Goal: Information Seeking & Learning: Understand process/instructions

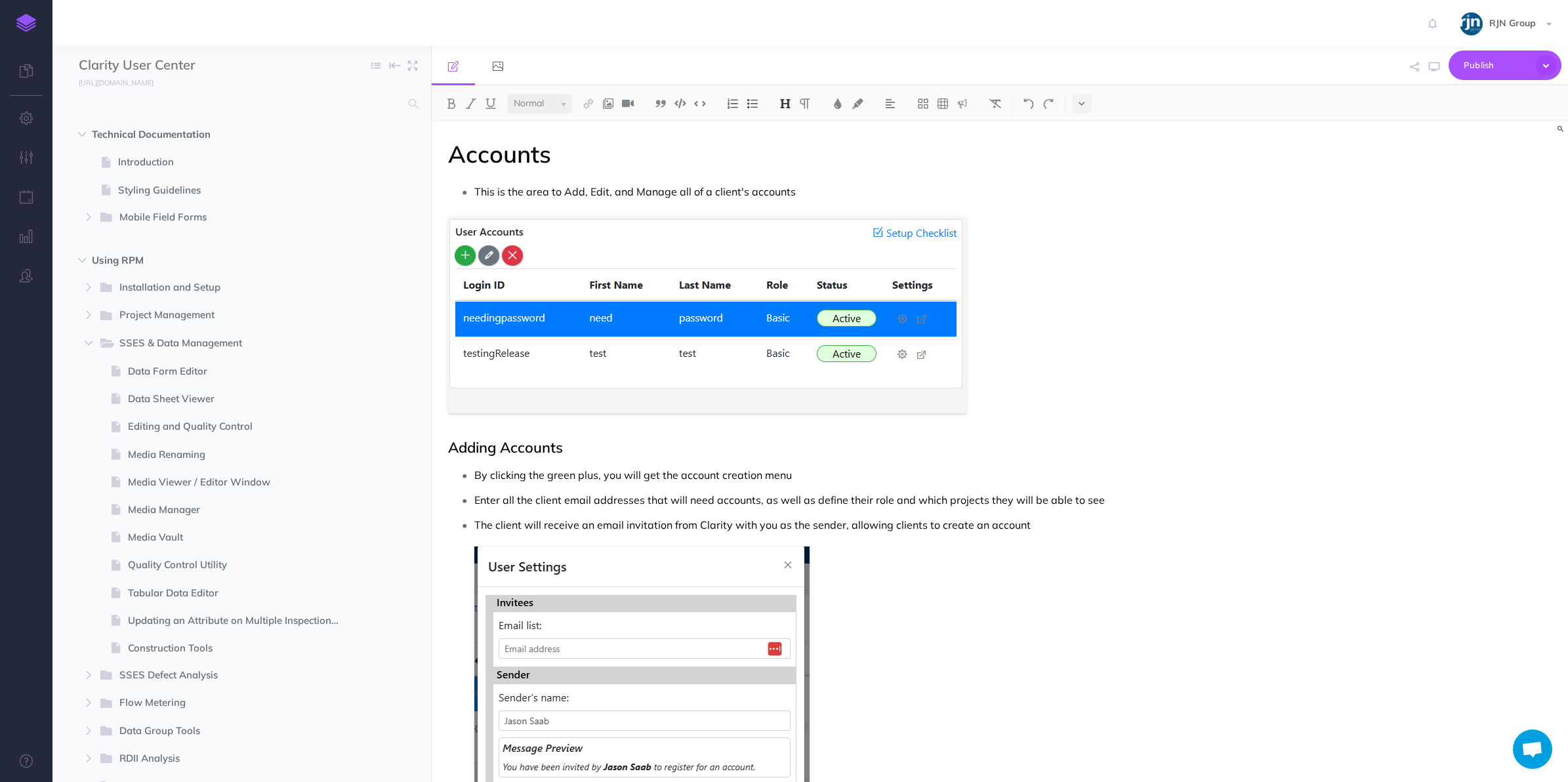
select select "null"
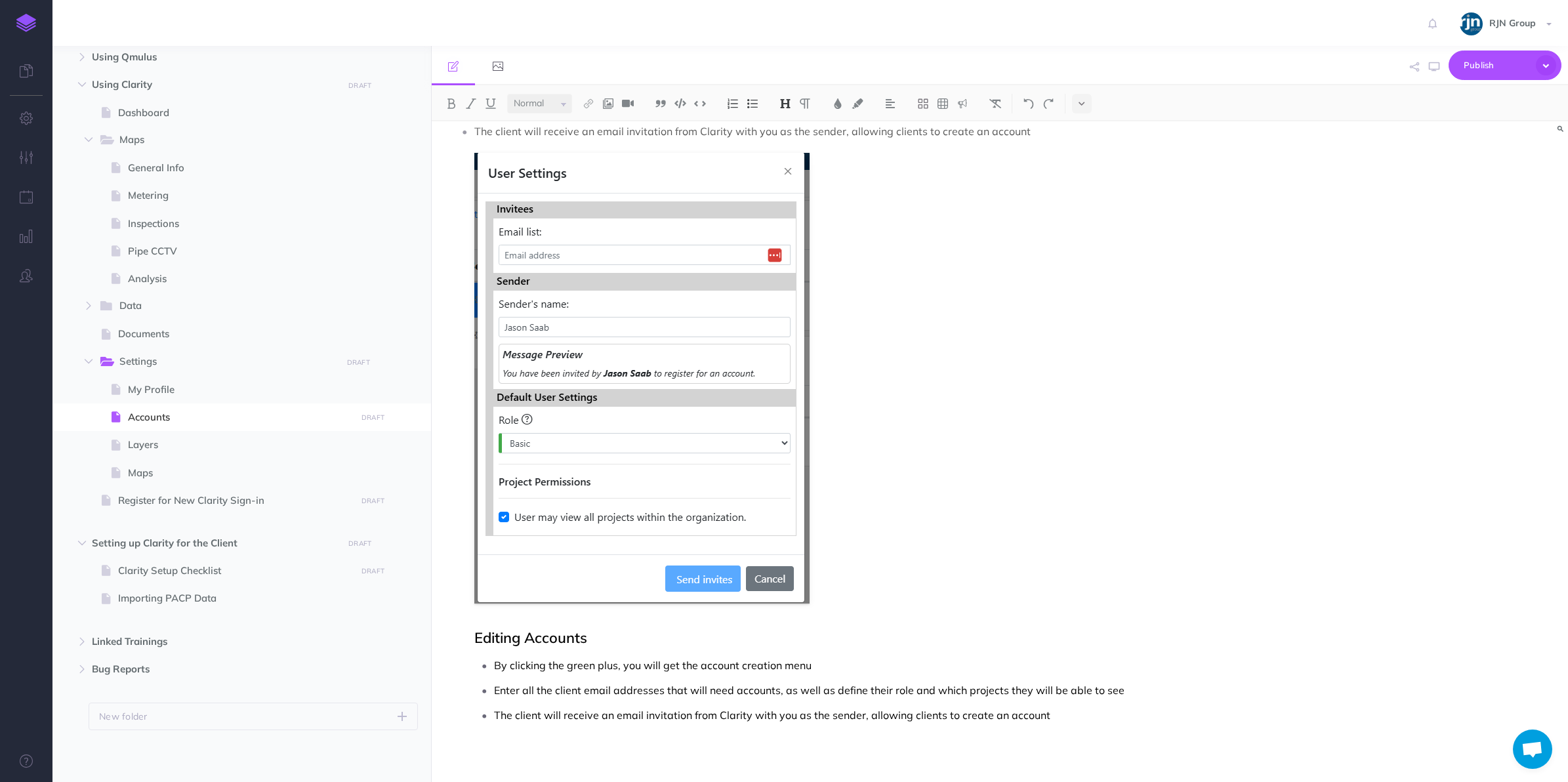
click at [854, 679] on ul "By clicking the green plus, you will get the account creation menu Enter all th…" at bounding box center [843, 690] width 737 height 70
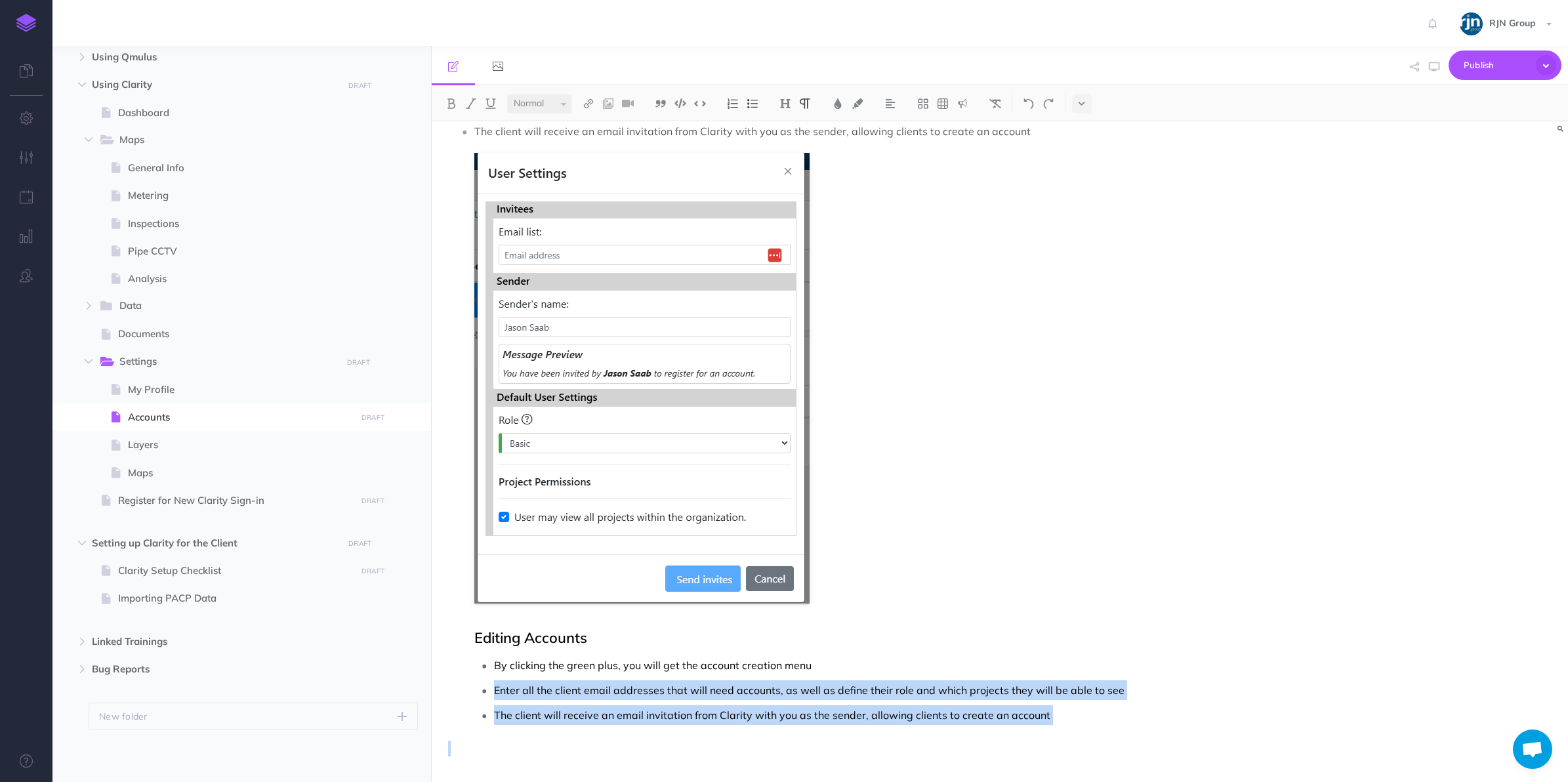
drag, startPoint x: 494, startPoint y: 685, endPoint x: 1061, endPoint y: 752, distance: 570.9
click at [1061, 752] on div "Accounts This is the area to Add, Edit, and Manage all of a client's accounts A…" at bounding box center [830, 256] width 796 height 1055
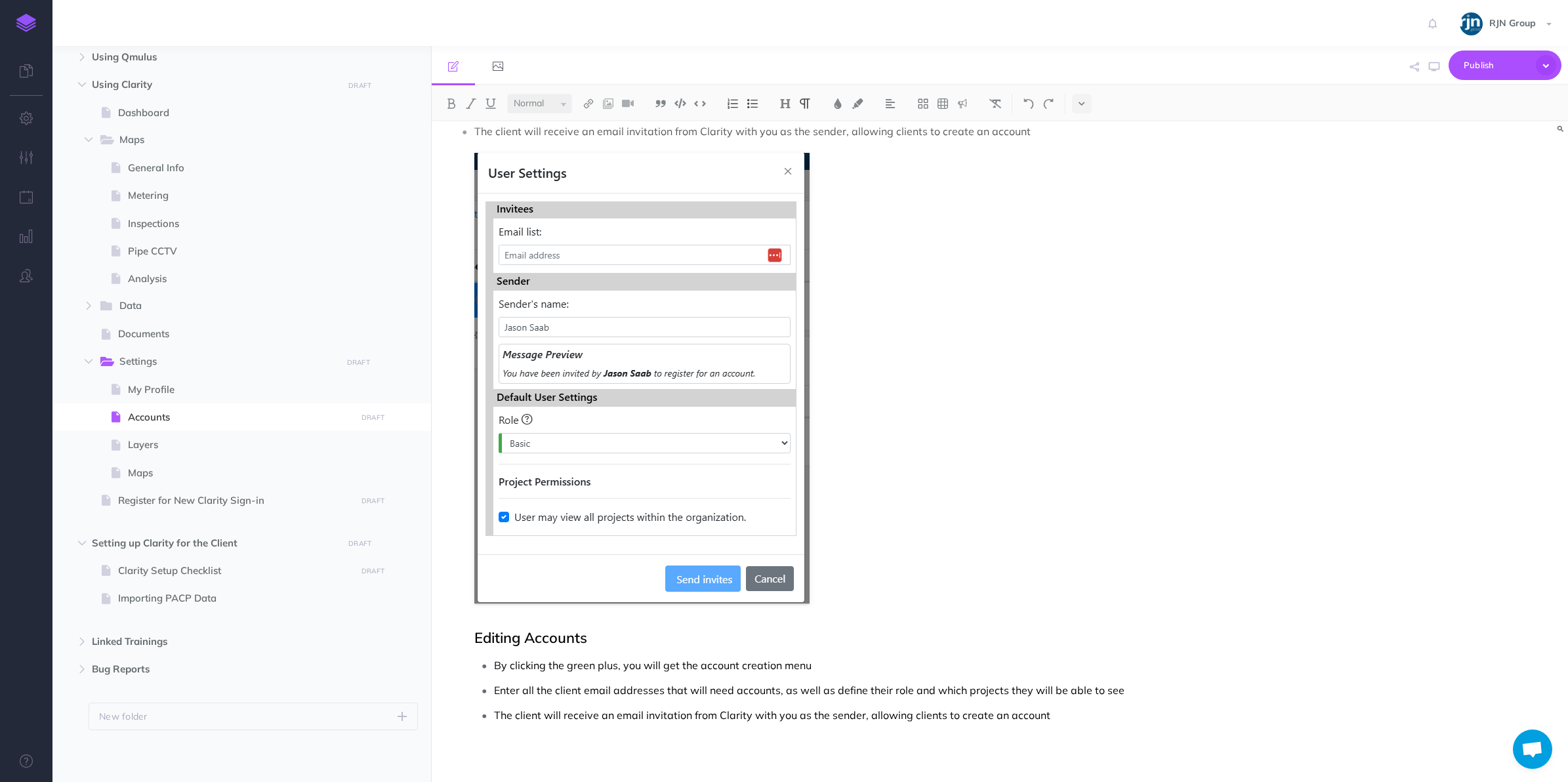
scroll to position [369, 0]
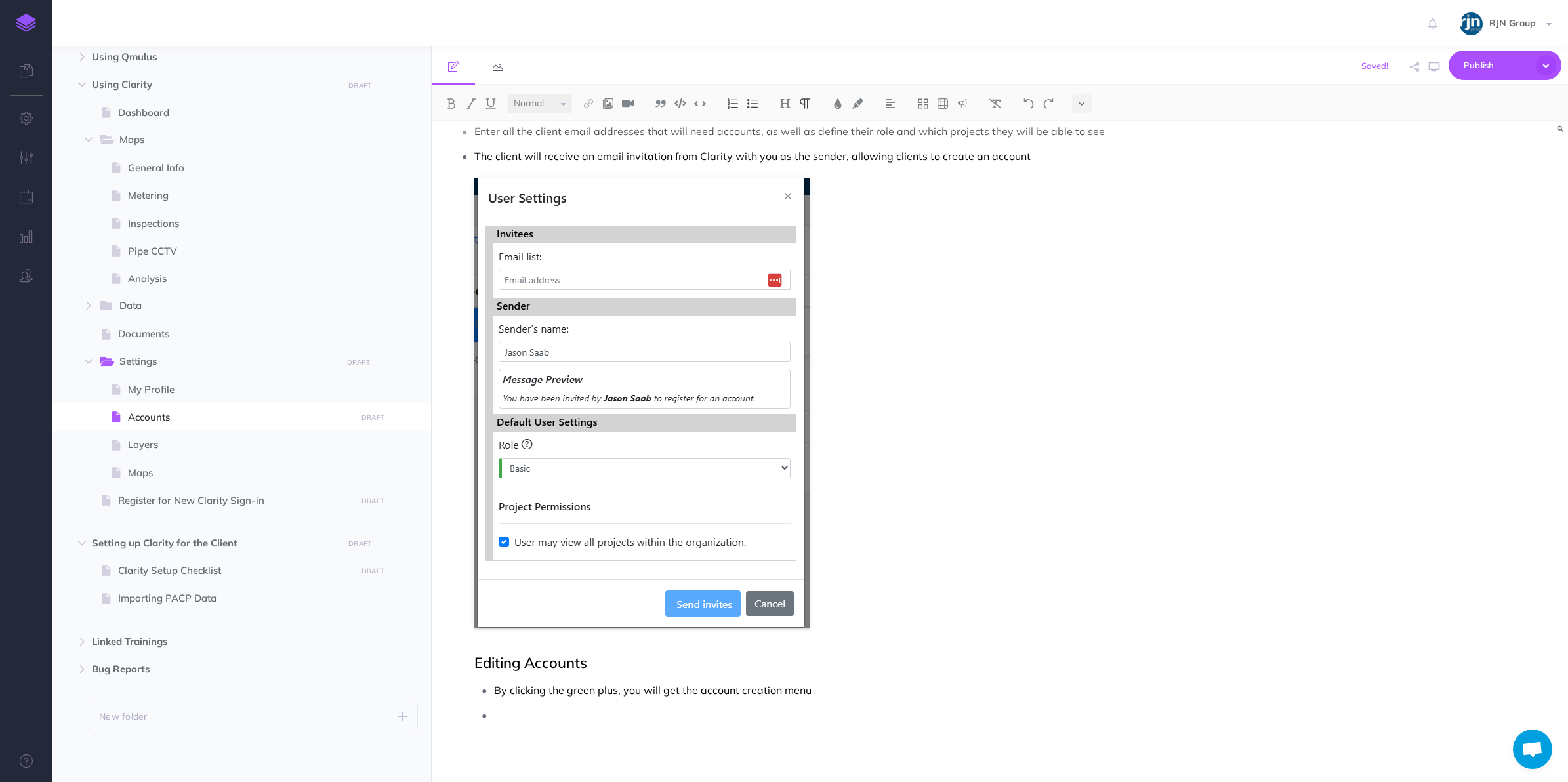
drag, startPoint x: 810, startPoint y: 690, endPoint x: 486, endPoint y: 660, distance: 325.4
drag, startPoint x: 486, startPoint y: 660, endPoint x: 509, endPoint y: 685, distance: 34.0
click at [509, 685] on p "By clicking the green plus, you will get the account creation menu" at bounding box center [852, 689] width 717 height 20
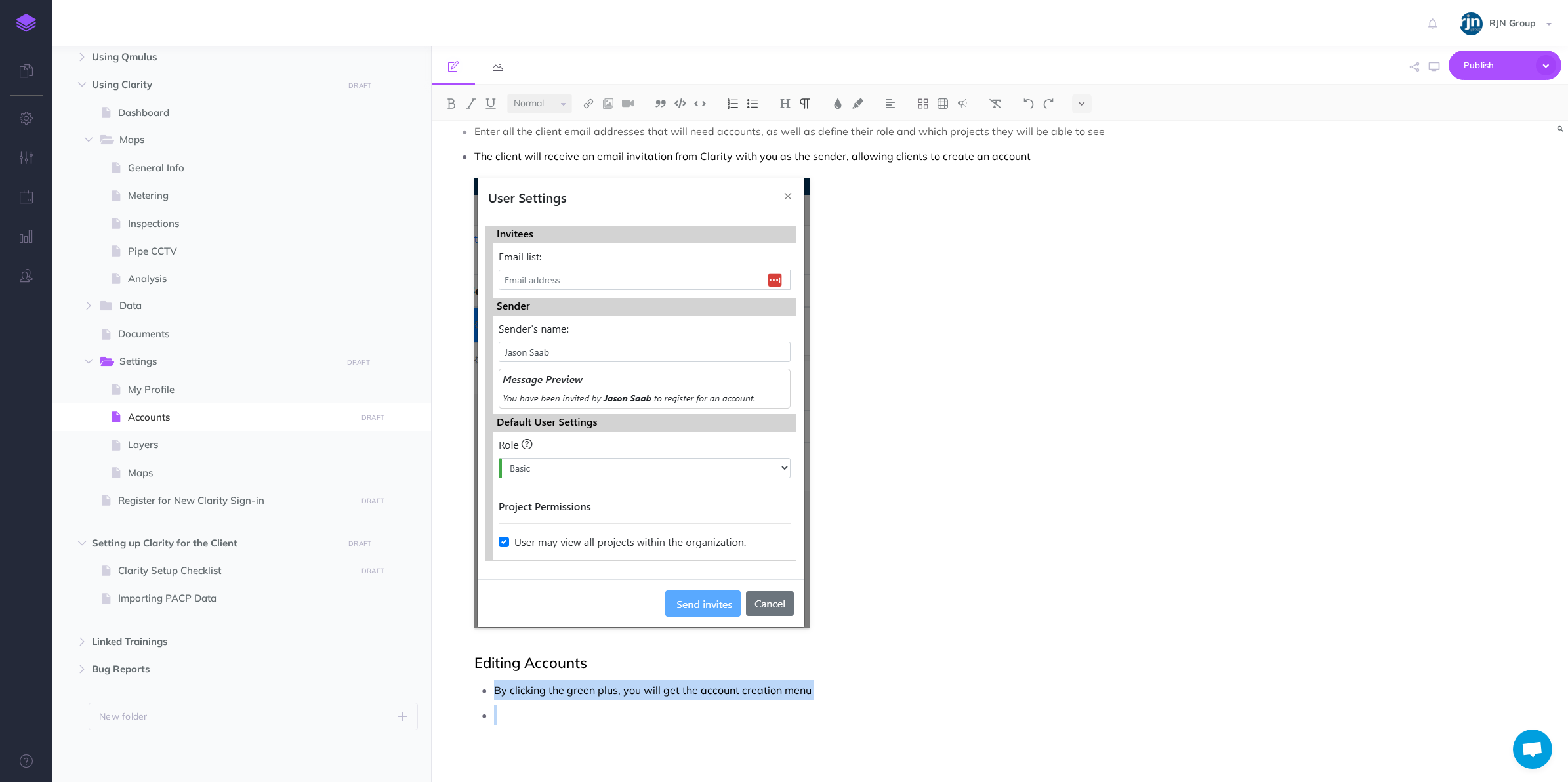
click at [509, 685] on p "By clicking the green plus, you will get the account creation menu" at bounding box center [852, 689] width 717 height 20
click at [758, 728] on div "Accounts This is the area to Add, Edit, and Manage all of a client's accounts A…" at bounding box center [830, 267] width 796 height 1030
click at [774, 726] on div "Accounts This is the area to Add, Edit, and Manage all of a client's accounts A…" at bounding box center [830, 267] width 796 height 1030
click at [750, 708] on p "Hitting the pencil button allows for editing" at bounding box center [862, 715] width 697 height 20
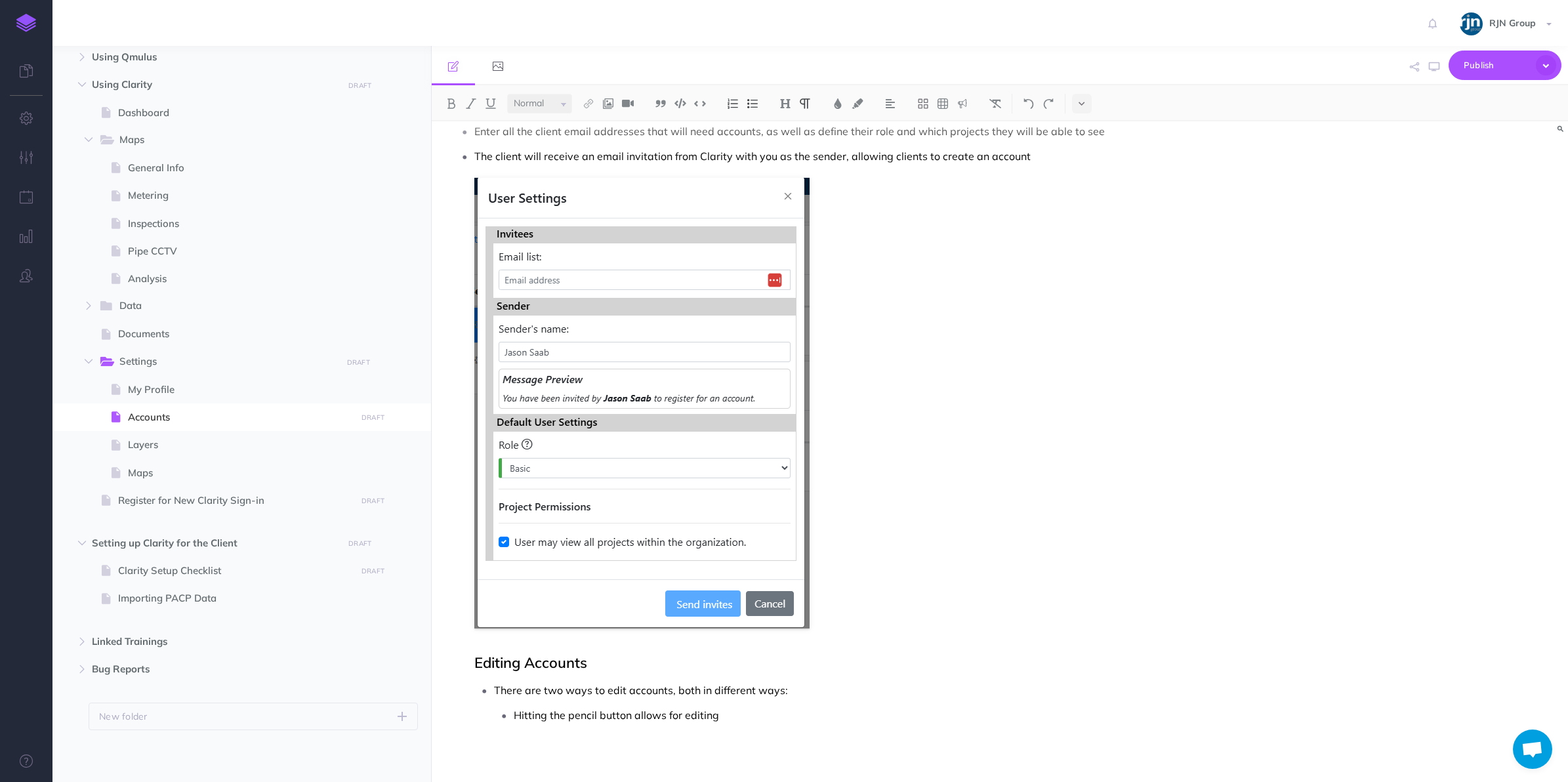
click at [625, 693] on p "There are two ways to edit accounts, both in different ways:" at bounding box center [852, 689] width 717 height 20
click at [735, 726] on div "Accounts This is the area to Add, Edit, and Manage all of a client's accounts A…" at bounding box center [830, 267] width 796 height 1030
click at [756, 716] on p "Hitting the pencil button allows for editing" at bounding box center [862, 715] width 697 height 20
click at [751, 715] on p "Hitting the pencil button allows for editing" at bounding box center [862, 715] width 697 height 20
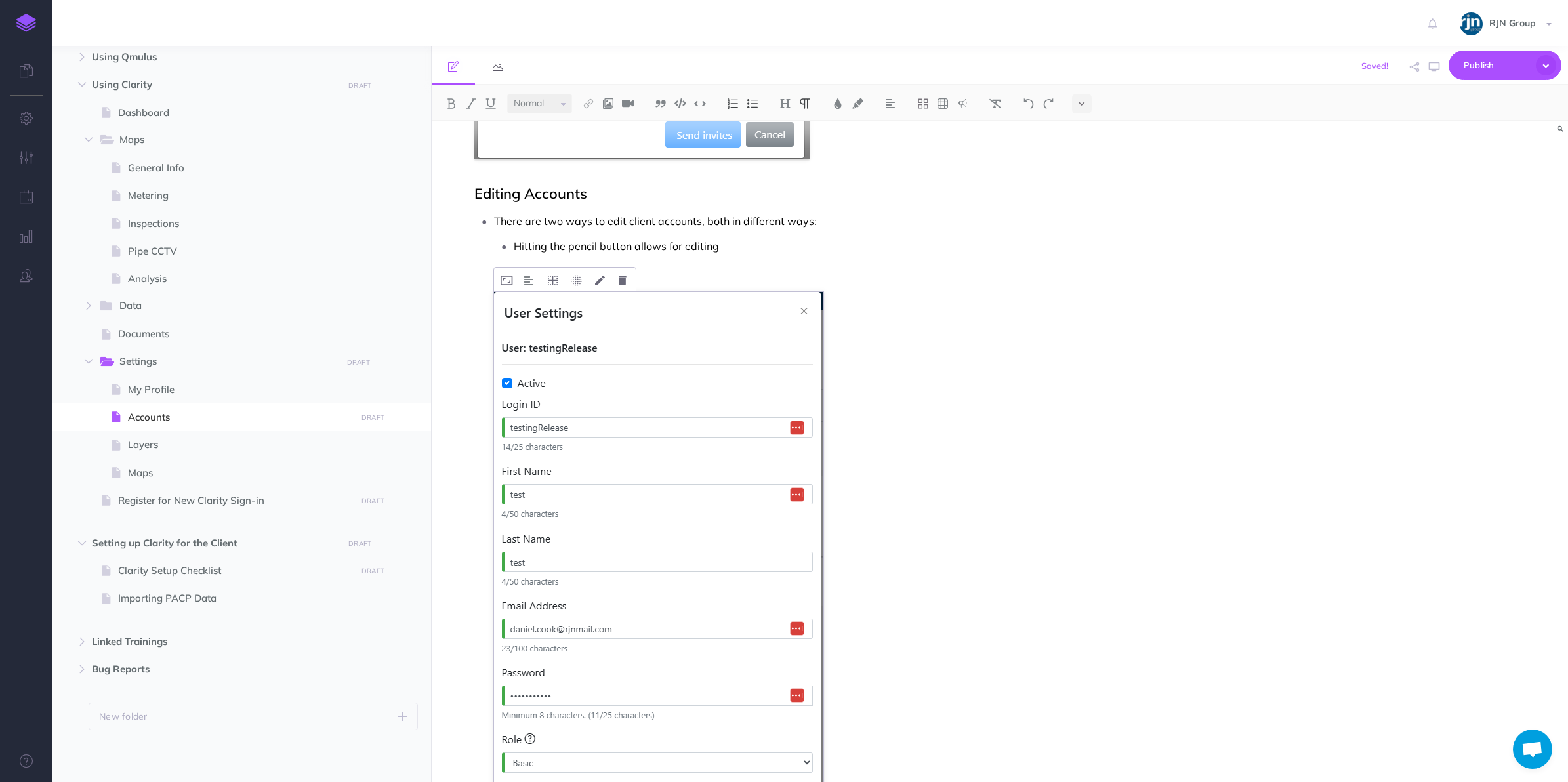
scroll to position [837, 0]
click at [657, 272] on p at bounding box center [862, 272] width 697 height 20
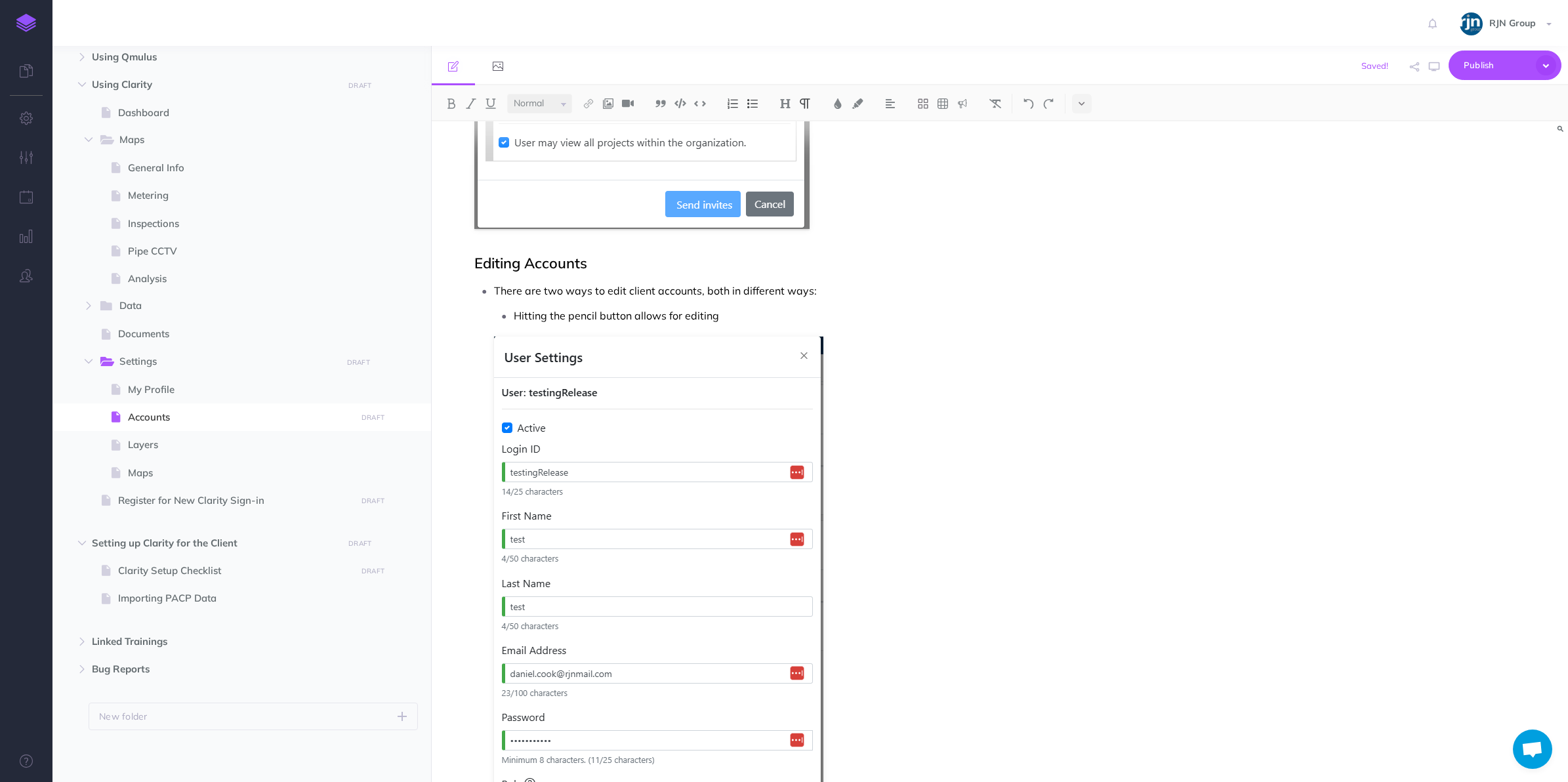
scroll to position [768, 0]
click at [740, 331] on li "There are two ways to edit client accounts, both in different ways: Hitting the…" at bounding box center [852, 648] width 717 height 737
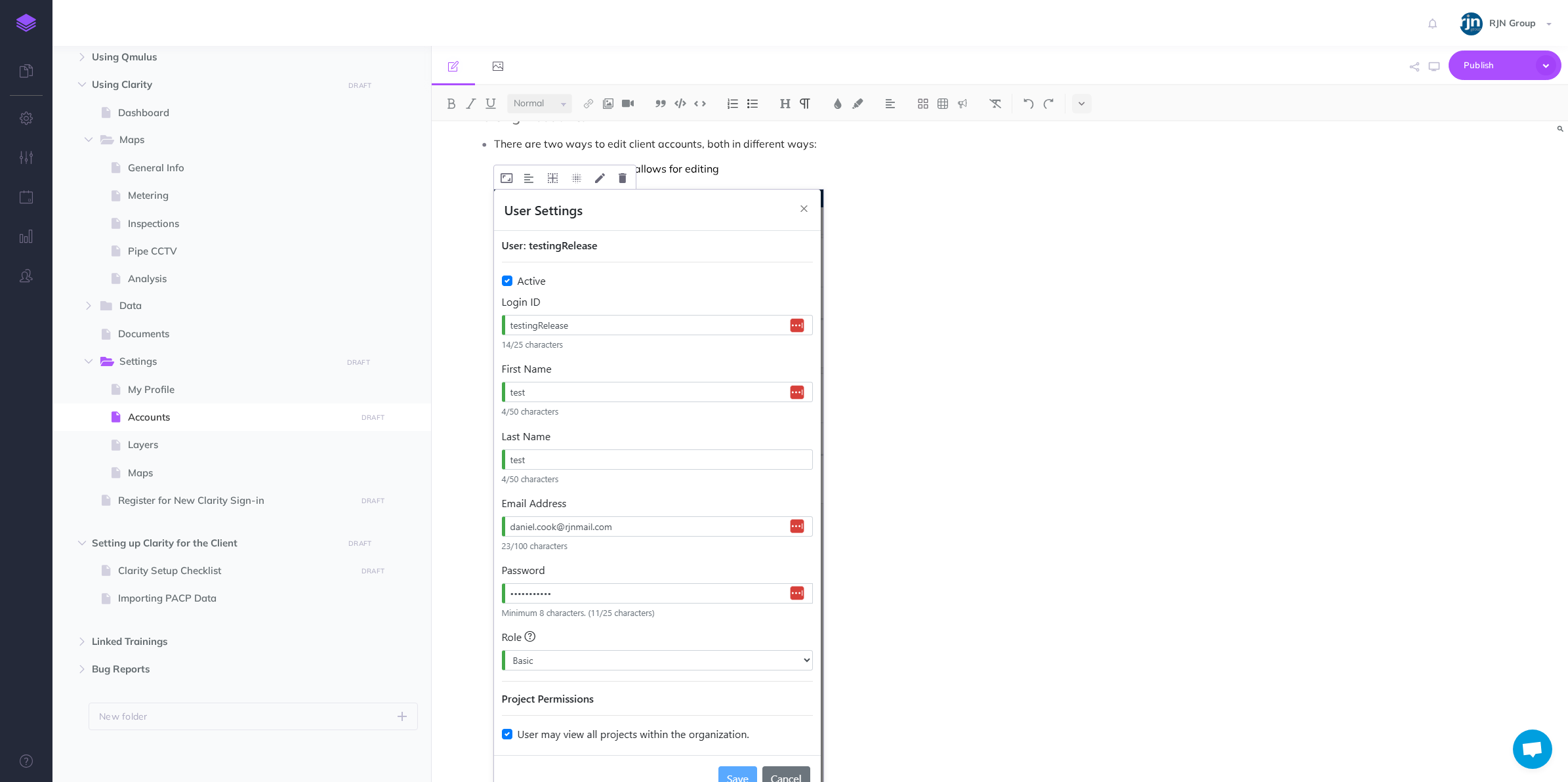
scroll to position [959, 0]
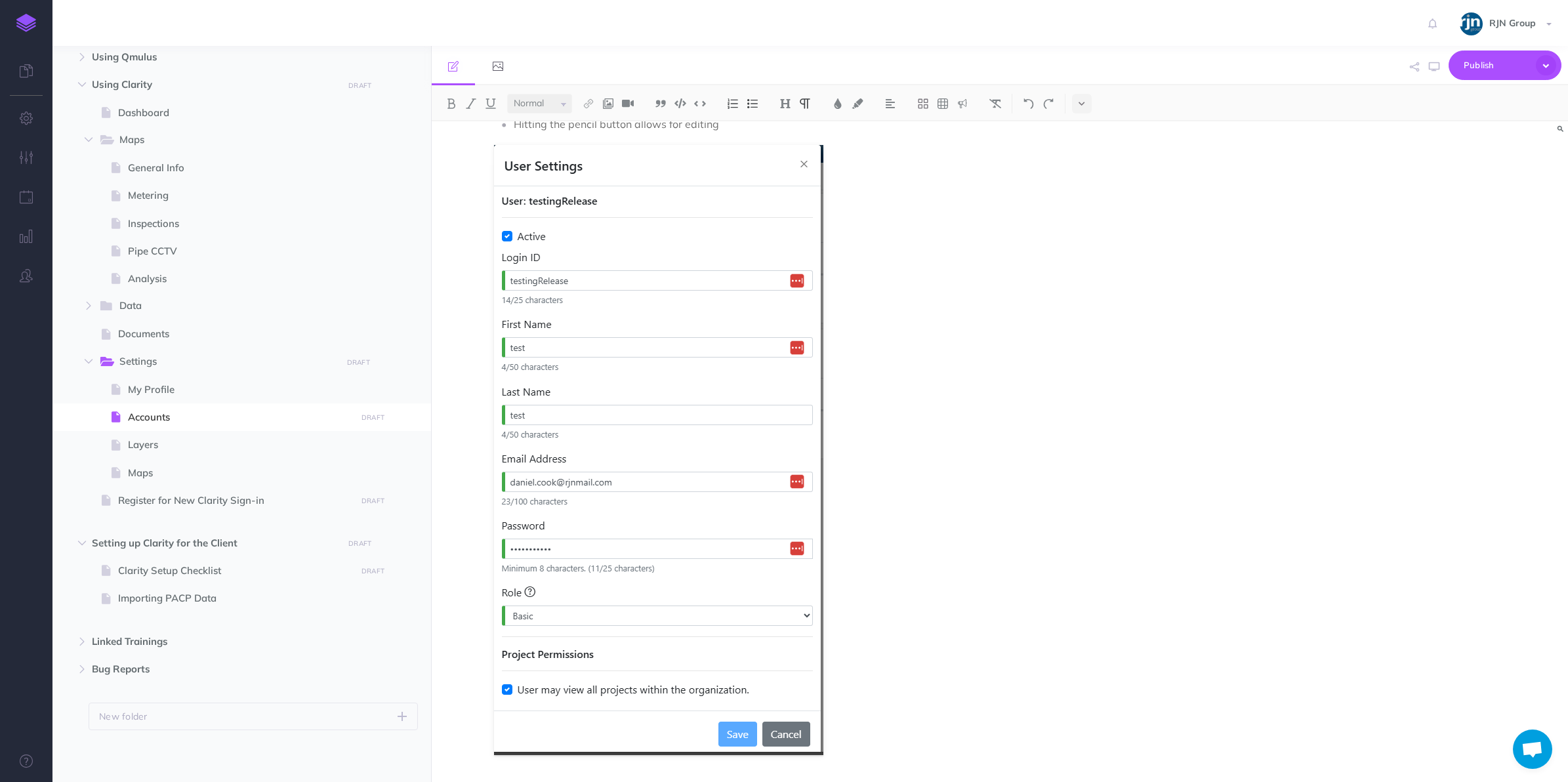
click at [739, 121] on p "Hitting the pencil button allows for editing" at bounding box center [862, 124] width 697 height 20
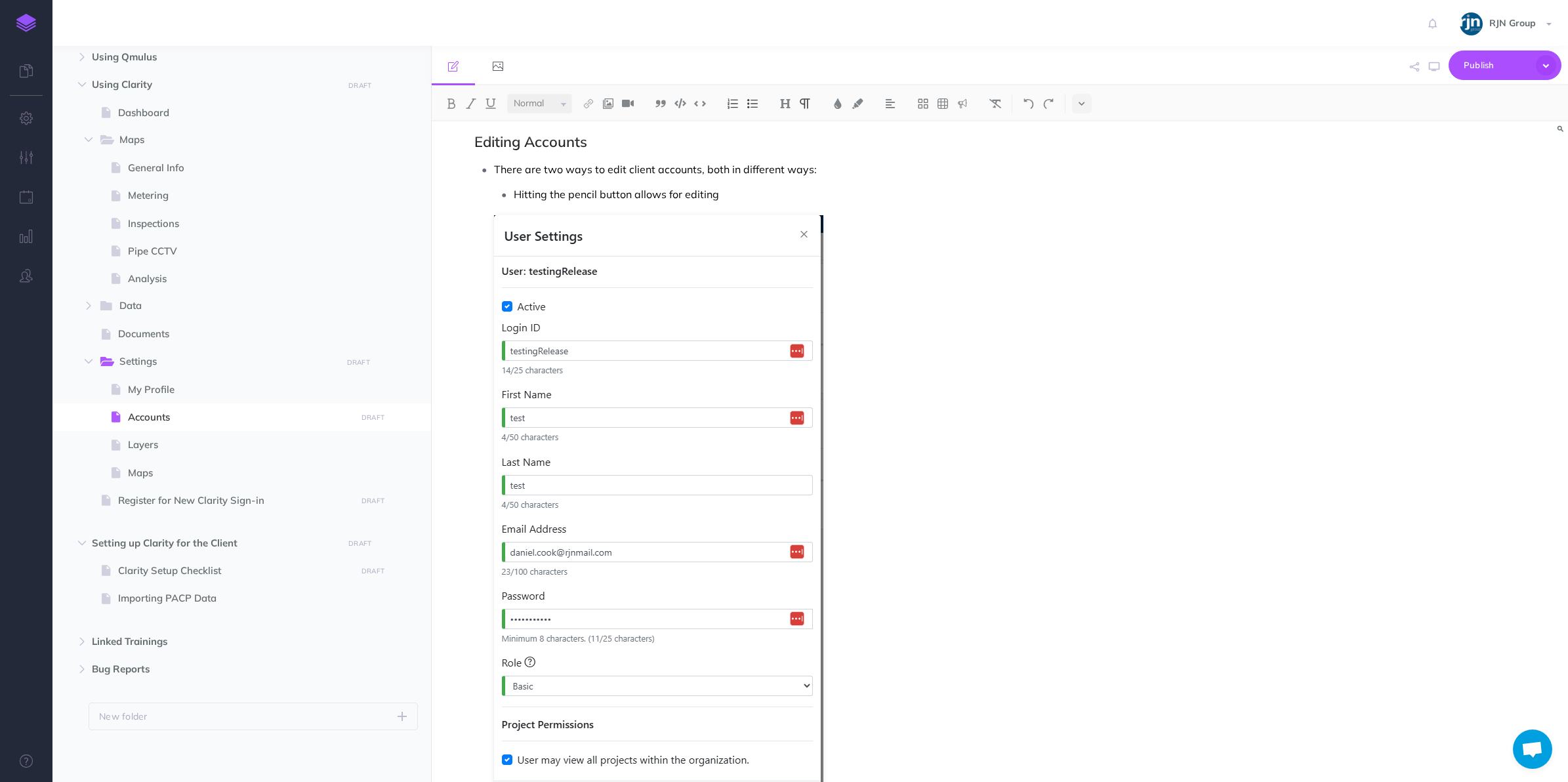
scroll to position [888, 0]
click at [706, 198] on p "Hitting the pencil button allows for editing" at bounding box center [862, 196] width 697 height 20
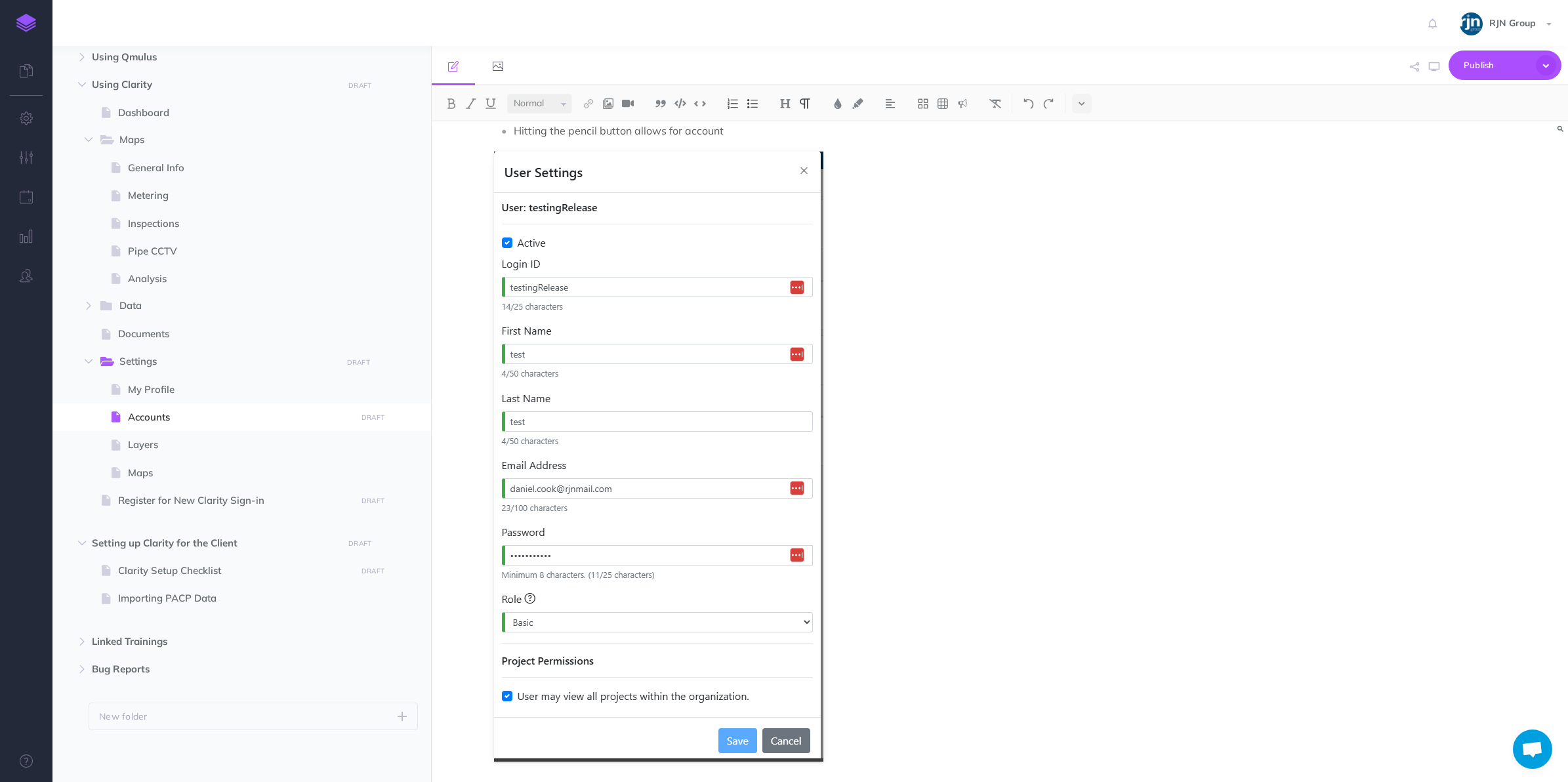
scroll to position [1061, 0]
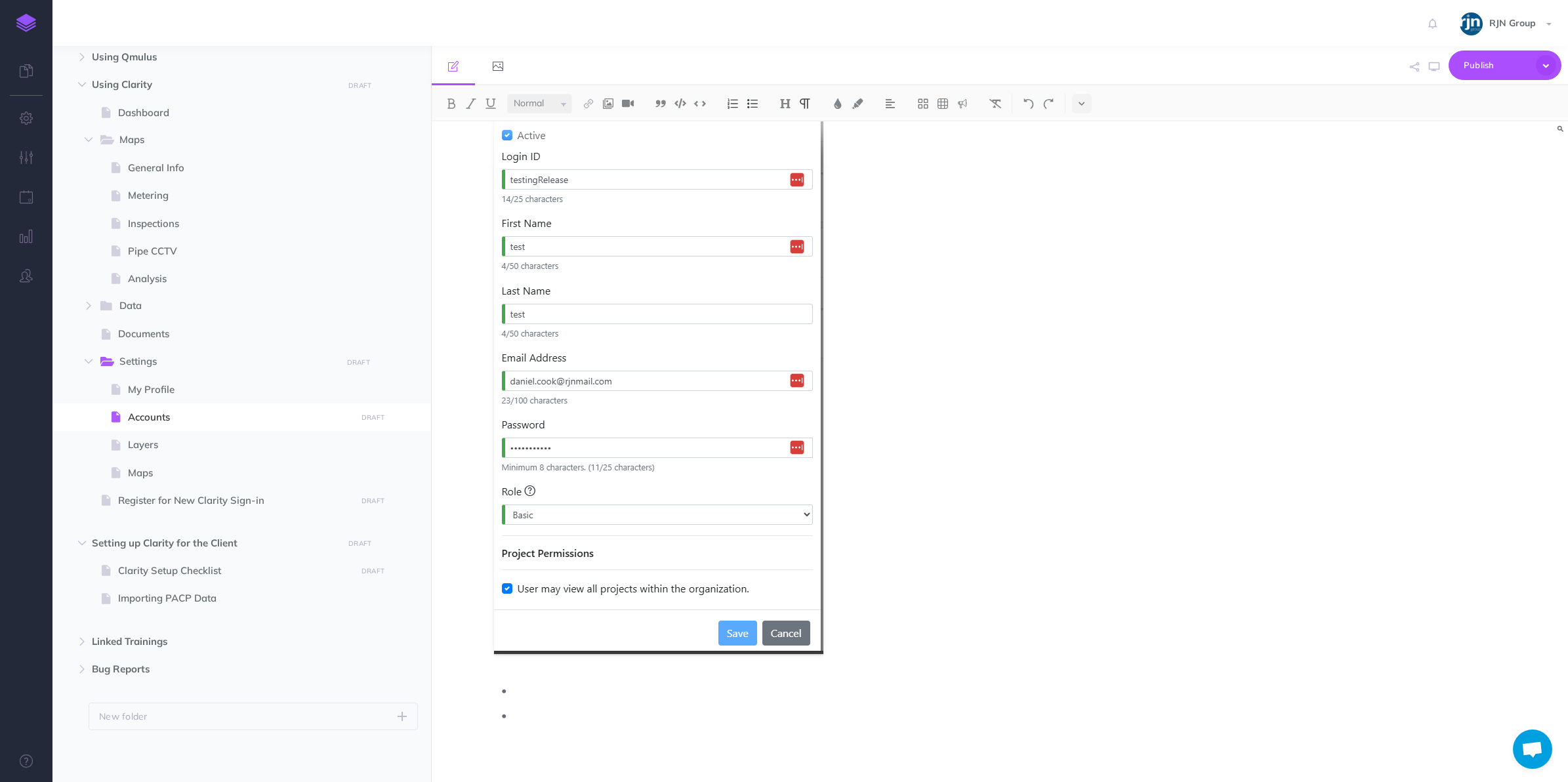
click at [565, 715] on p at bounding box center [862, 715] width 697 height 20
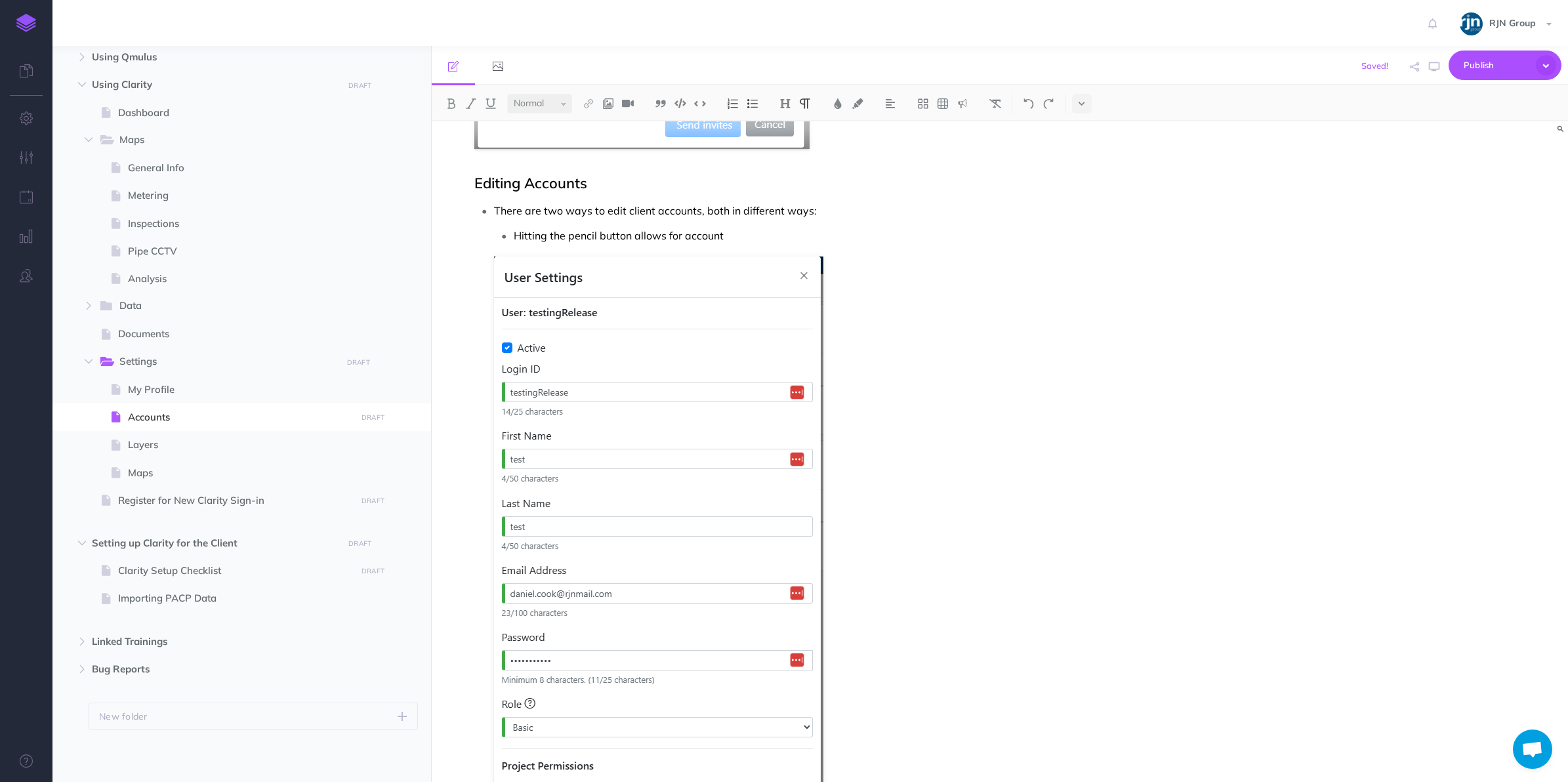
scroll to position [860, 0]
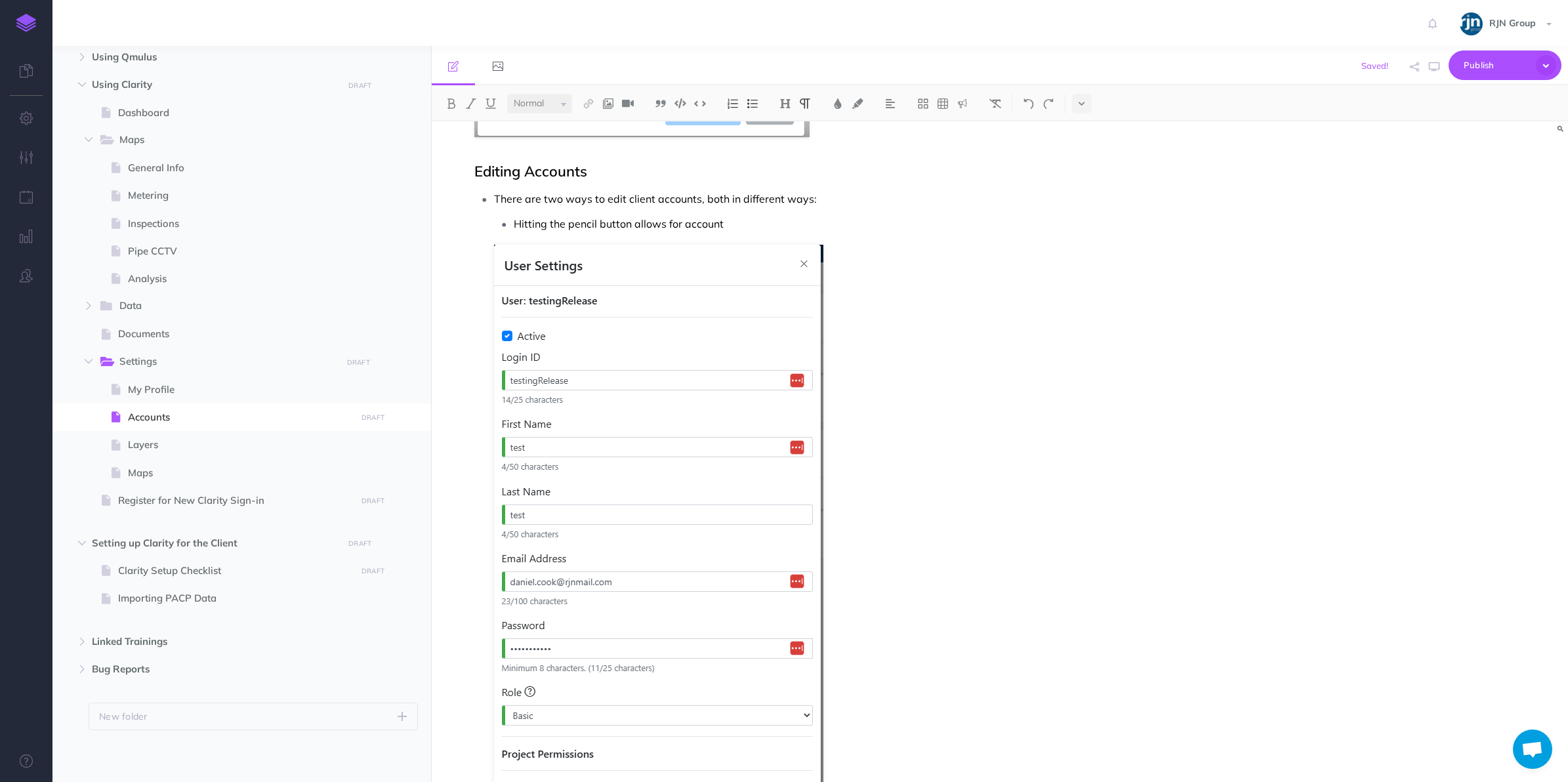
click at [1081, 319] on figure at bounding box center [852, 549] width 717 height 610
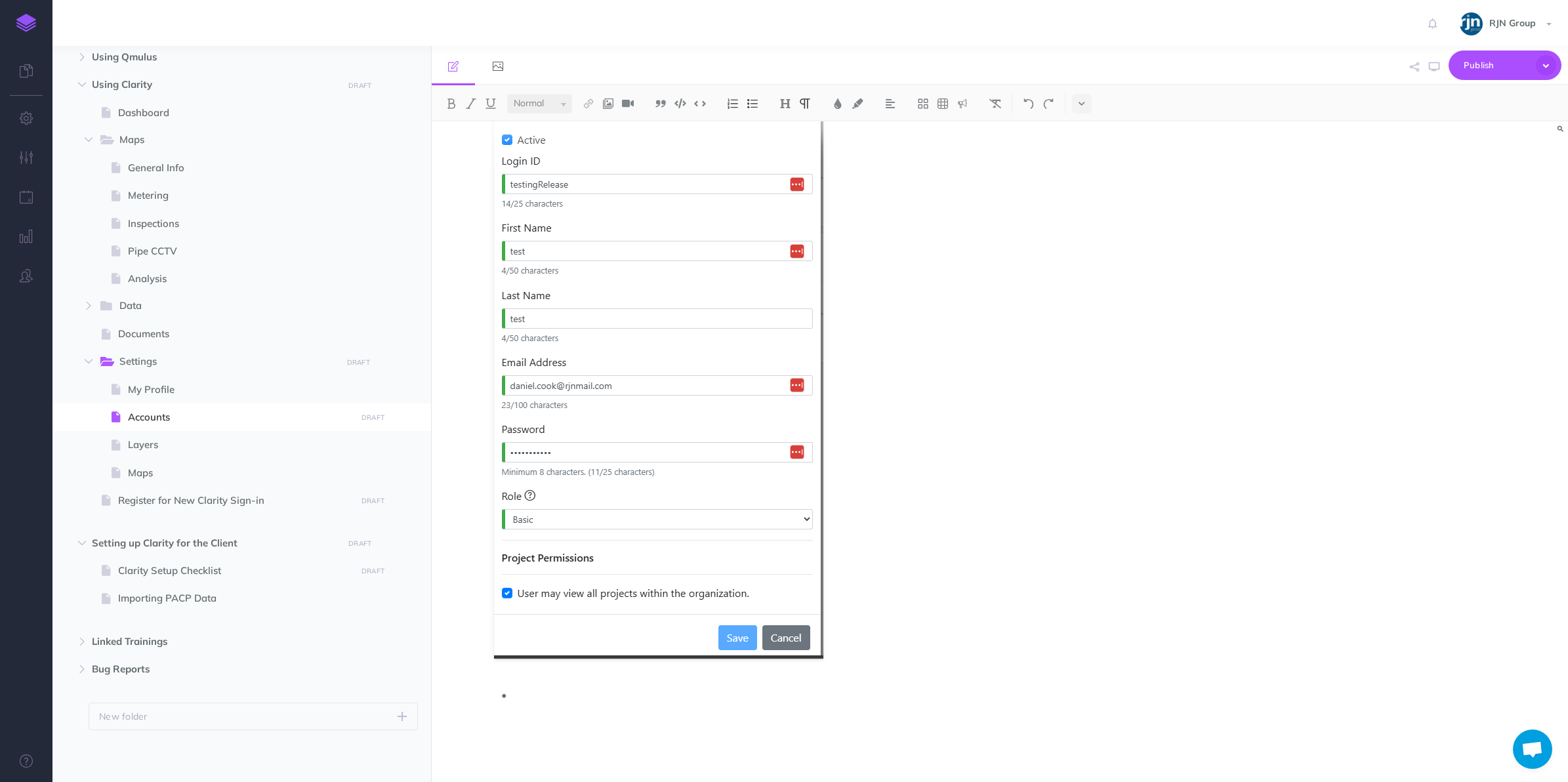
click at [553, 702] on p at bounding box center [862, 694] width 697 height 20
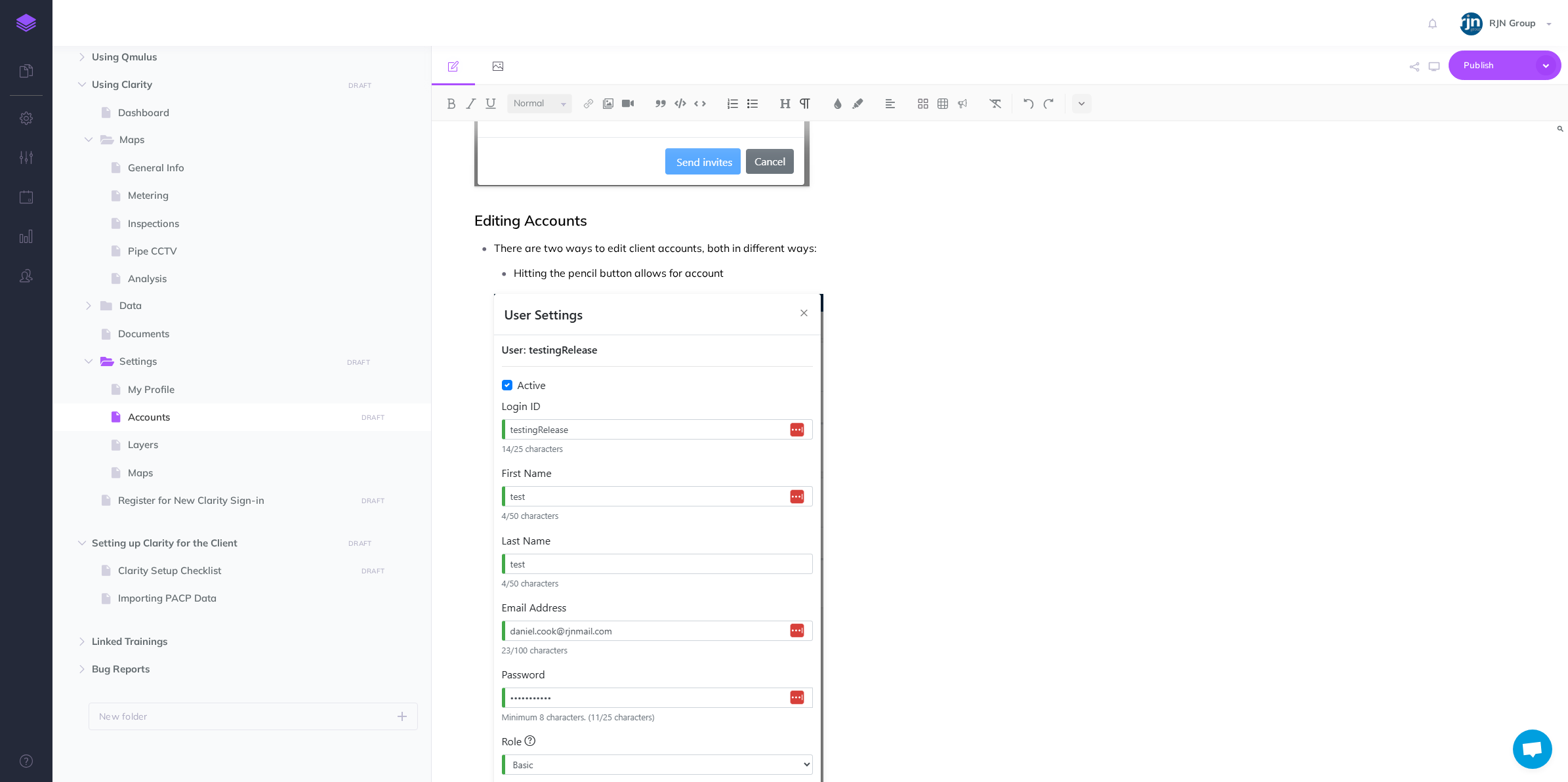
scroll to position [810, 0]
click at [731, 276] on p "Hitting the pencil button allows for account" at bounding box center [862, 273] width 697 height 20
click at [684, 274] on p "Hitting the pencil button allows for account" at bounding box center [862, 273] width 697 height 20
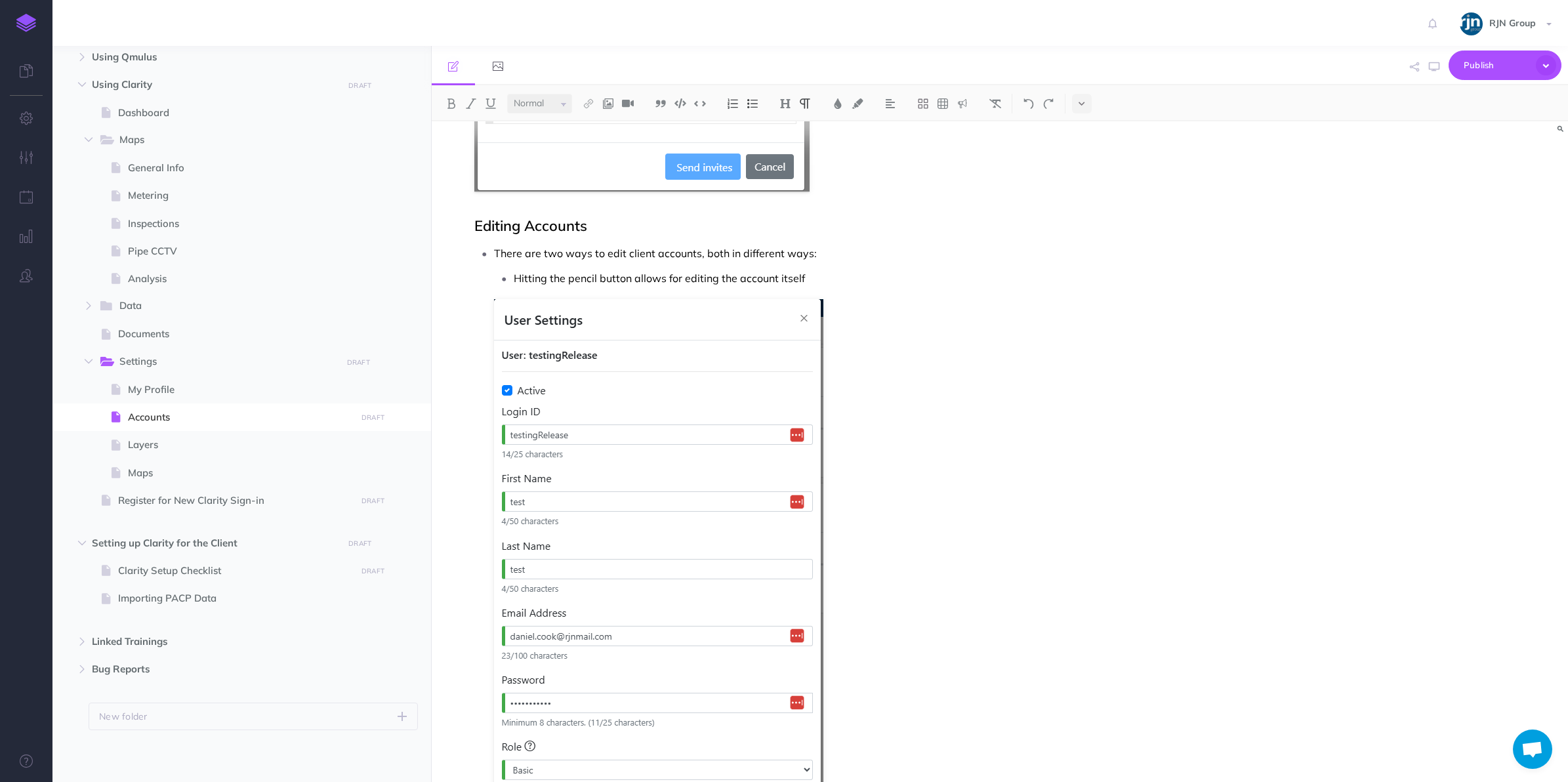
scroll to position [847, 0]
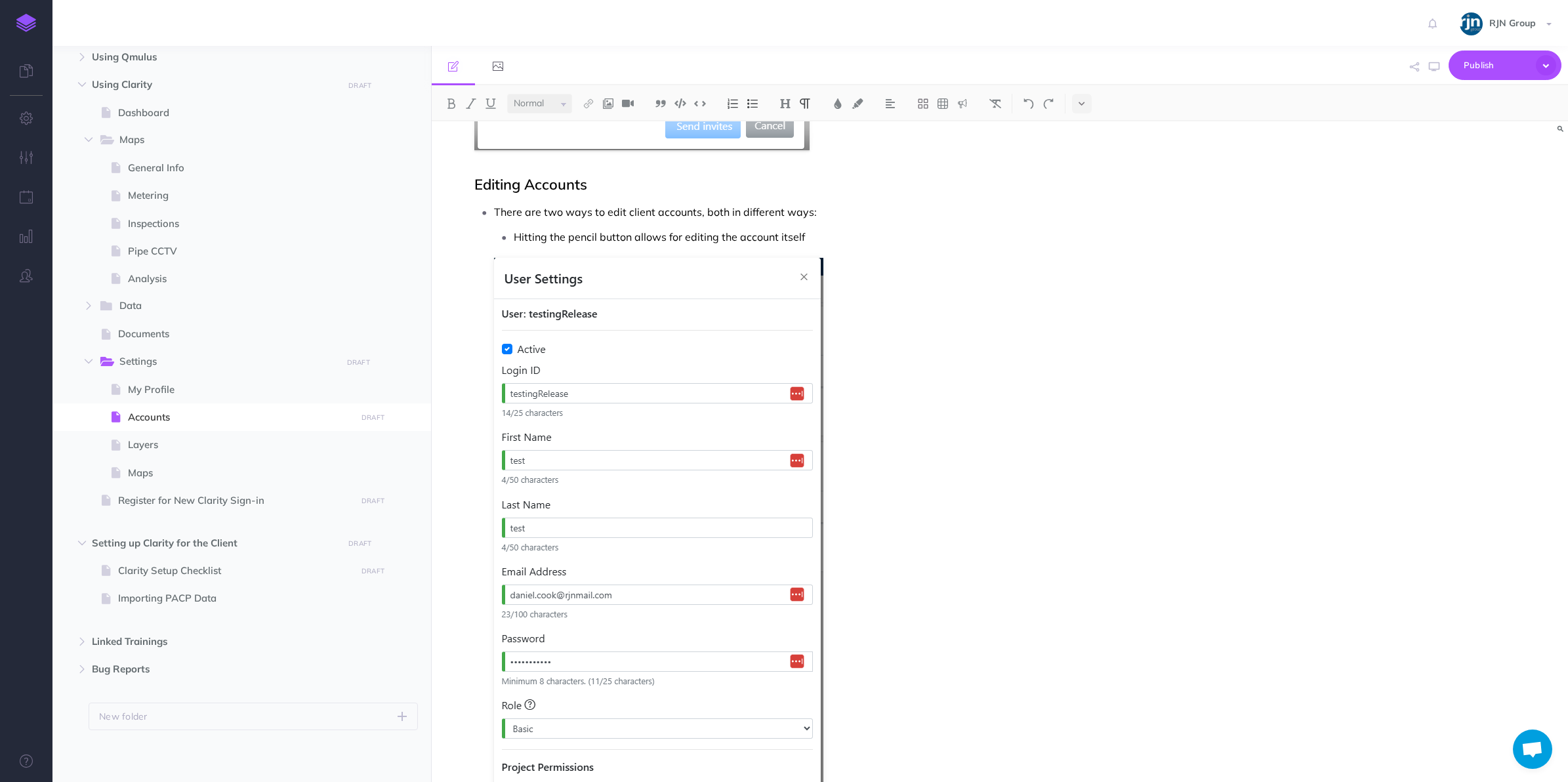
click at [750, 238] on p "Hitting the pencil button allows for editing the account itself" at bounding box center [862, 236] width 697 height 20
click at [736, 238] on p "Hitting the pencil button allows for editing the account itself" at bounding box center [862, 236] width 697 height 20
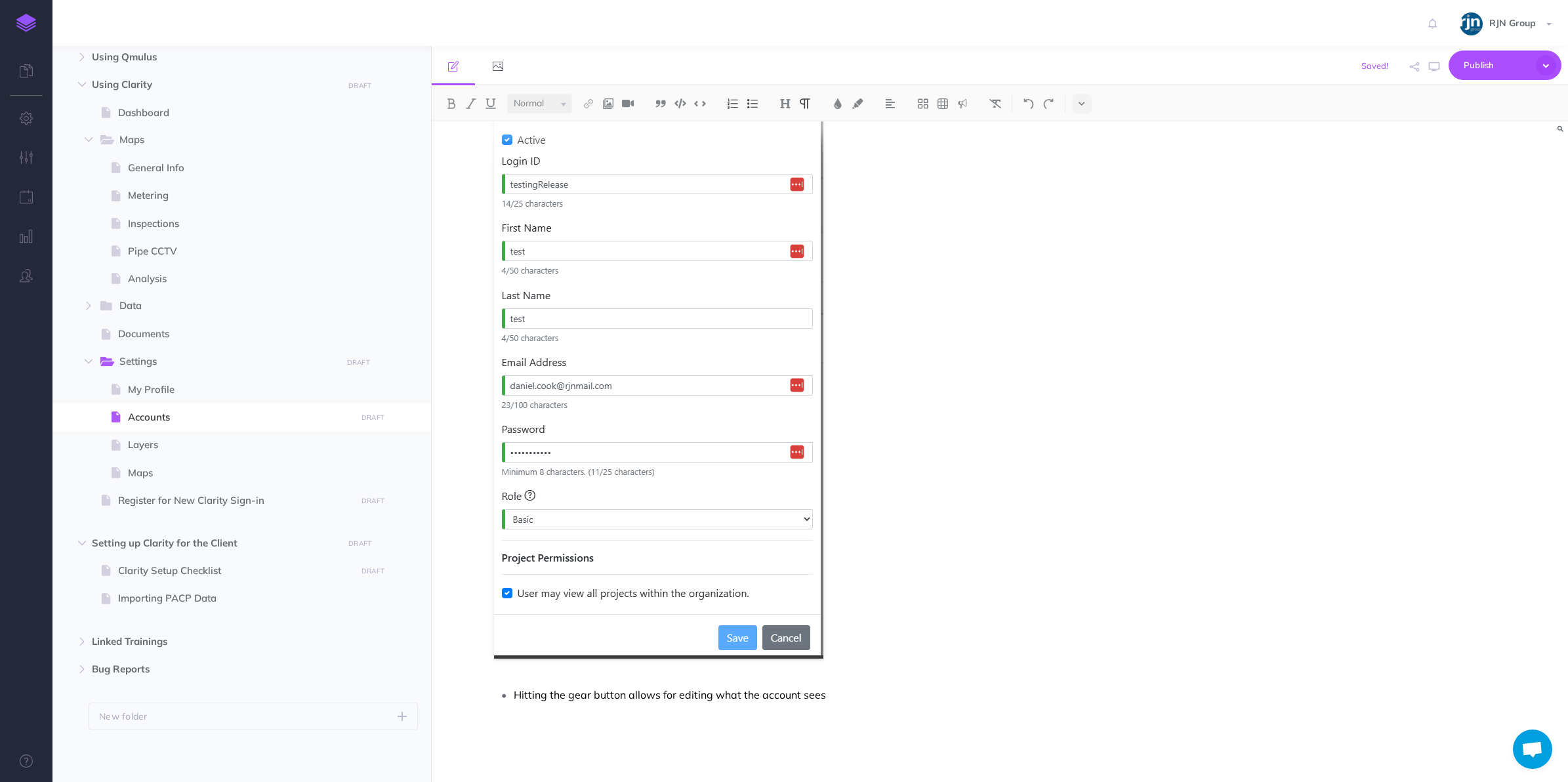
click at [846, 693] on p "Hitting the gear button allows for editing what the account sees" at bounding box center [862, 694] width 697 height 20
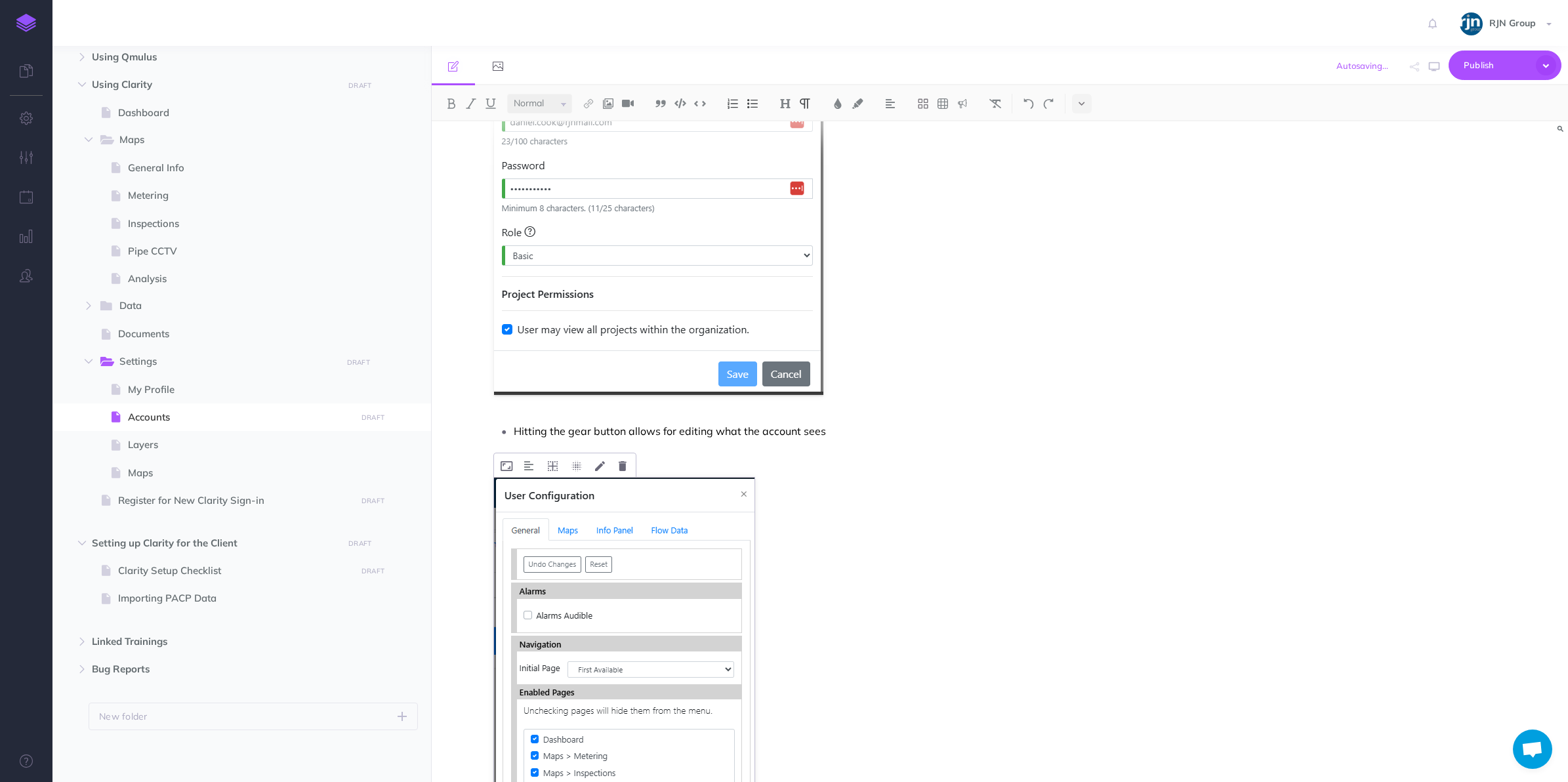
scroll to position [1320, 0]
click at [699, 466] on li "There are two ways to edit client accounts, both in different ways: Hitting the…" at bounding box center [852, 442] width 717 height 1429
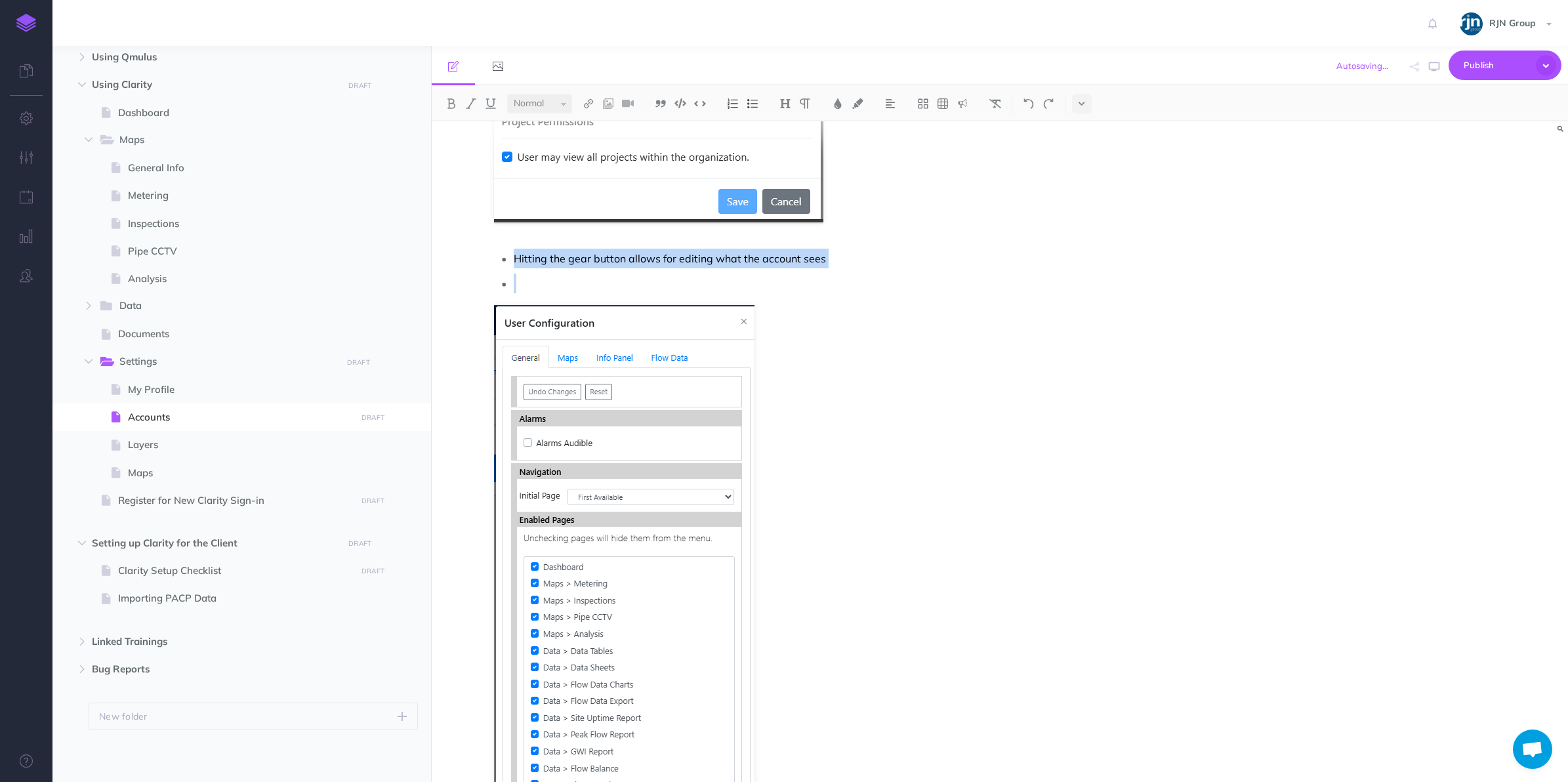
scroll to position [1491, 0]
click at [752, 290] on p at bounding box center [862, 285] width 697 height 20
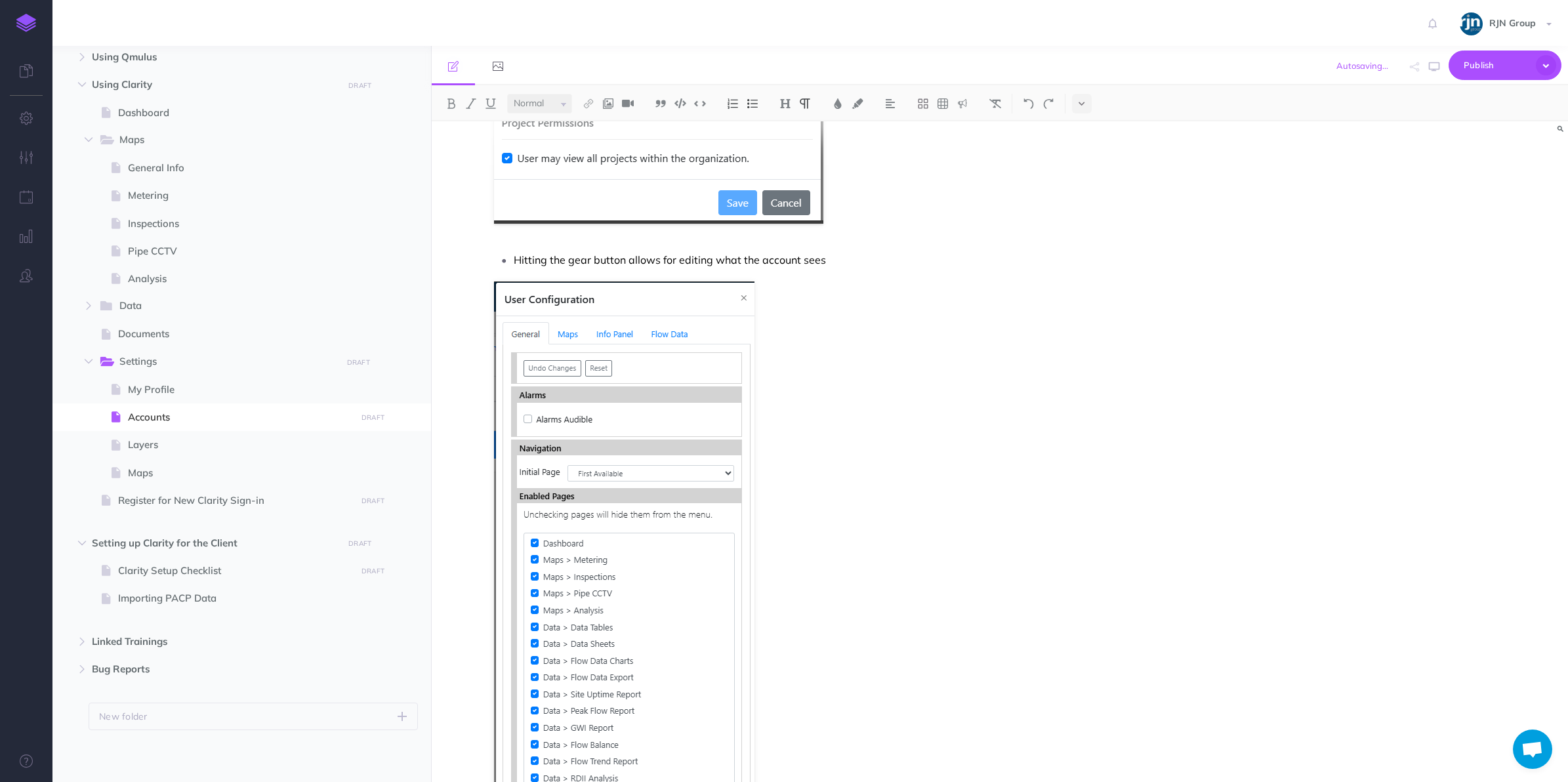
click at [759, 266] on p "Hitting the gear button allows for editing what the account sees" at bounding box center [862, 259] width 697 height 20
click at [738, 273] on li "There are two ways to edit client accounts, both in different ways: Hitting the…" at bounding box center [852, 250] width 717 height 1384
click at [715, 262] on p "Hitting the gear button allows for editing what the account sees" at bounding box center [862, 259] width 697 height 20
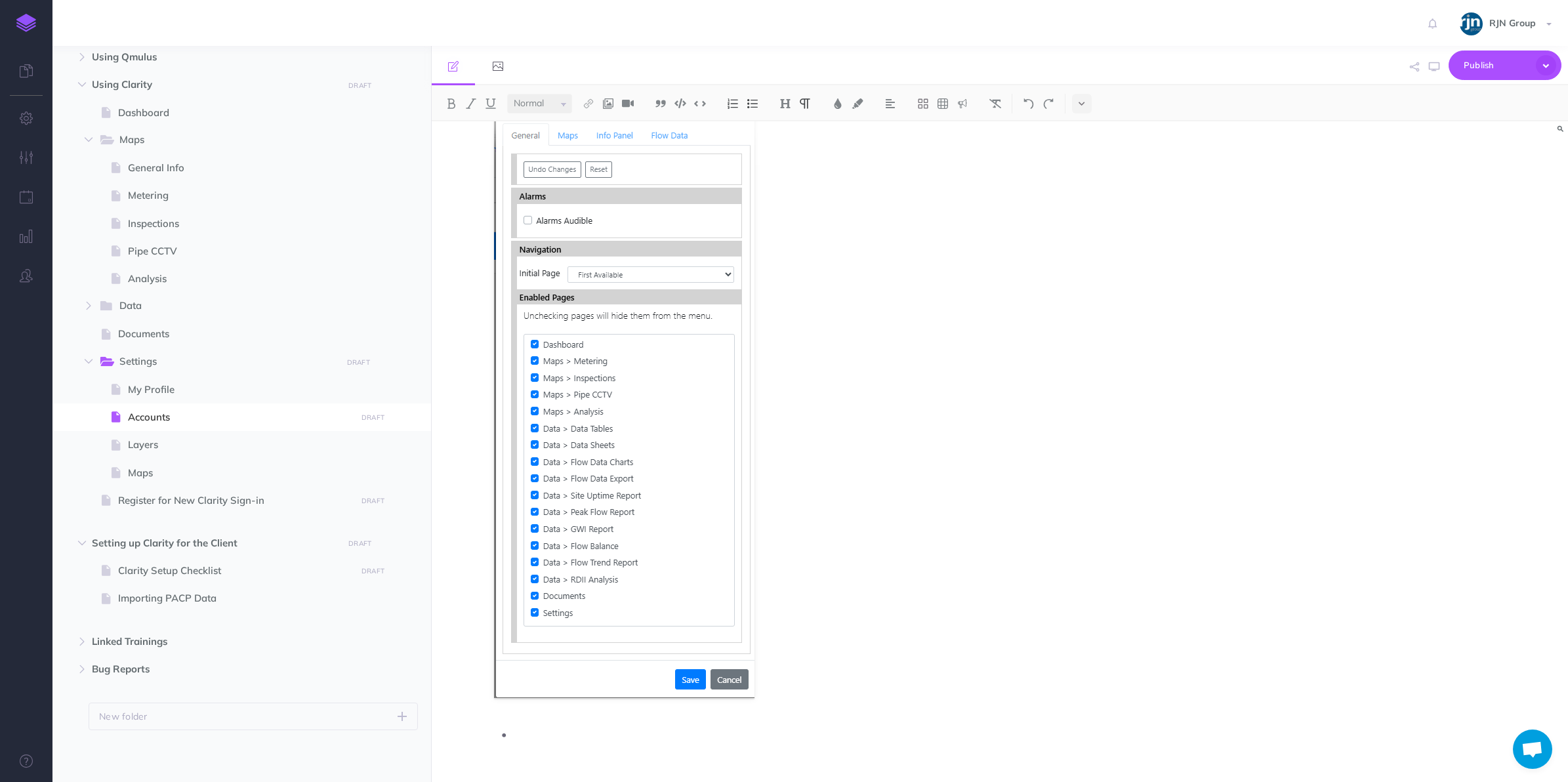
scroll to position [1708, 0]
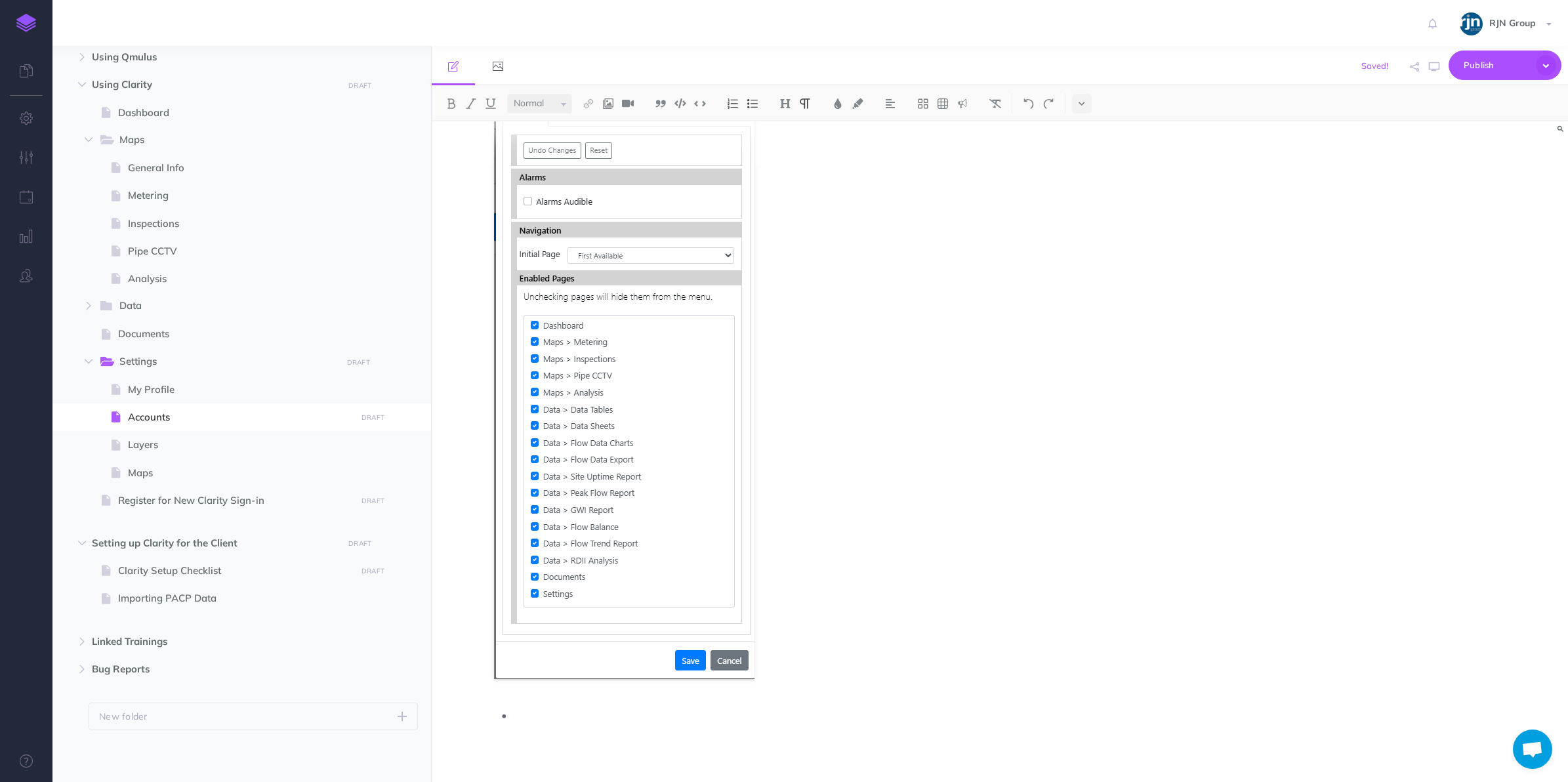
click at [526, 712] on p at bounding box center [862, 715] width 697 height 20
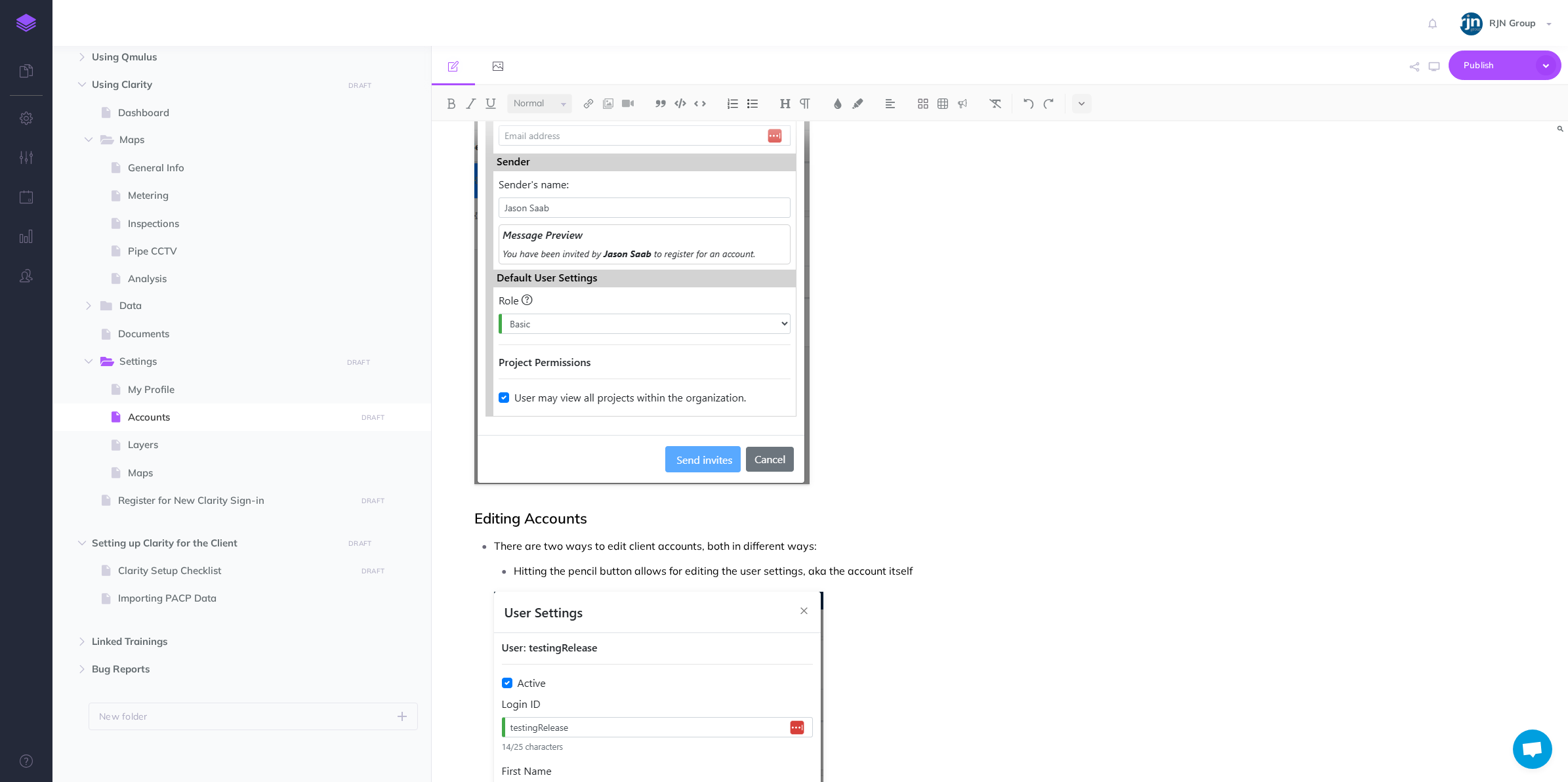
scroll to position [512, 0]
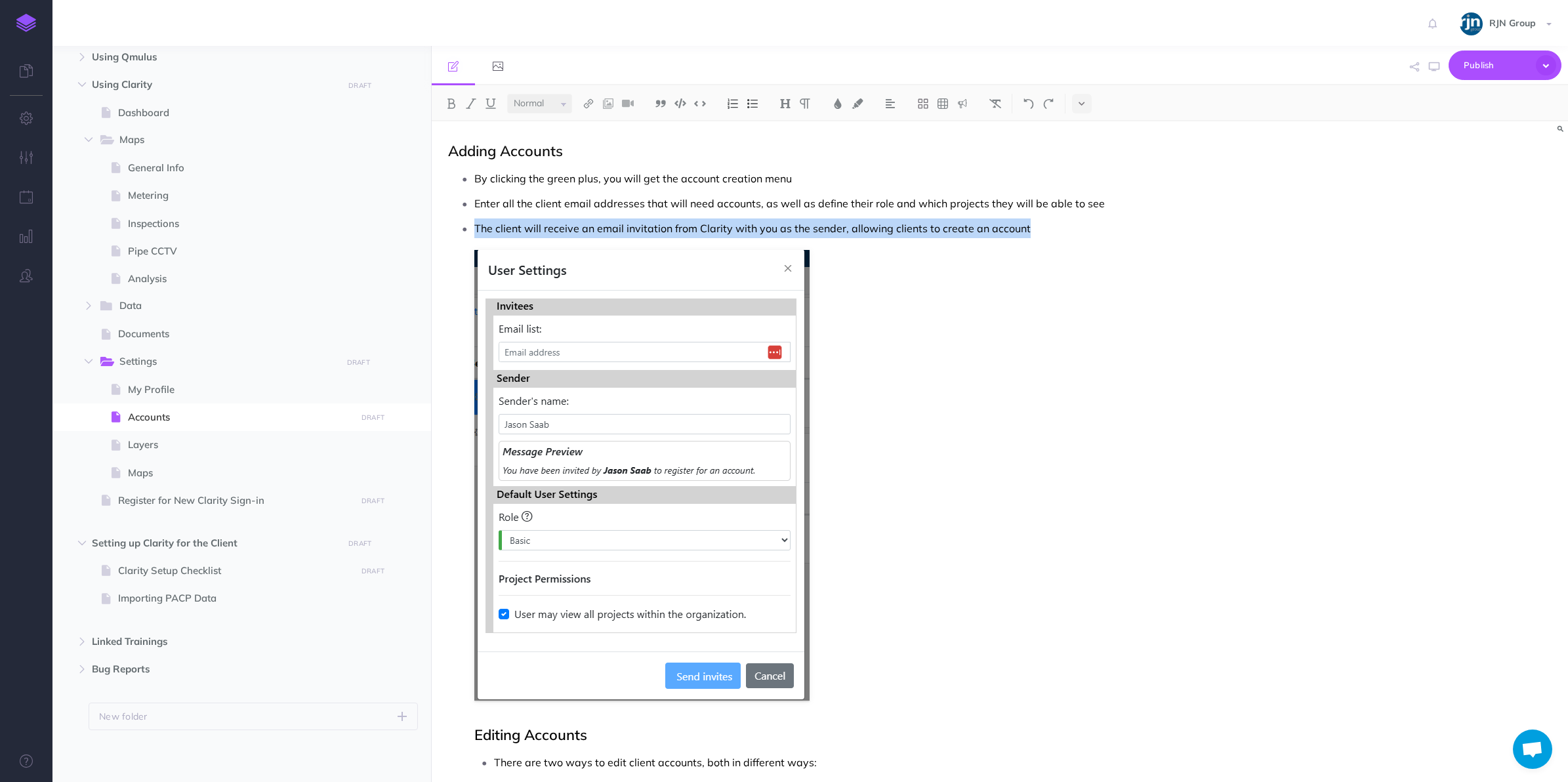
scroll to position [297, 0]
click at [851, 228] on p "The client will receive an email invitation from Clarity with you as the sender…" at bounding box center [843, 227] width 737 height 20
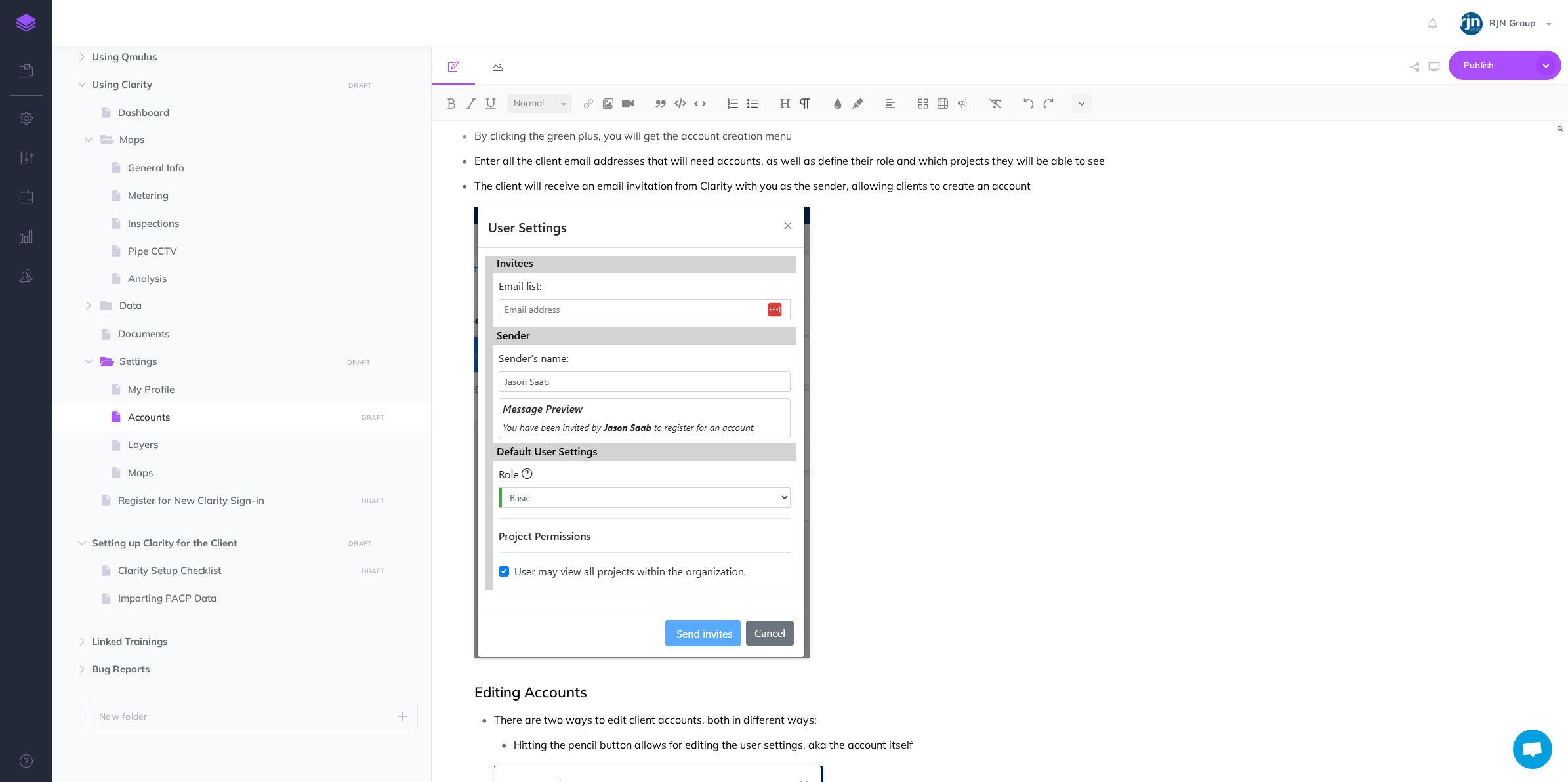
scroll to position [340, 0]
click at [564, 526] on img at bounding box center [642, 431] width 335 height 451
click at [605, 198] on icon at bounding box center [602, 195] width 8 height 10
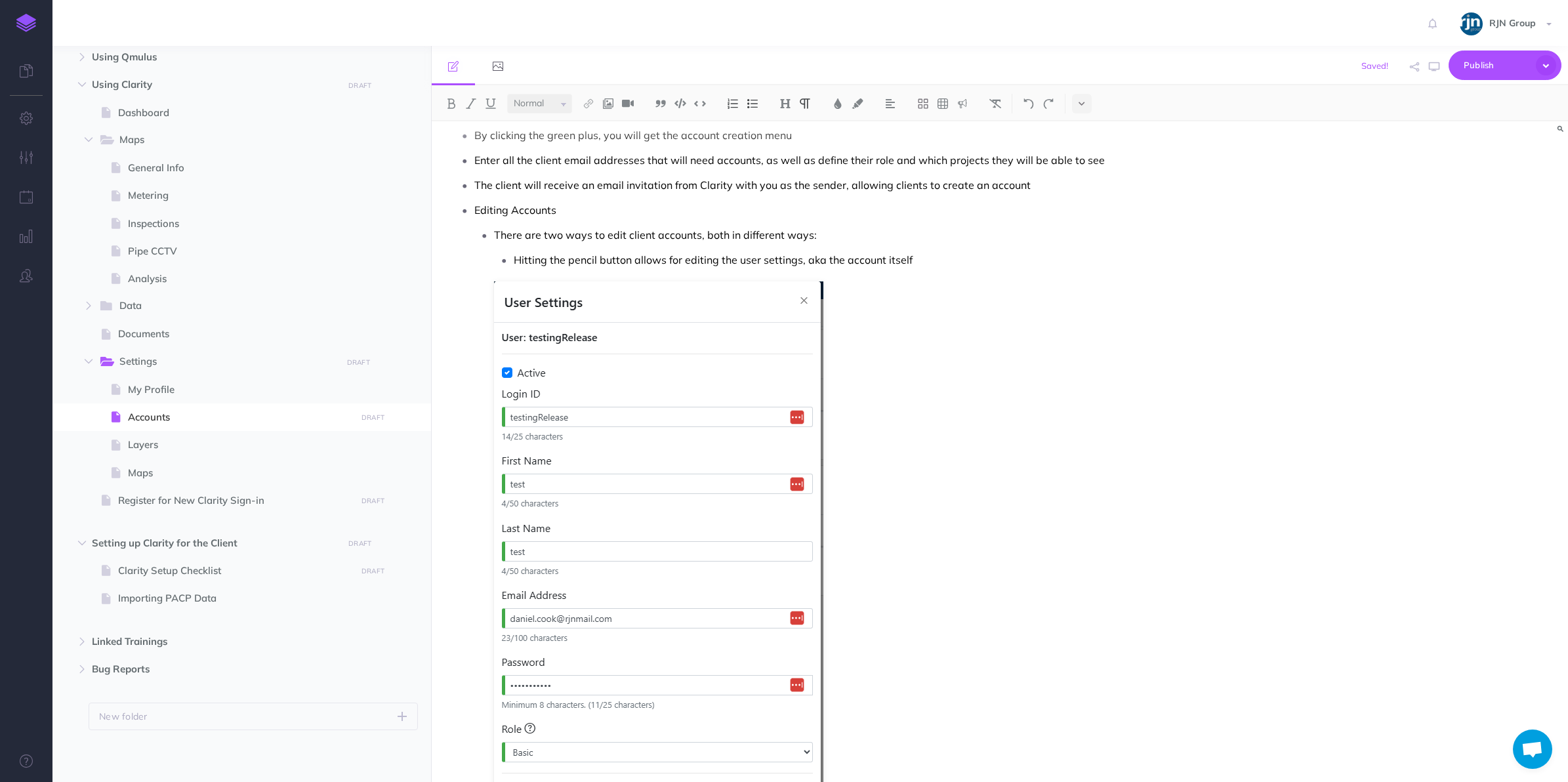
click at [753, 106] on img at bounding box center [752, 103] width 12 height 10
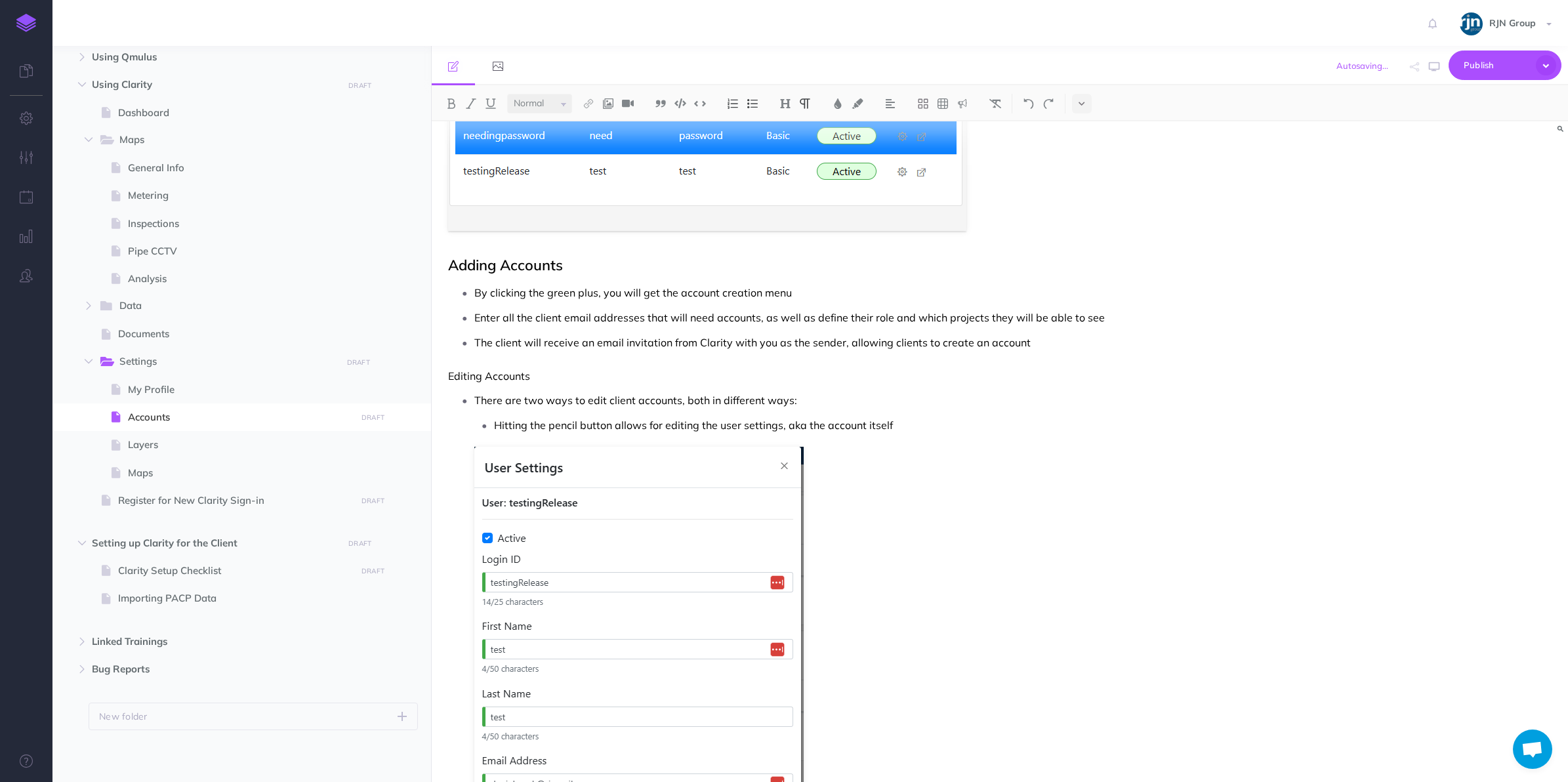
scroll to position [174, 0]
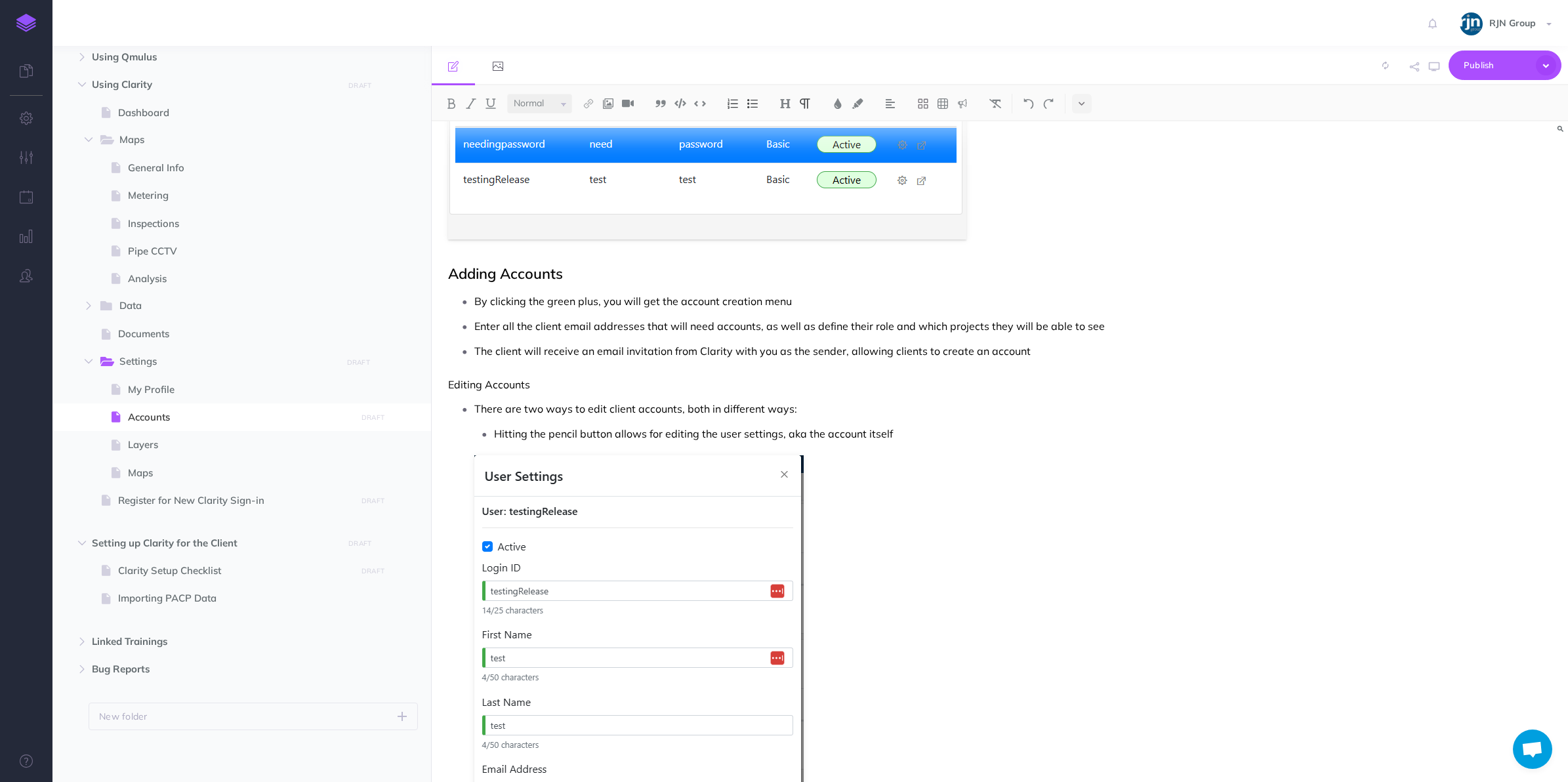
click at [520, 266] on h2 "Adding Accounts" at bounding box center [829, 273] width 763 height 15
copy h2 "Accounts"
click at [497, 387] on p "Editing Accounts" at bounding box center [829, 384] width 763 height 15
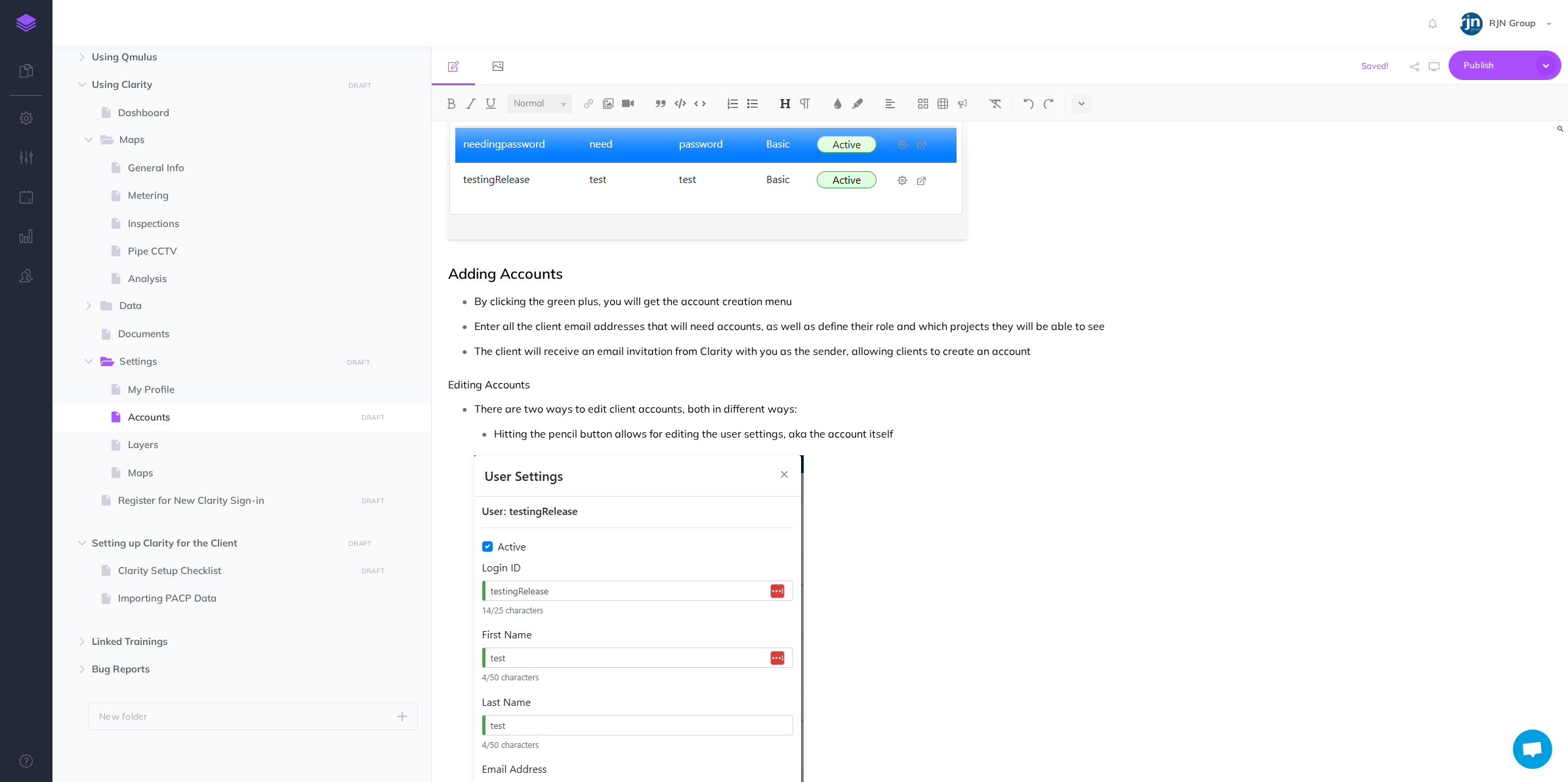
click at [542, 280] on h2 "Adding Accounts" at bounding box center [829, 273] width 763 height 15
copy h2 "Adding Accounts"
drag, startPoint x: 447, startPoint y: 386, endPoint x: 534, endPoint y: 388, distance: 87.0
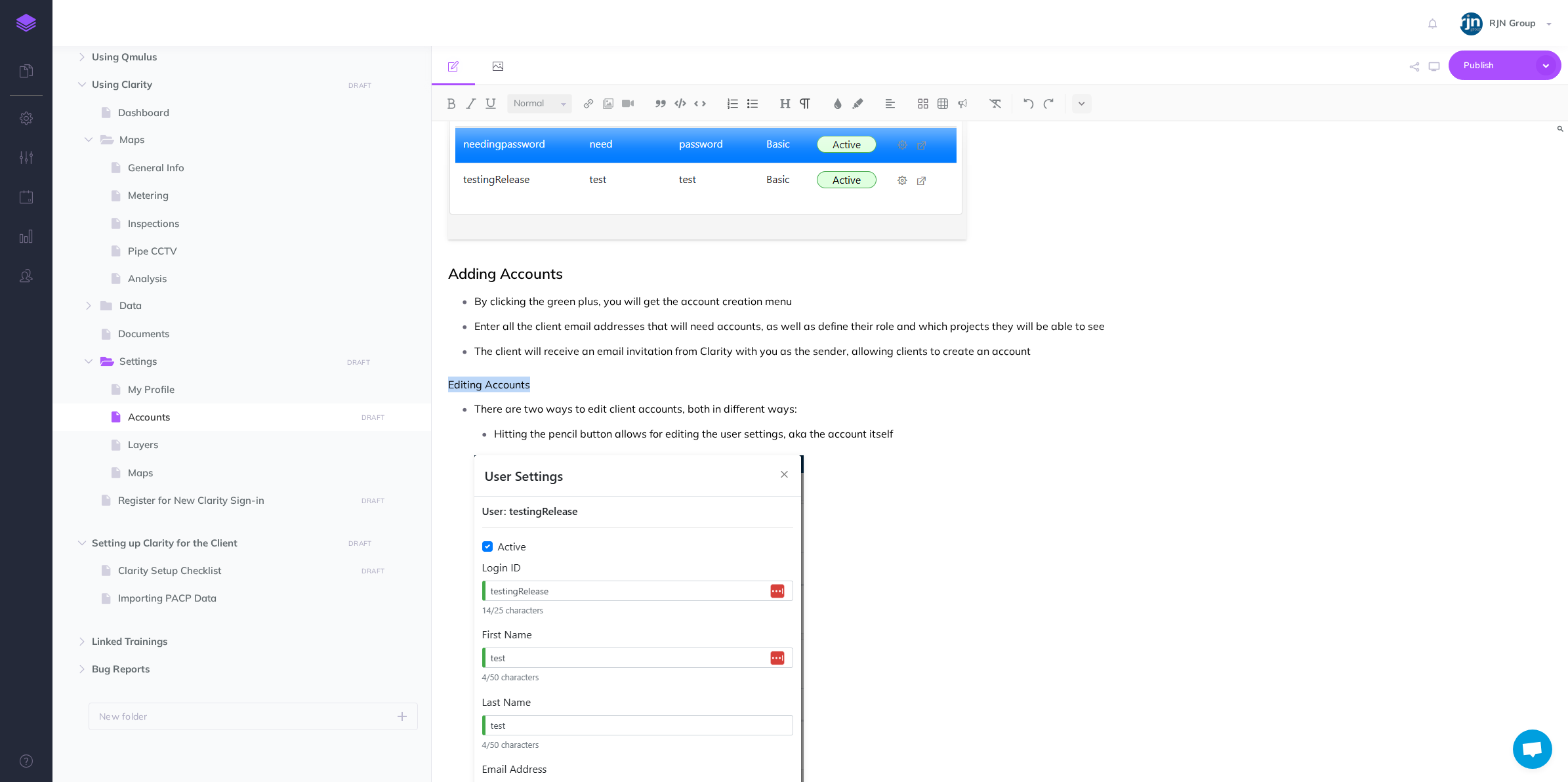
click at [534, 388] on p "Editing Accounts" at bounding box center [829, 384] width 763 height 15
click at [481, 391] on h2 "Adding Accounts" at bounding box center [829, 384] width 763 height 15
click at [1034, 342] on p "The client will receive an email invitation from Clarity with you as the sender…" at bounding box center [843, 350] width 737 height 20
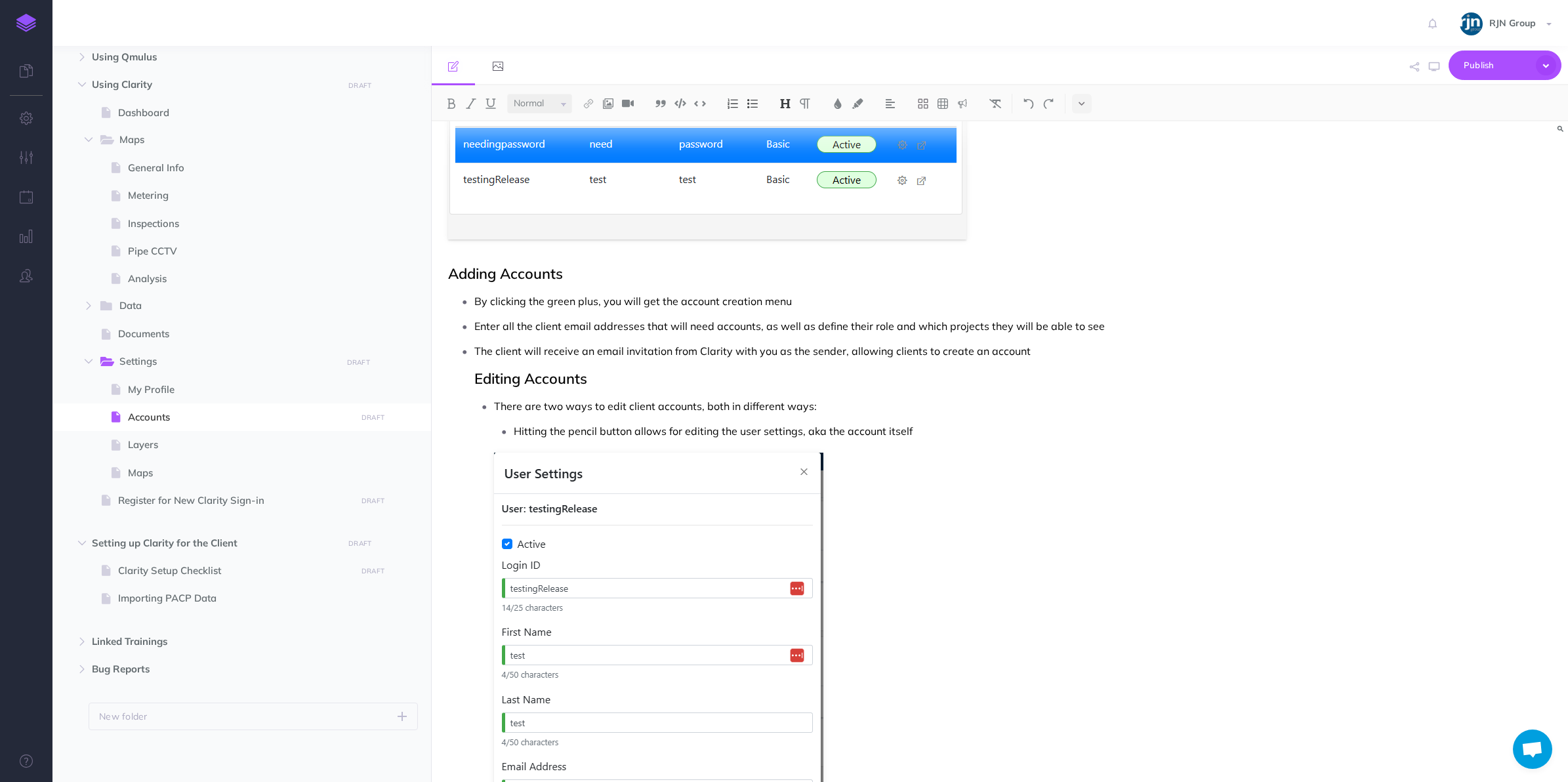
scroll to position [218, 0]
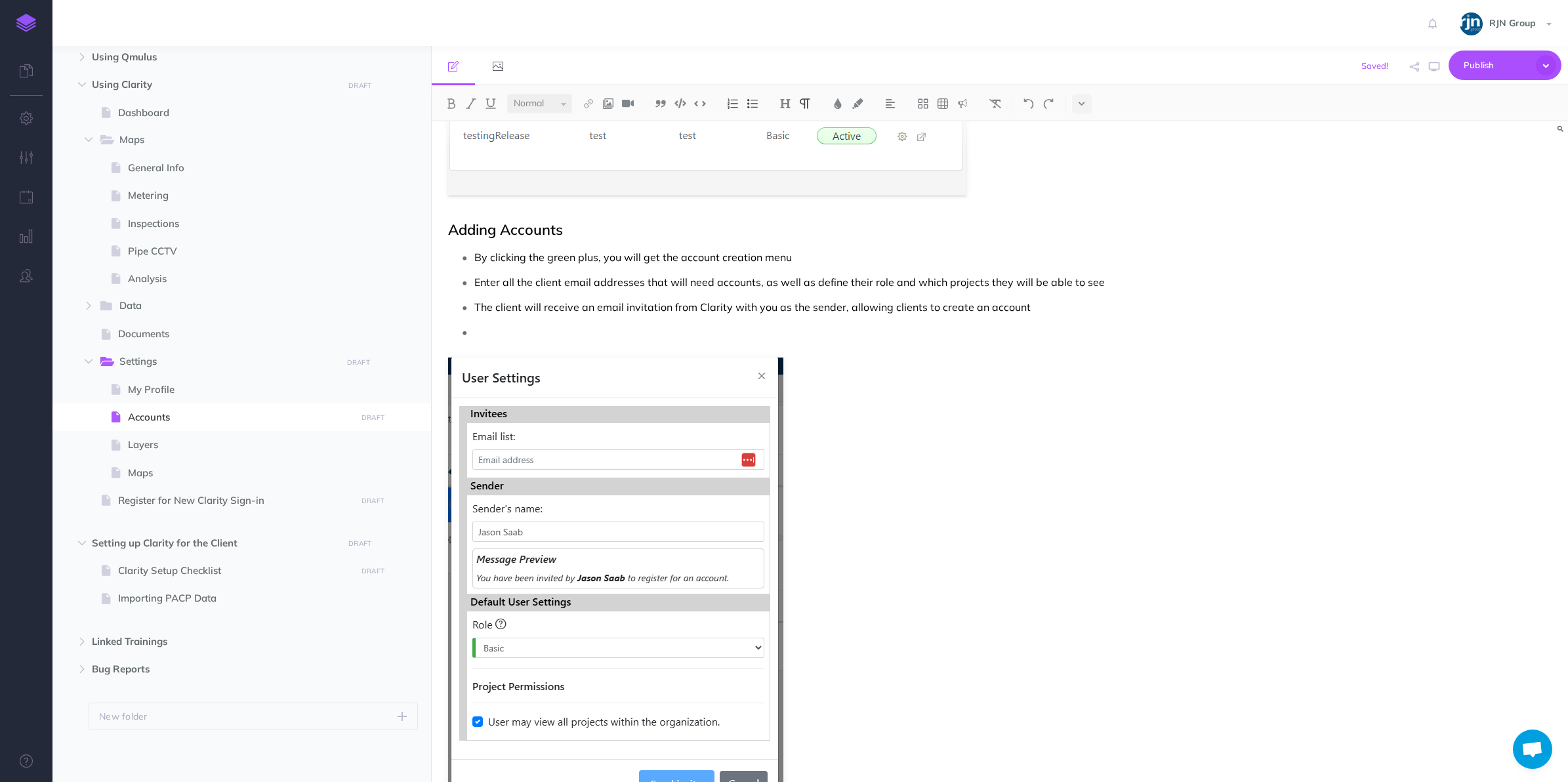
click at [549, 340] on p at bounding box center [843, 331] width 737 height 20
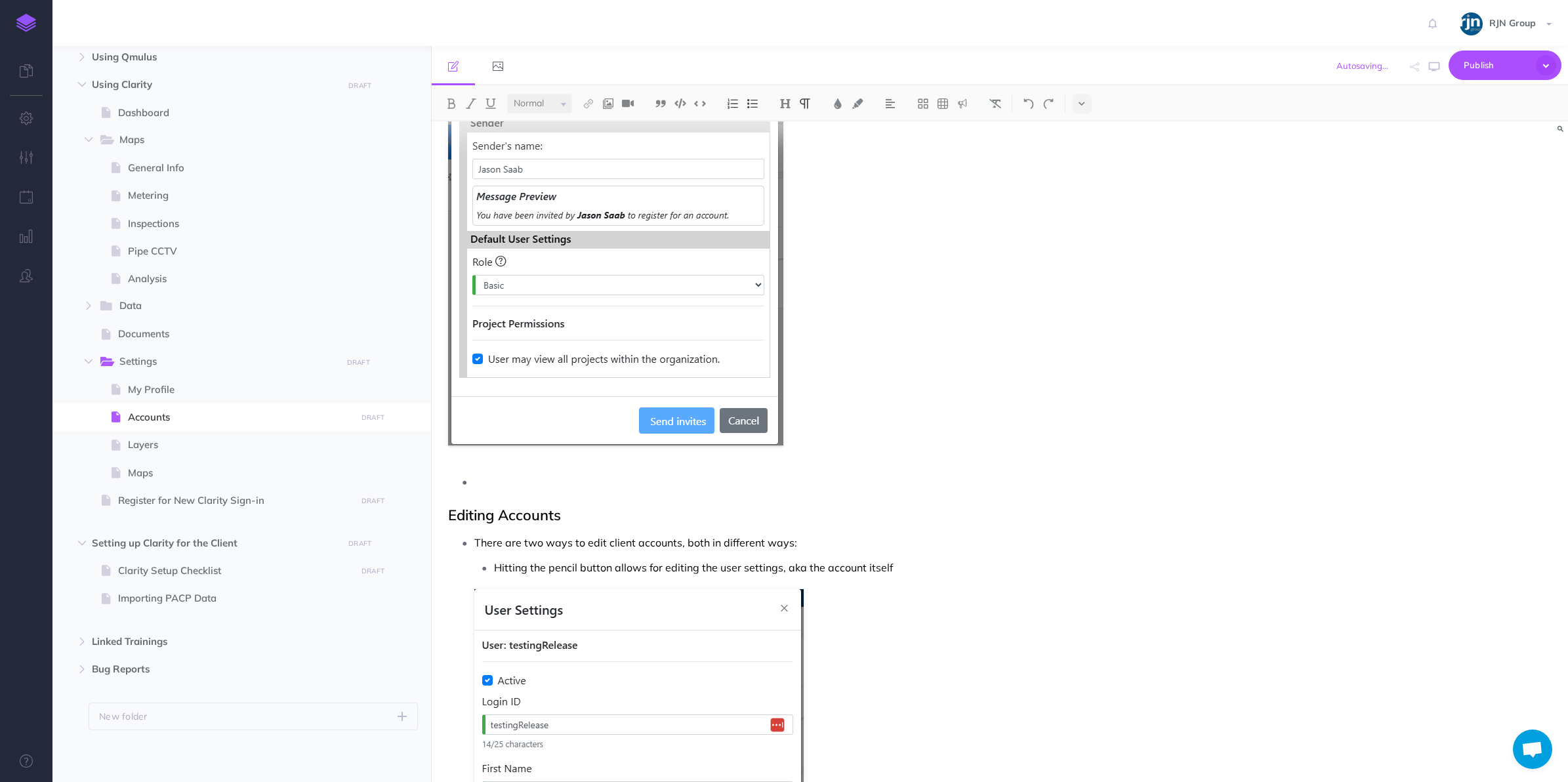
scroll to position [556, 0]
click at [486, 491] on div "Accounts This is the area to Add, Edit, and Manage all of a client's accounts A…" at bounding box center [830, 770] width 796 height 2409
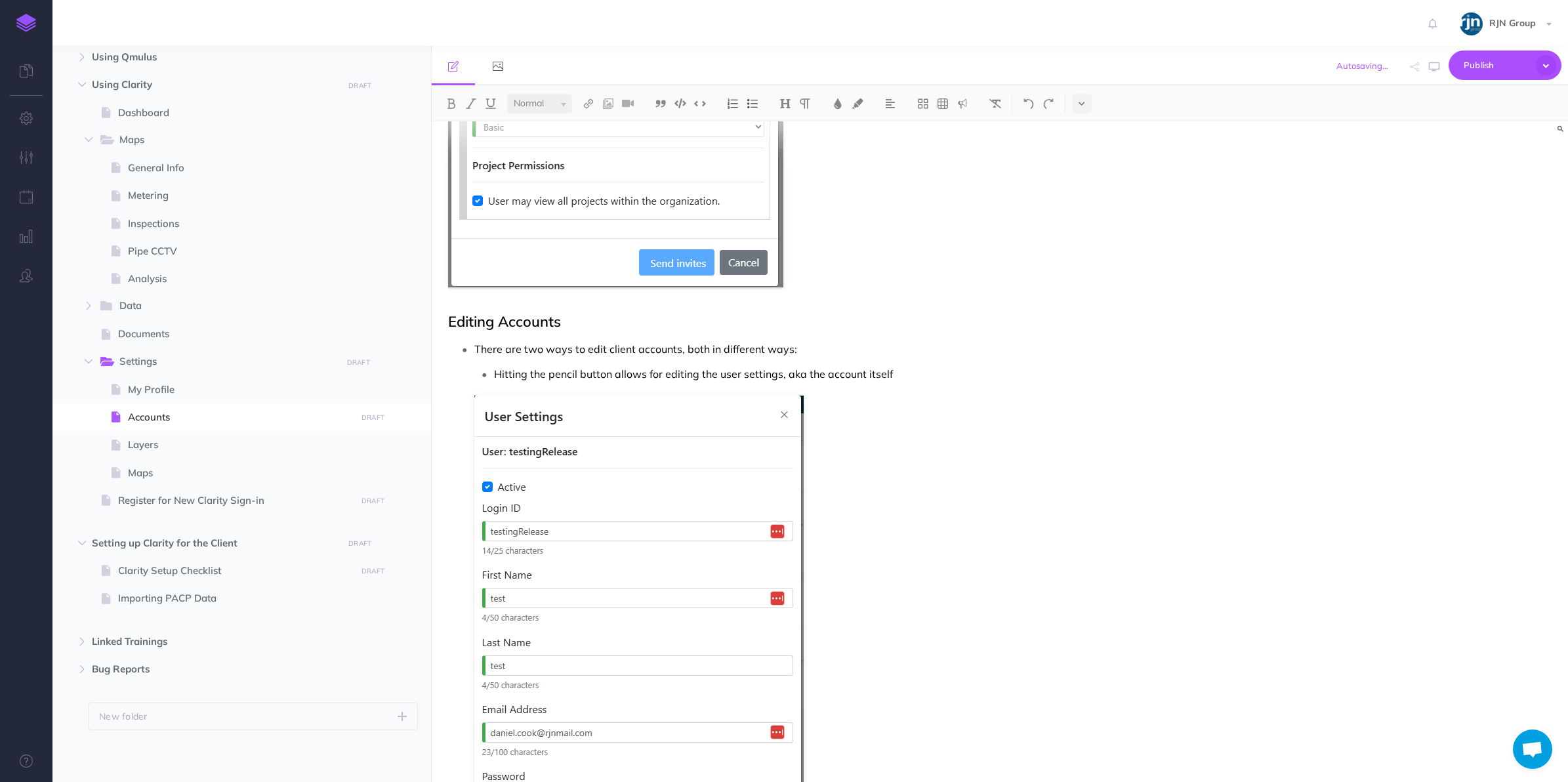
scroll to position [785, 0]
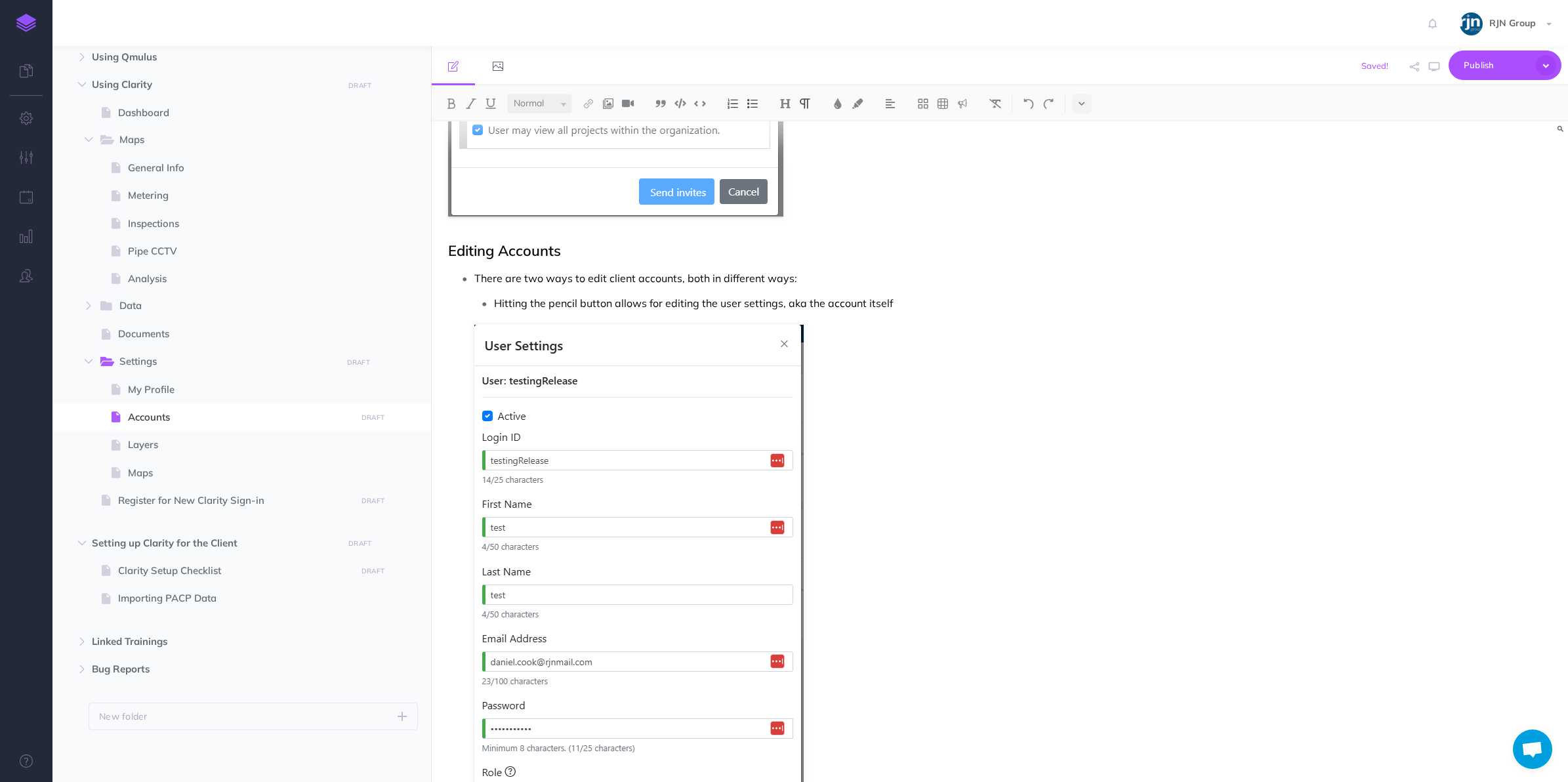
click at [919, 502] on figure at bounding box center [843, 630] width 737 height 610
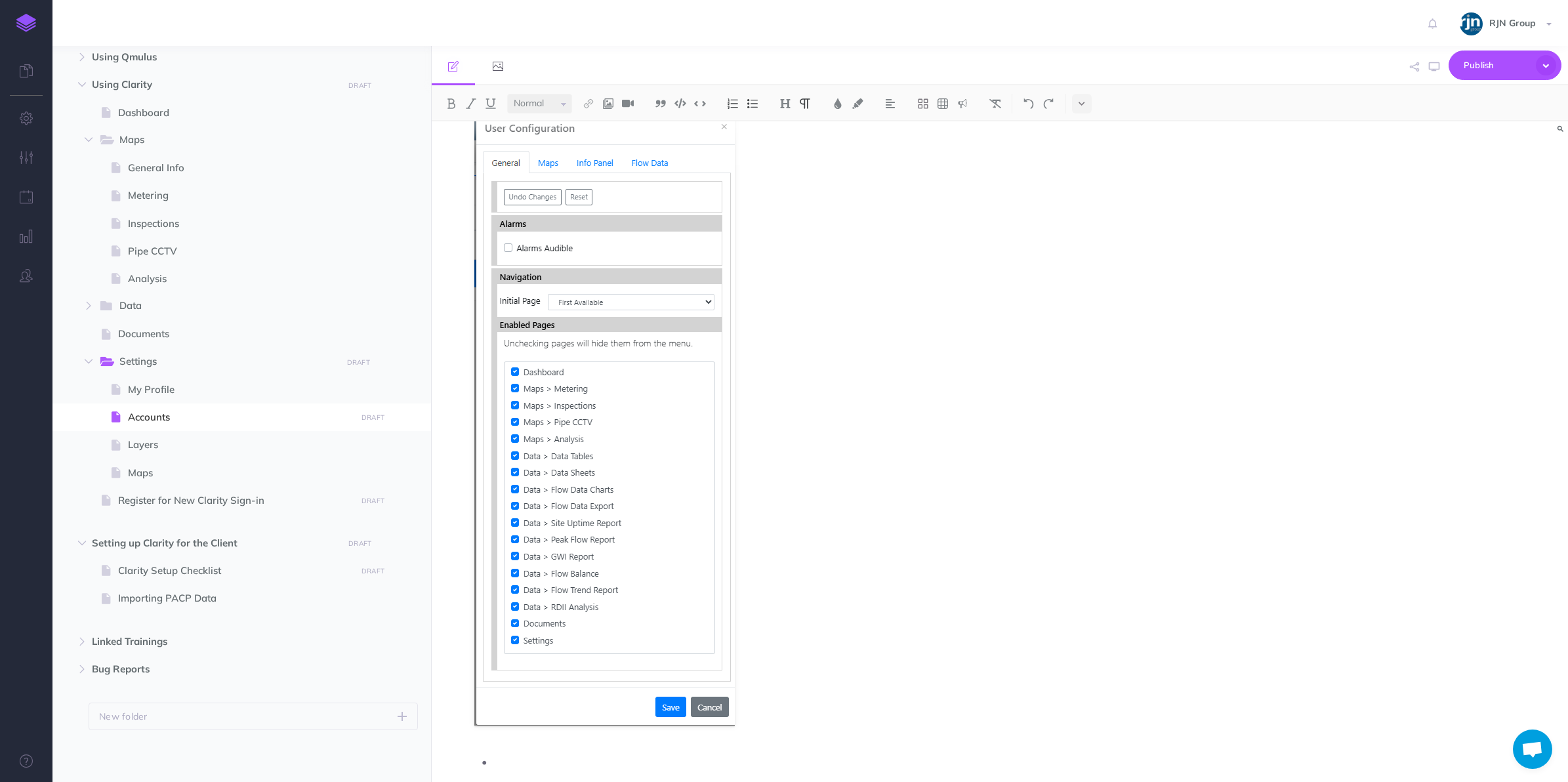
scroll to position [1712, 0]
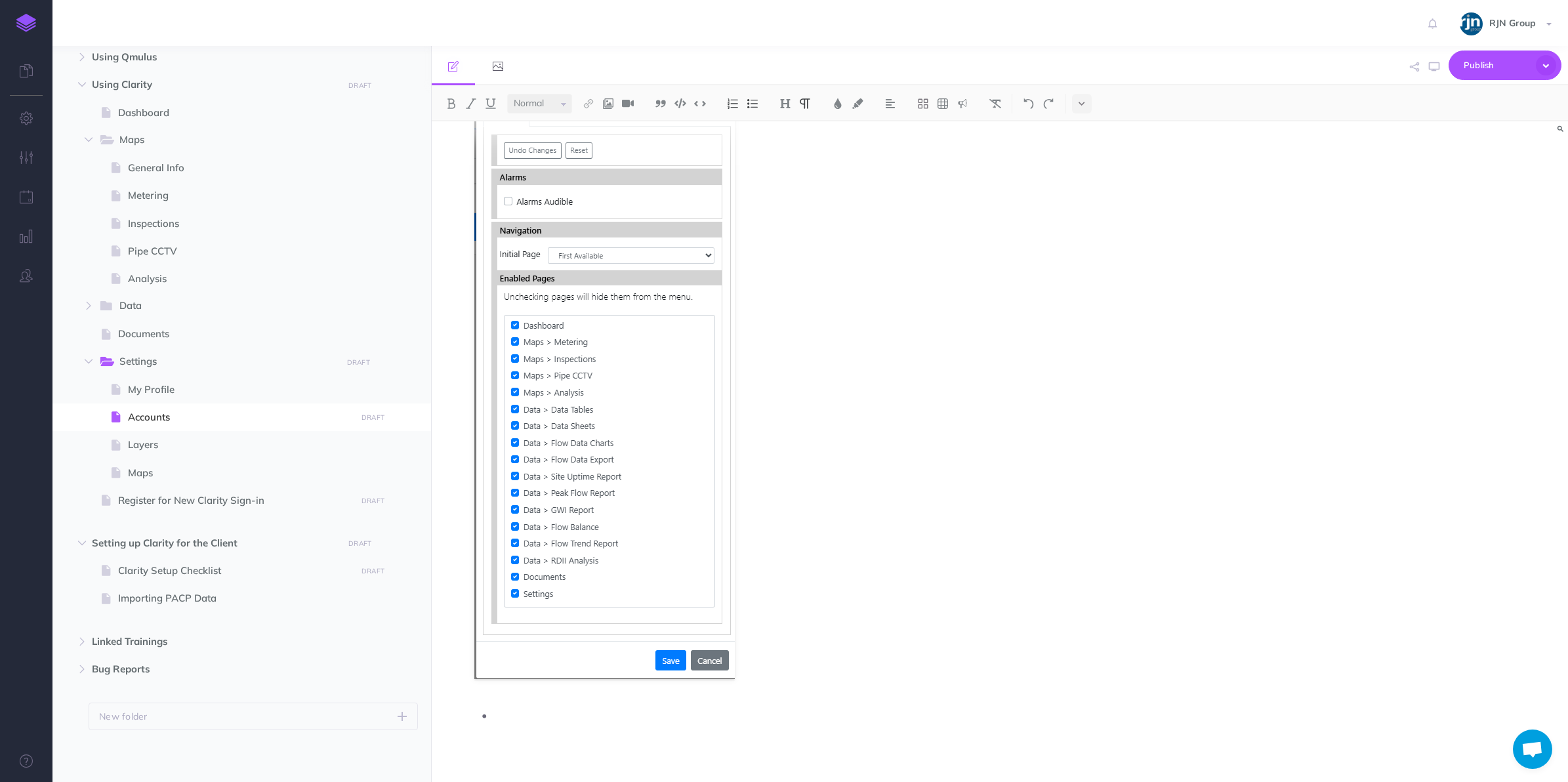
click at [551, 720] on p at bounding box center [852, 715] width 717 height 20
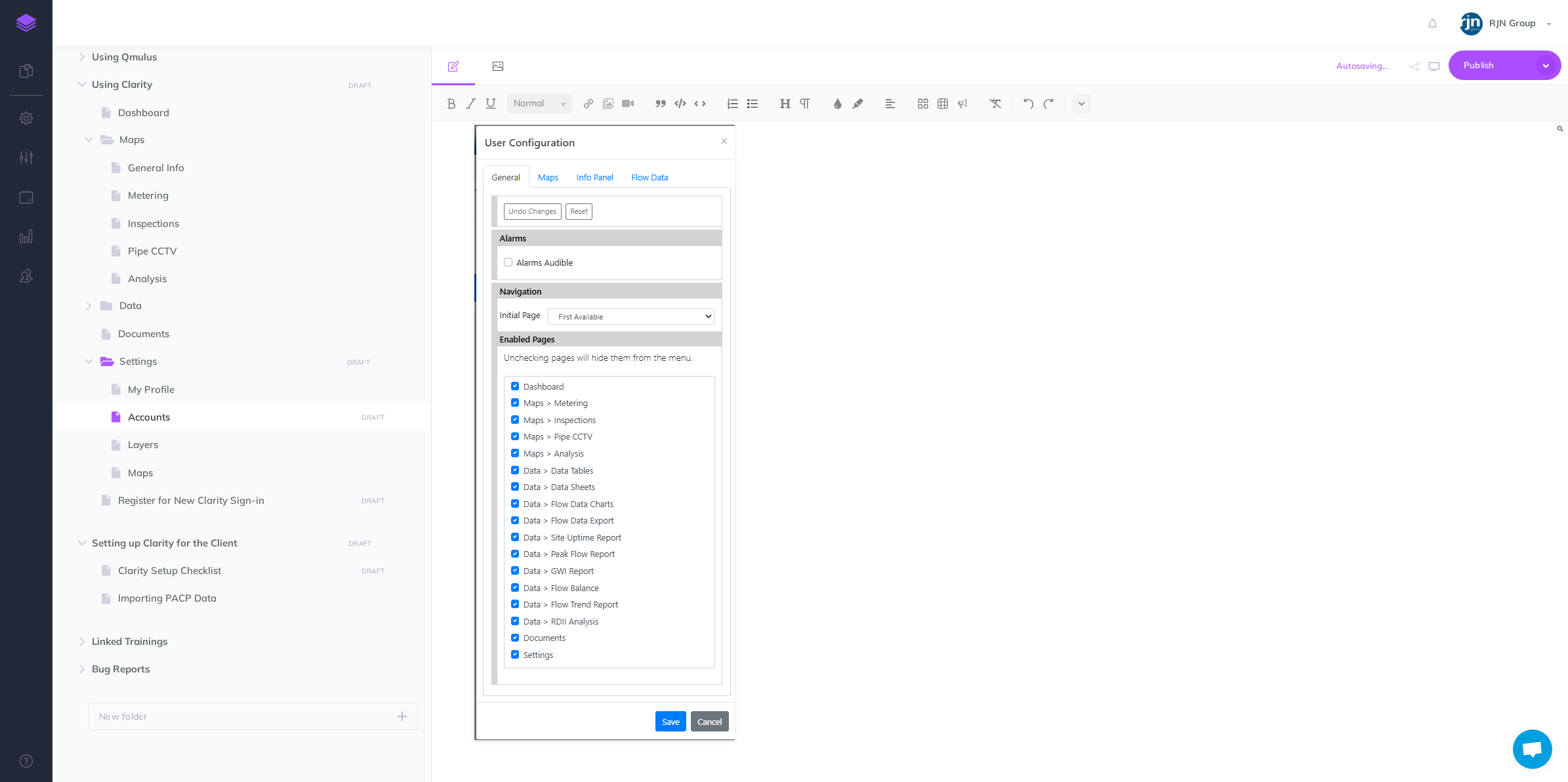
scroll to position [1676, 0]
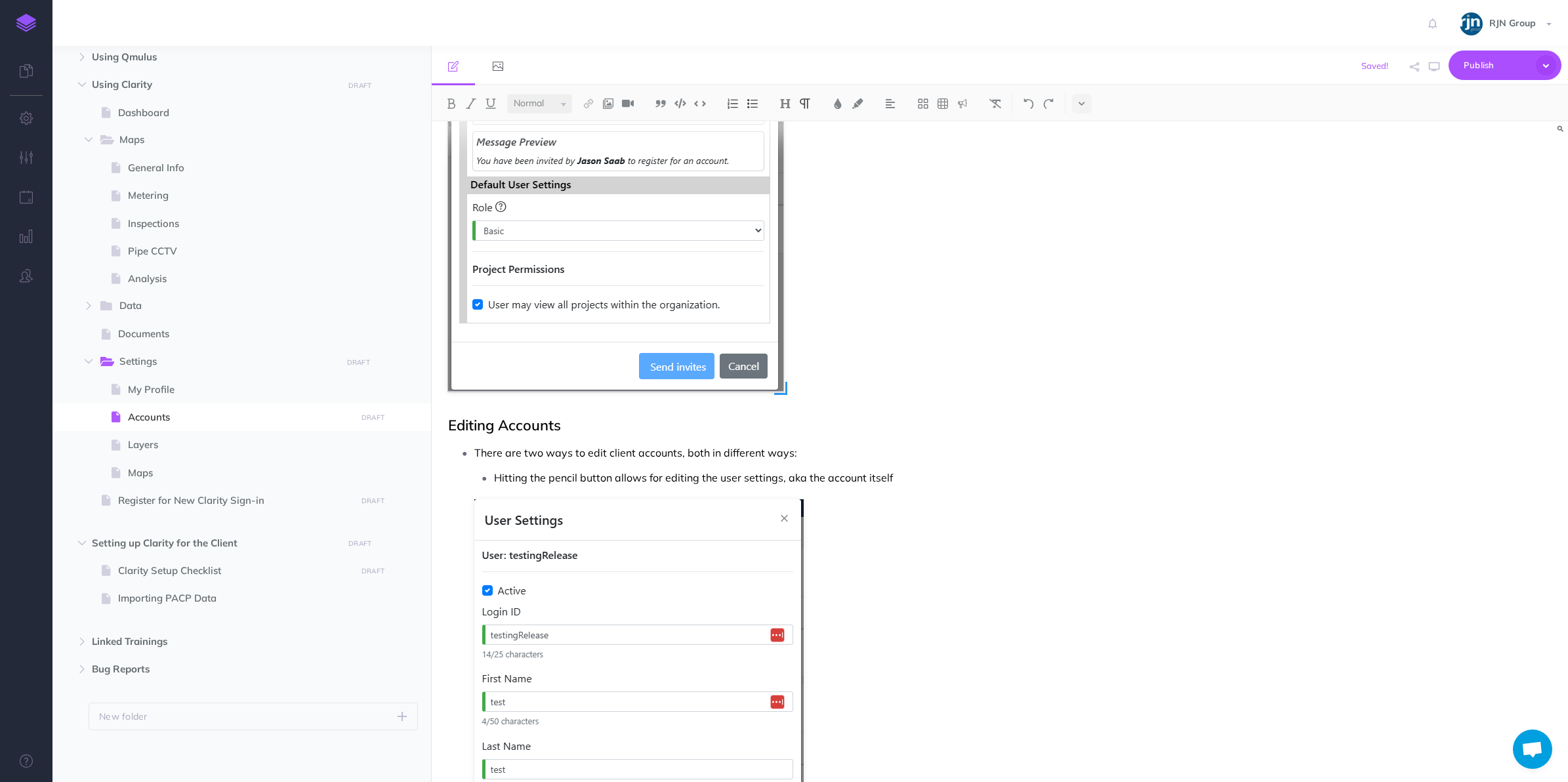
scroll to position [608, 0]
click at [540, 414] on div "Accounts This is the area to Add, Edit, and Manage all of a client's accounts A…" at bounding box center [830, 681] width 796 height 2337
copy h2 "Editing Accounts"
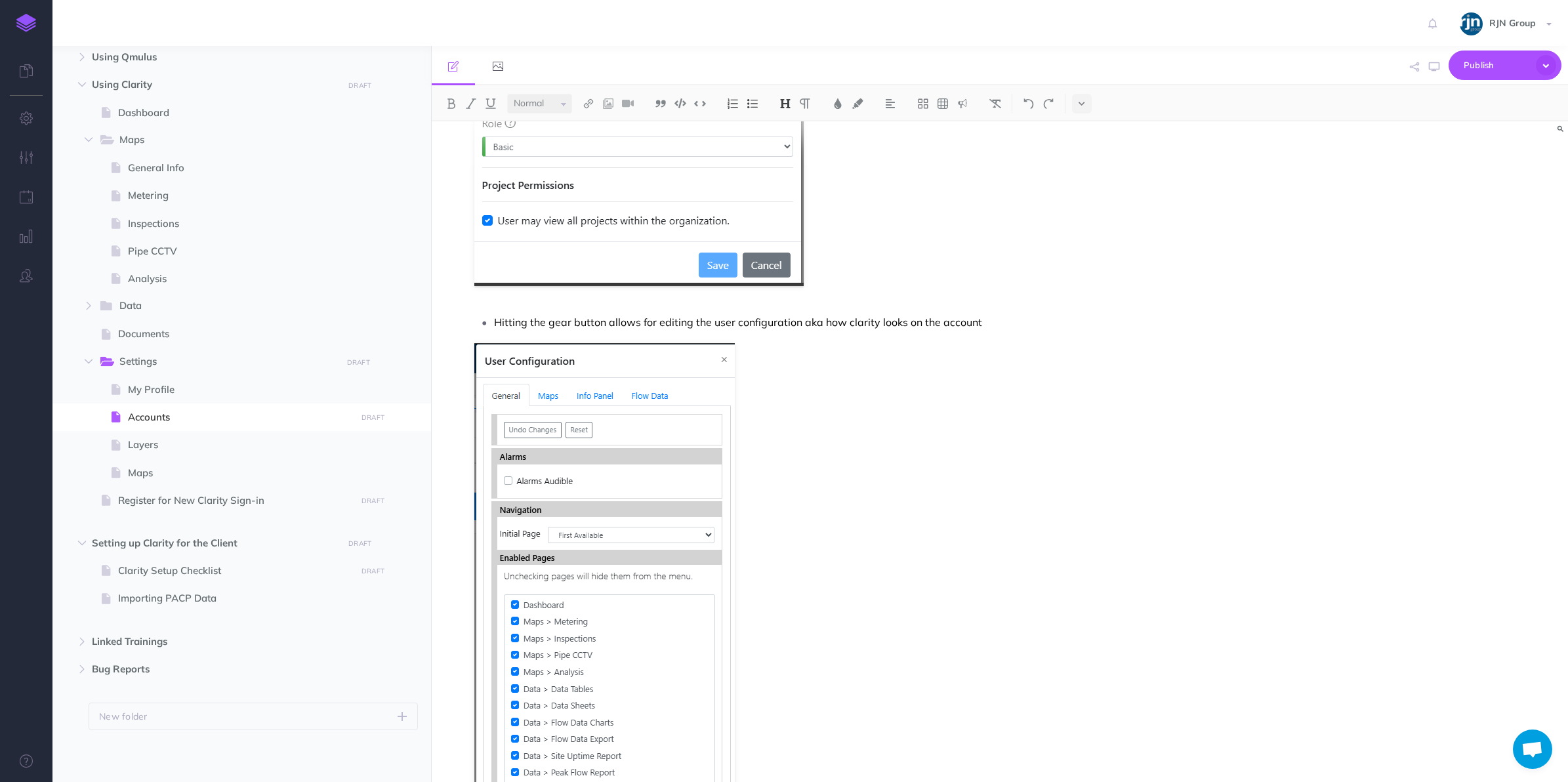
scroll to position [1676, 0]
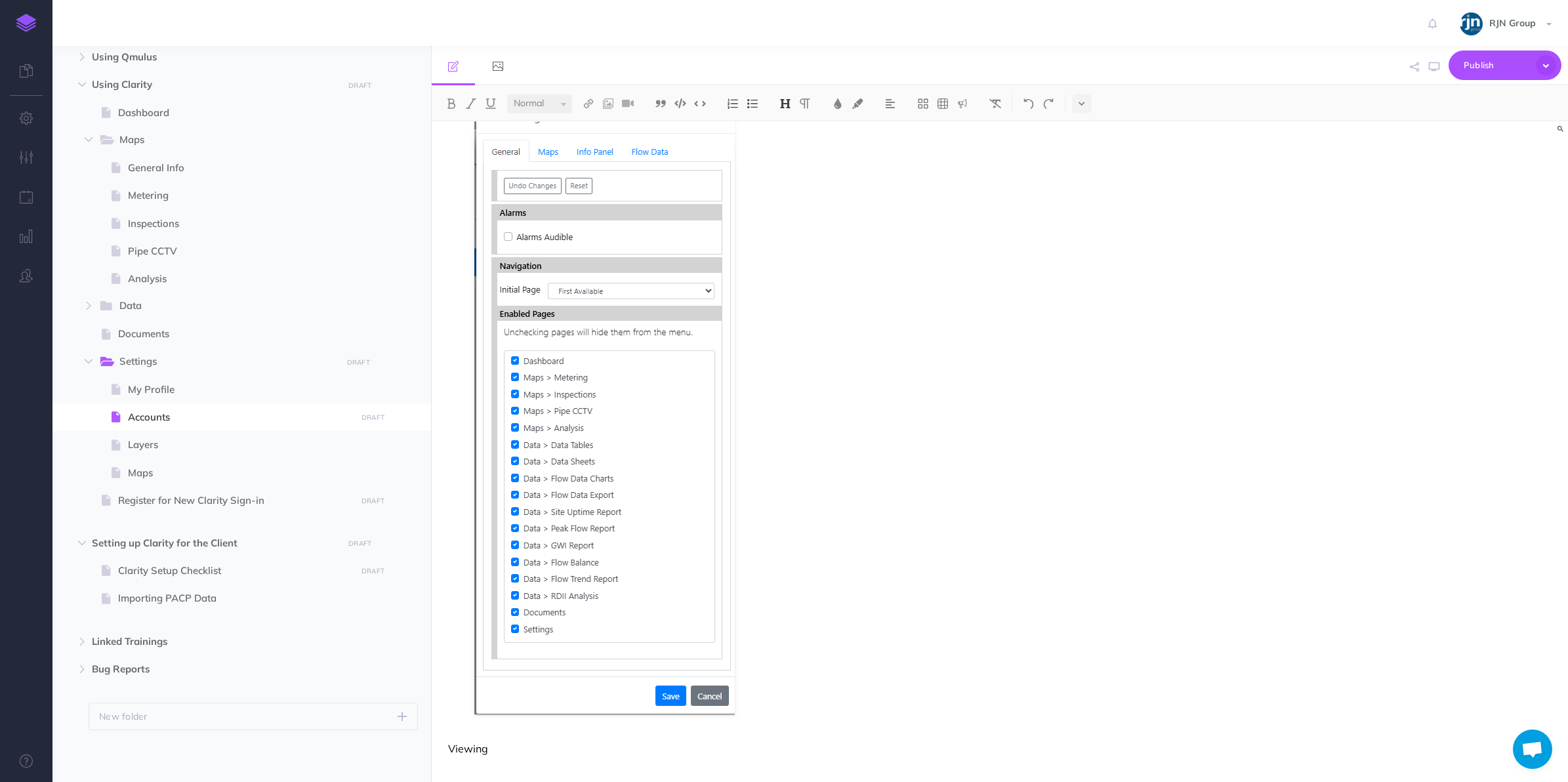
click at [466, 748] on p "Viewing" at bounding box center [829, 748] width 763 height 15
click at [494, 745] on h2 "Editing Accounts" at bounding box center [829, 745] width 763 height 15
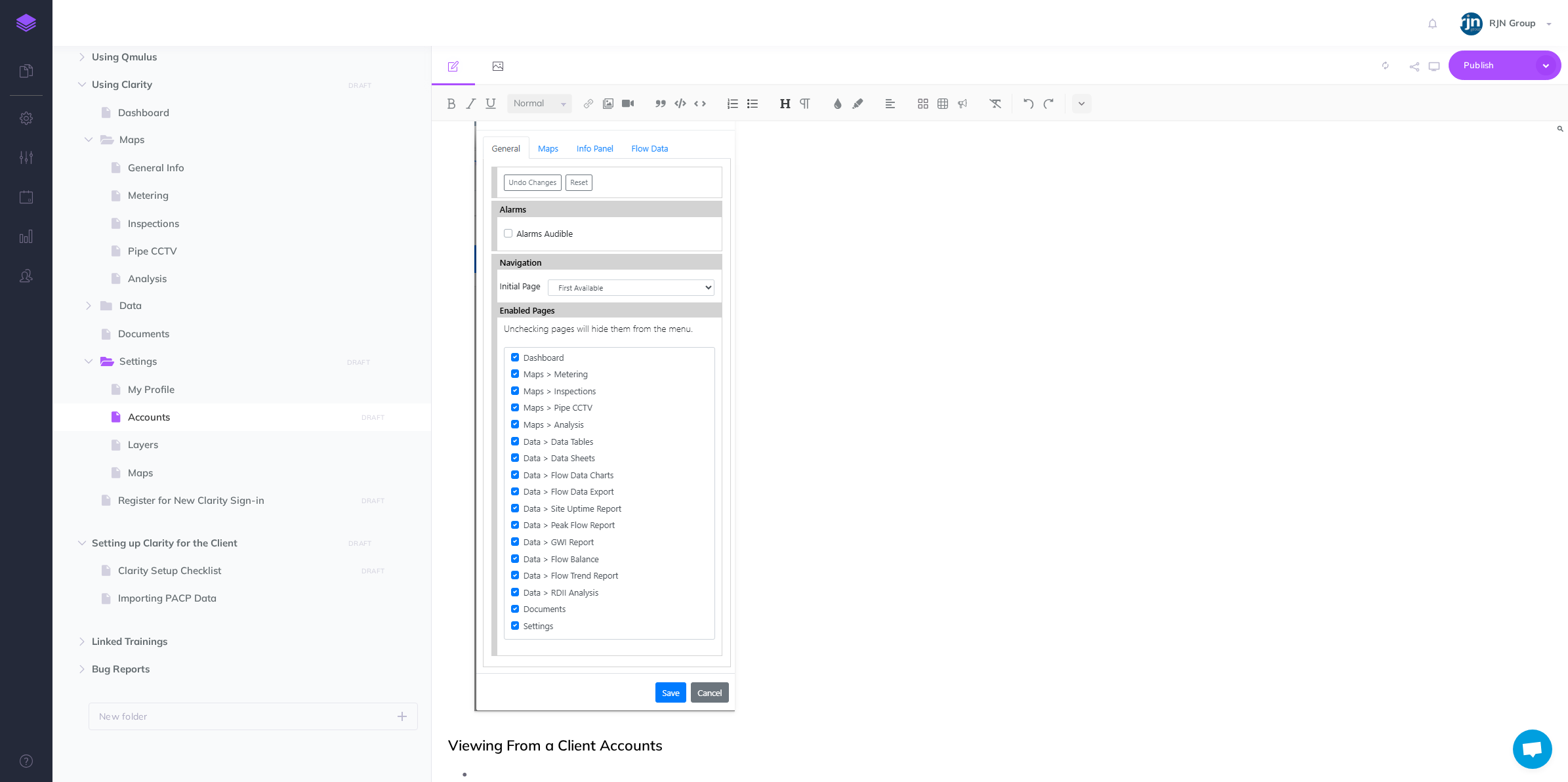
scroll to position [1739, 0]
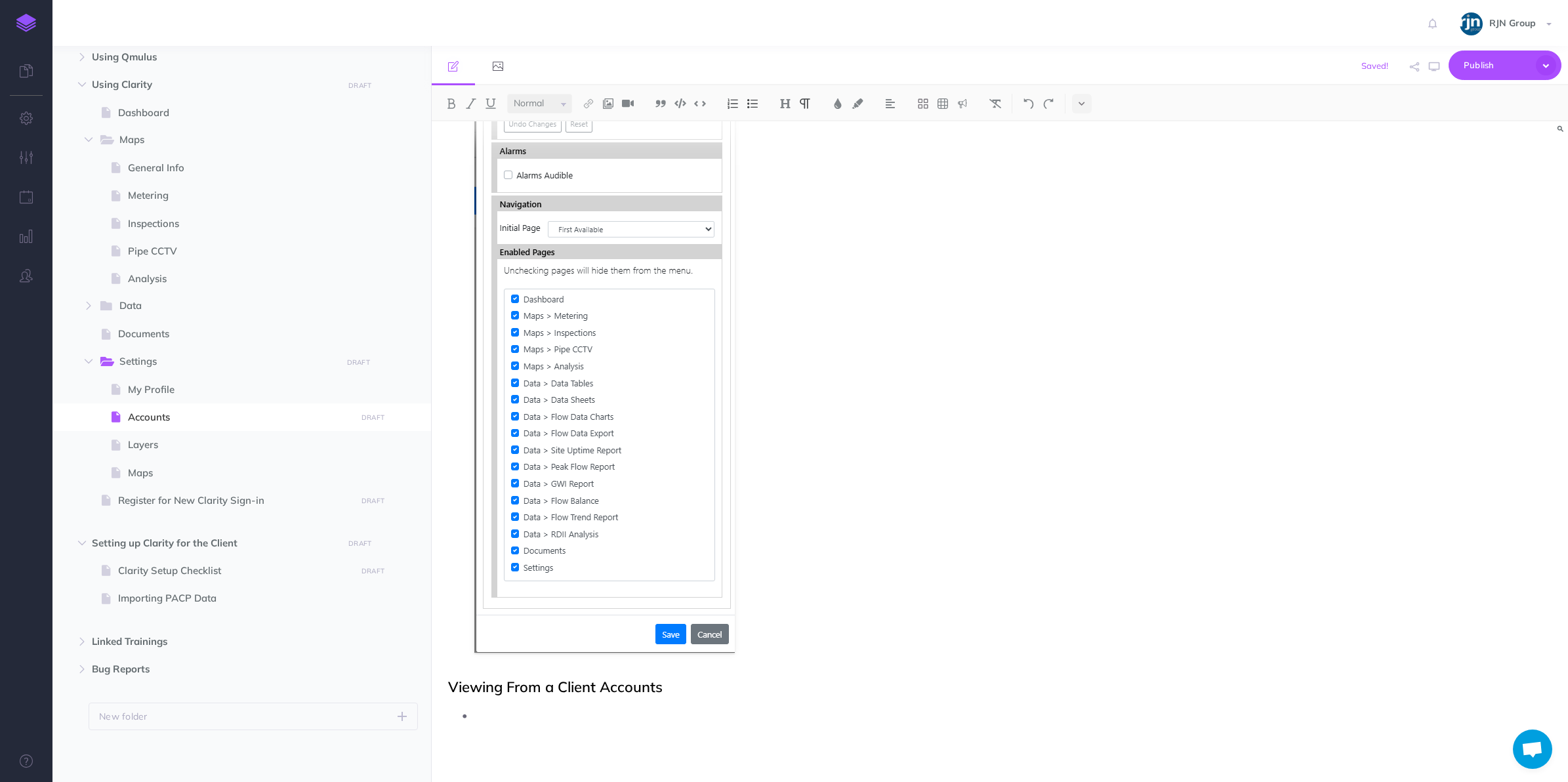
click at [560, 705] on p at bounding box center [843, 715] width 737 height 20
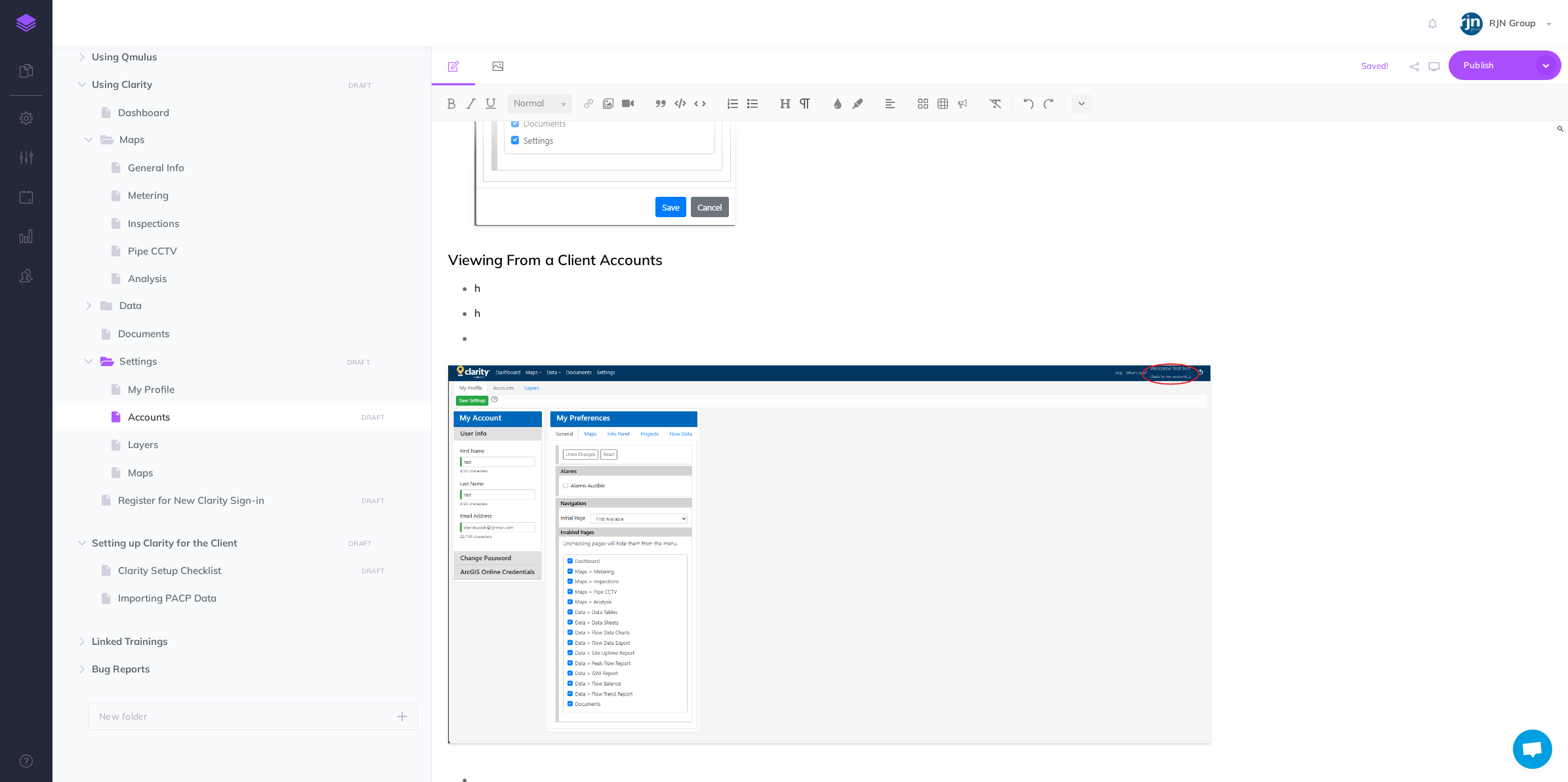
scroll to position [2174, 0]
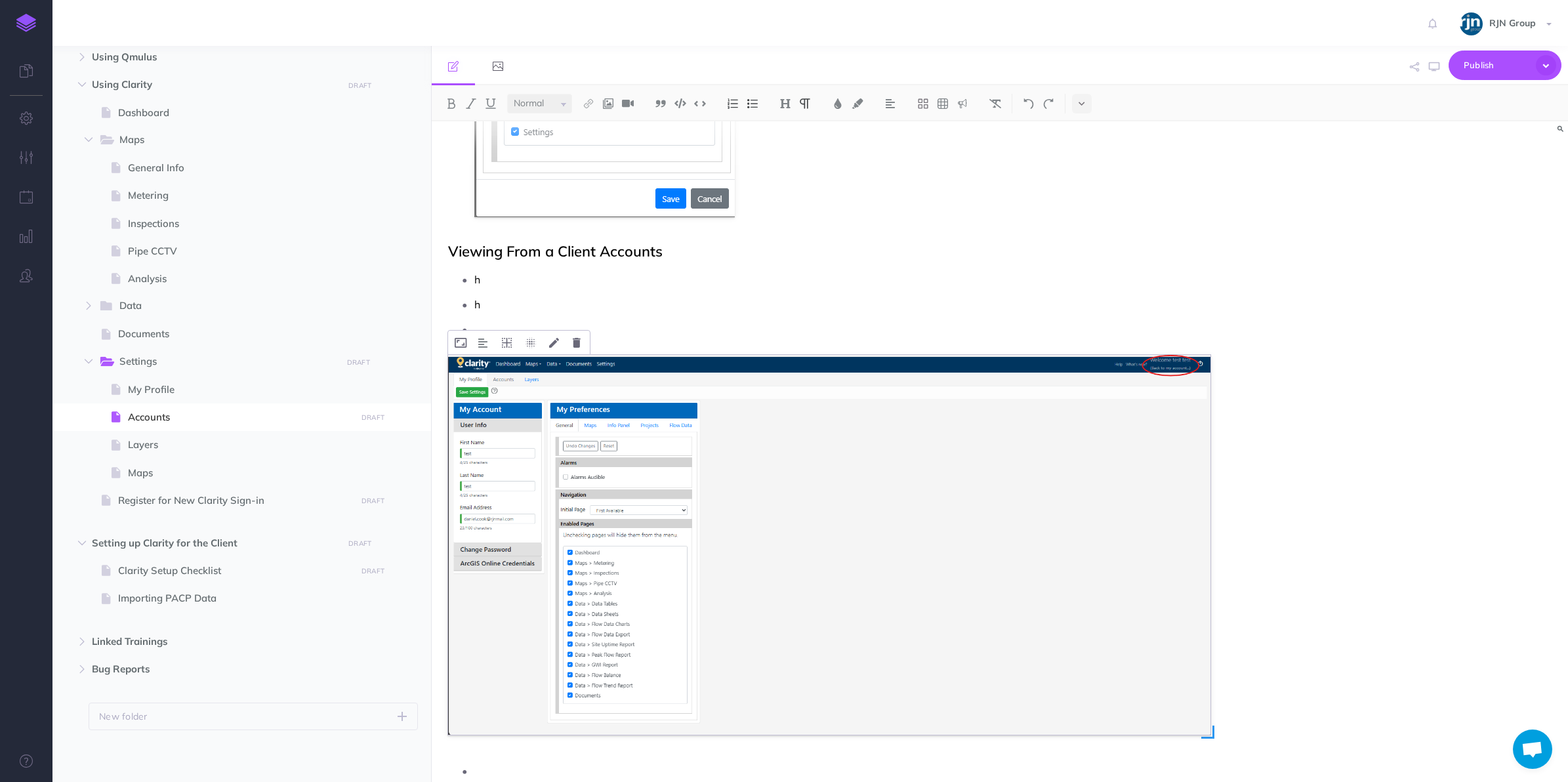
click at [830, 497] on img at bounding box center [829, 544] width 763 height 380
click at [648, 312] on p "h" at bounding box center [843, 304] width 737 height 20
click at [522, 329] on p at bounding box center [843, 329] width 737 height 20
click at [526, 296] on p "h" at bounding box center [843, 304] width 737 height 20
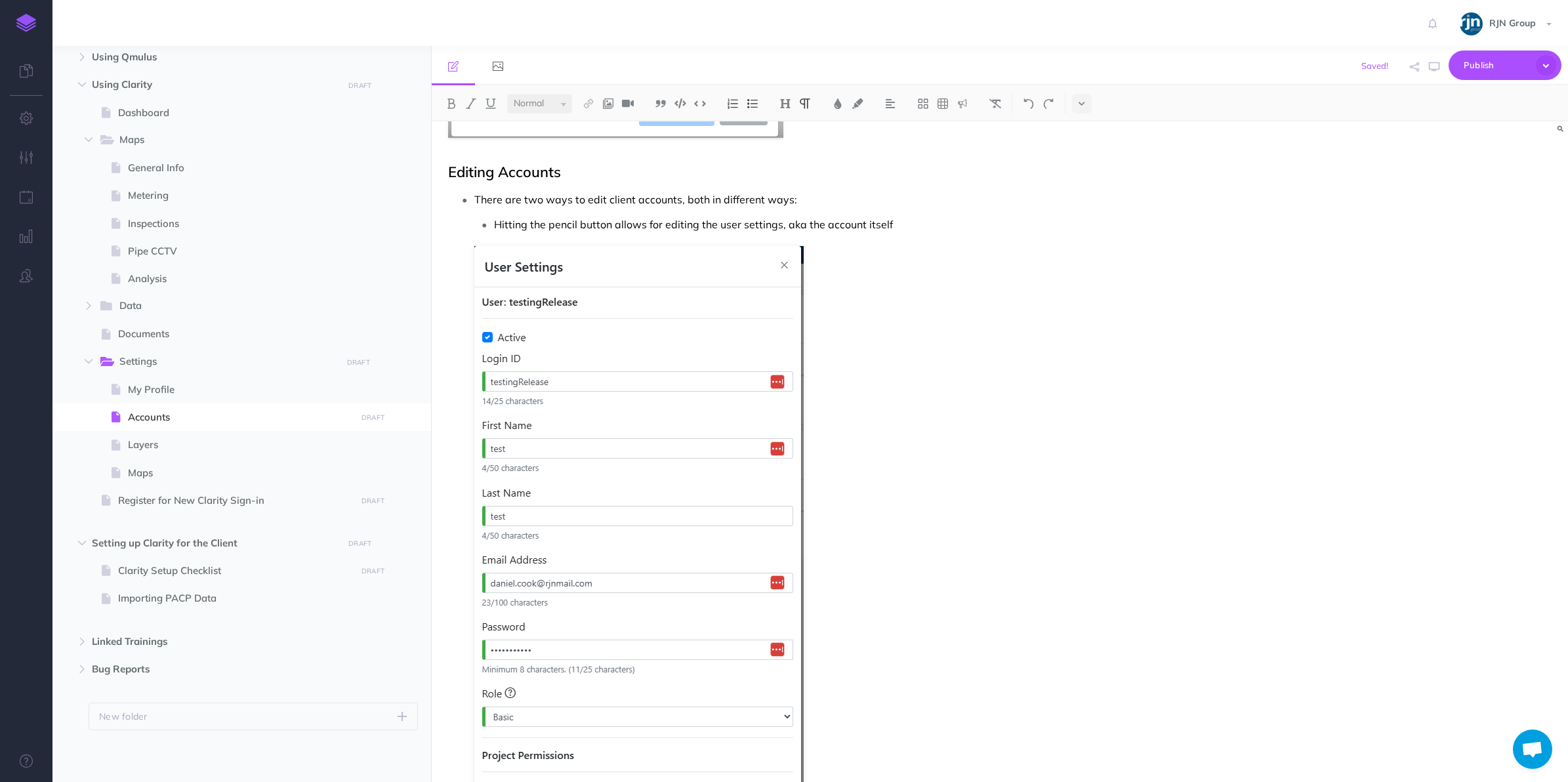
scroll to position [849, 0]
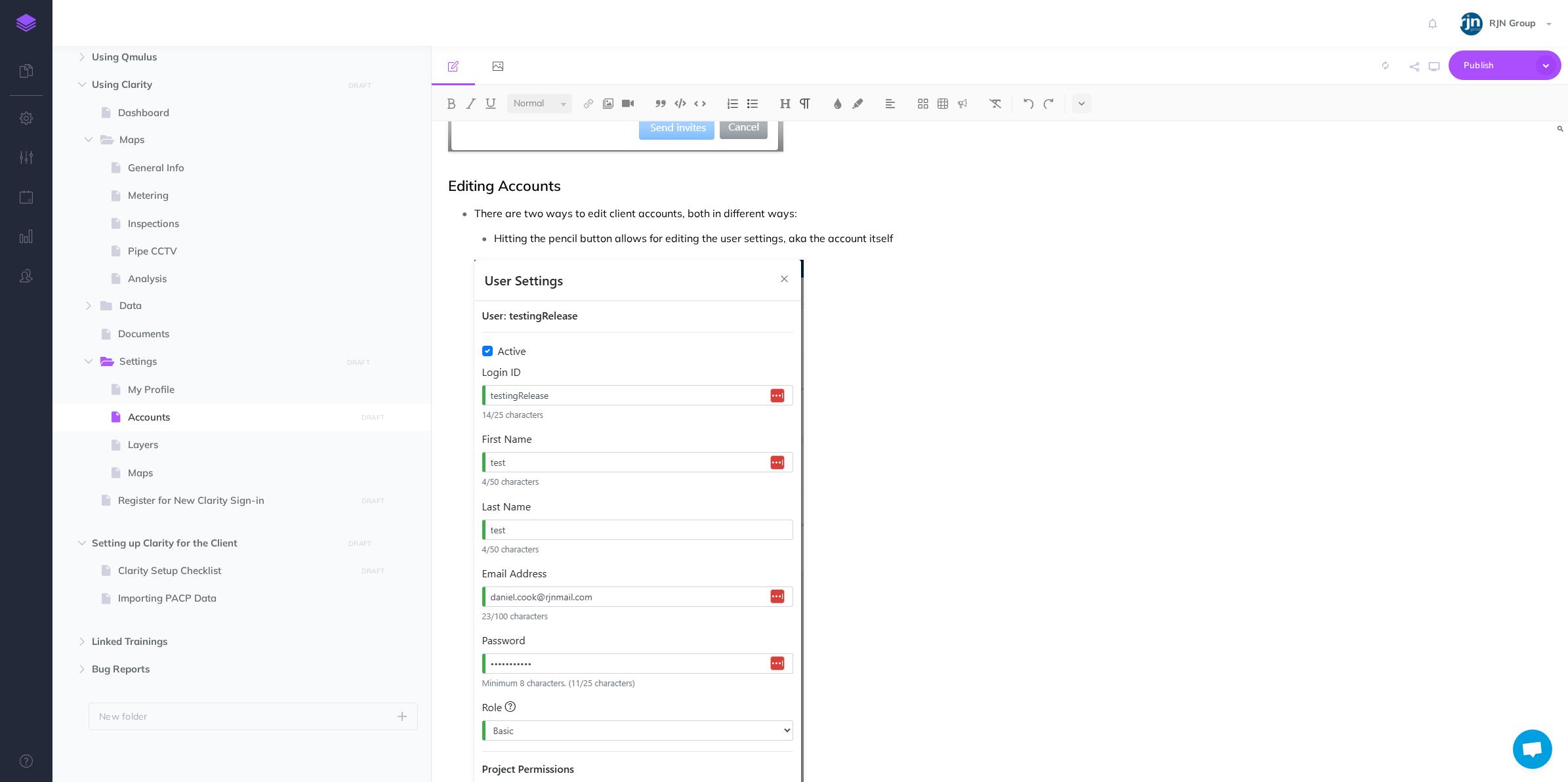
click at [794, 244] on p "Hitting the pencil button allows for editing the user settings, aka the account…" at bounding box center [852, 238] width 717 height 20
click at [775, 243] on p "Hitting the pencil button allows for editing the user settings, aka the account…" at bounding box center [852, 238] width 717 height 20
click at [781, 243] on p "Hitting the pencil button allows for editing the user settings, aka the account…" at bounding box center [852, 238] width 717 height 20
click at [893, 246] on p "Hitting the pencil button allows for editing the user settings, aka the account…" at bounding box center [852, 238] width 717 height 20
click at [657, 241] on p "Hitting the pencil button allows for editing the user settings, aka the account…" at bounding box center [852, 238] width 717 height 20
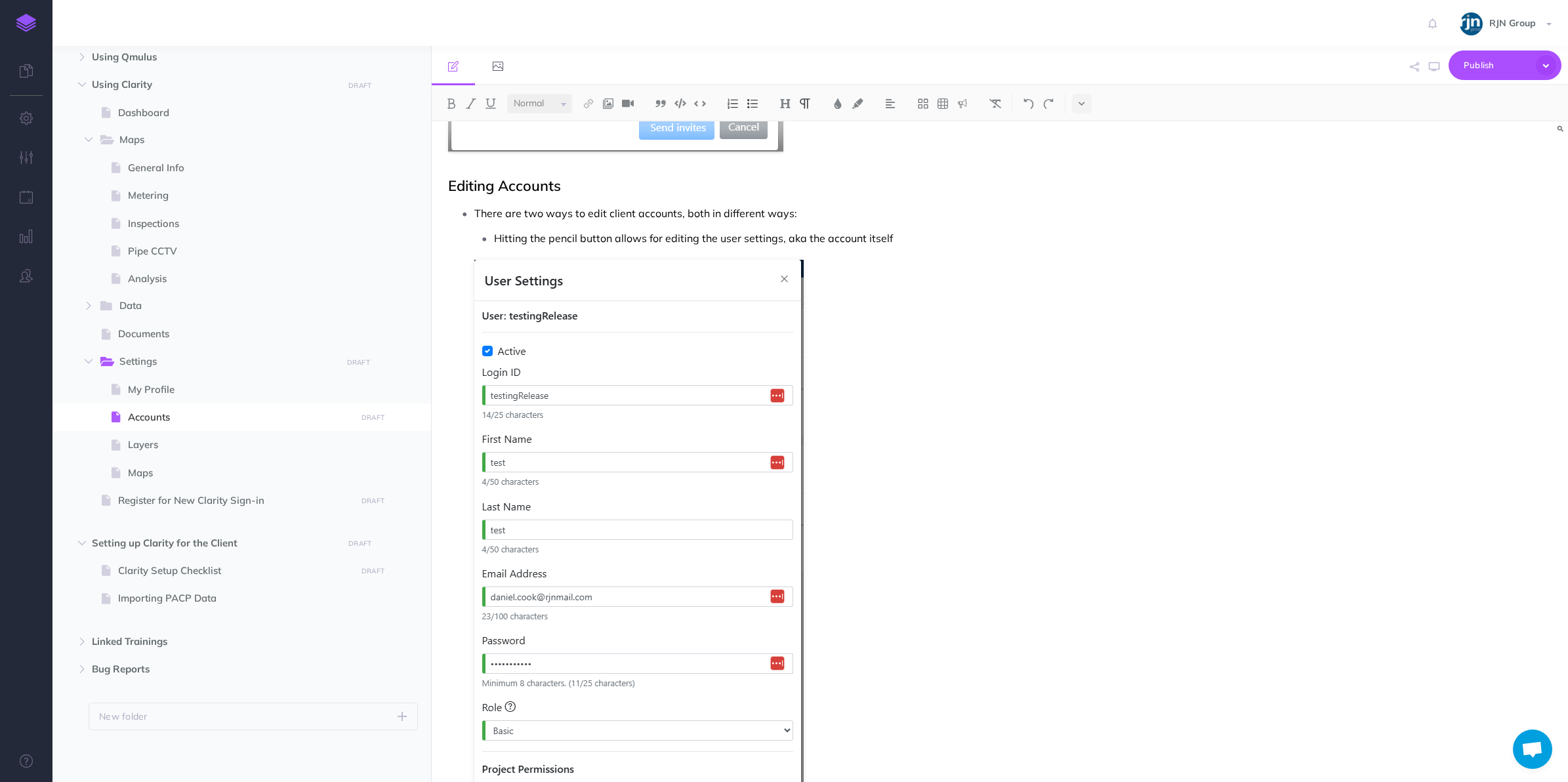
click at [917, 238] on p "Hitting the pencil button allows for editing the user settings, aka the account…" at bounding box center [852, 238] width 717 height 20
click at [777, 243] on p "Hitting the pencil button allows for editing the user settings, aka the account…" at bounding box center [852, 238] width 717 height 20
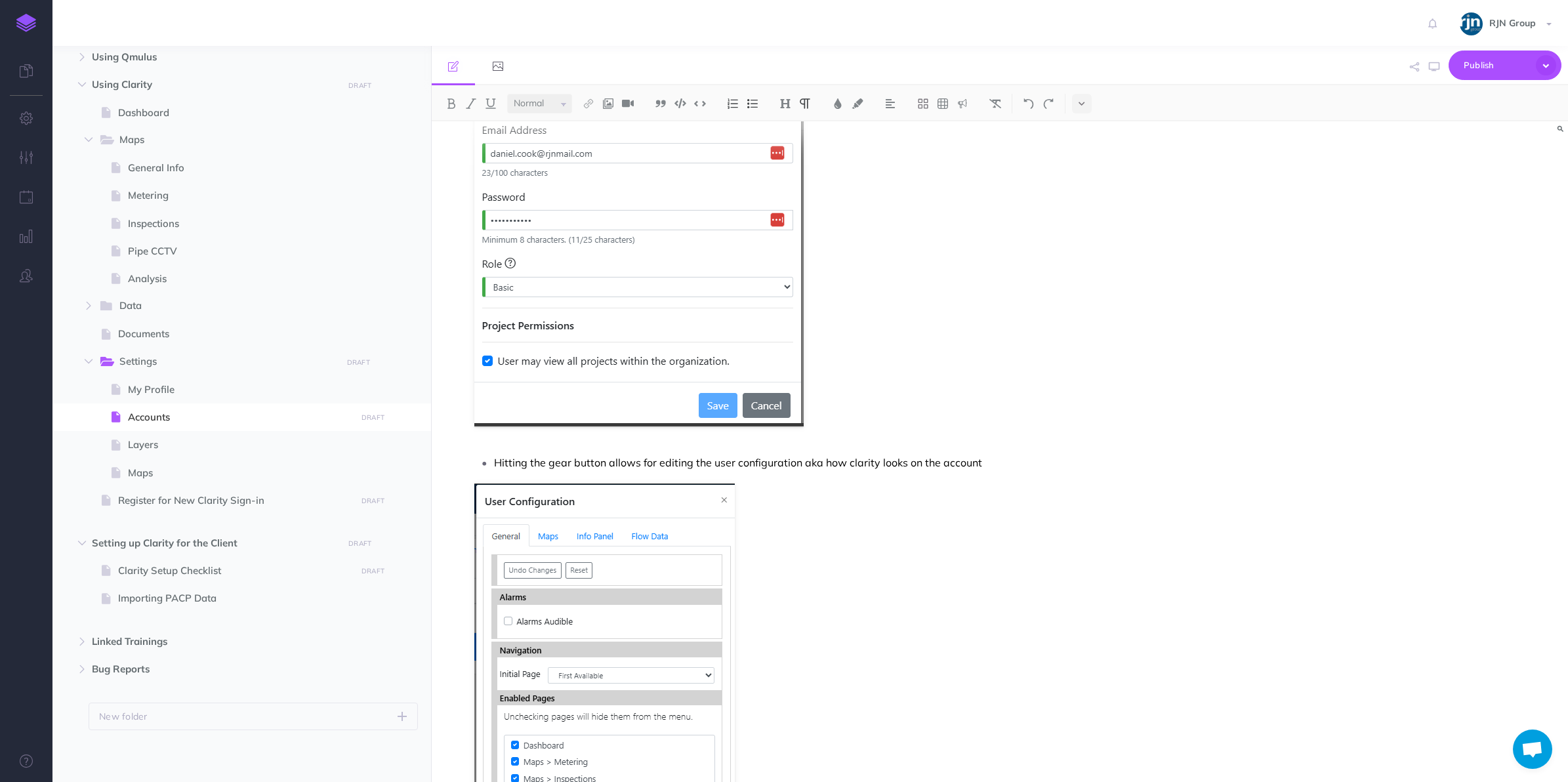
scroll to position [1293, 0]
click at [794, 457] on p "Hitting the gear button allows for editing the user configuration aka how clari…" at bounding box center [852, 461] width 717 height 20
click at [799, 457] on p "Hitting the gear button allows for editing the user configuration aka how clari…" at bounding box center [852, 461] width 717 height 20
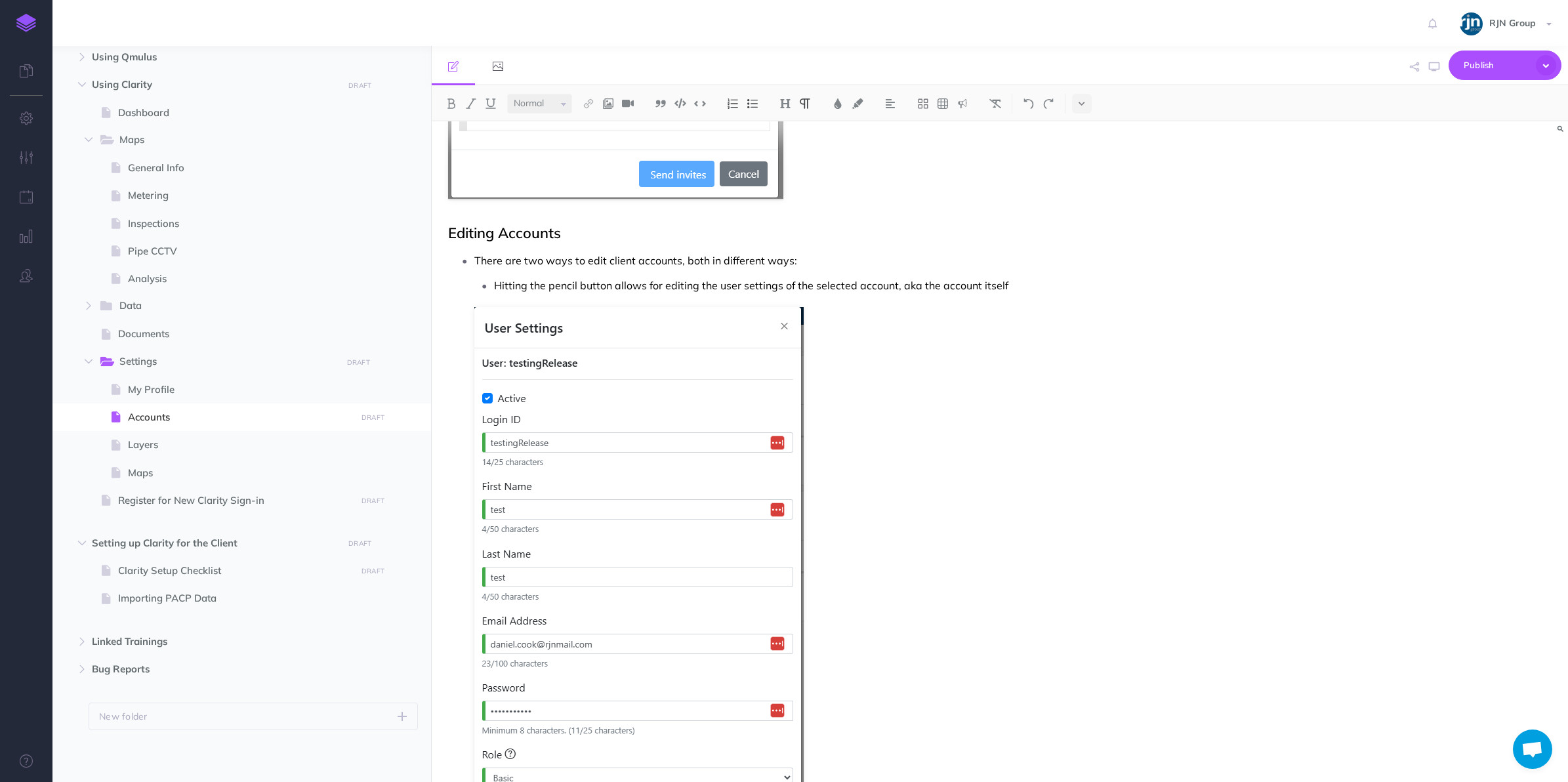
scroll to position [802, 0]
click at [896, 289] on p "Hitting the pencil button allows for editing the user settings of the selected …" at bounding box center [852, 285] width 717 height 20
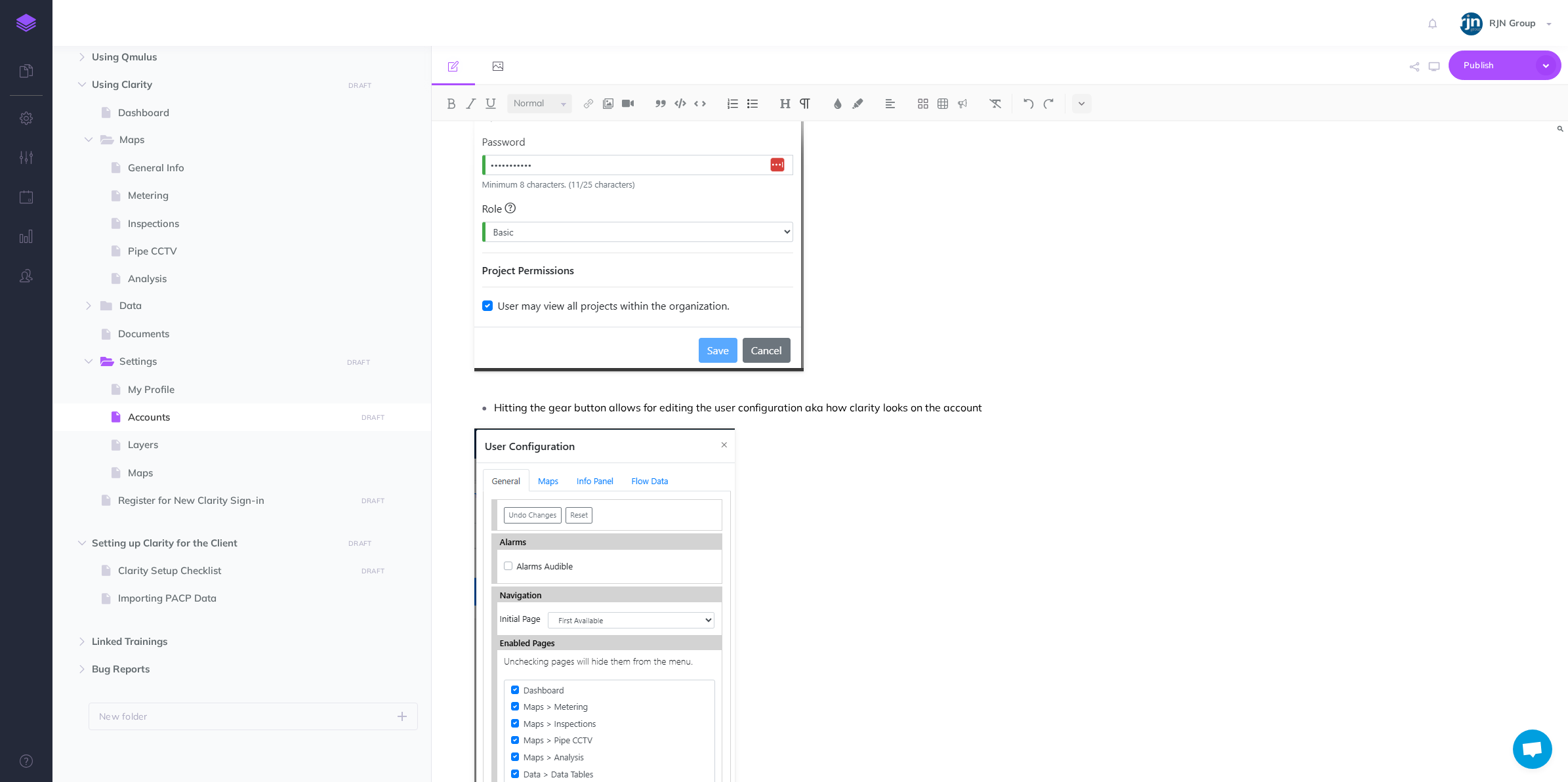
scroll to position [1352, 0]
click at [798, 404] on p "Hitting the gear button allows for editing the user configuration aka how clari…" at bounding box center [852, 403] width 717 height 20
click at [976, 411] on p "Hitting the gear button allows for editing the user configuration (aka how clar…" at bounding box center [852, 403] width 717 height 20
click at [801, 411] on p "Hitting the gear button allows for editing the user configuration (aka how clar…" at bounding box center [852, 403] width 717 height 20
click at [606, 400] on p "Hitting the gear button allows for editing the user configuration (aka how clar…" at bounding box center [852, 403] width 717 height 20
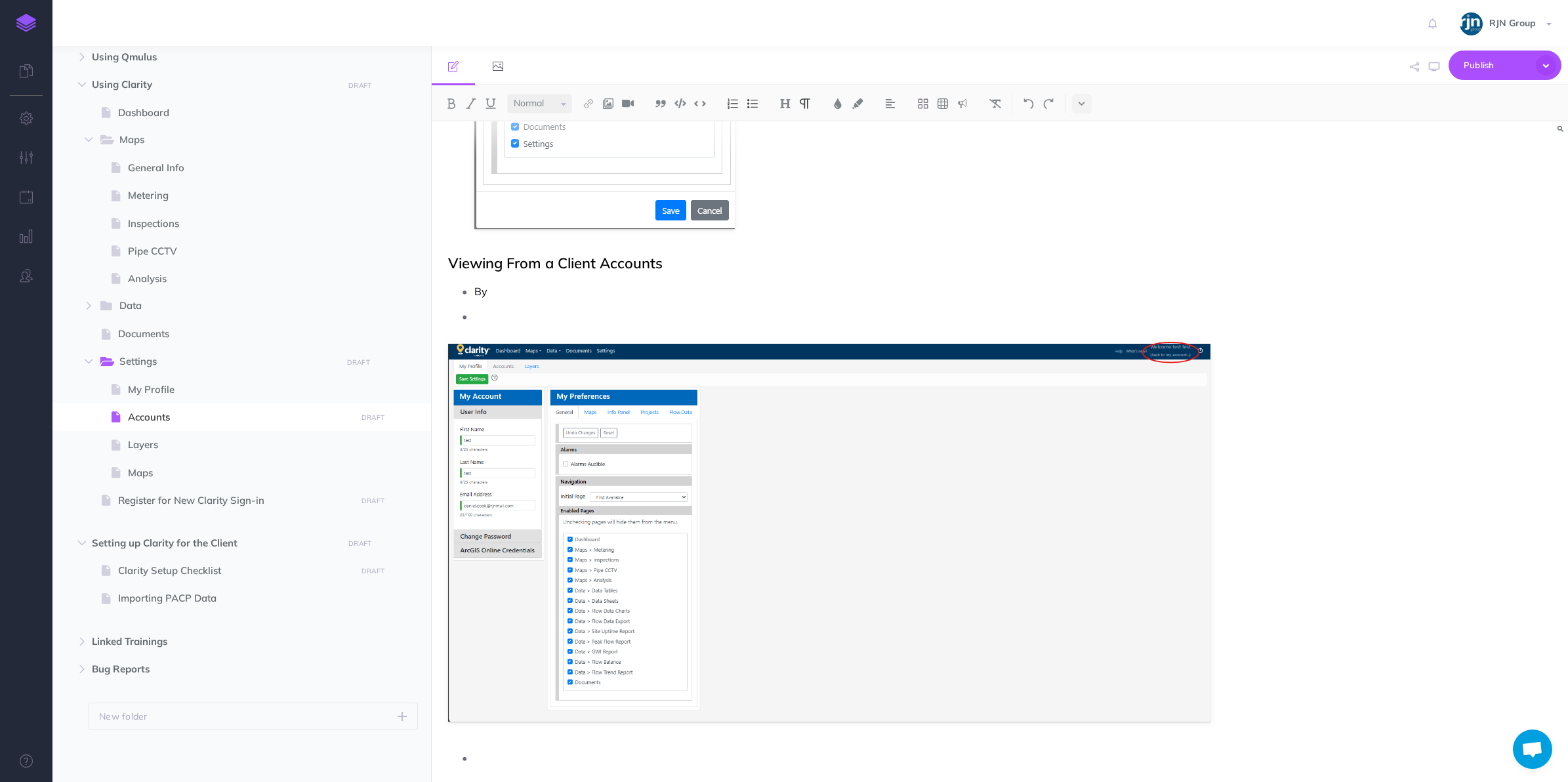
scroll to position [2205, 0]
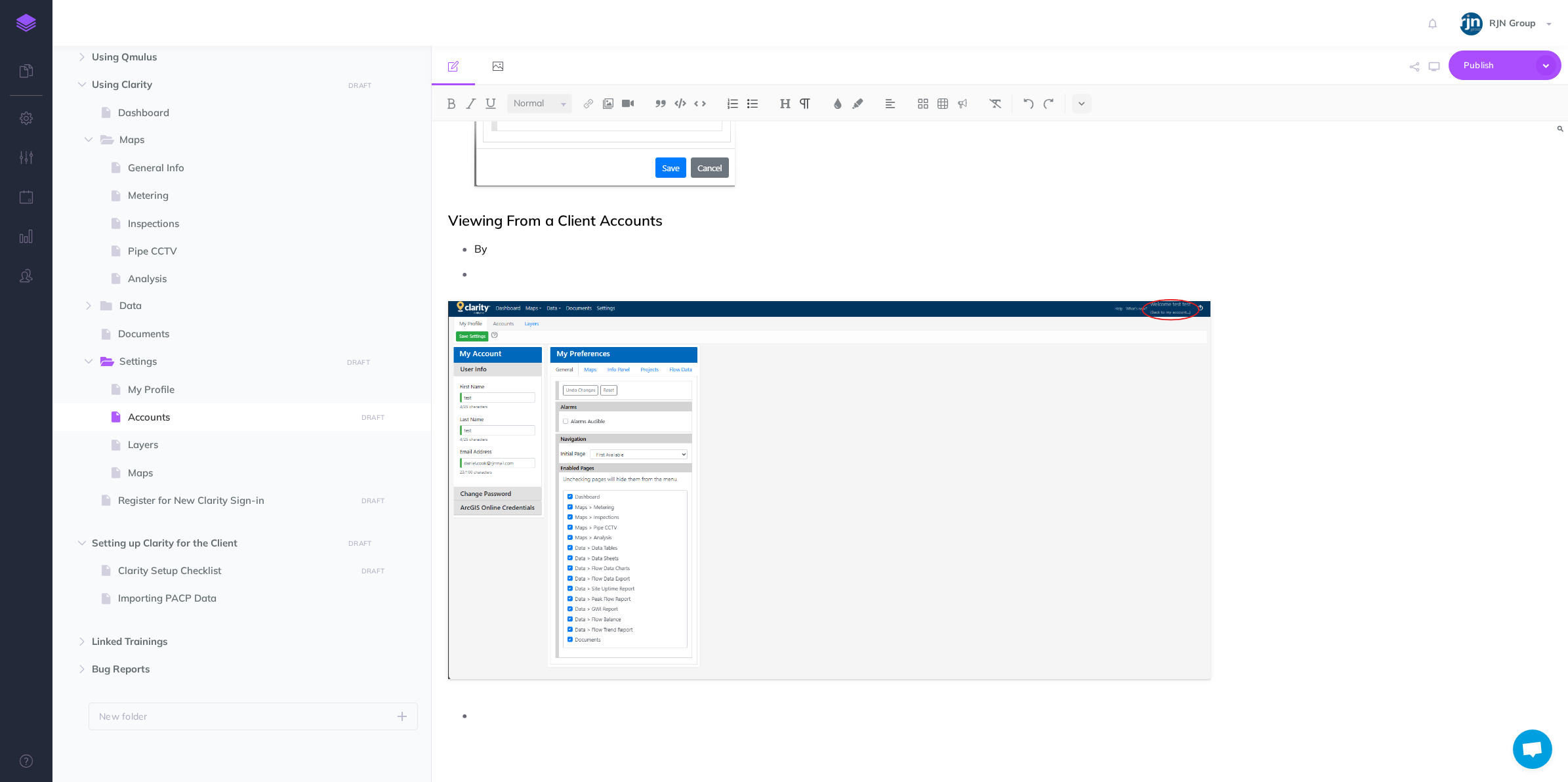
click at [533, 250] on p "By" at bounding box center [843, 248] width 737 height 20
click at [879, 248] on p "By hitting the rightmost button on an account (the pop out icon), you can log o…" at bounding box center [843, 248] width 737 height 20
click at [729, 282] on p at bounding box center [843, 273] width 737 height 20
click at [811, 280] on p "This will allow you to preview how it will look" at bounding box center [843, 273] width 737 height 20
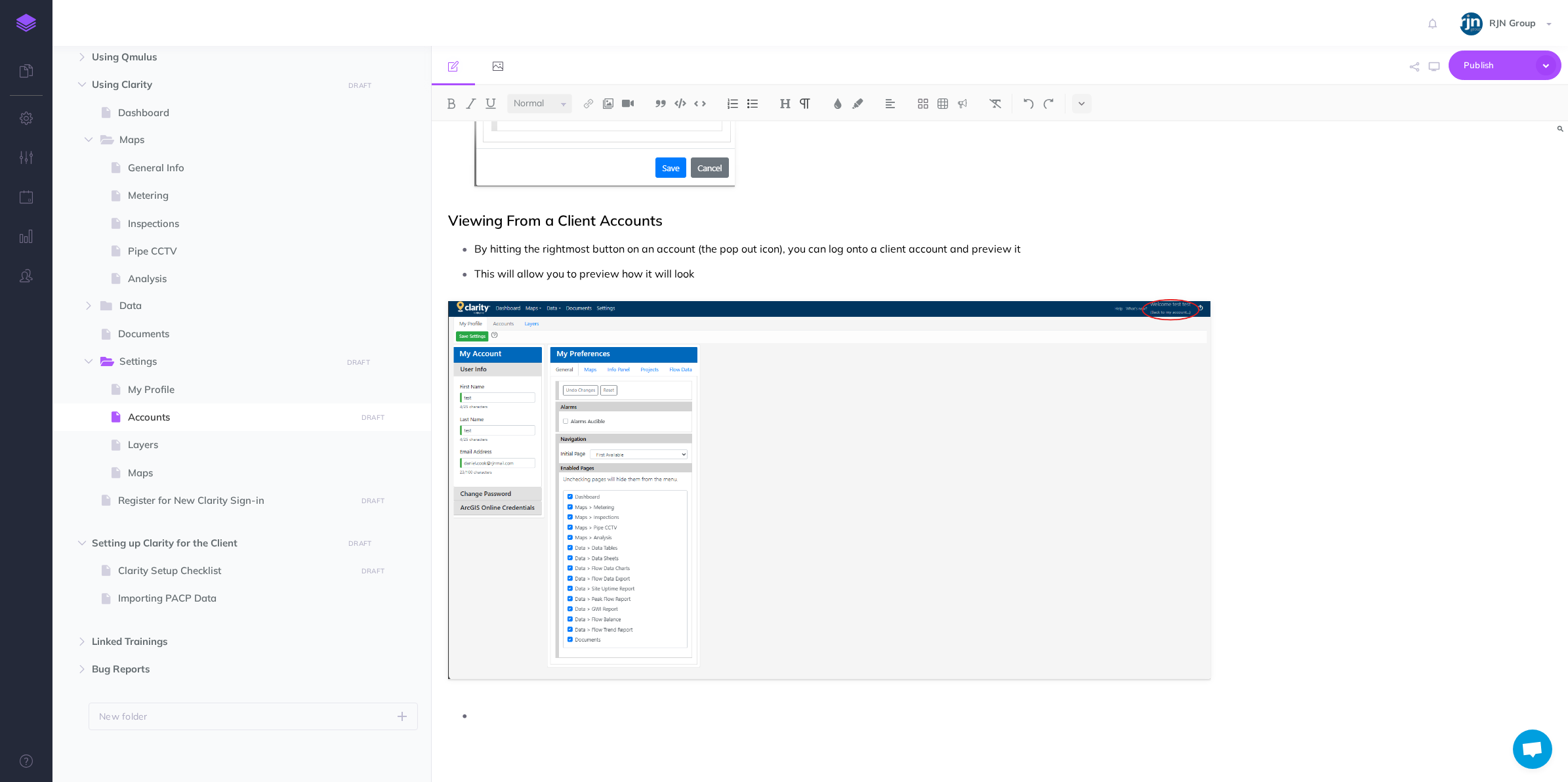
click at [811, 280] on p "This will allow you to preview how it will look" at bounding box center [843, 273] width 737 height 20
click at [831, 255] on p "By hitting the rightmost button on an account (the pop out icon), you can log o…" at bounding box center [843, 248] width 737 height 20
click at [825, 266] on p "This will allow you to preview how the account looks for the client" at bounding box center [843, 273] width 737 height 20
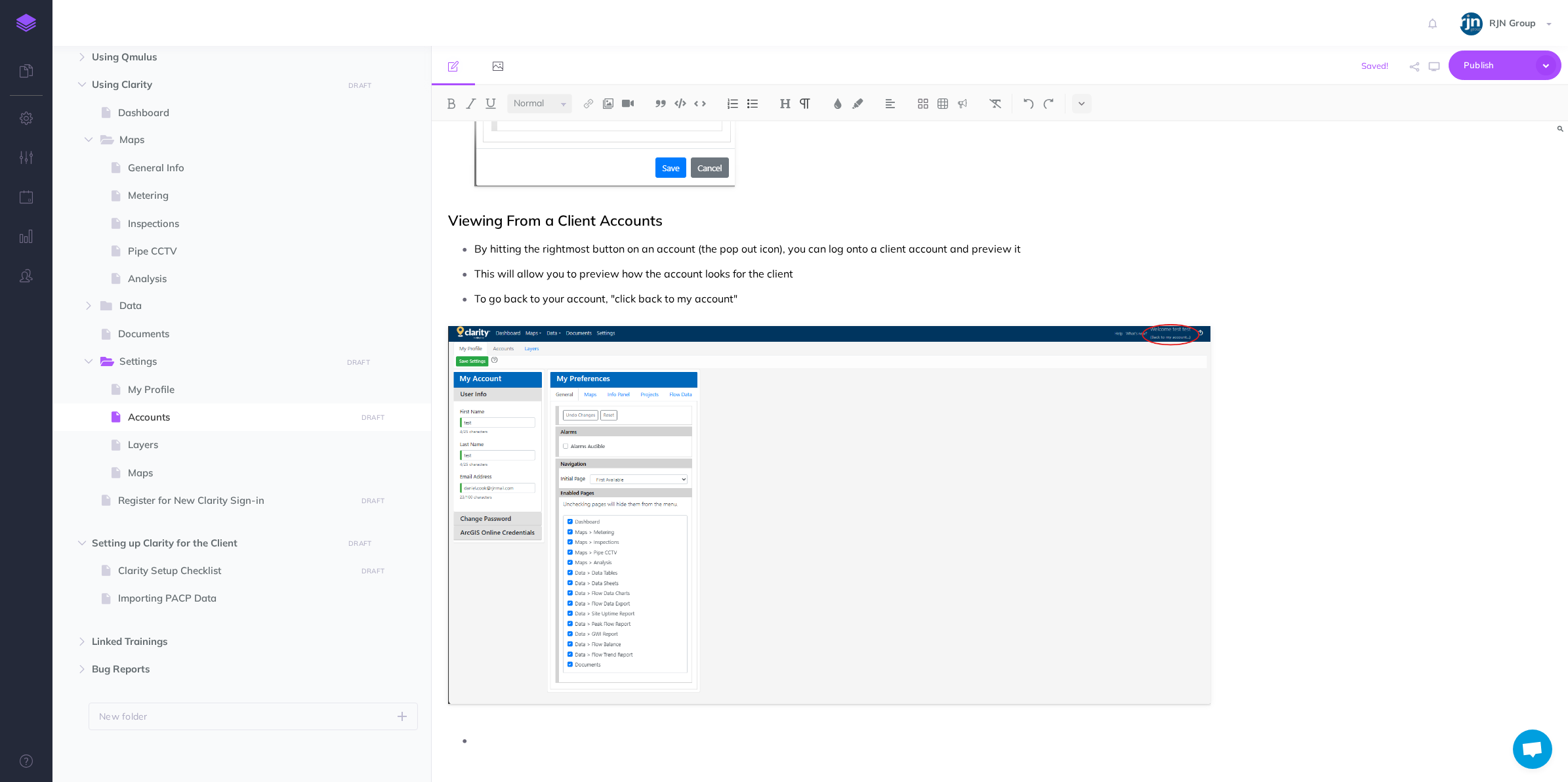
click at [782, 294] on p "To go back to your account, "click back to my account"" at bounding box center [843, 298] width 737 height 20
click at [209, 574] on span "Clarity Setup Checklist" at bounding box center [235, 571] width 234 height 15
select select "null"
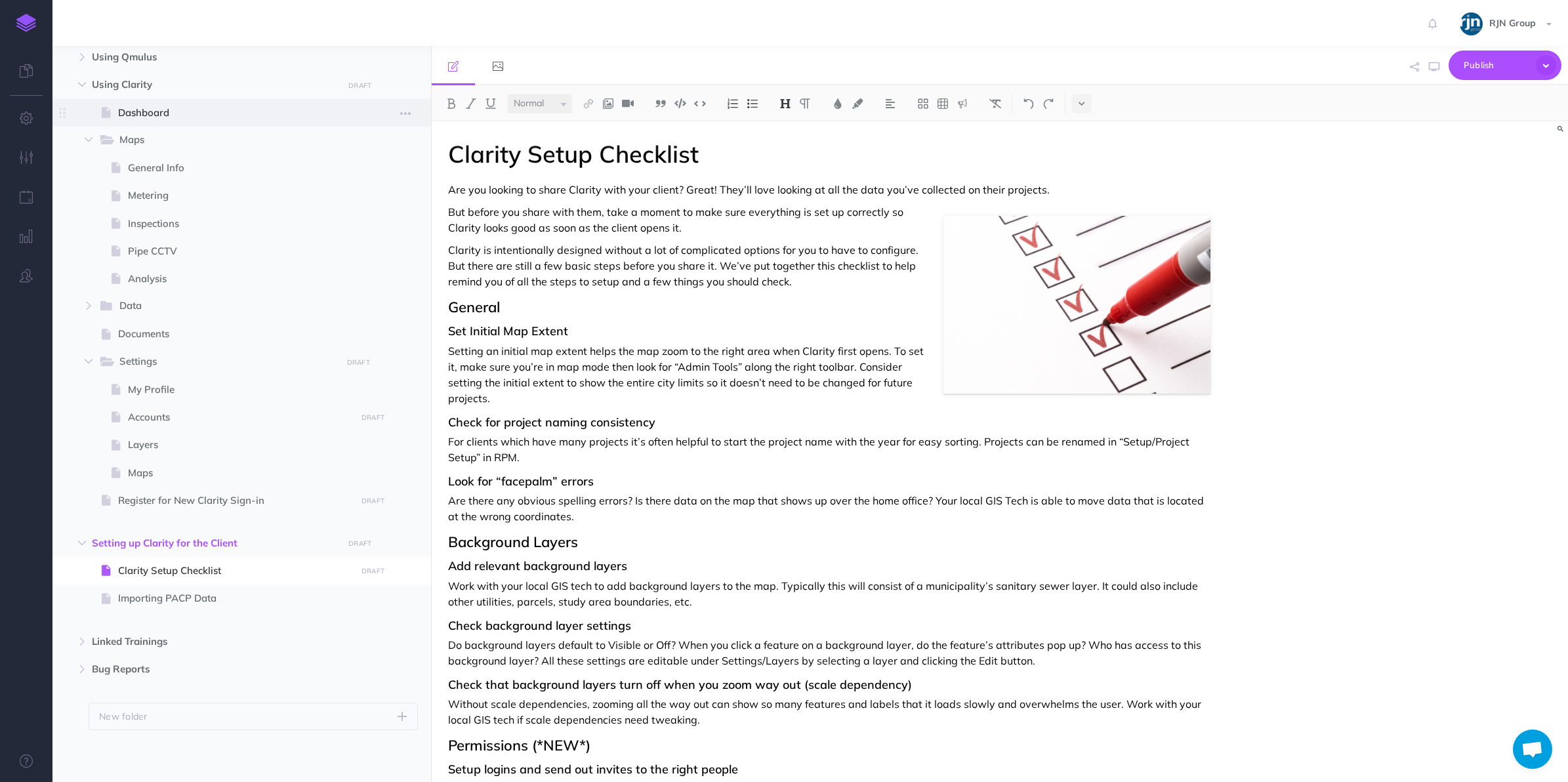
click at [199, 112] on span "Dashboard" at bounding box center [235, 112] width 234 height 15
select select "null"
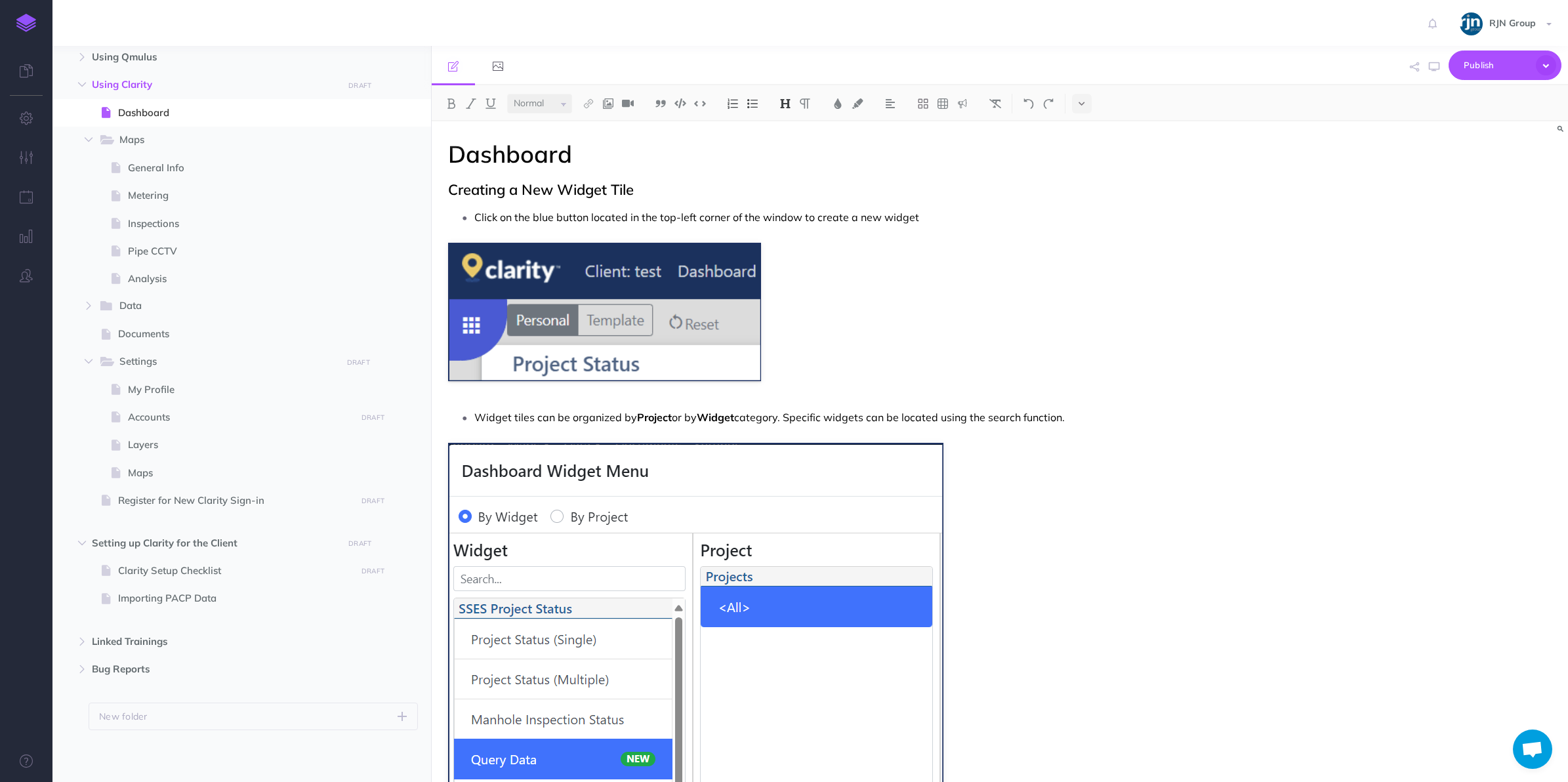
click at [902, 197] on h2 "Creating a New Widget Tile" at bounding box center [829, 189] width 763 height 15
click at [901, 210] on p "Click on the blue button located in the top-left corner of the window to create…" at bounding box center [843, 216] width 737 height 20
click at [706, 152] on h1 "Dashboard" at bounding box center [829, 154] width 763 height 26
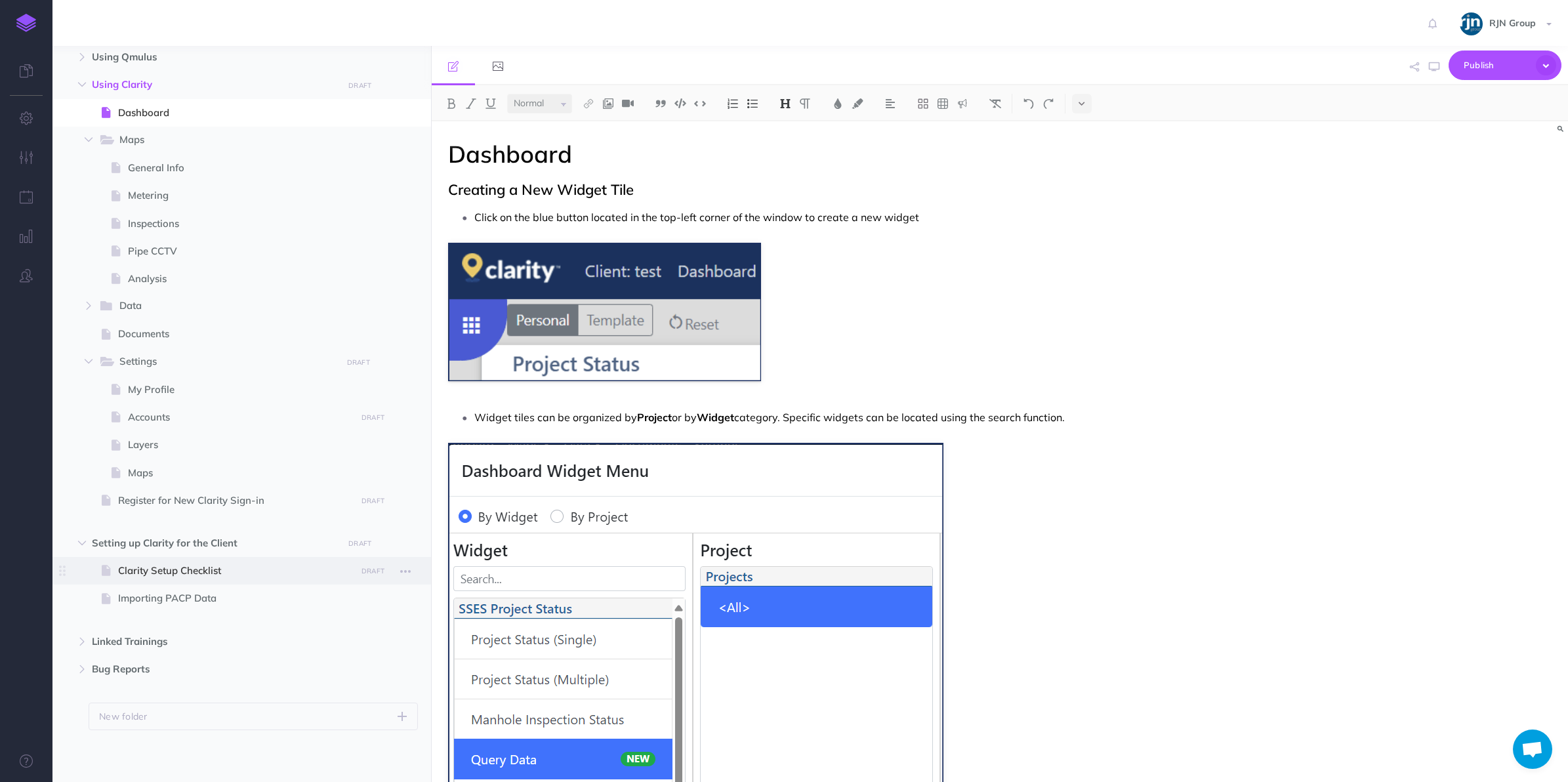
click at [274, 574] on span "Clarity Setup Checklist" at bounding box center [235, 571] width 234 height 15
select select "null"
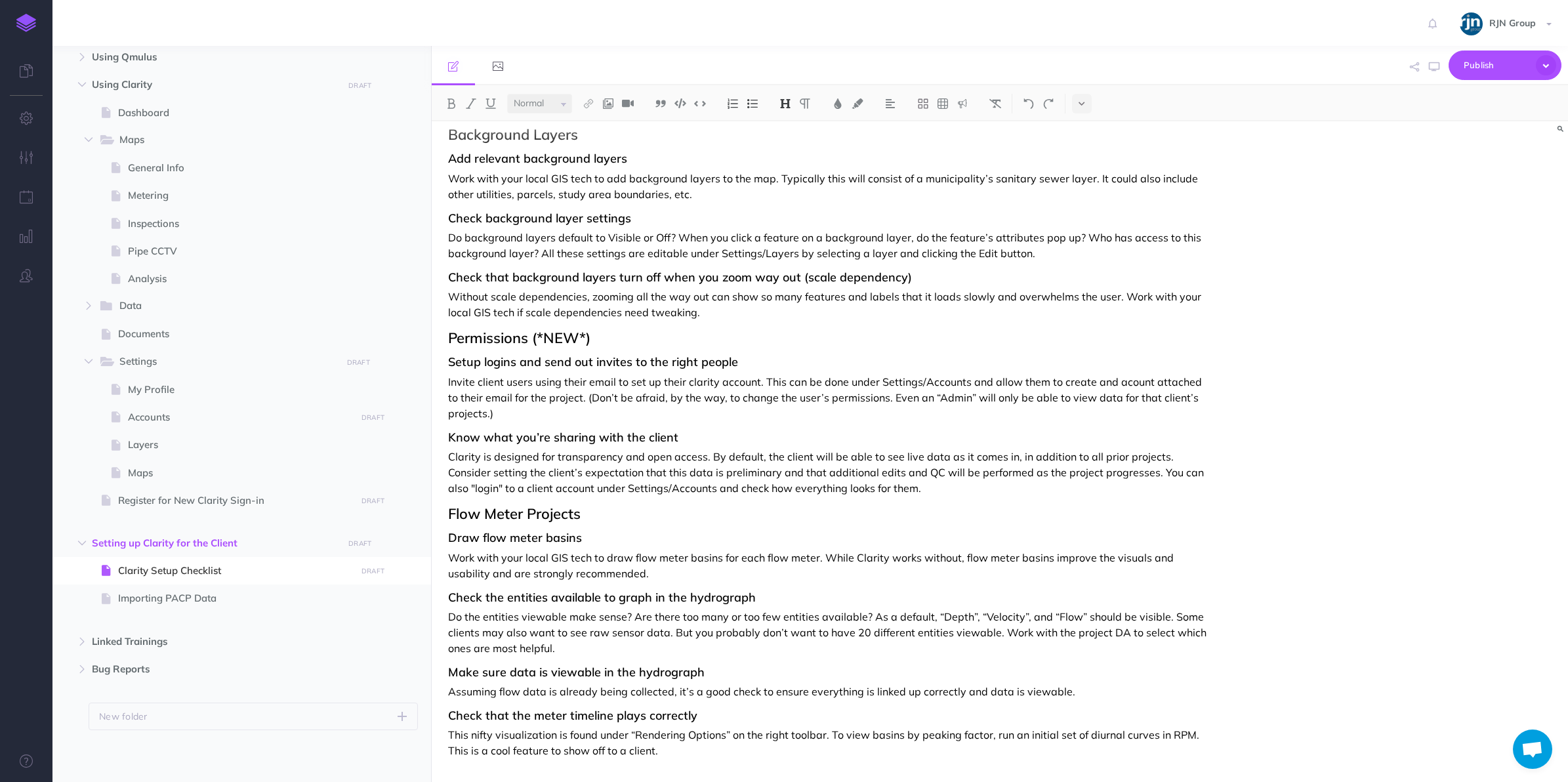
scroll to position [408, 0]
click at [896, 496] on div "Clarity Setup Checklist Are you looking to share Clarity with your client? Grea…" at bounding box center [830, 249] width 796 height 1070
click at [871, 483] on p "Clarity is designed for transparency and open access. By default, the client wi…" at bounding box center [829, 471] width 763 height 47
click at [725, 394] on p "Invite client users using their email to set up their clarity account. This can…" at bounding box center [829, 396] width 763 height 47
click at [551, 417] on p "Invite client users using their email to set up their clarity account. This can…" at bounding box center [829, 396] width 763 height 47
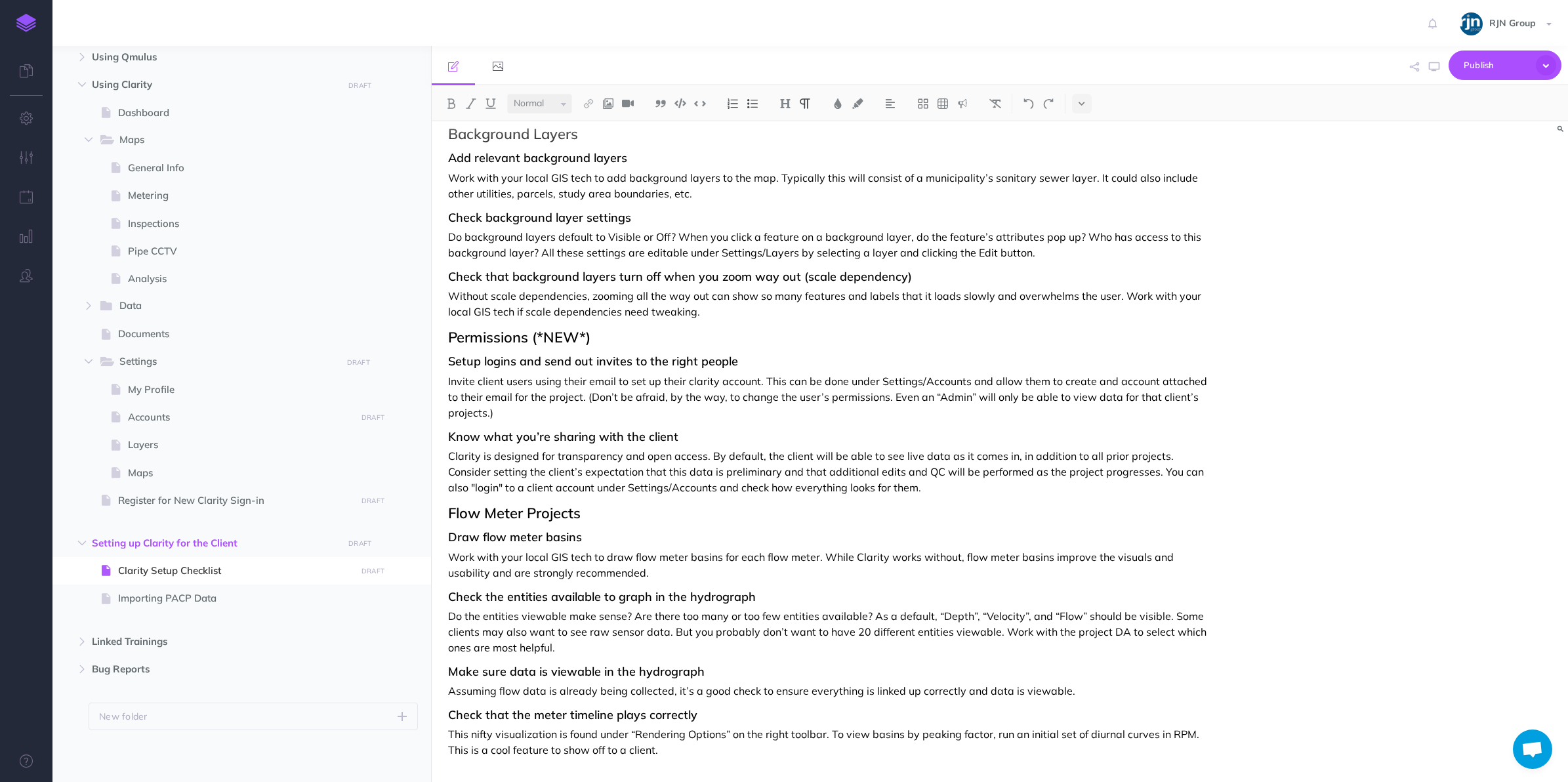
click at [1038, 413] on p "Invite client users using their email to set up their clarity account. This can…" at bounding box center [829, 396] width 763 height 47
click at [894, 495] on div "Clarity Setup Checklist Are you looking to share Clarity with your client? Grea…" at bounding box center [830, 249] width 796 height 1070
click at [897, 493] on p "Clarity is designed for transparency and open access. By default, the client wi…" at bounding box center [829, 471] width 763 height 47
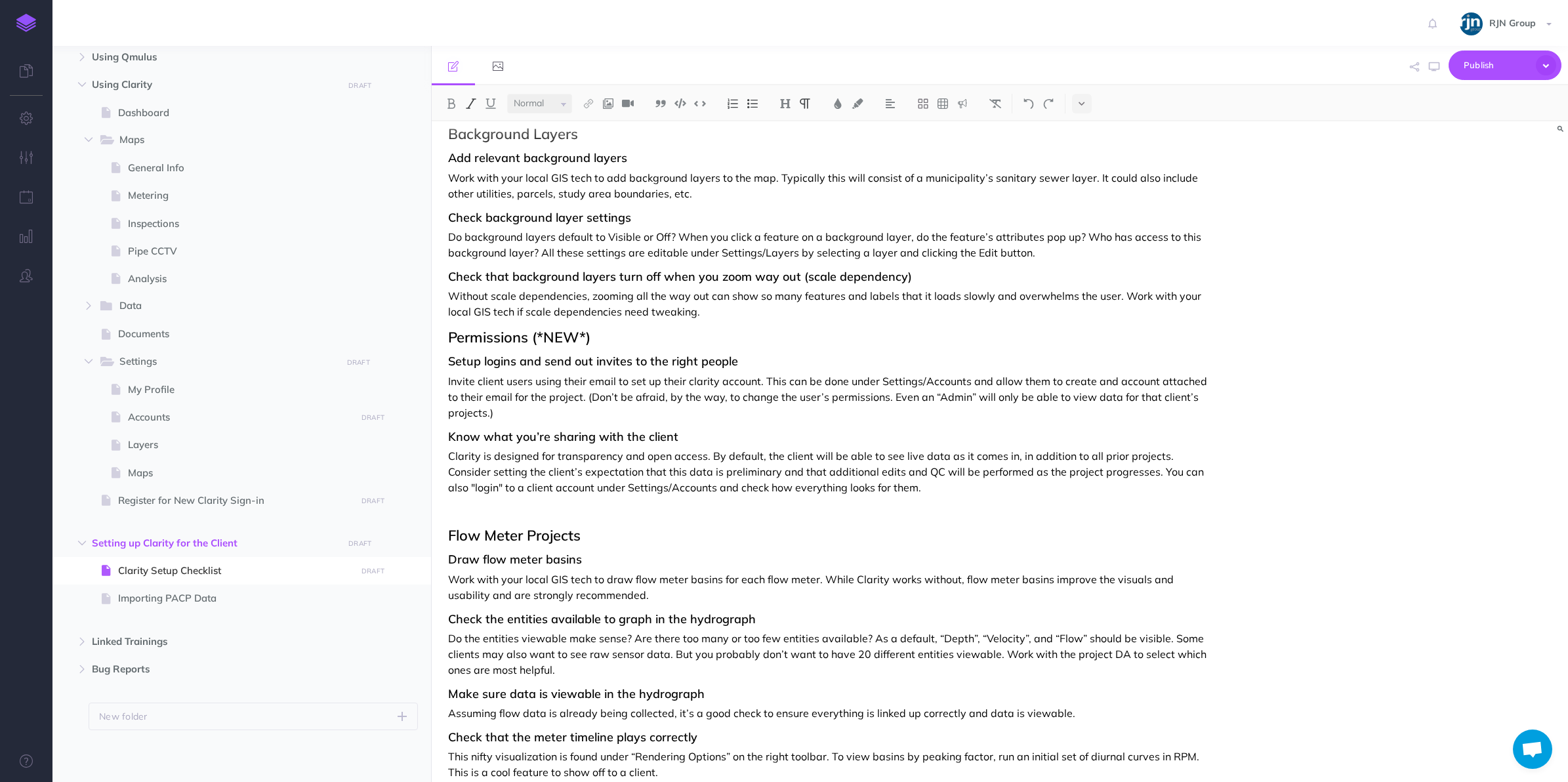
click at [466, 103] on img at bounding box center [471, 103] width 12 height 10
click at [450, 106] on img at bounding box center [452, 103] width 12 height 10
click at [592, 509] on em "Contact IT if a client user account needs access to multiple" at bounding box center [593, 509] width 290 height 13
click at [569, 502] on p "Contact IT if a client user email needs access to multiple clients" at bounding box center [829, 509] width 763 height 15
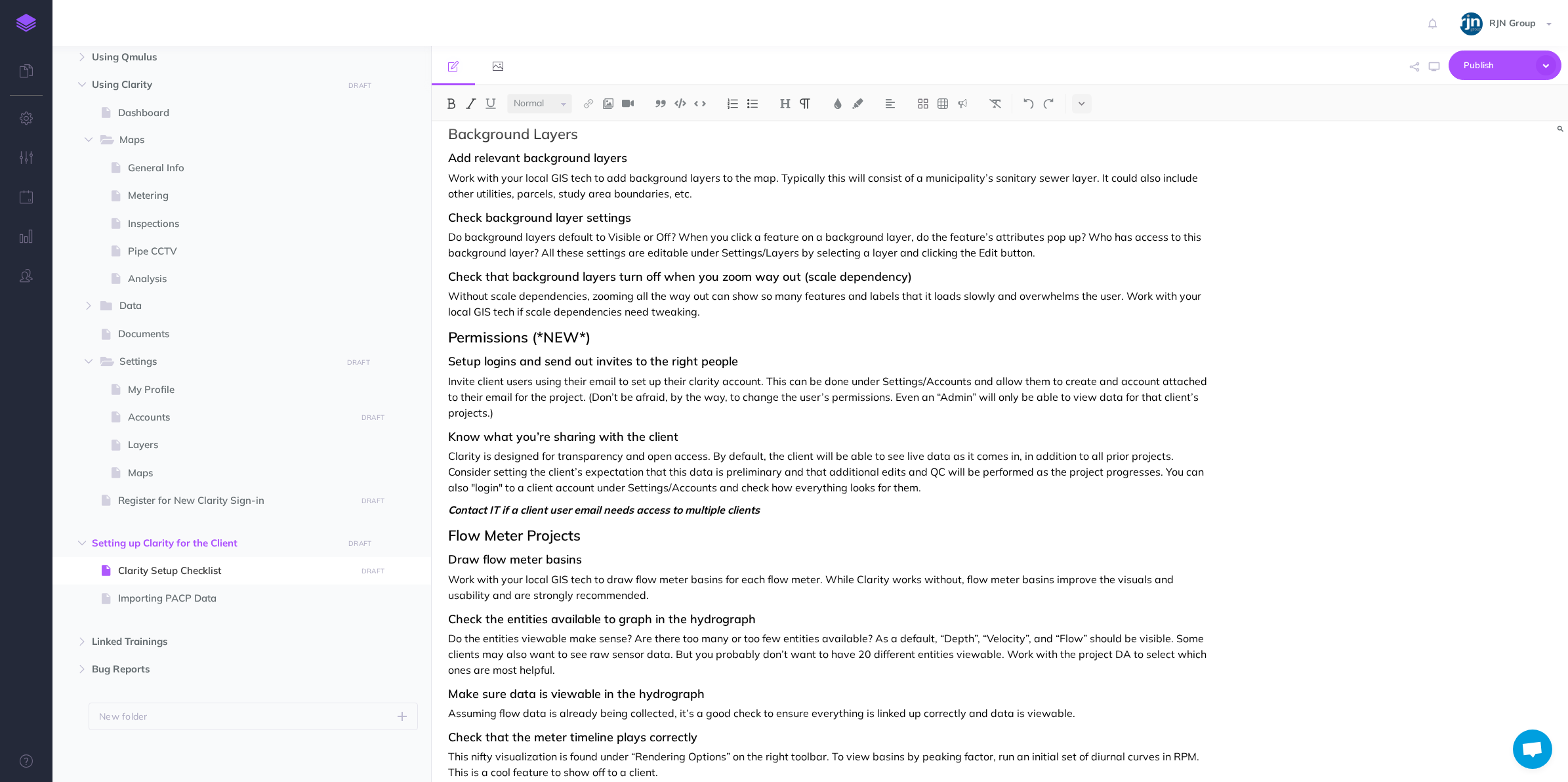
click at [585, 510] on em "Contact IT if a client user email needs access to multiple clients" at bounding box center [604, 509] width 312 height 13
click at [738, 514] on p "Contact IT if a client user needs access to multiple clients" at bounding box center [829, 509] width 763 height 15
click at [732, 510] on em "Contact IT if a client user needs access to multiple clients!" at bounding box center [591, 509] width 285 height 13
click at [220, 113] on span "Dashboard" at bounding box center [235, 112] width 234 height 15
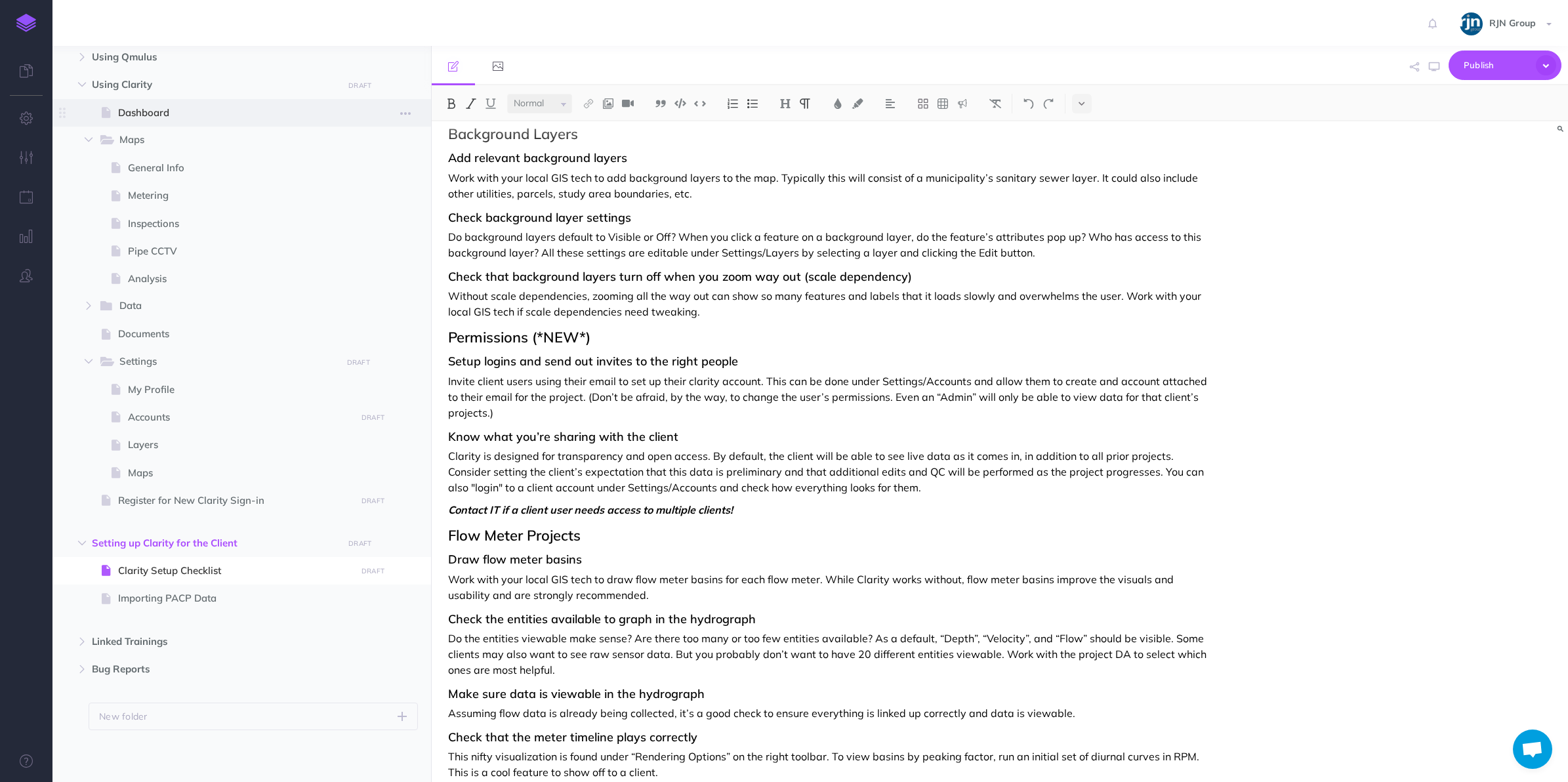
select select "null"
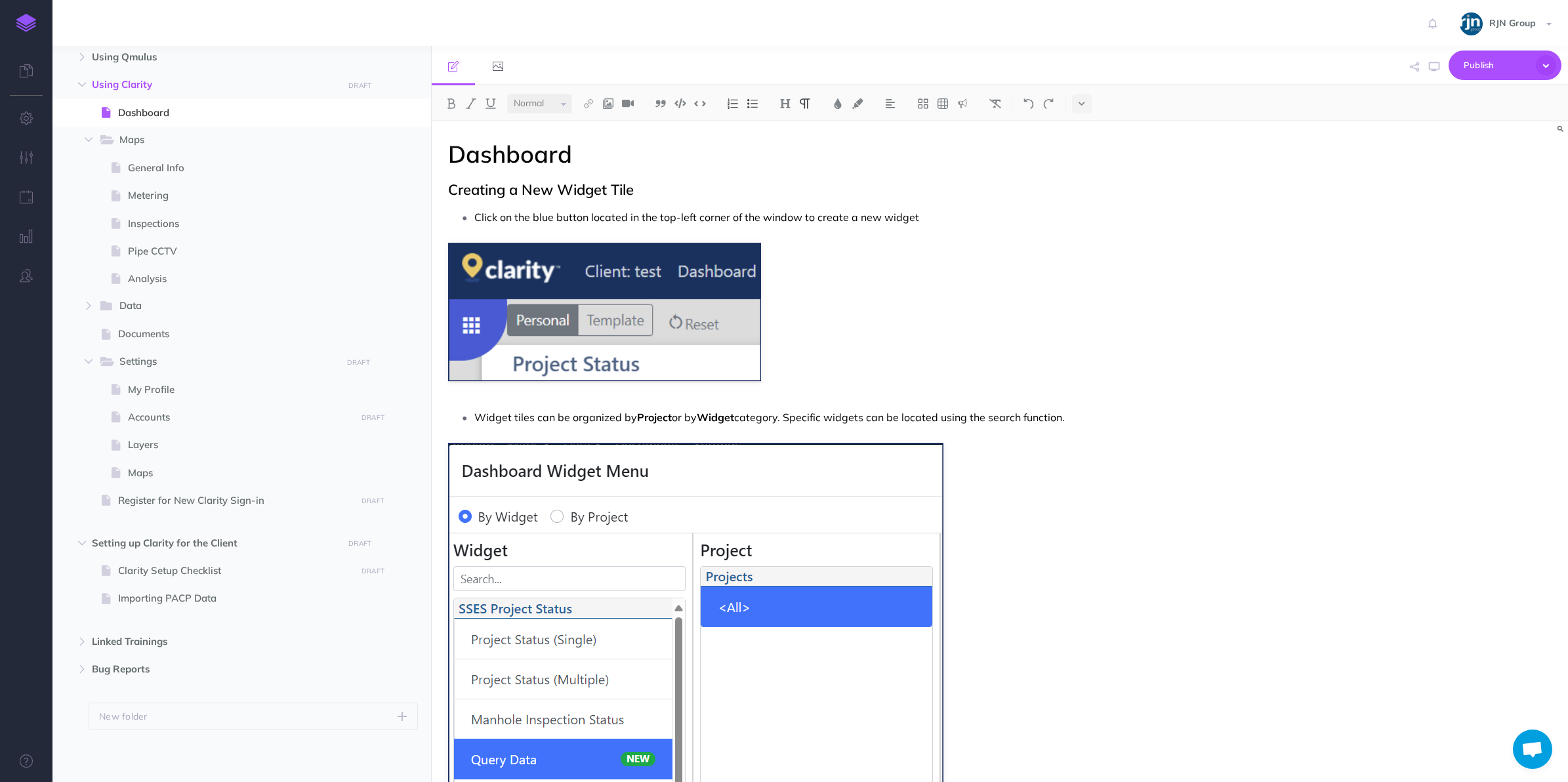
click at [956, 221] on p "Click on the blue button located in the top-left corner of the window to create…" at bounding box center [843, 216] width 737 height 20
click at [625, 158] on h1 "Dashboard" at bounding box center [829, 154] width 763 height 26
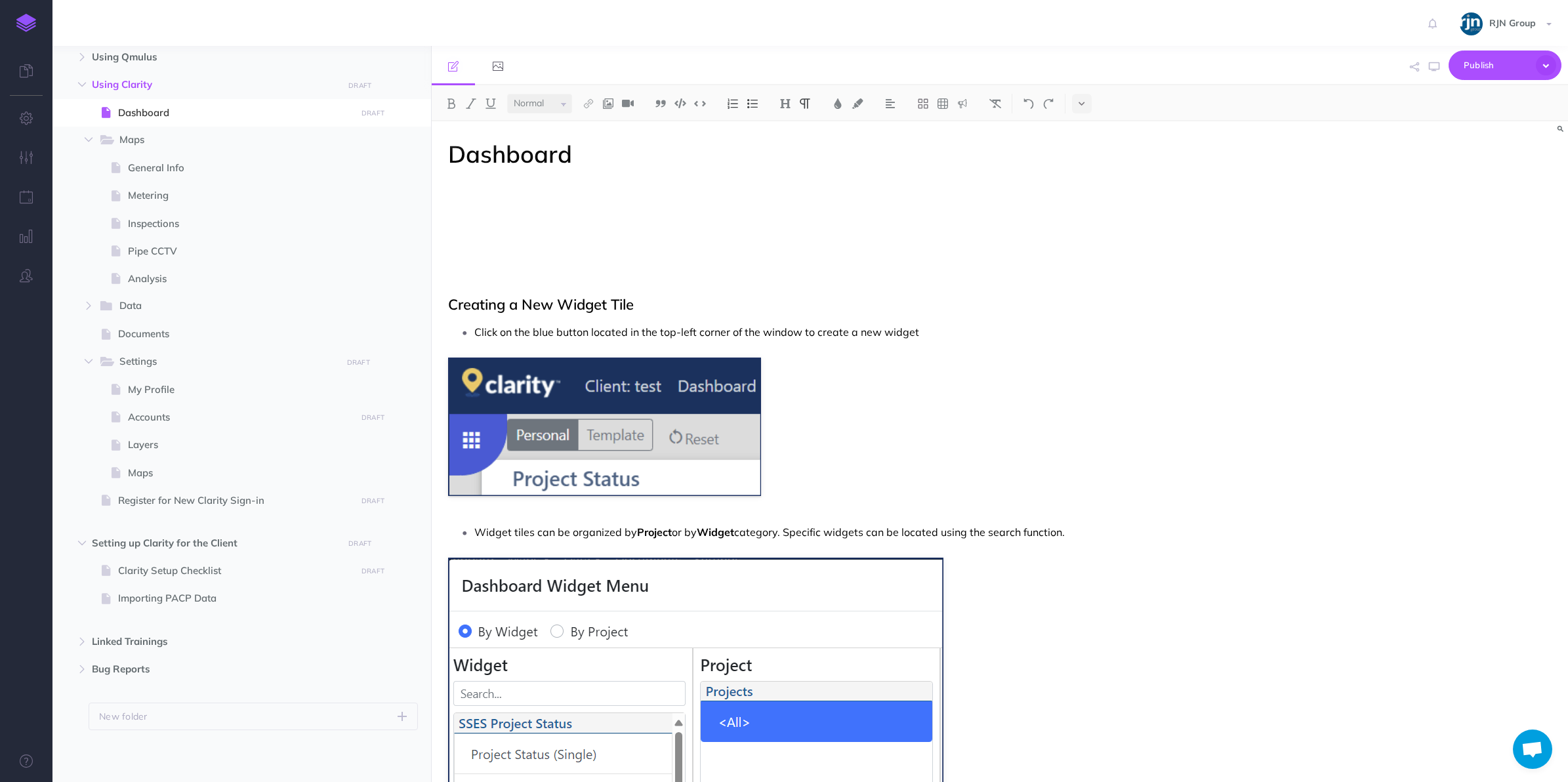
click at [456, 309] on h2 "Creating a New Widget Tile" at bounding box center [829, 304] width 763 height 15
copy h2 "Creating a New Widget Tile"
click at [464, 193] on p at bounding box center [829, 189] width 763 height 15
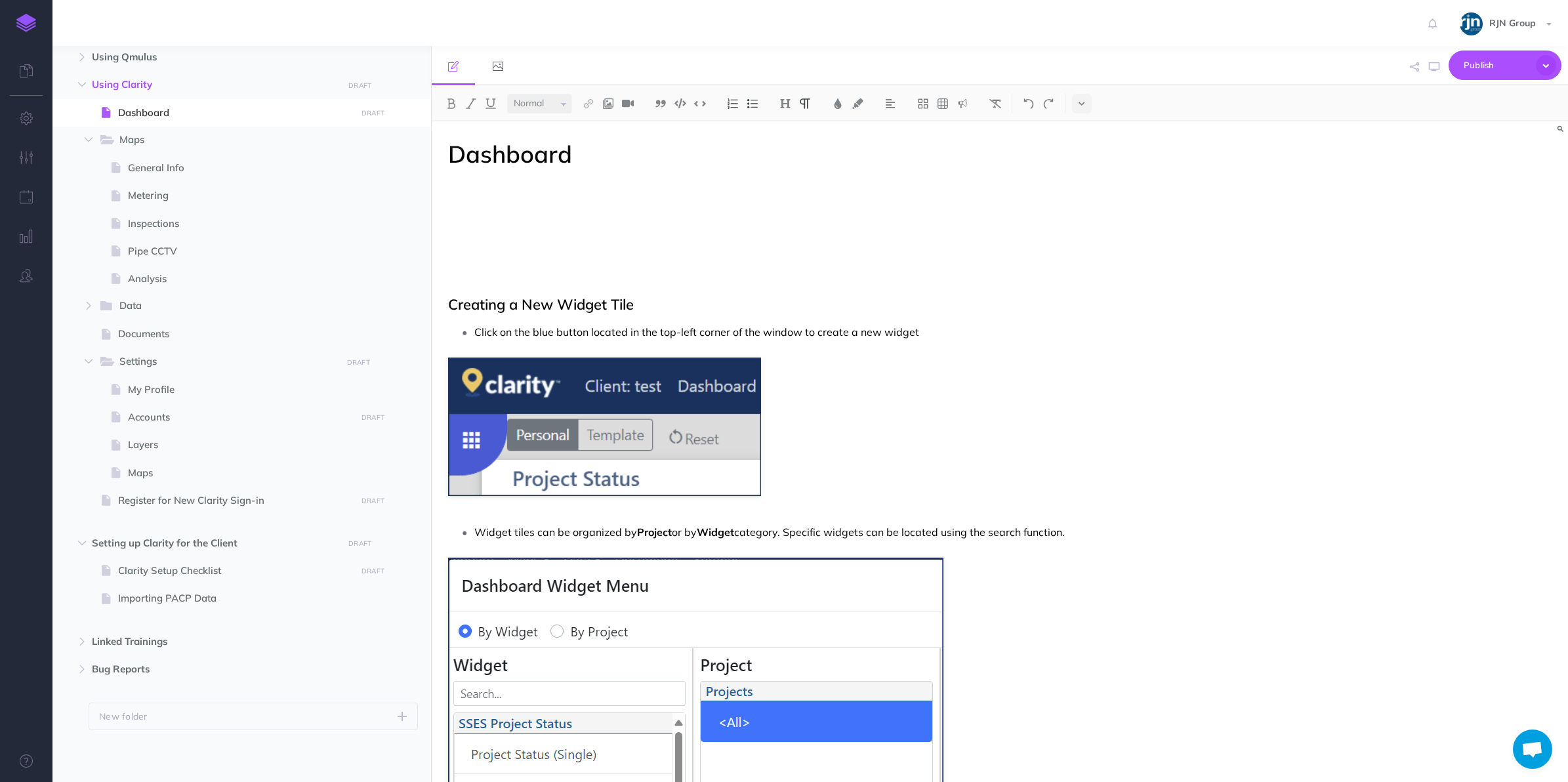
paste div
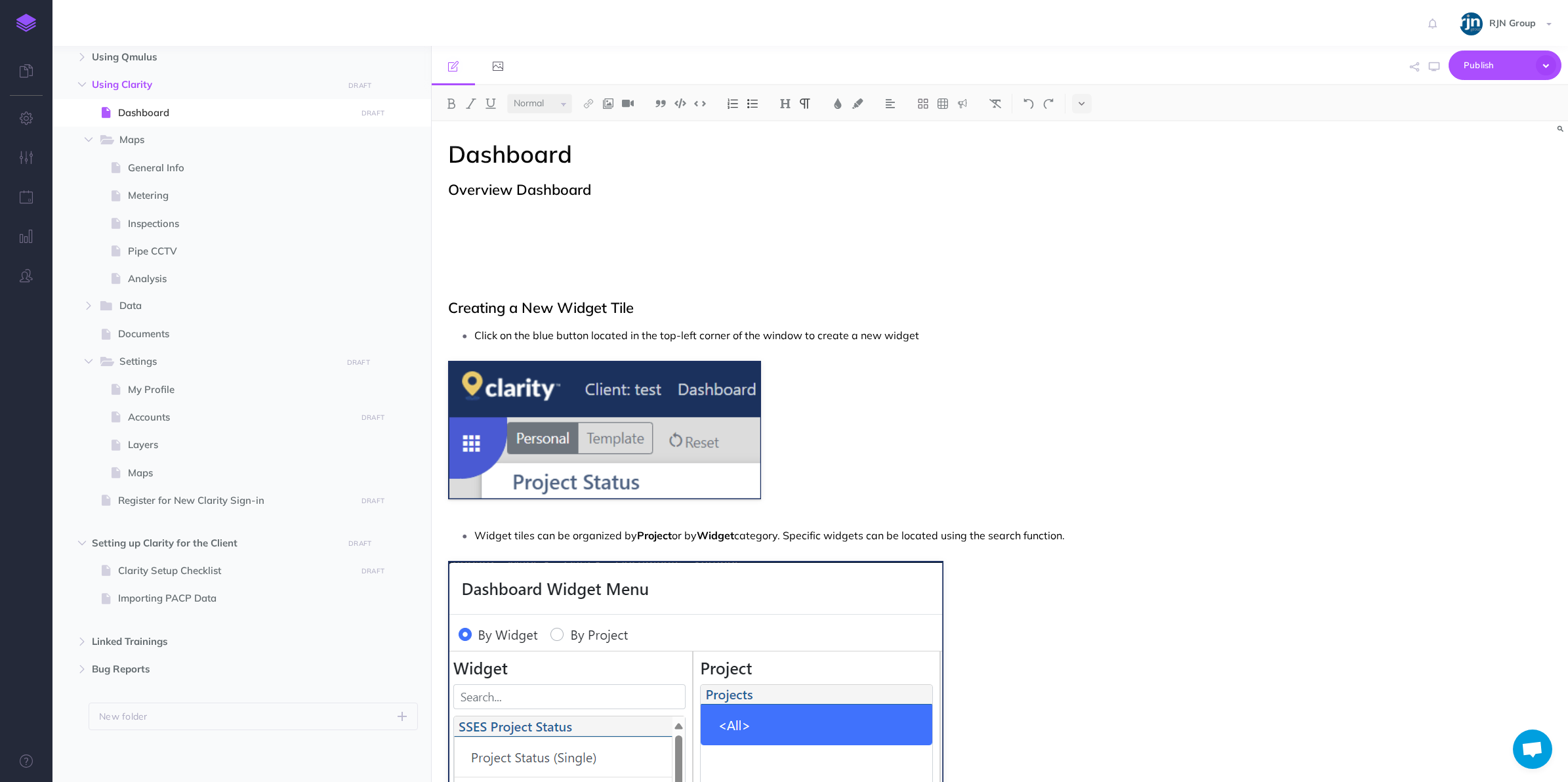
click at [530, 207] on p at bounding box center [829, 215] width 763 height 15
click at [752, 106] on img at bounding box center [752, 103] width 12 height 10
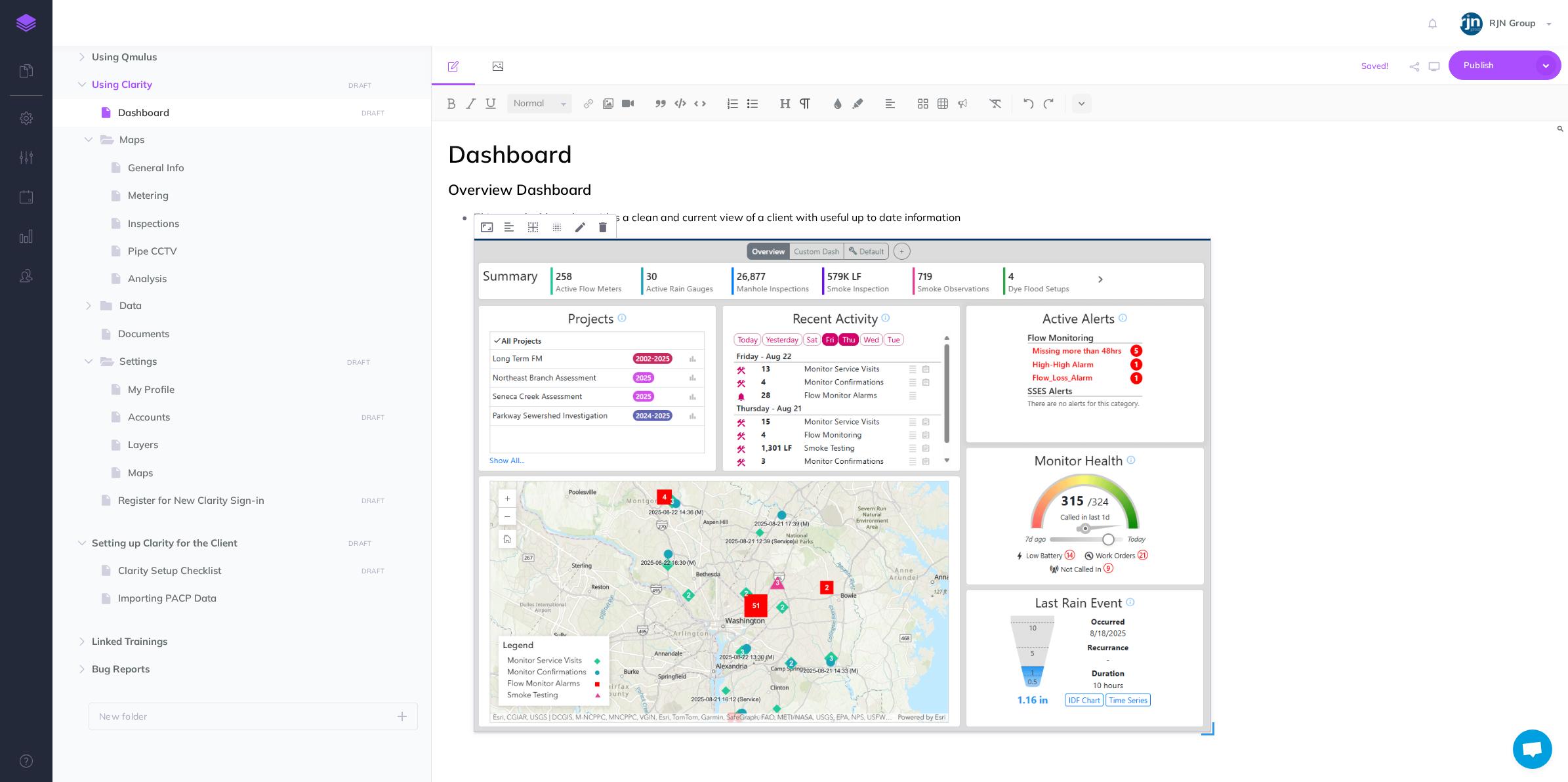
scroll to position [85, 0]
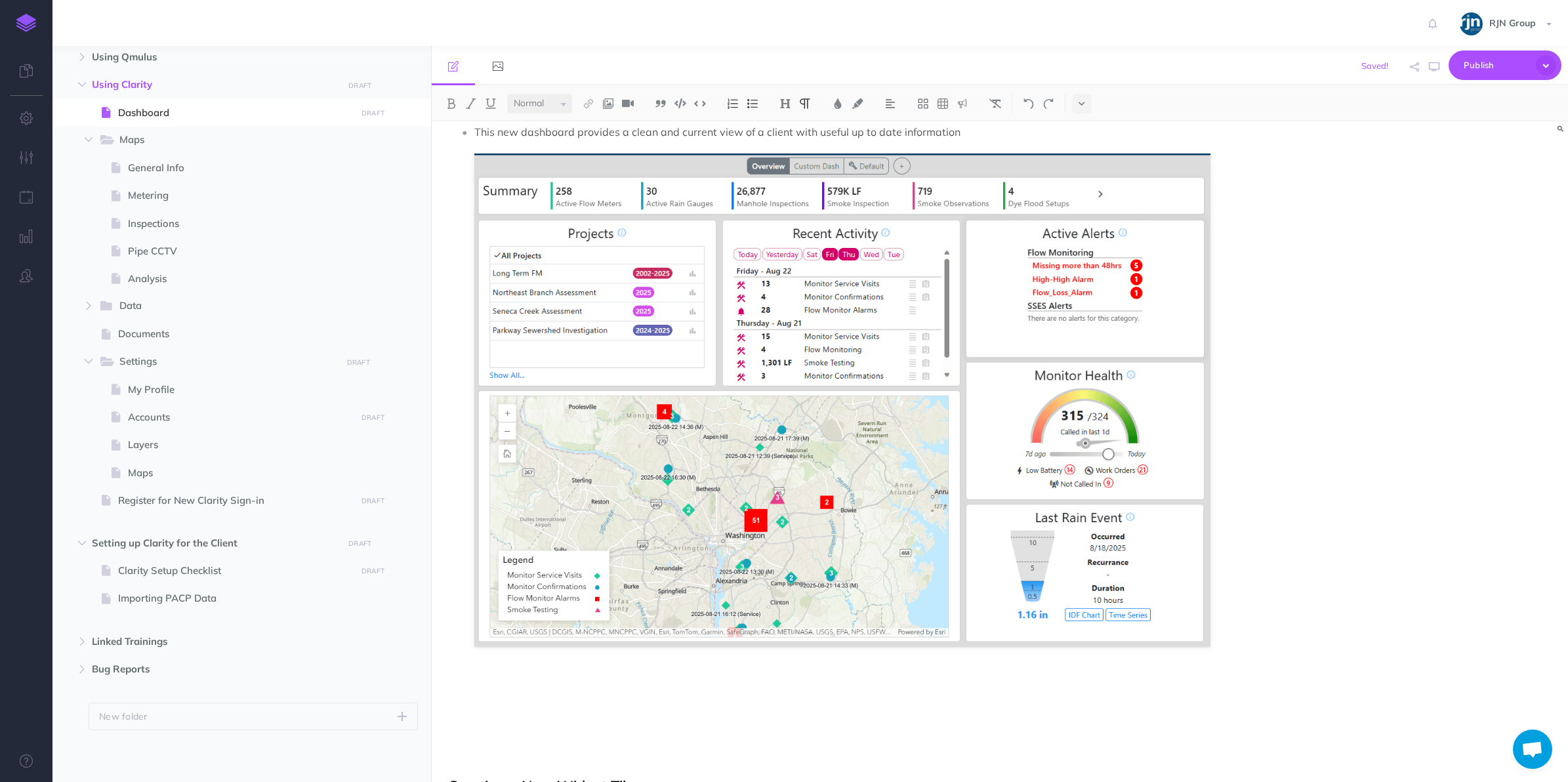
click at [530, 677] on p at bounding box center [843, 681] width 737 height 20
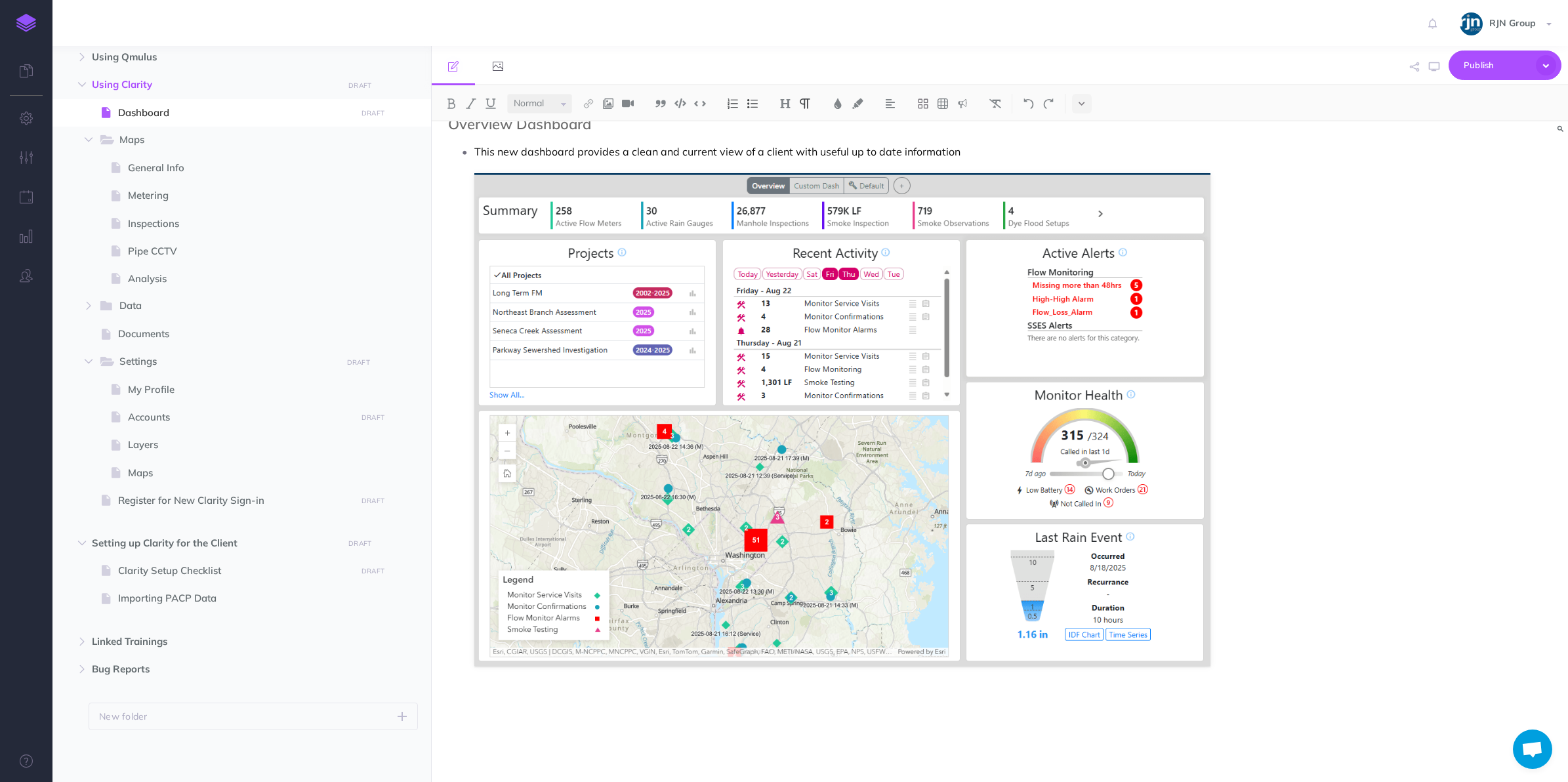
scroll to position [64, 0]
click at [758, 95] on button at bounding box center [752, 103] width 20 height 20
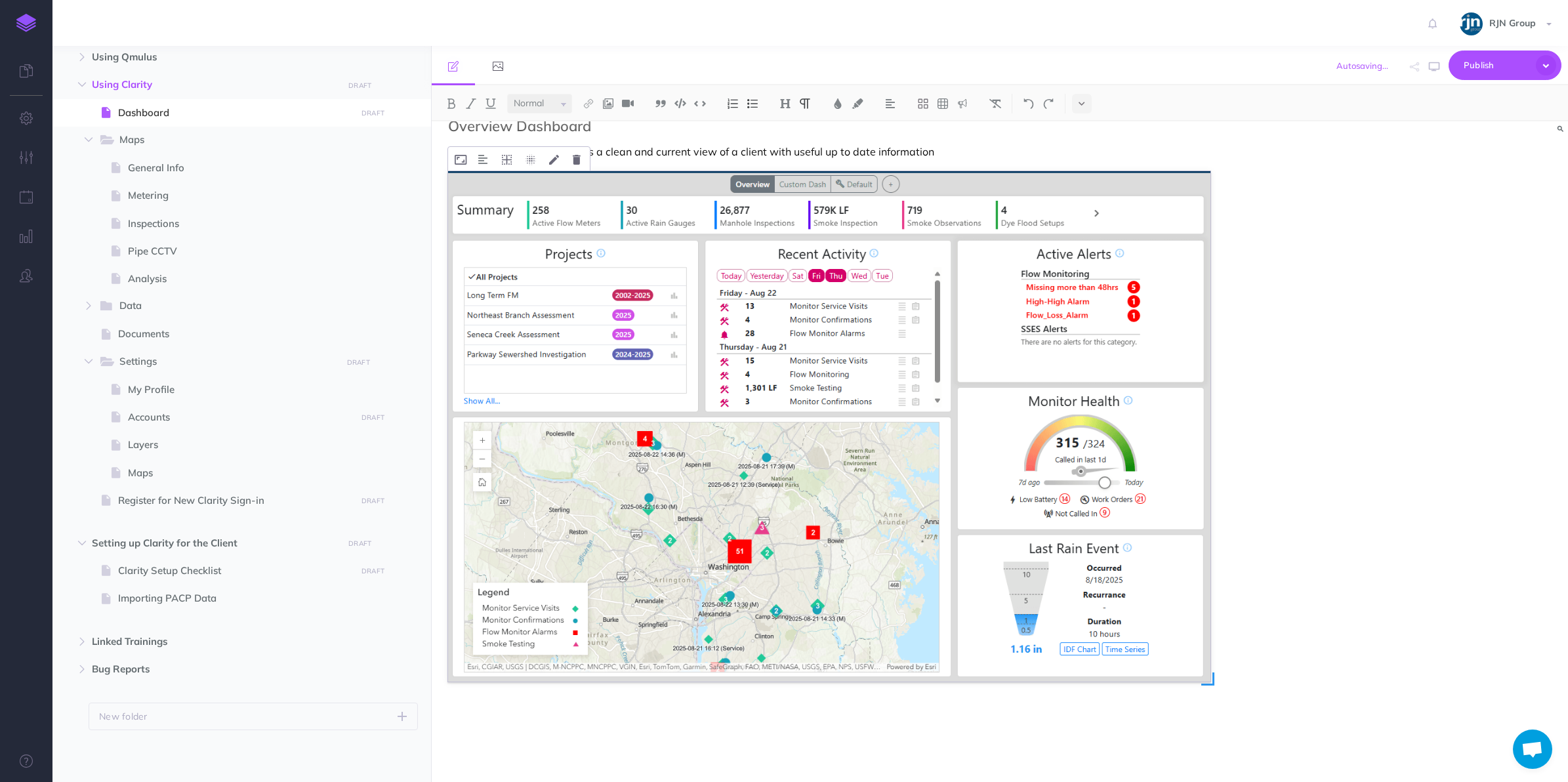
scroll to position [0, 0]
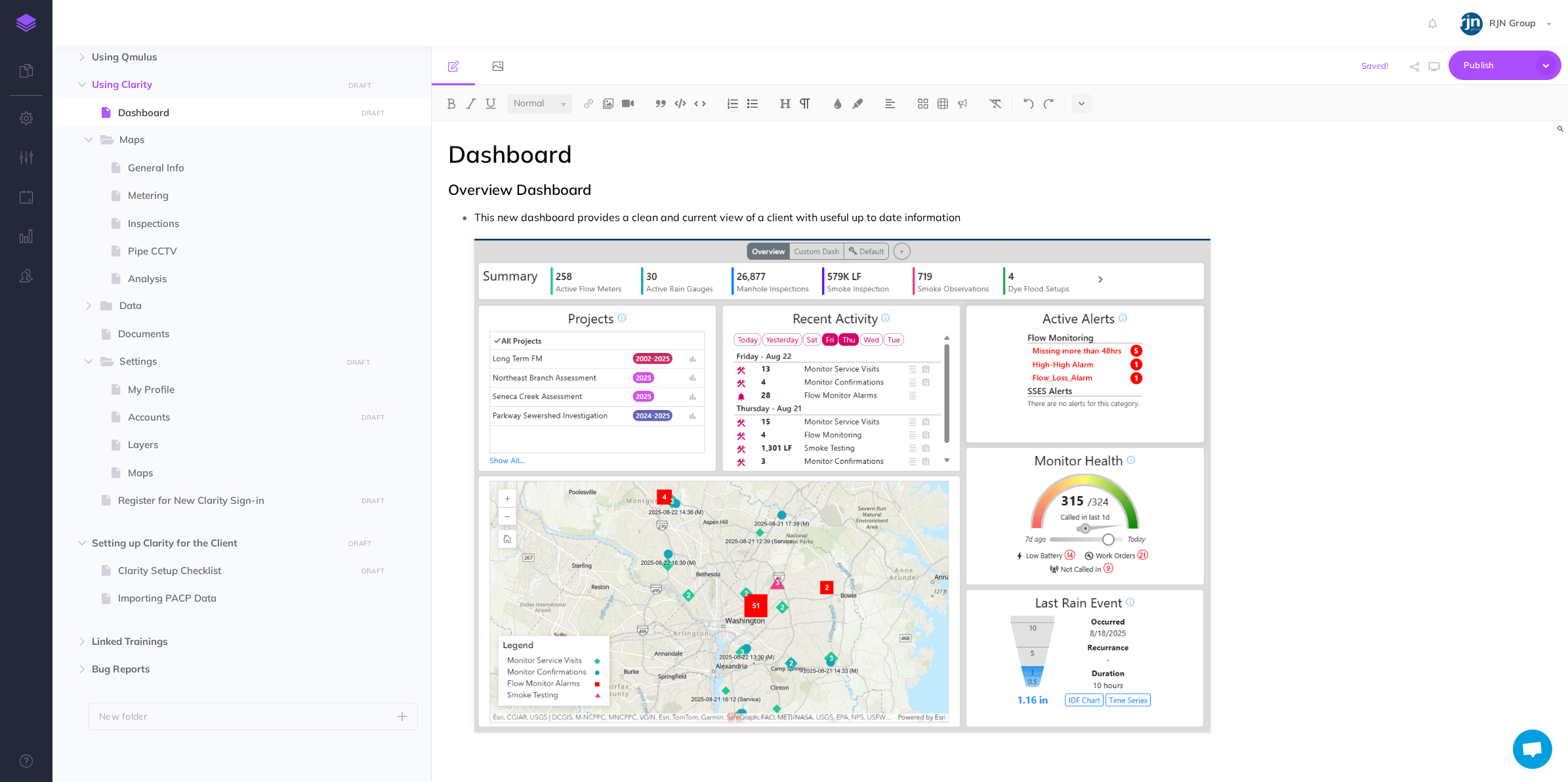
click at [985, 221] on p "This new dashboard provides a clean and current view of a client with useful up…" at bounding box center [843, 216] width 737 height 20
click at [1237, 682] on div "Dashboard Overview Dashboard This new dashboard provides a clean and current vi…" at bounding box center [1000, 451] width 1137 height 660
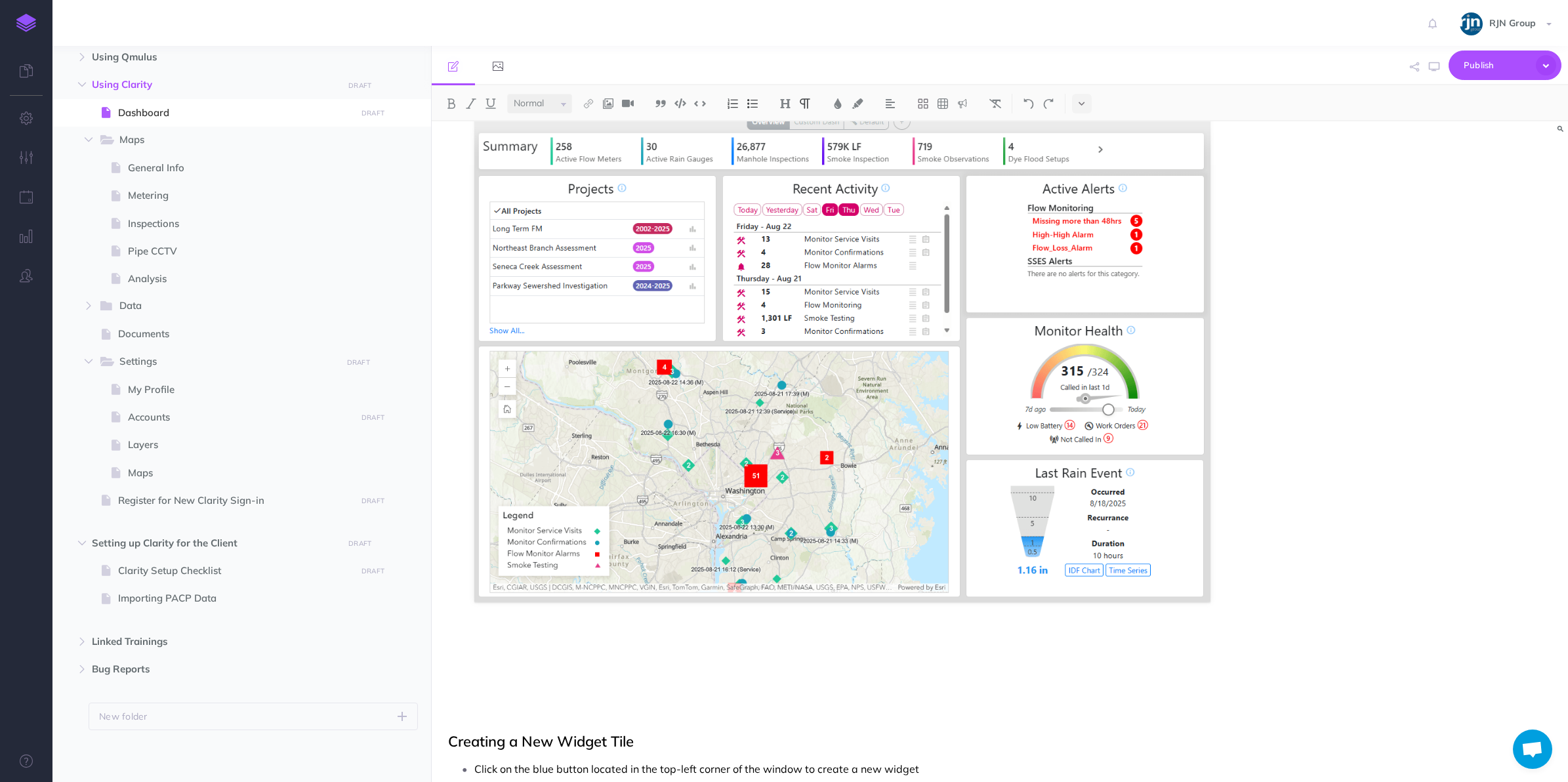
click at [933, 676] on p at bounding box center [829, 670] width 763 height 15
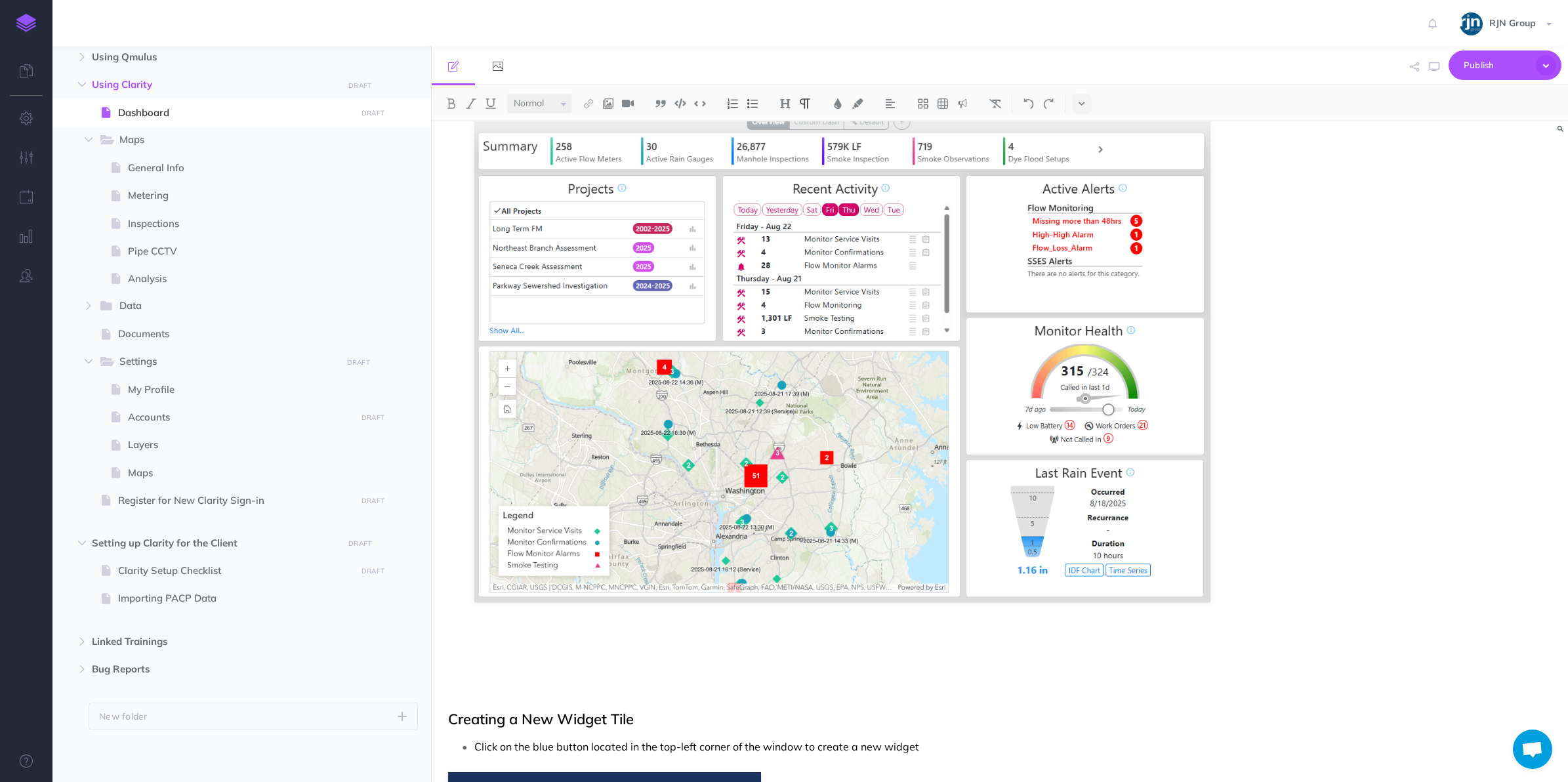
scroll to position [113, 0]
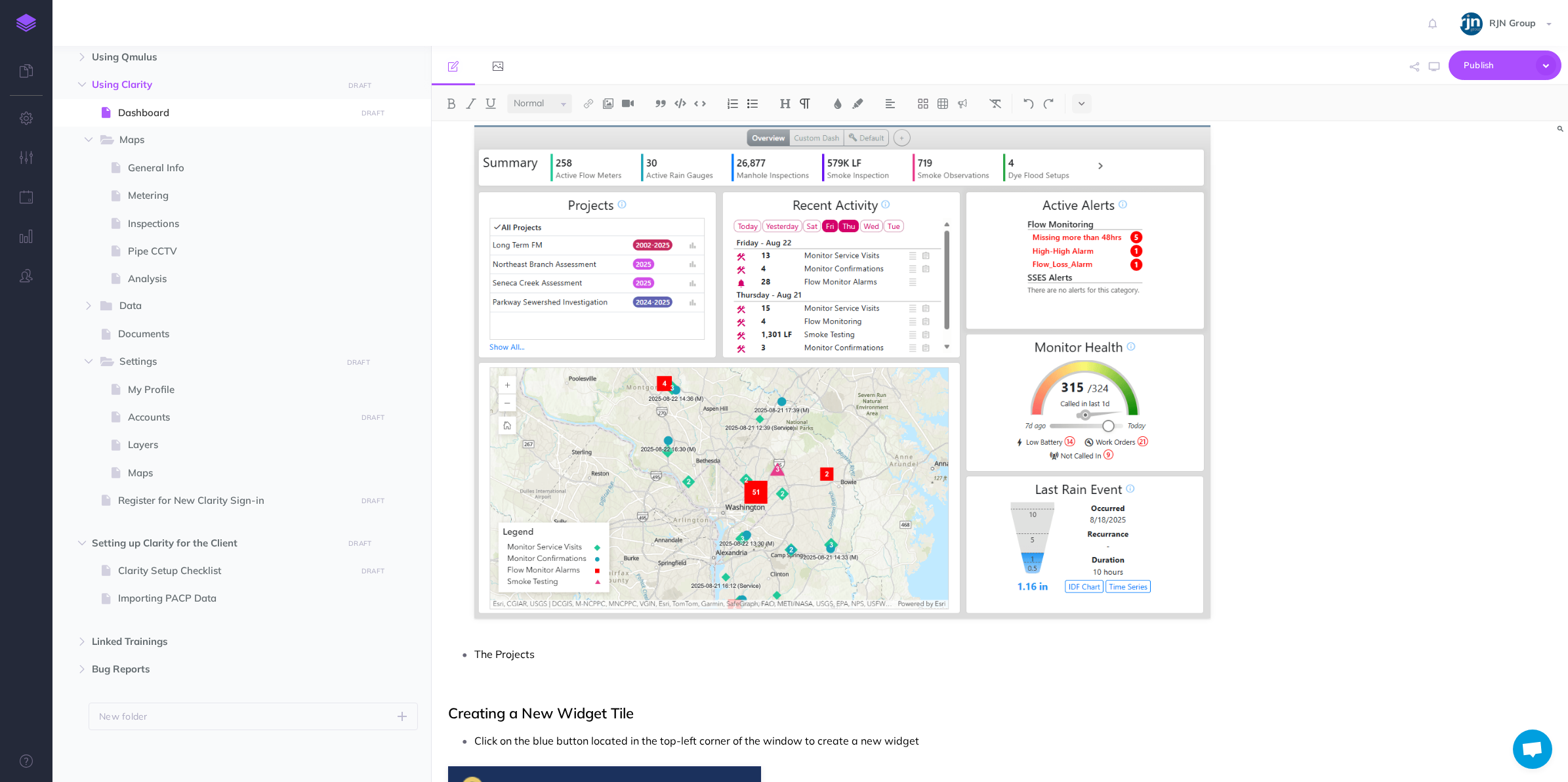
click at [579, 648] on p "The Projects" at bounding box center [843, 653] width 737 height 20
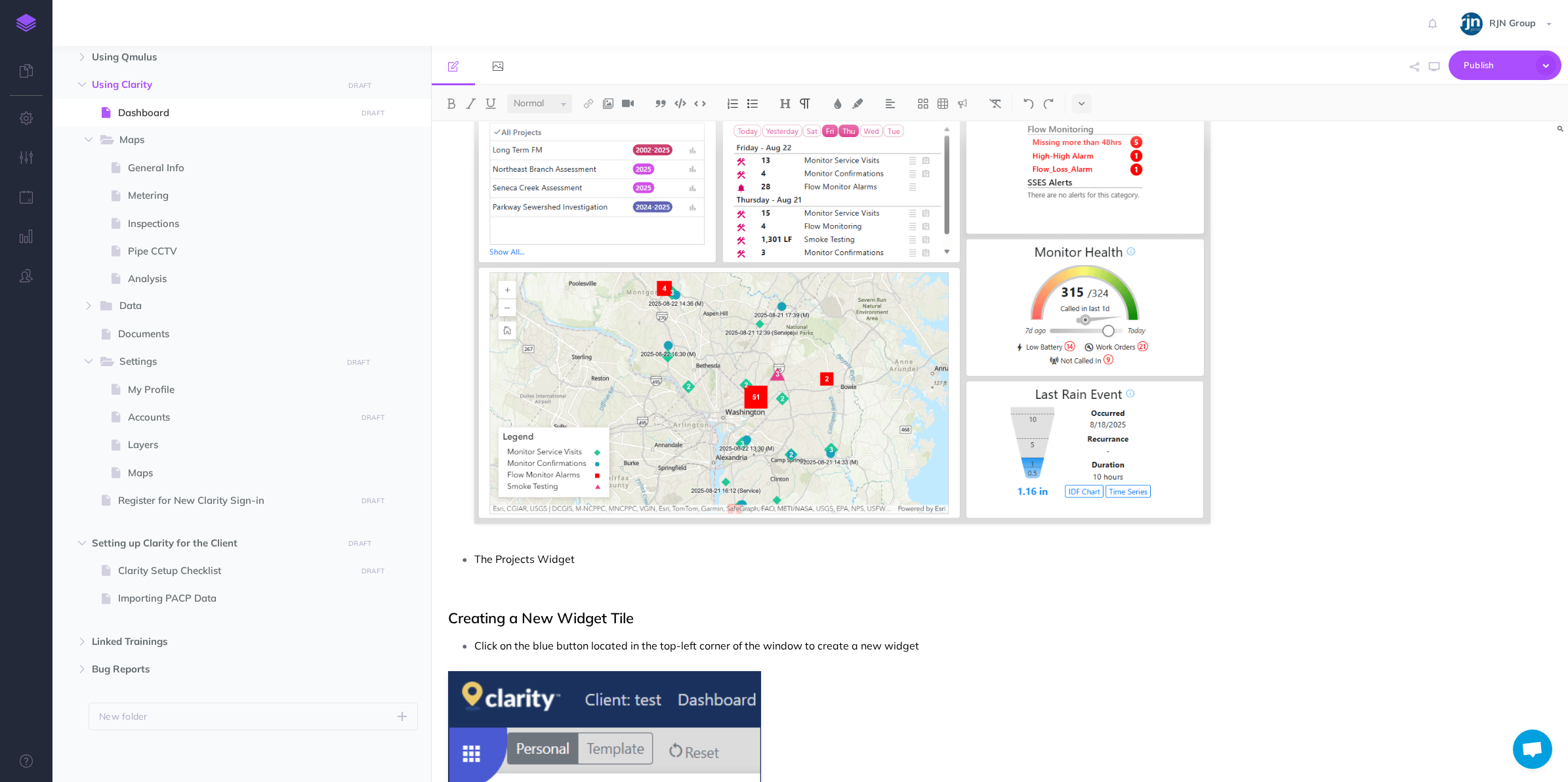
scroll to position [95, 0]
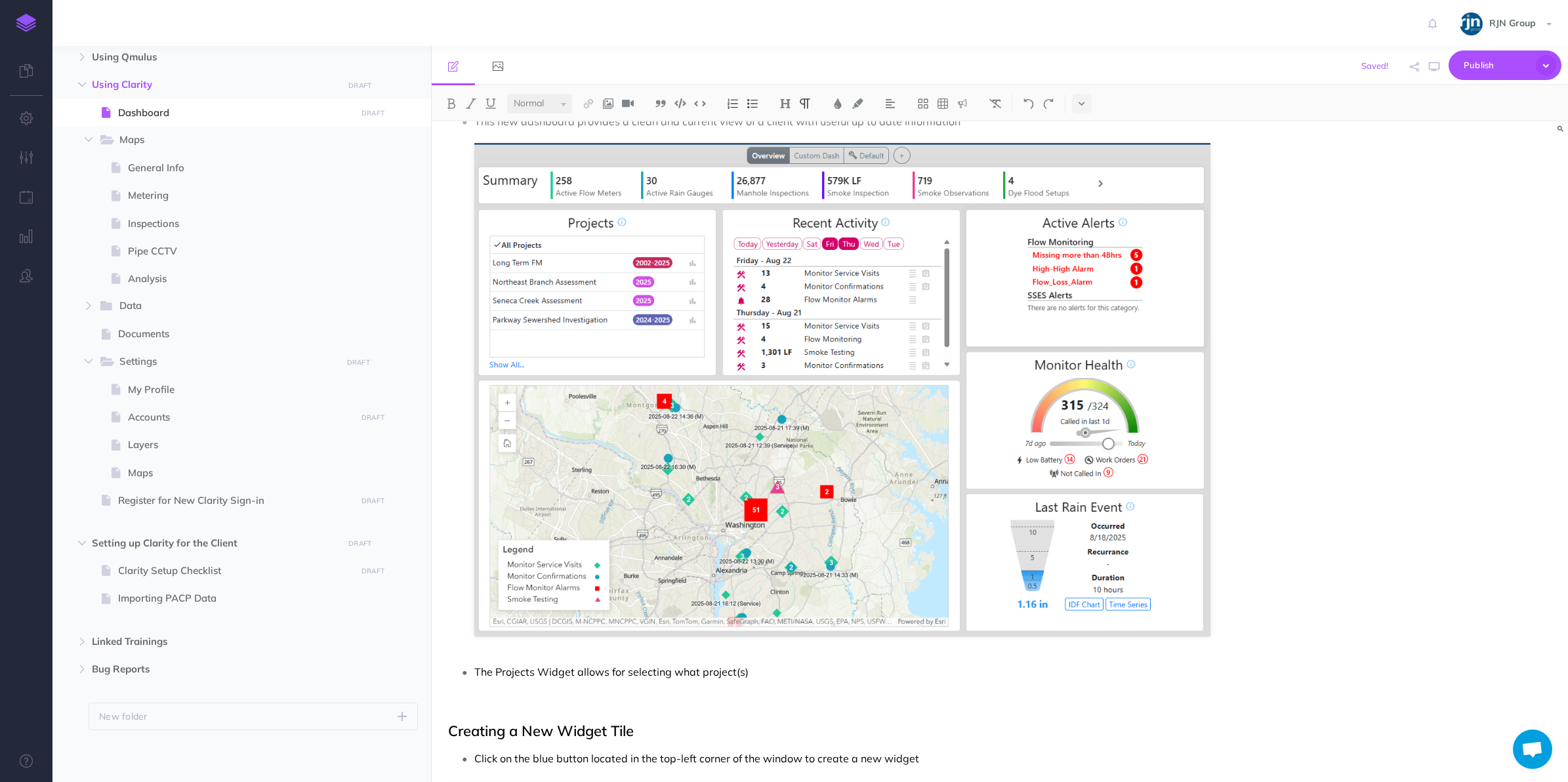
click at [781, 679] on p "The Projects Widget allows for selecting what project(s)" at bounding box center [843, 671] width 737 height 20
click at [529, 670] on p "The Projects Widget allows for selecting what project(s) the other widgets shou…" at bounding box center [843, 671] width 737 height 20
click at [606, 705] on p "The" at bounding box center [843, 696] width 737 height 20
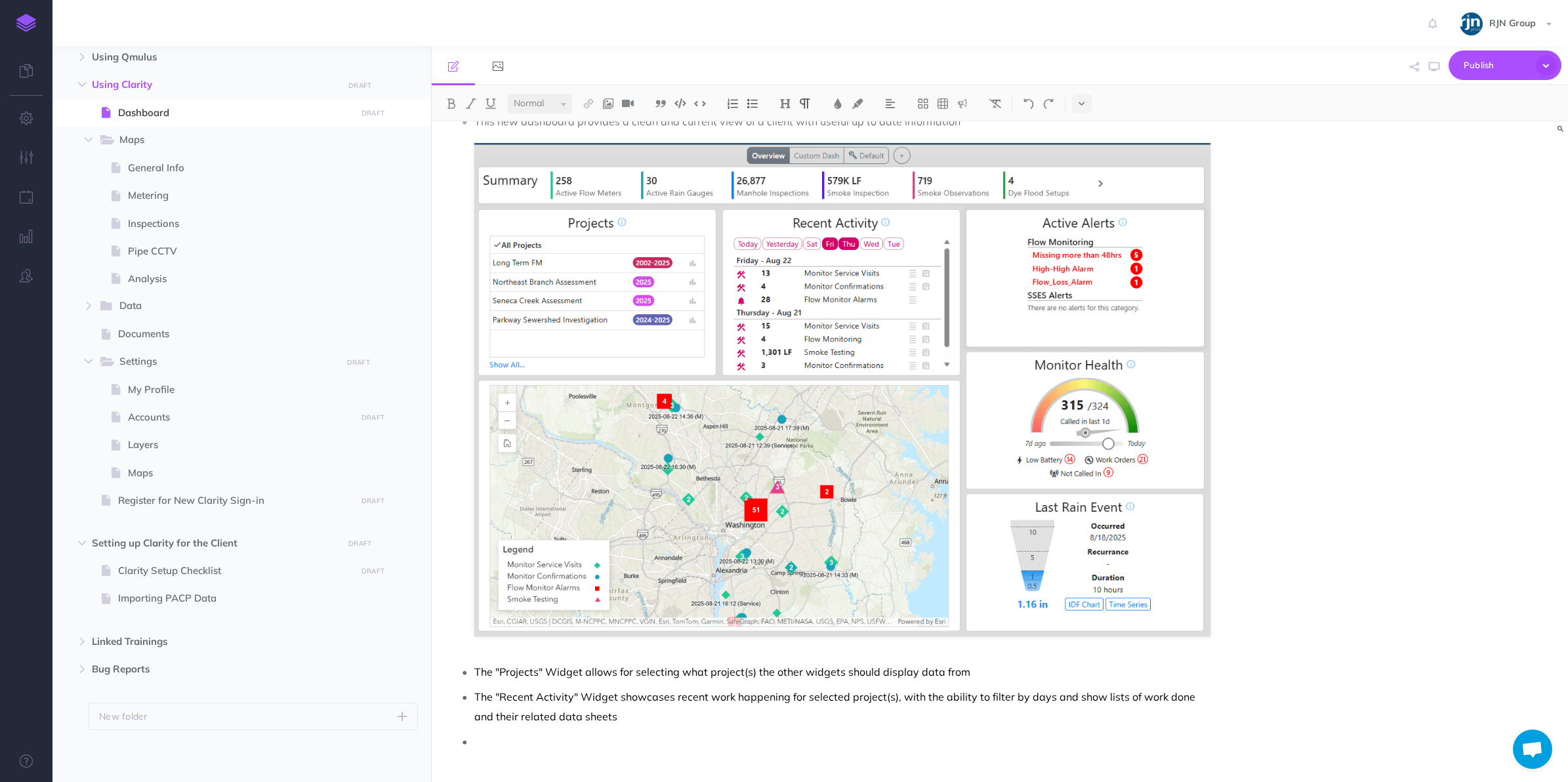
click at [637, 707] on p "The "Recent Activity" Widget showcases recent work happening for selected proje…" at bounding box center [843, 706] width 737 height 39
click at [475, 734] on li at bounding box center [843, 740] width 737 height 20
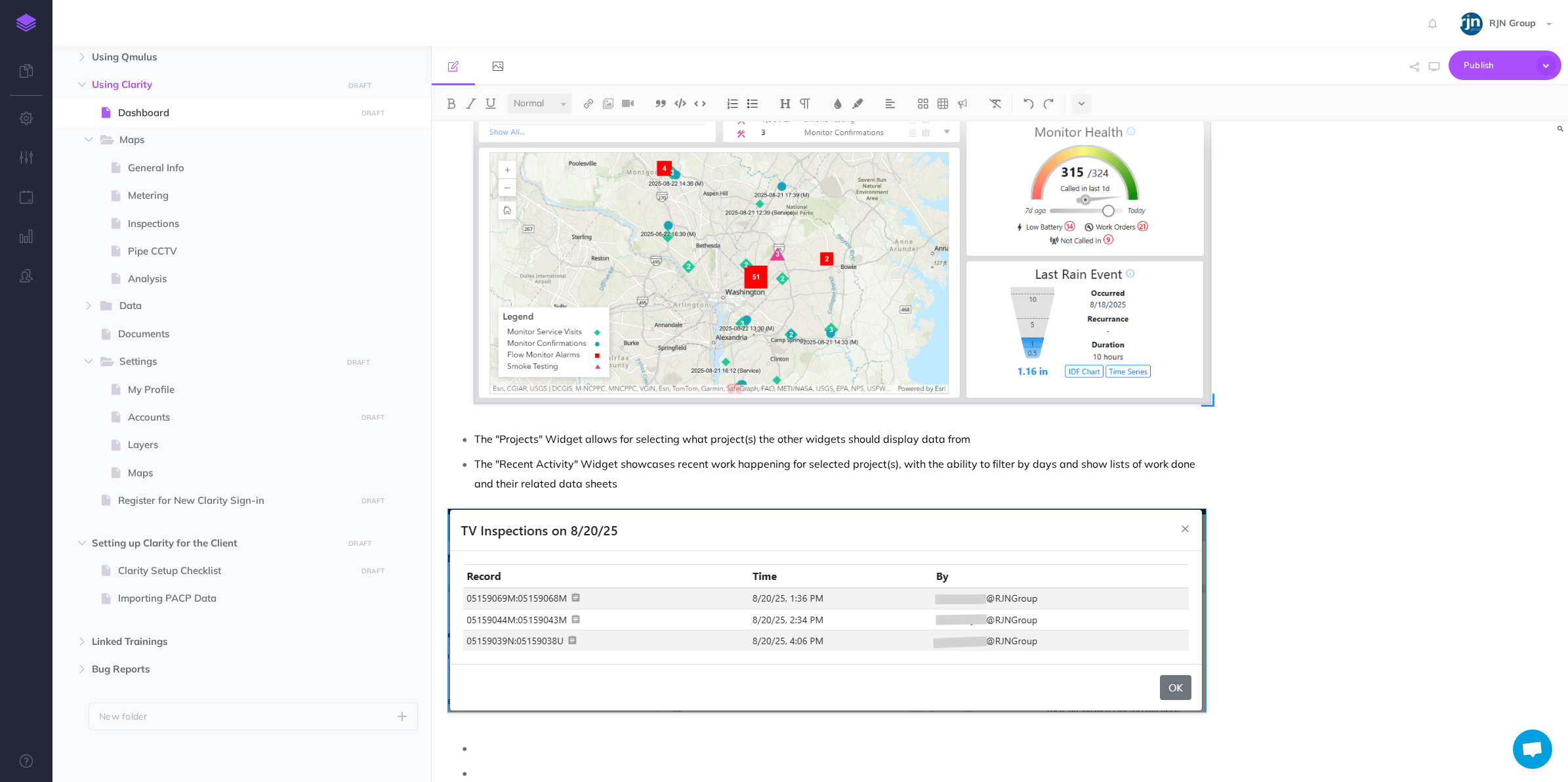
scroll to position [351, 0]
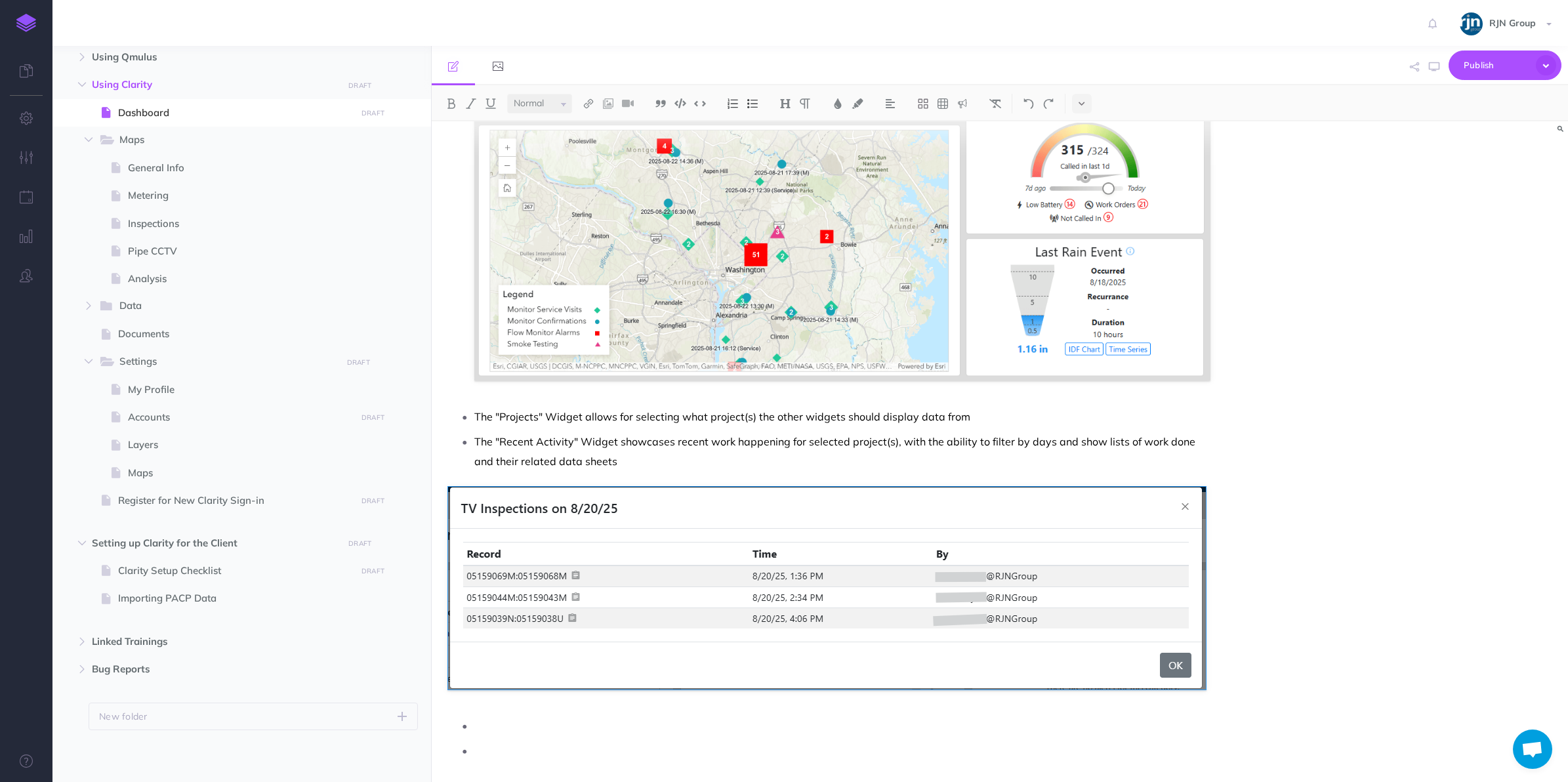
click at [526, 720] on p at bounding box center [843, 725] width 737 height 20
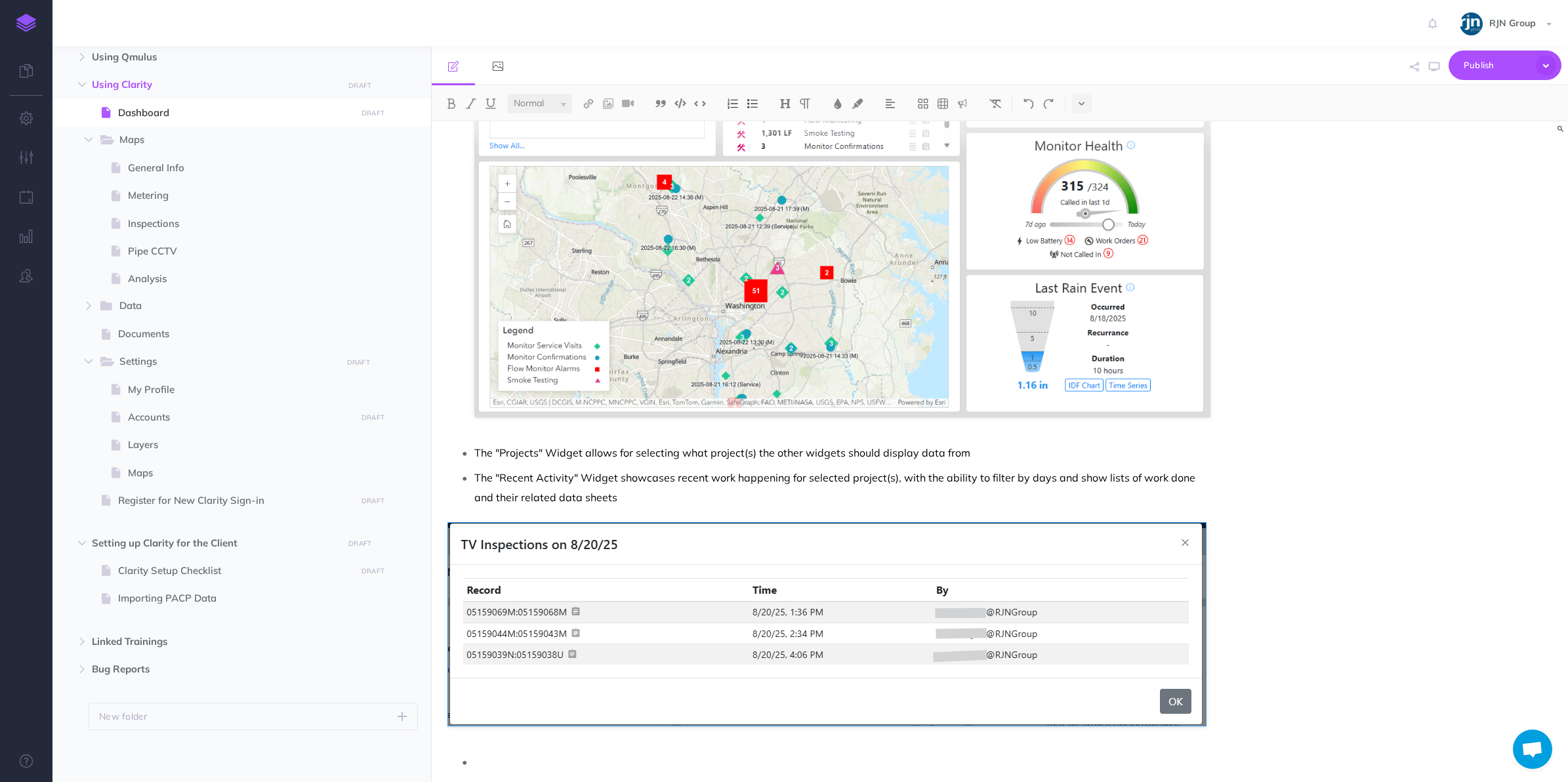
scroll to position [338, 0]
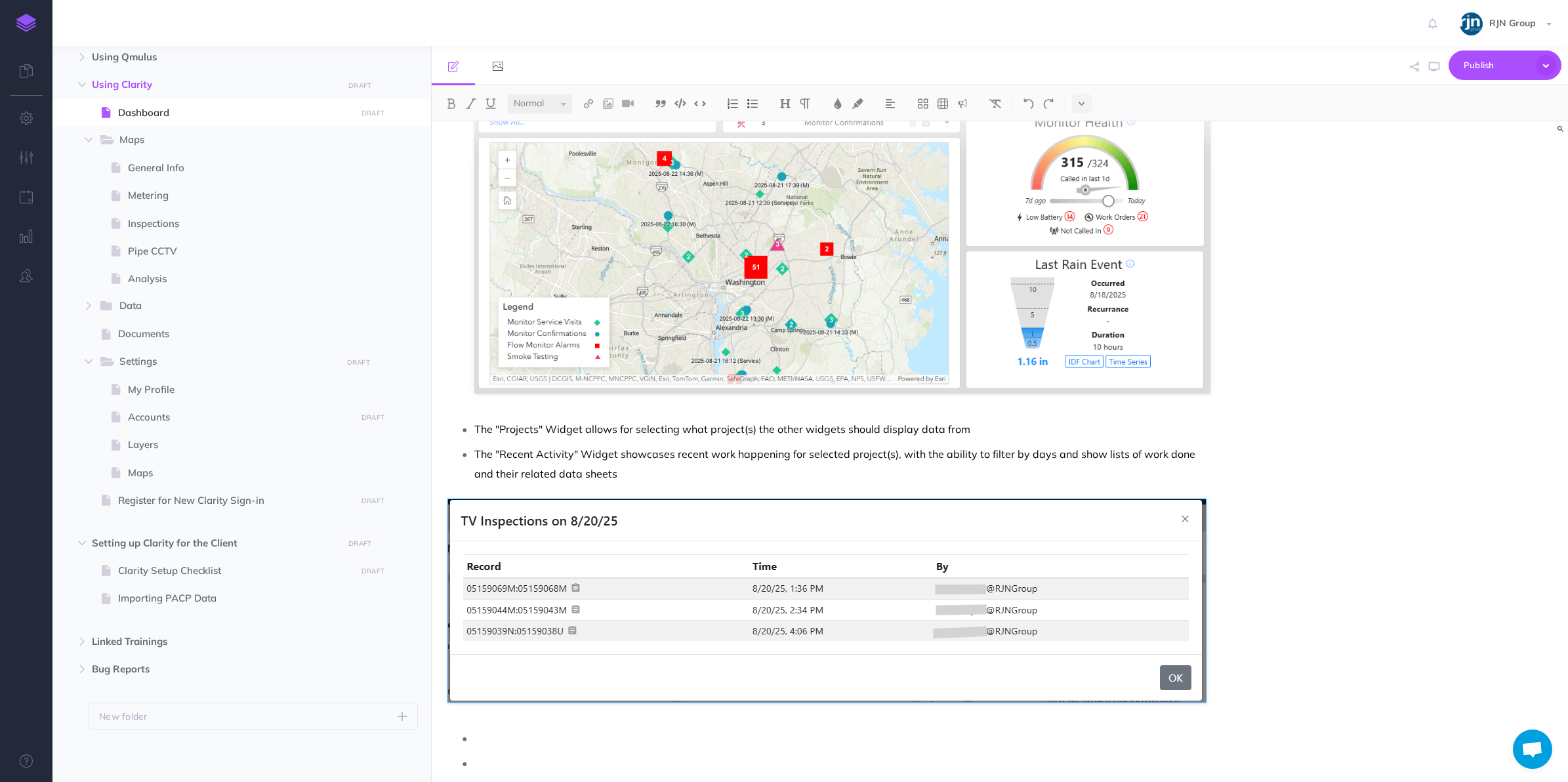
click at [516, 728] on p at bounding box center [843, 738] width 737 height 20
click at [496, 751] on ul at bounding box center [833, 750] width 757 height 44
click at [494, 734] on p at bounding box center [843, 738] width 737 height 20
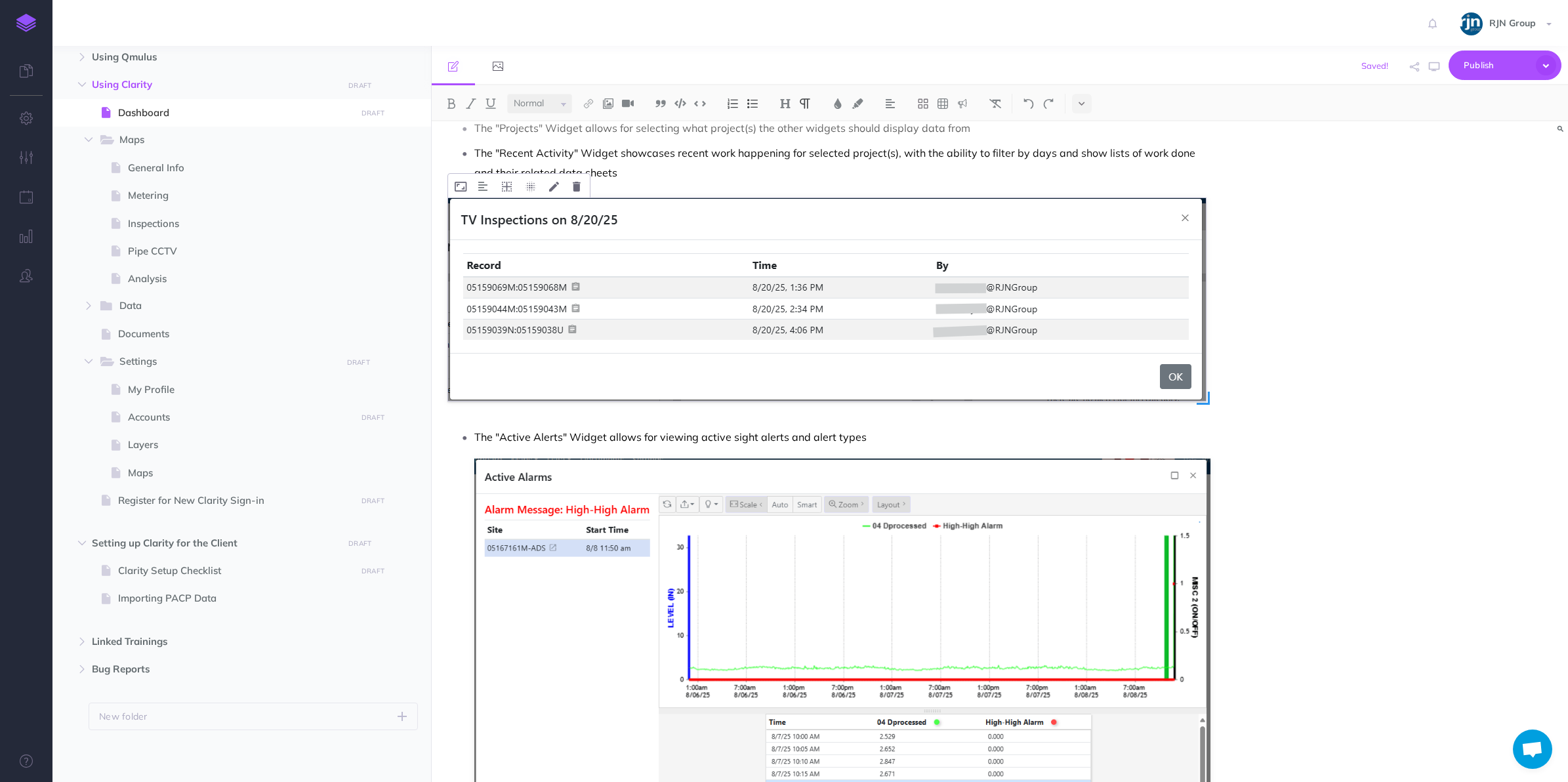
scroll to position [657, 0]
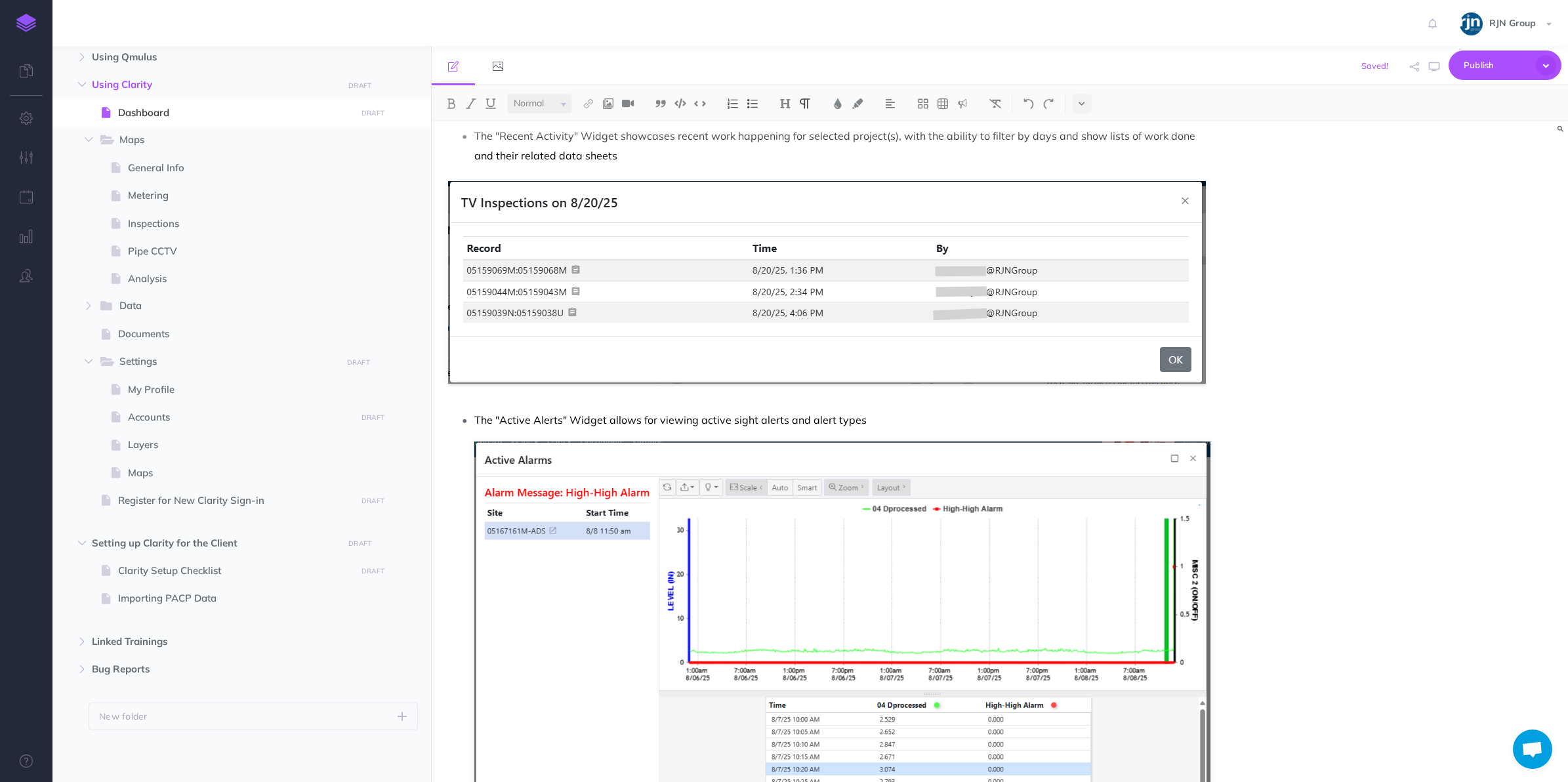
click at [974, 415] on p "The "Active Alerts" Widget allows for viewing active sight alerts and alert typ…" at bounding box center [843, 419] width 737 height 20
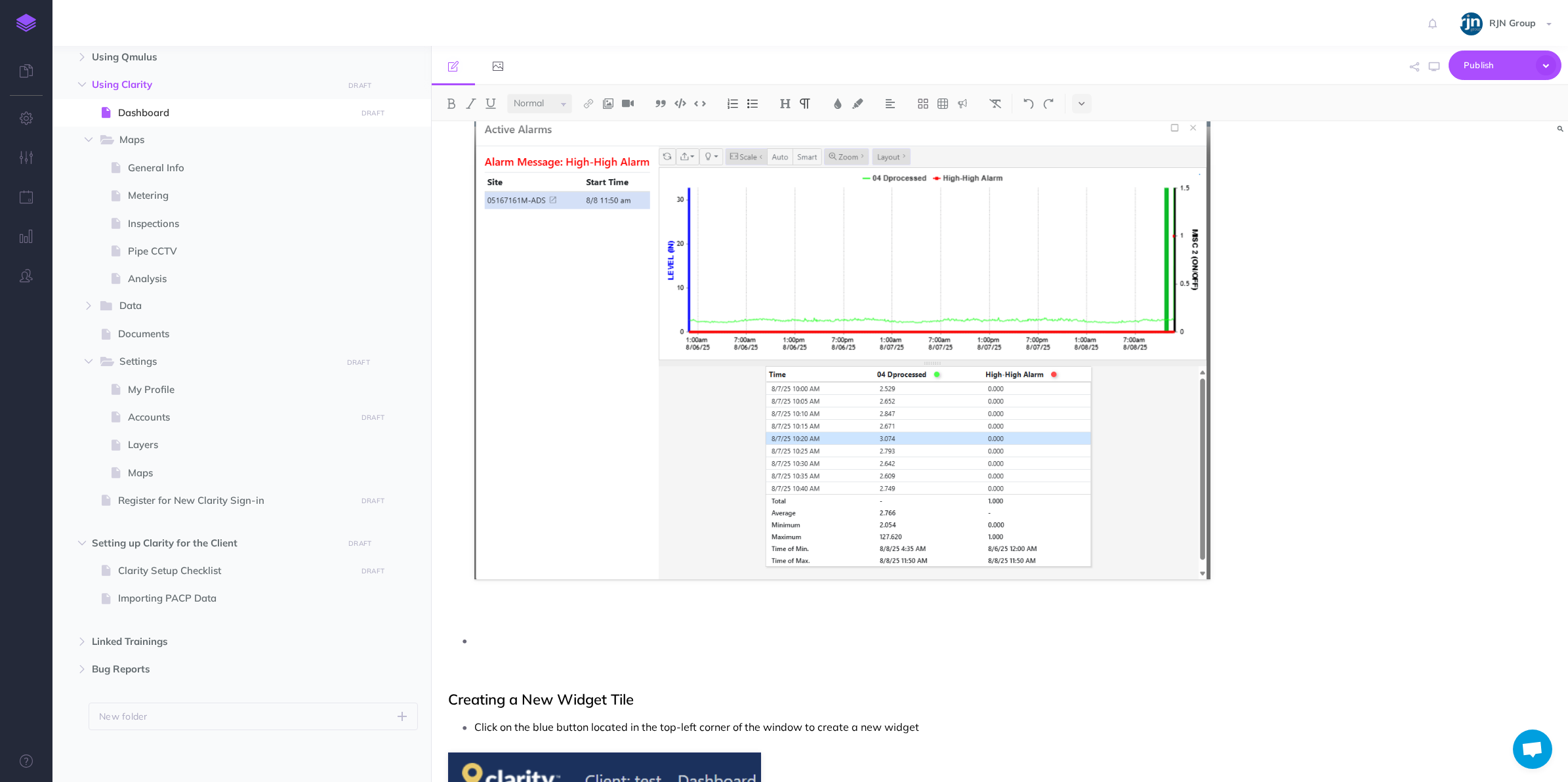
scroll to position [988, 0]
click at [551, 612] on p at bounding box center [843, 613] width 737 height 20
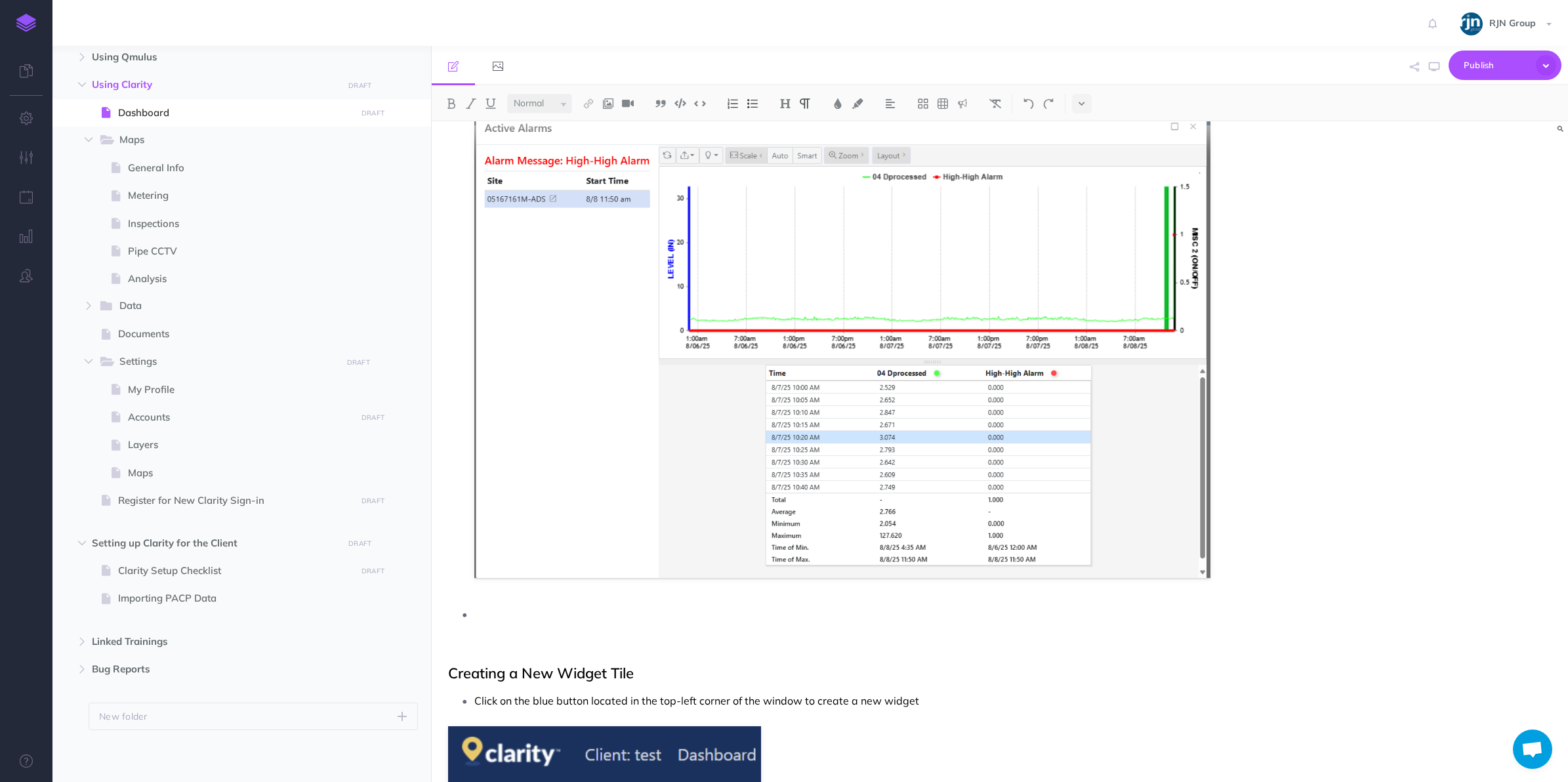
scroll to position [991, 0]
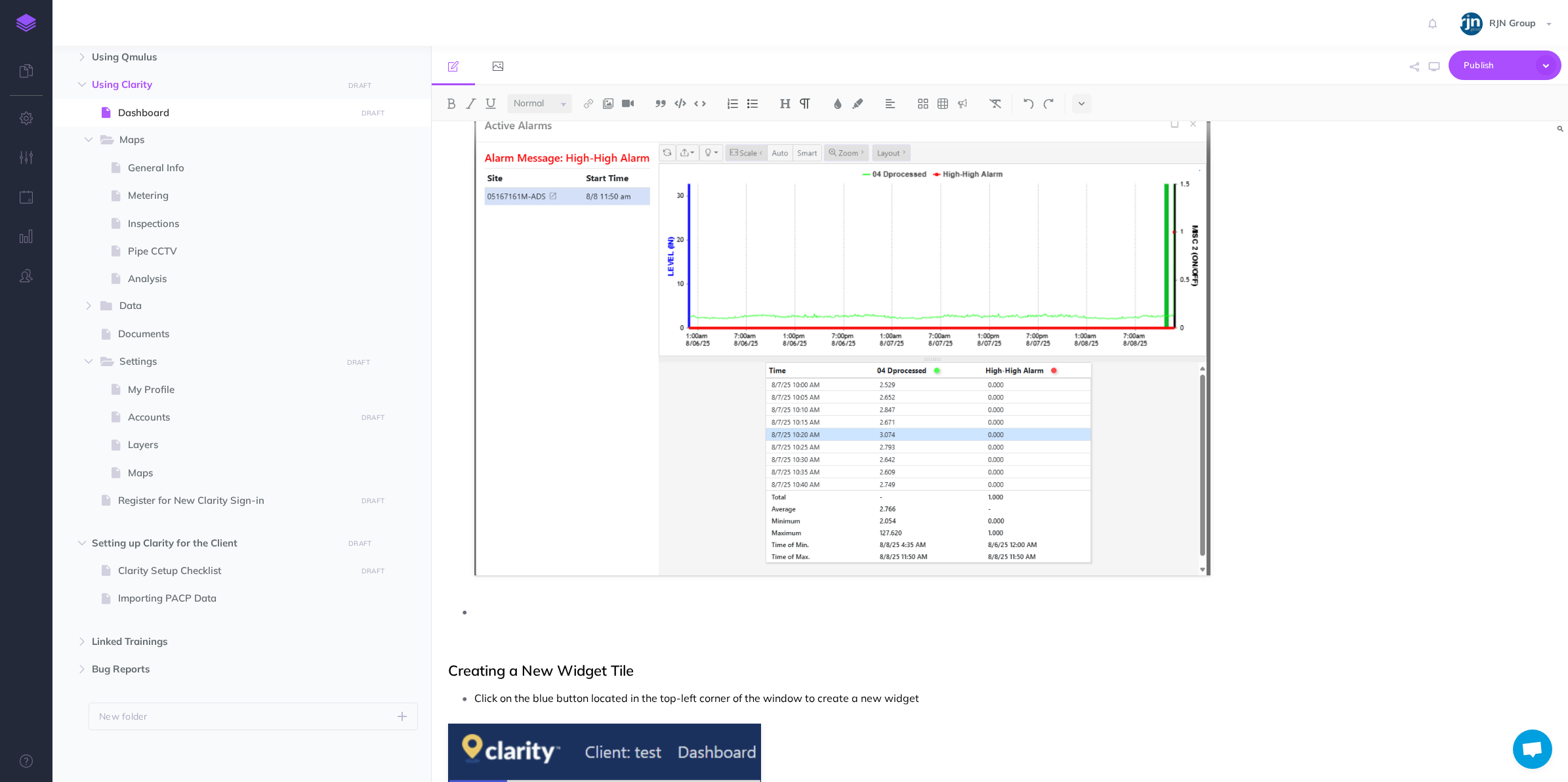
click at [657, 603] on p at bounding box center [843, 611] width 737 height 20
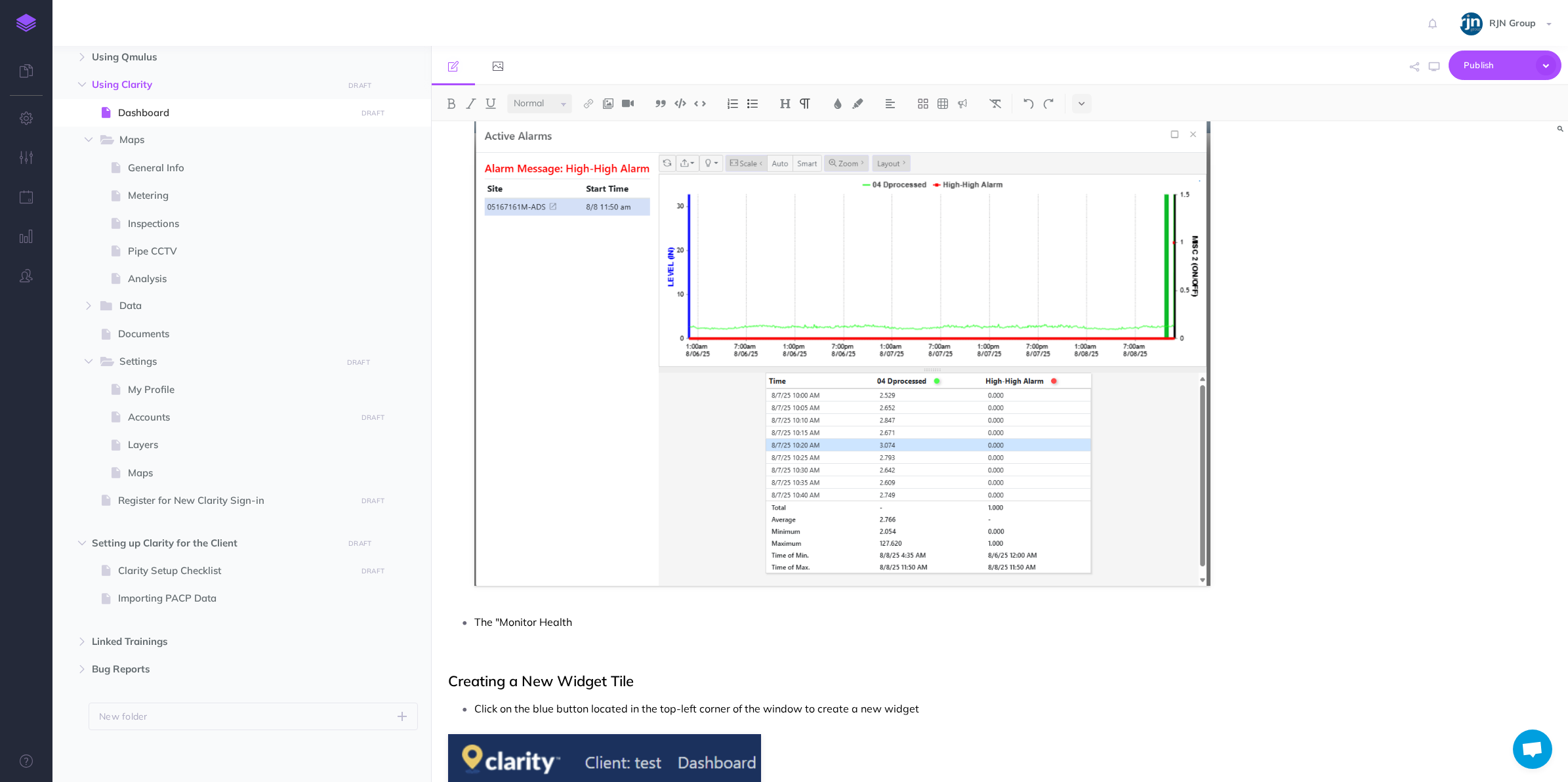
scroll to position [981, 0]
click at [657, 603] on ul "The "Active Alerts" Widget allows for viewing active sight alerts and alert typ…" at bounding box center [833, 357] width 757 height 545
click at [672, 614] on p "The "Monitor Health" Widget" at bounding box center [843, 620] width 737 height 20
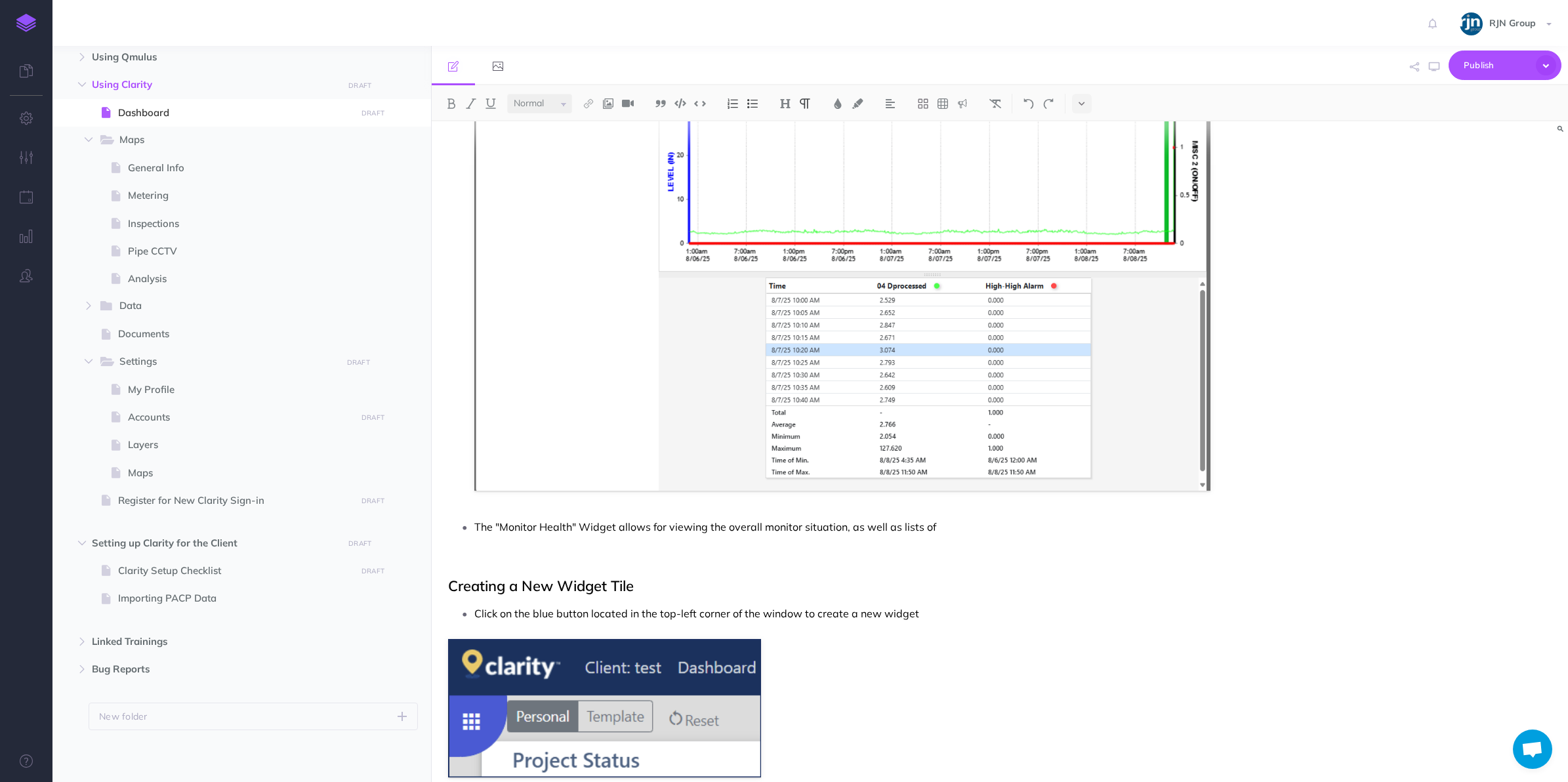
scroll to position [1084, 0]
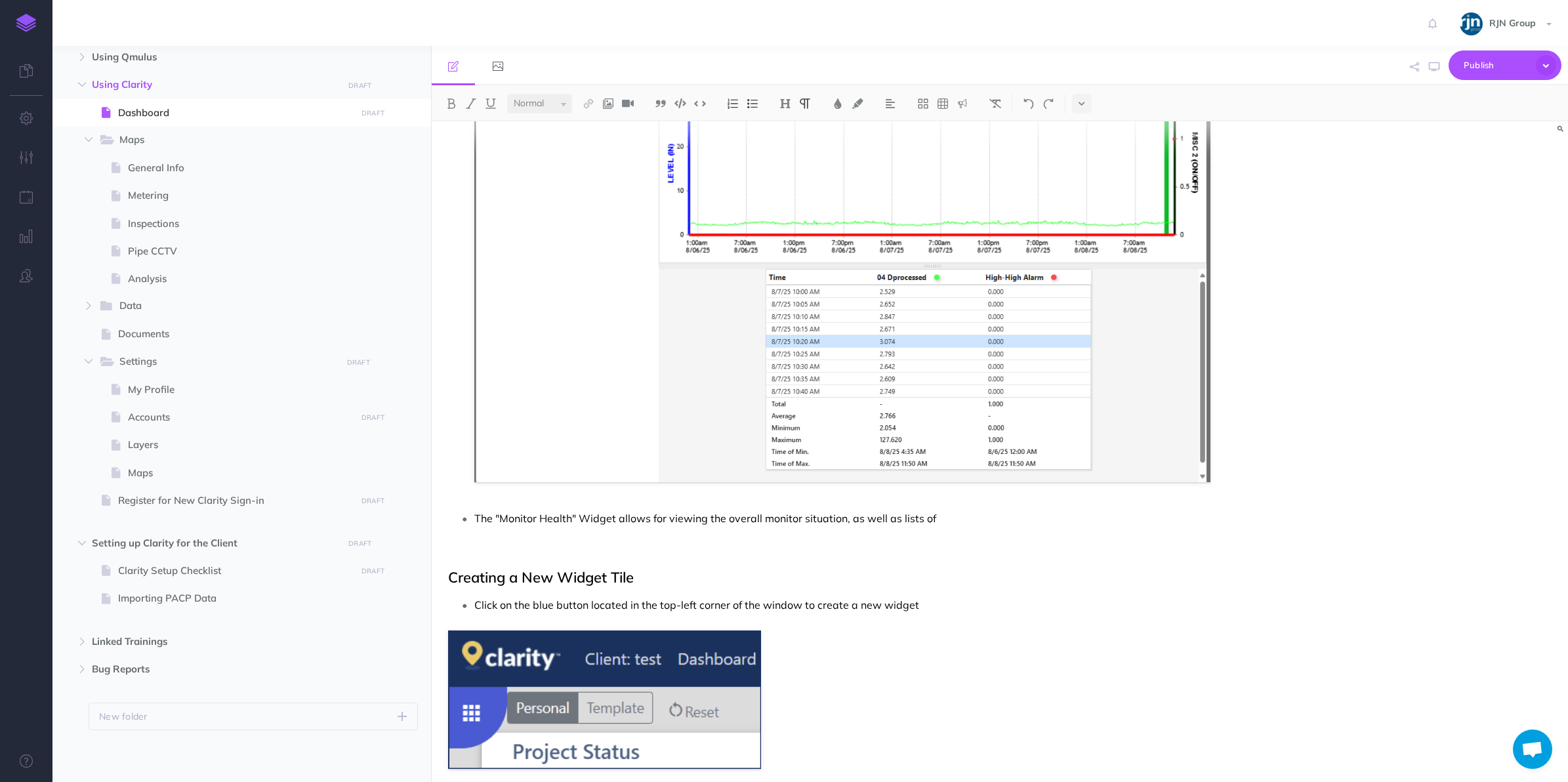
click at [847, 520] on p "The "Monitor Health" Widget allows for viewing the overall monitor situation, a…" at bounding box center [843, 518] width 737 height 20
click at [913, 515] on p "The "Monitor Health" Widget allows for viewing the overall monitor situation, w…" at bounding box center [843, 518] width 737 height 20
click at [863, 522] on p "The "Monitor Health" Widget allows for viewing the overall monitor situation, w…" at bounding box center [843, 518] width 737 height 20
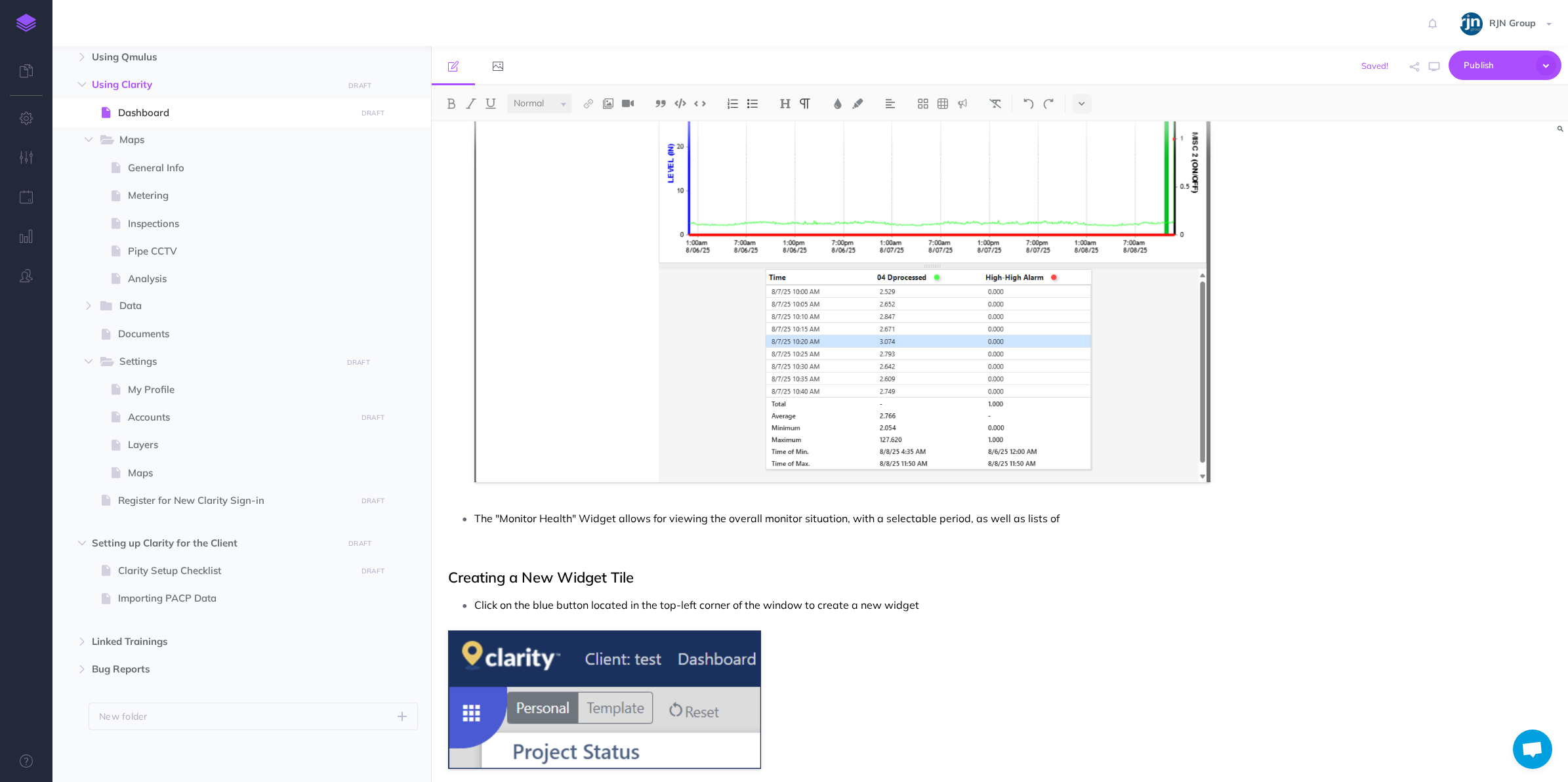
click at [881, 522] on p "The "Monitor Health" Widget allows for viewing the overall monitor situation, w…" at bounding box center [843, 518] width 737 height 20
click at [947, 515] on p "The "Monitor Health" Widget allows for viewing the overall monitor situation, w…" at bounding box center [843, 518] width 737 height 20
click at [1087, 509] on p "The "Monitor Health" Widget allows for viewing the overall monitor situation, w…" at bounding box center [843, 518] width 737 height 20
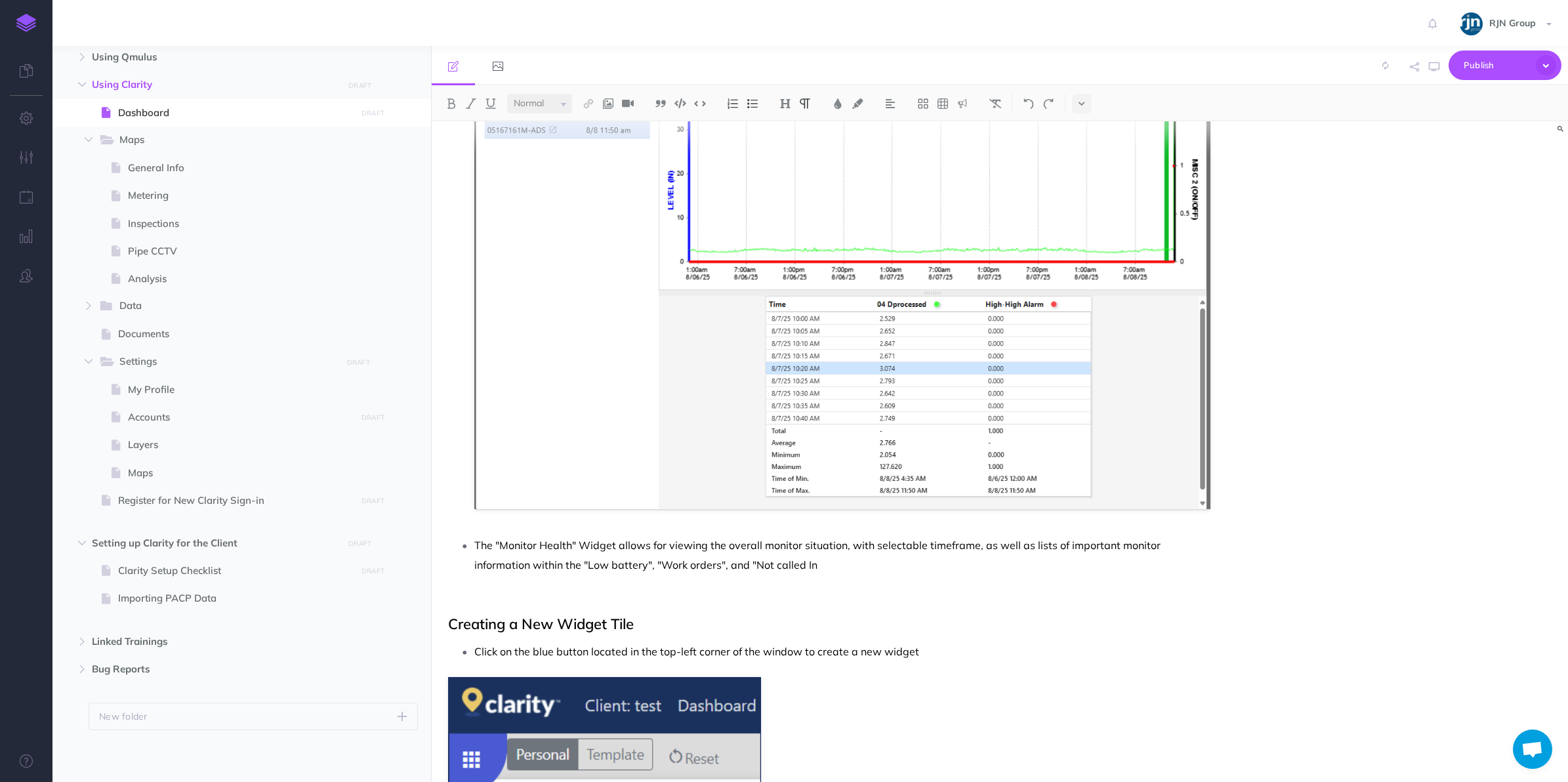
scroll to position [1070, 0]
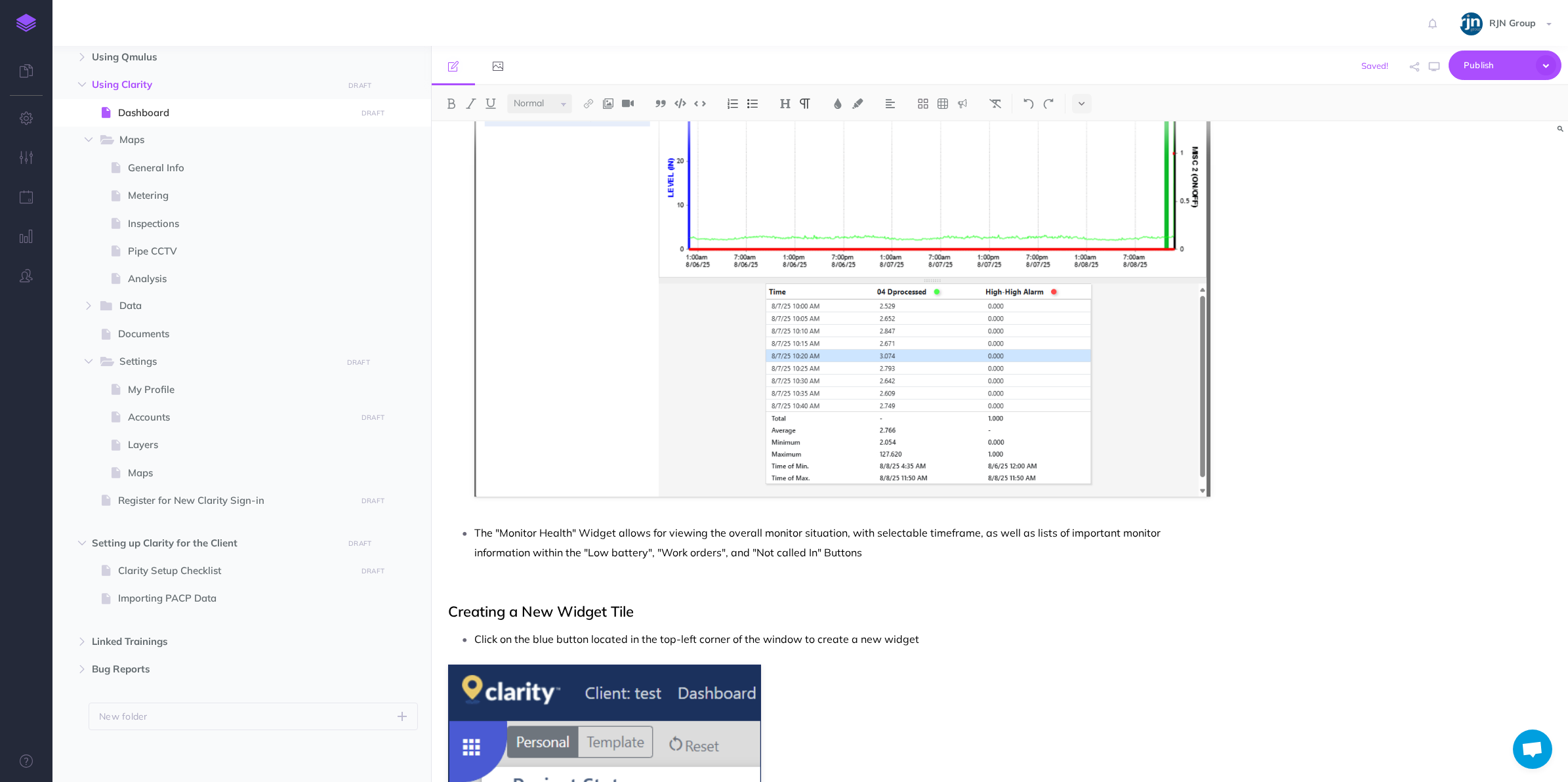
click at [779, 551] on p "The "Monitor Health" Widget allows for viewing the overall monitor situation, w…" at bounding box center [843, 543] width 737 height 39
click at [697, 552] on p "The "Monitor Health" Widget allows for viewing the overall monitor situation, w…" at bounding box center [843, 543] width 737 height 39
click at [931, 560] on p "The "Monitor Health" Widget allows for viewing the overall monitor situation, w…" at bounding box center [843, 543] width 737 height 39
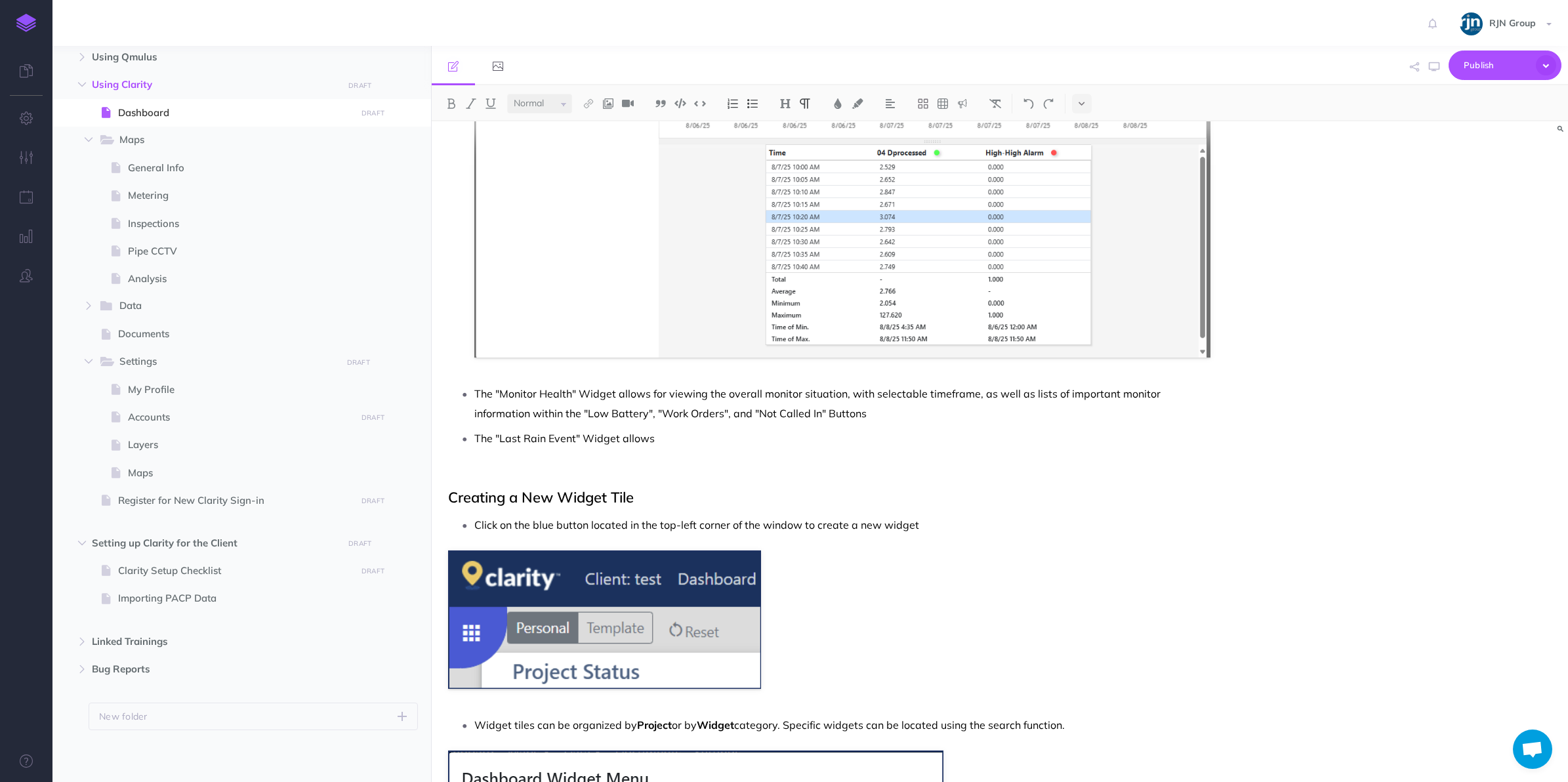
scroll to position [1210, 0]
click at [702, 440] on p "The "Last Rain Event" Widget allows" at bounding box center [843, 436] width 737 height 20
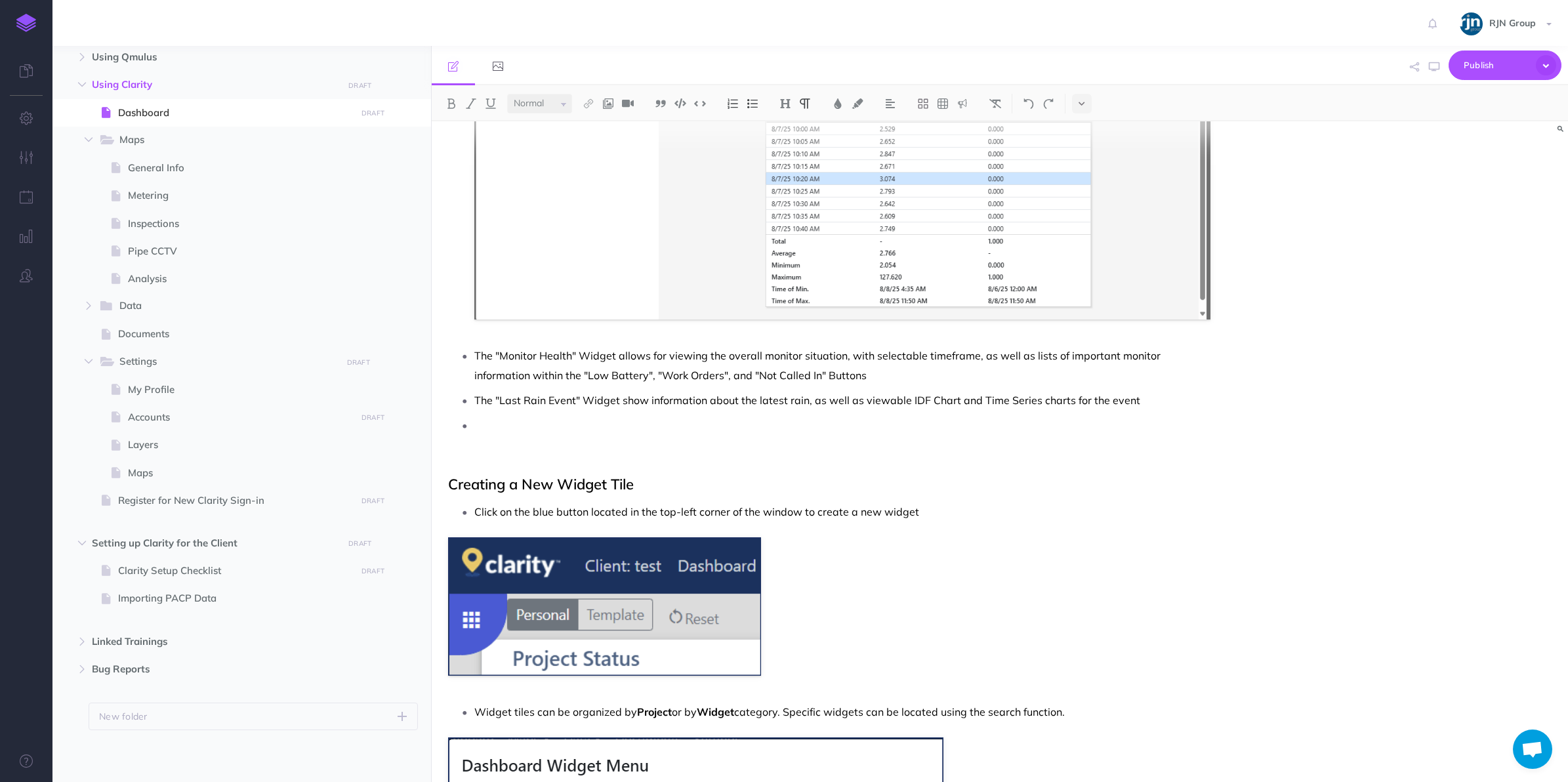
scroll to position [1245, 0]
click at [646, 401] on p "The "Last Rain Event" Widget show information about the latest rain, as well as…" at bounding box center [843, 401] width 737 height 20
click at [610, 423] on p "The Map Widget" at bounding box center [843, 427] width 737 height 20
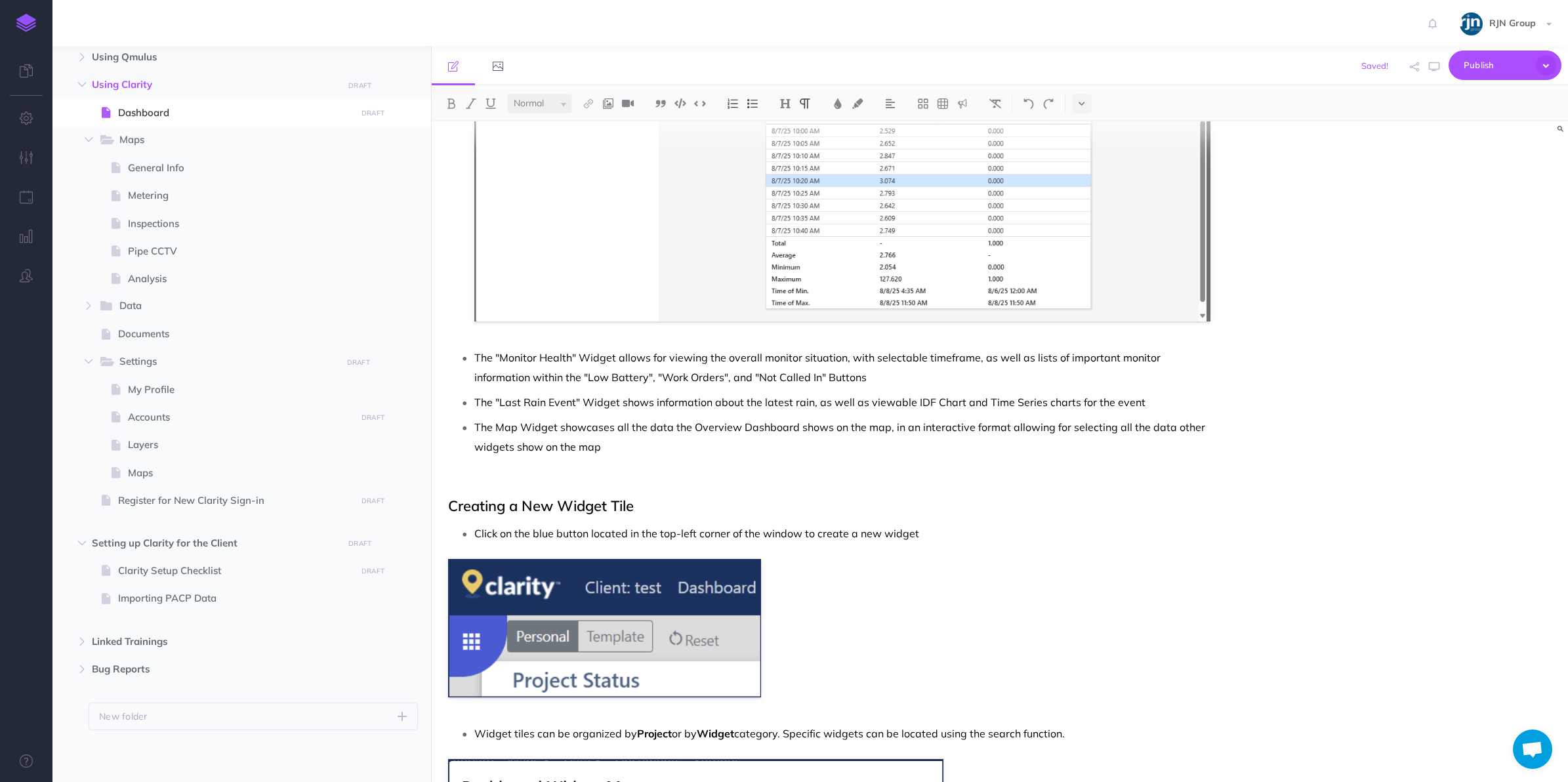
click at [530, 472] on p at bounding box center [829, 480] width 763 height 15
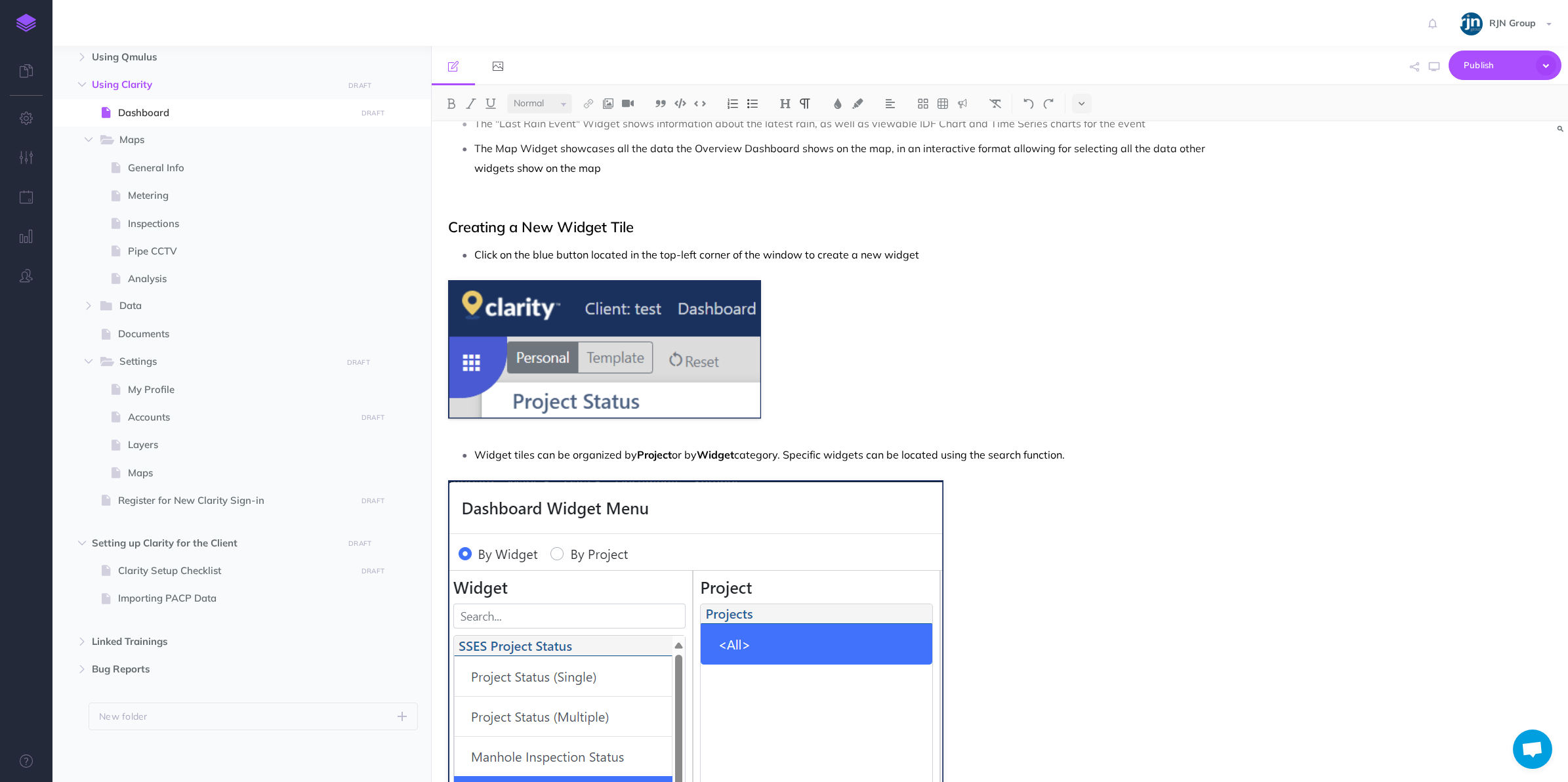
scroll to position [1523, 0]
click at [956, 259] on p "Click on the blue button located in the top-left corner of the window to create…" at bounding box center [843, 254] width 737 height 20
click at [689, 342] on img at bounding box center [604, 349] width 313 height 138
click at [577, 270] on icon at bounding box center [576, 268] width 8 height 10
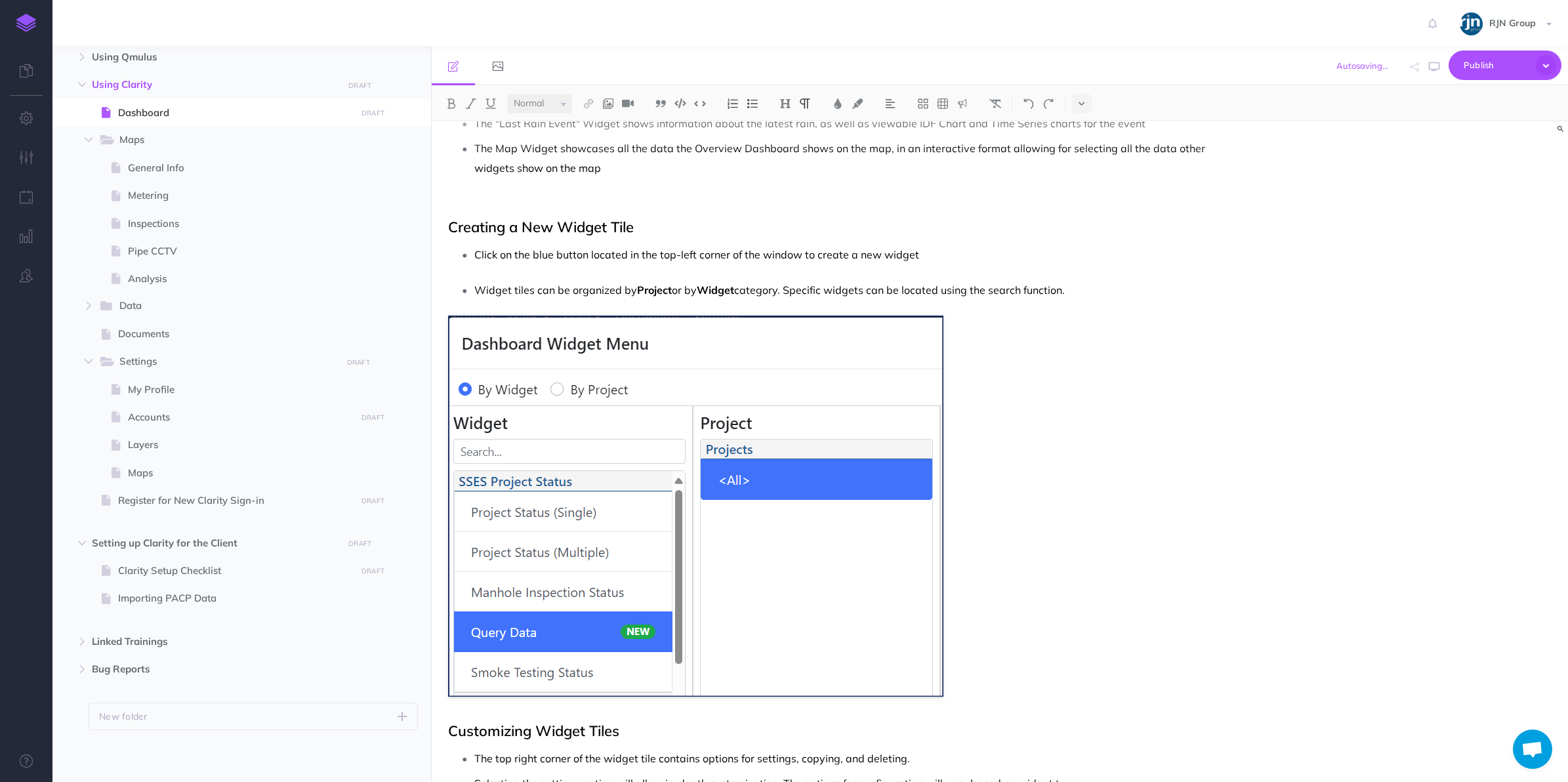
click at [928, 250] on p "Click on the blue button located in the top-left corner of the window to create…" at bounding box center [843, 254] width 737 height 20
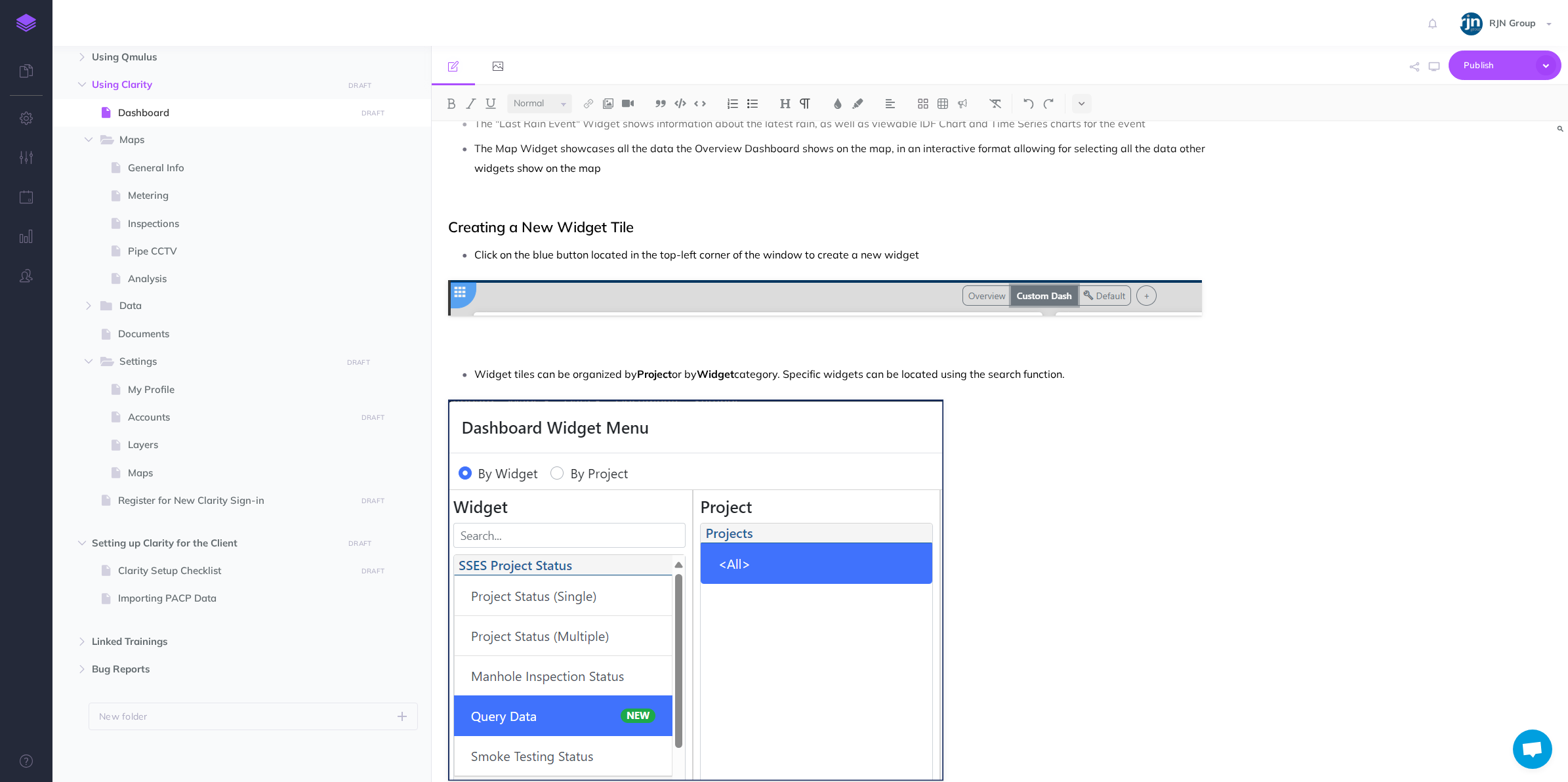
click at [502, 348] on p at bounding box center [829, 349] width 763 height 15
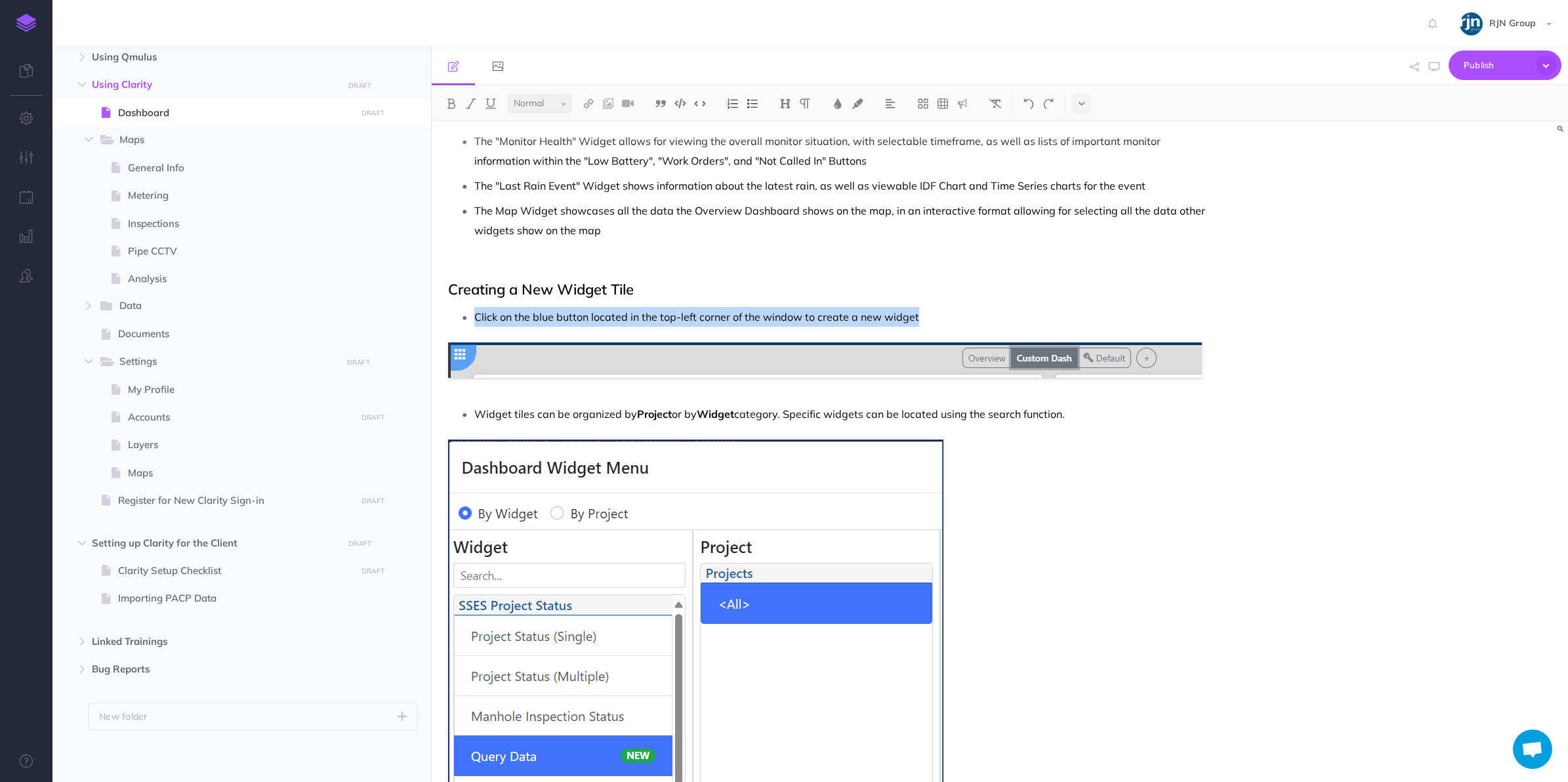
scroll to position [1463, 0]
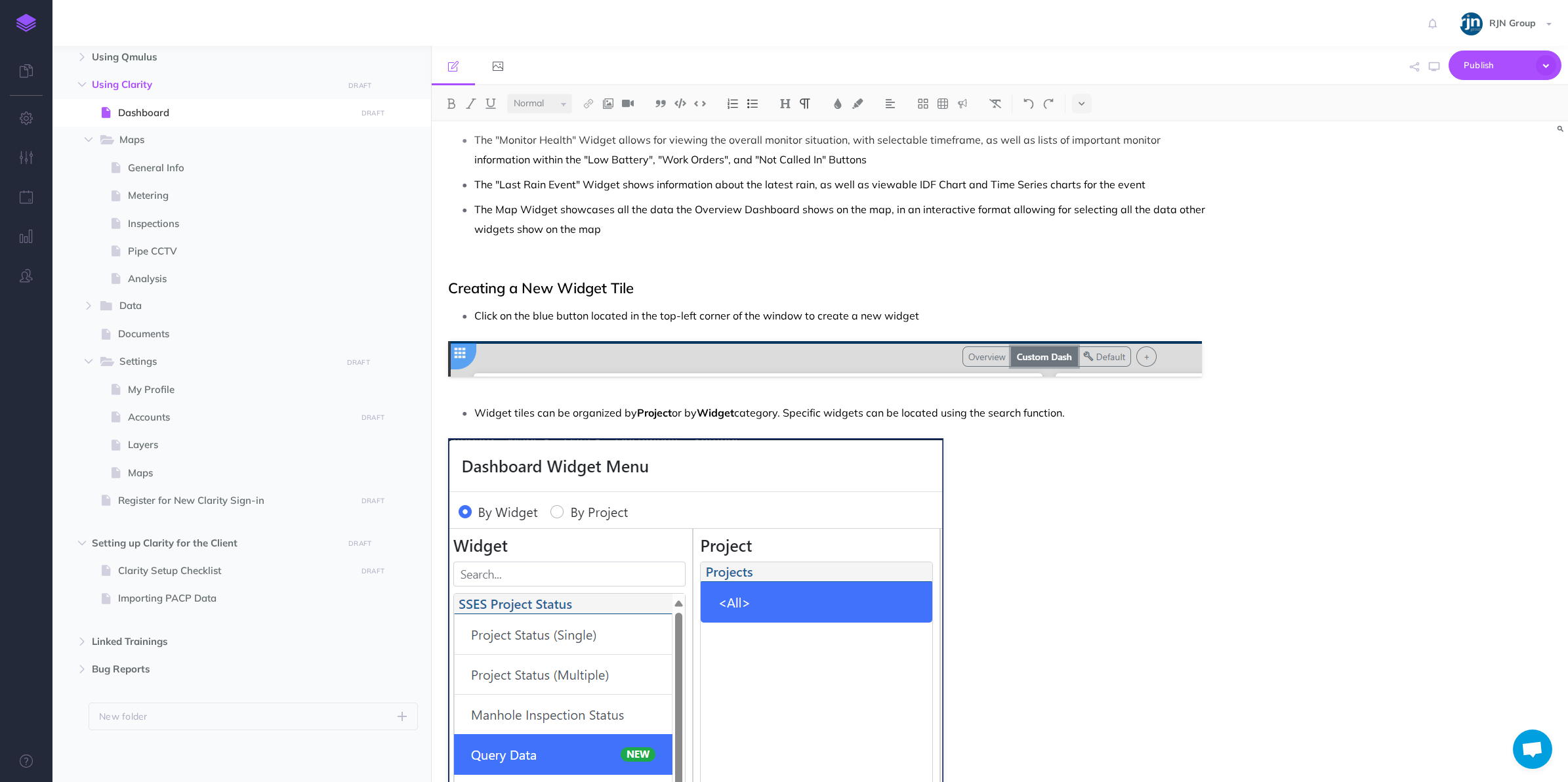
click at [562, 247] on div "Dashboard Overview Dashboard This new dashboard provides a clean and current vi…" at bounding box center [830, 393] width 796 height 3468
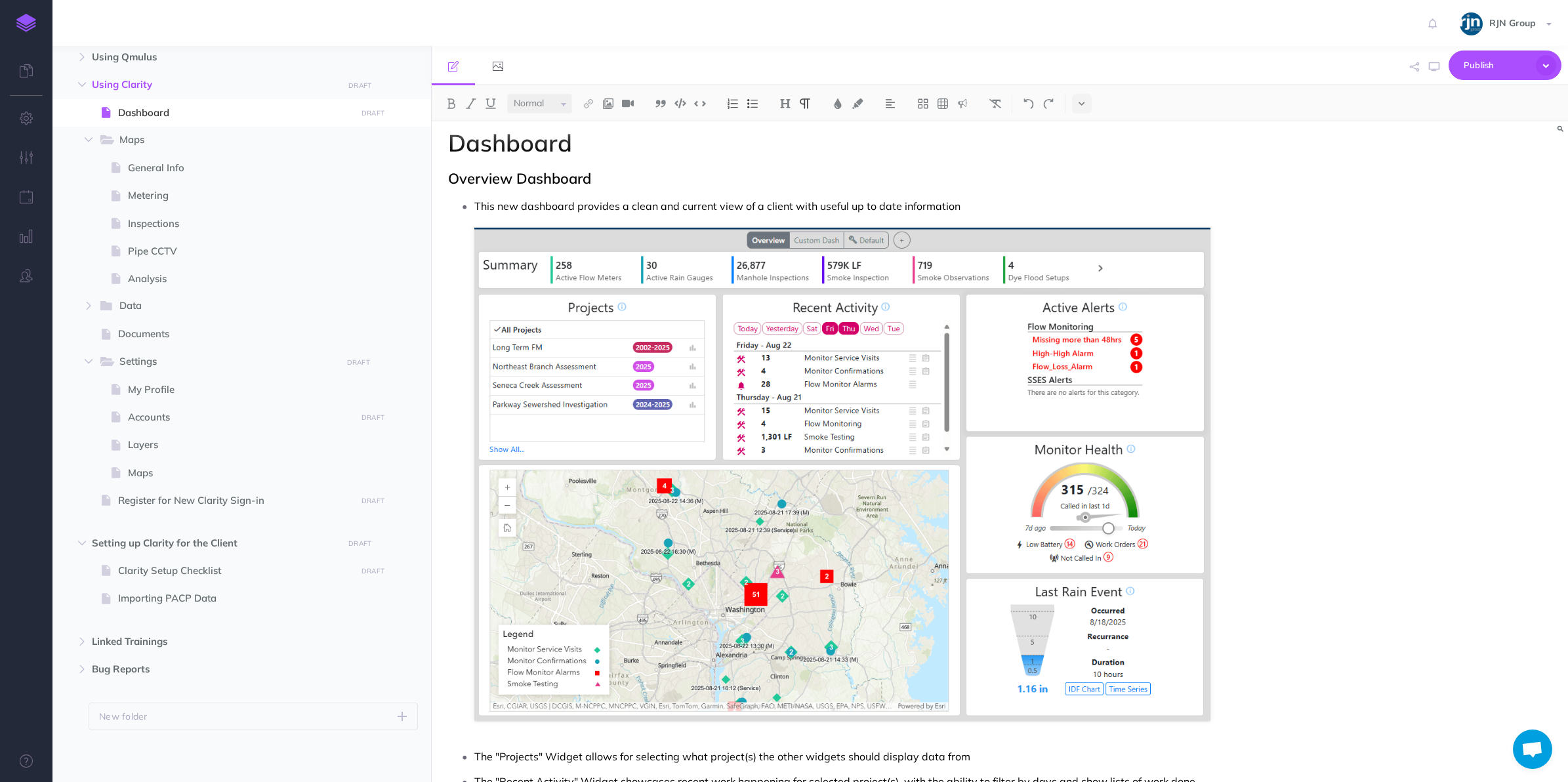
scroll to position [0, 0]
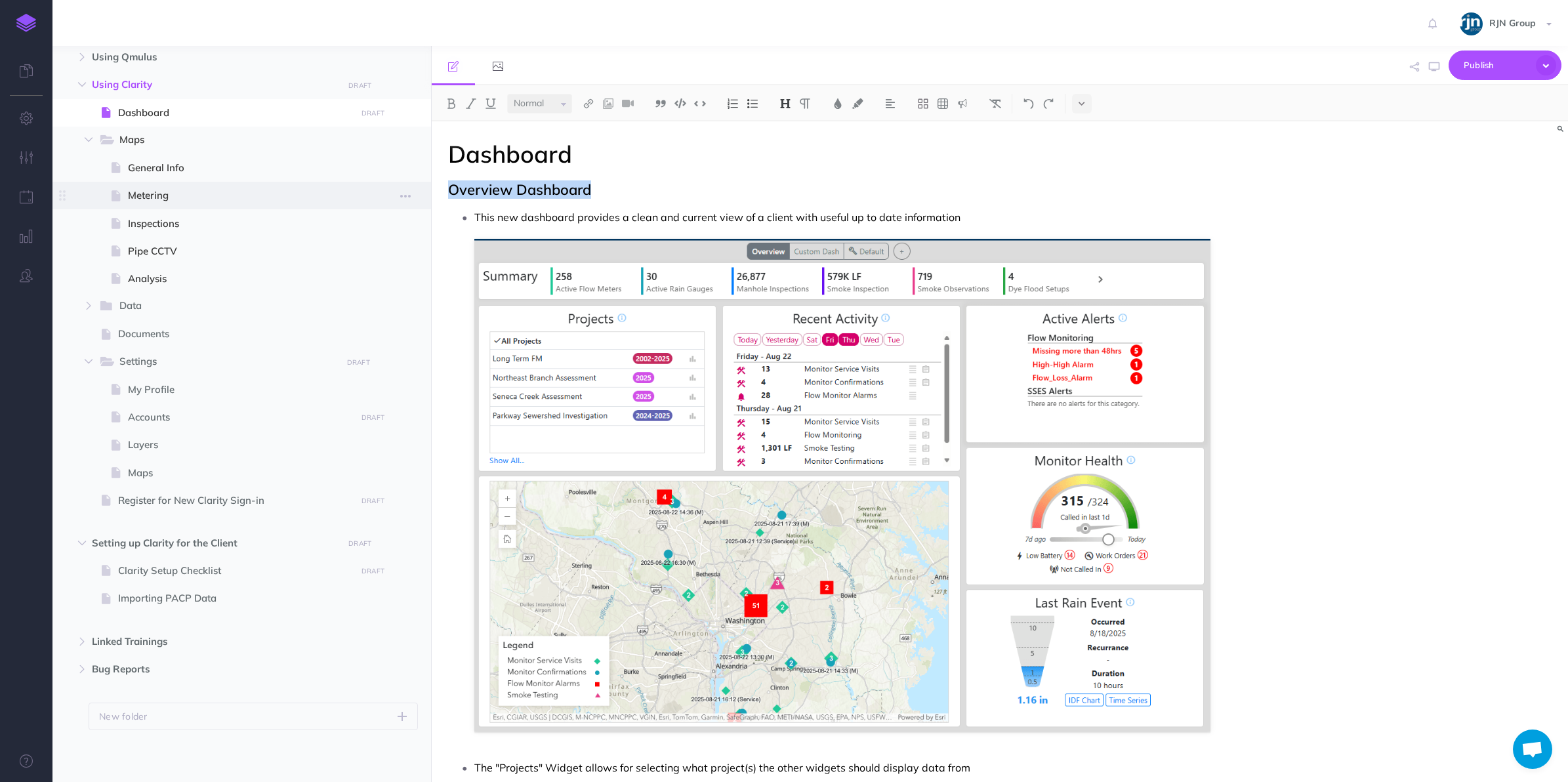
drag, startPoint x: 608, startPoint y: 181, endPoint x: 427, endPoint y: 195, distance: 181.5
click at [427, 195] on div "Clarity User Center Collapse all Expand all Expand to root folders [URL][DOMAIN…" at bounding box center [810, 414] width 1515 height 736
copy h2 "Overview Dashboard"
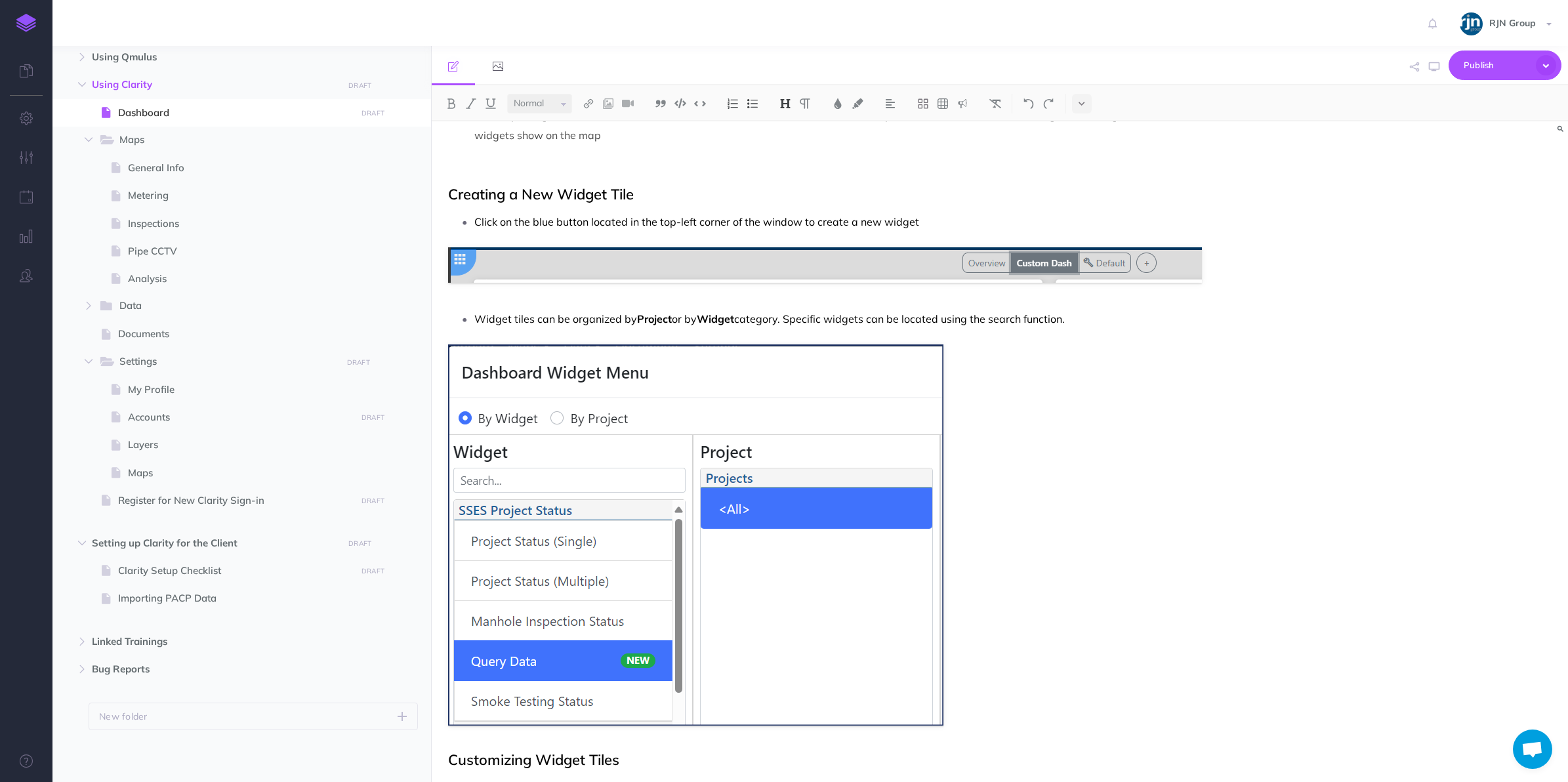
scroll to position [1408, 0]
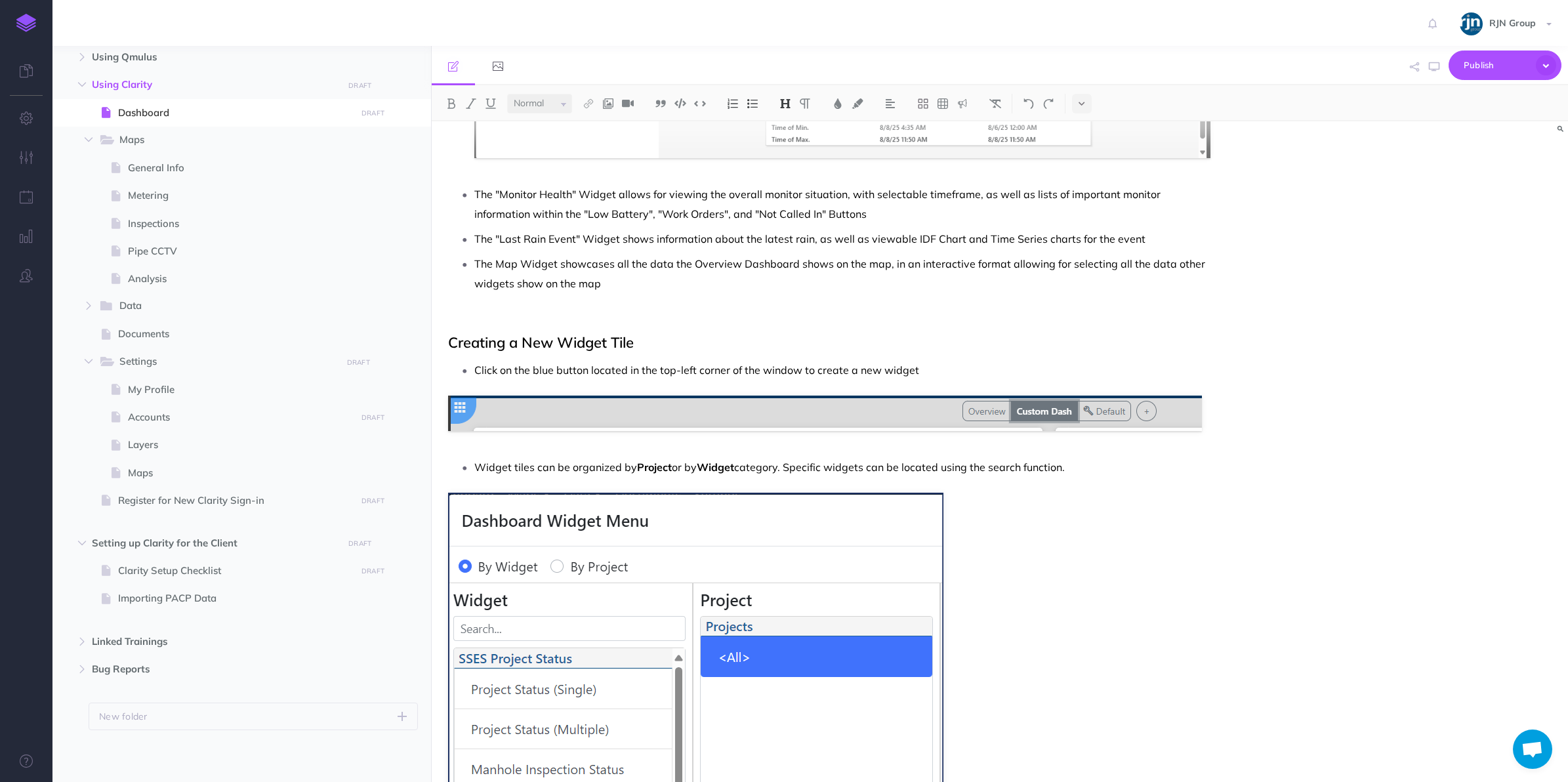
click at [463, 329] on div "Dashboard Overview Dashboard This new dashboard provides a clean and current vi…" at bounding box center [830, 447] width 796 height 3468
click at [451, 310] on p at bounding box center [829, 317] width 763 height 15
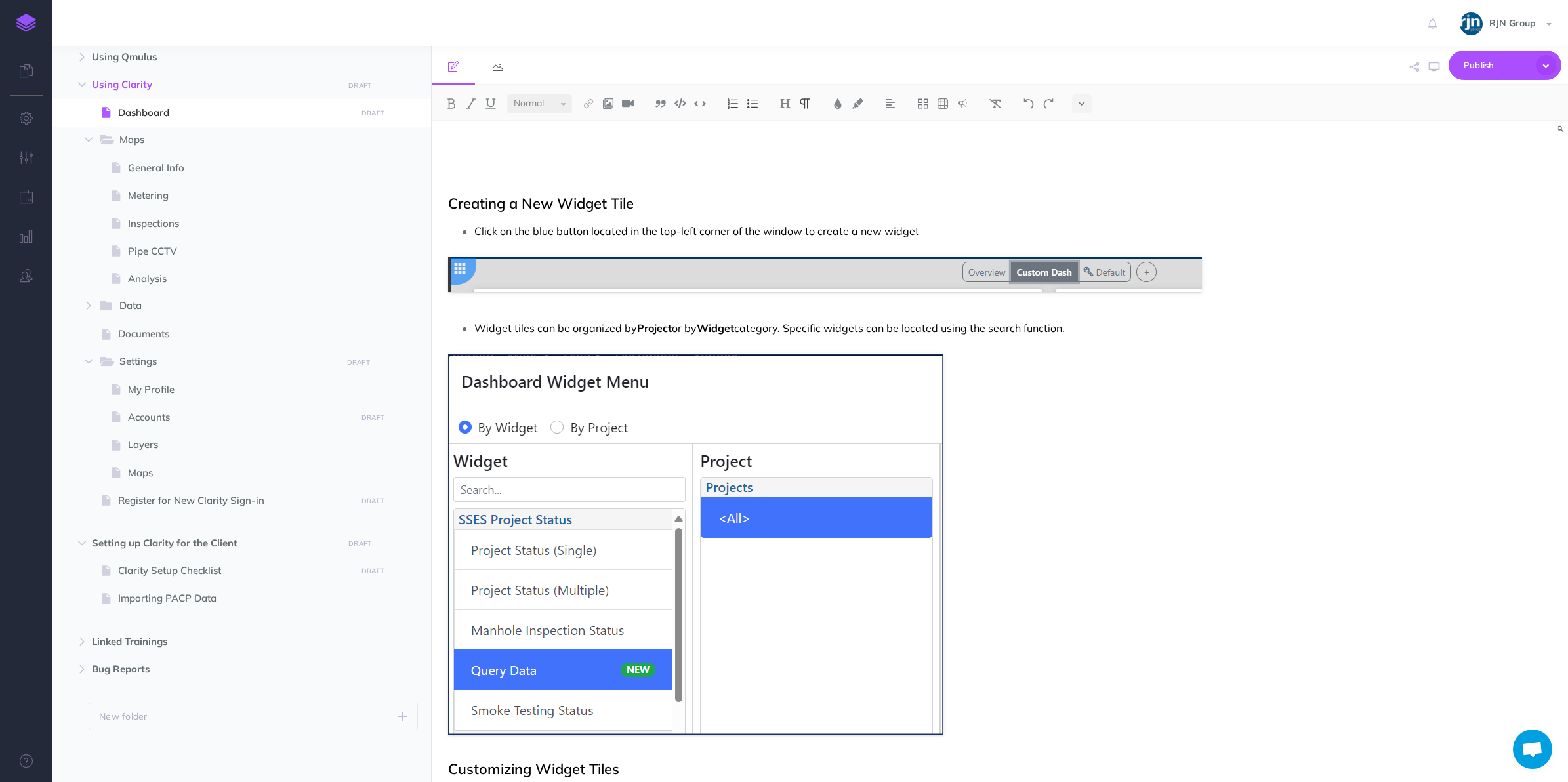
scroll to position [1475, 0]
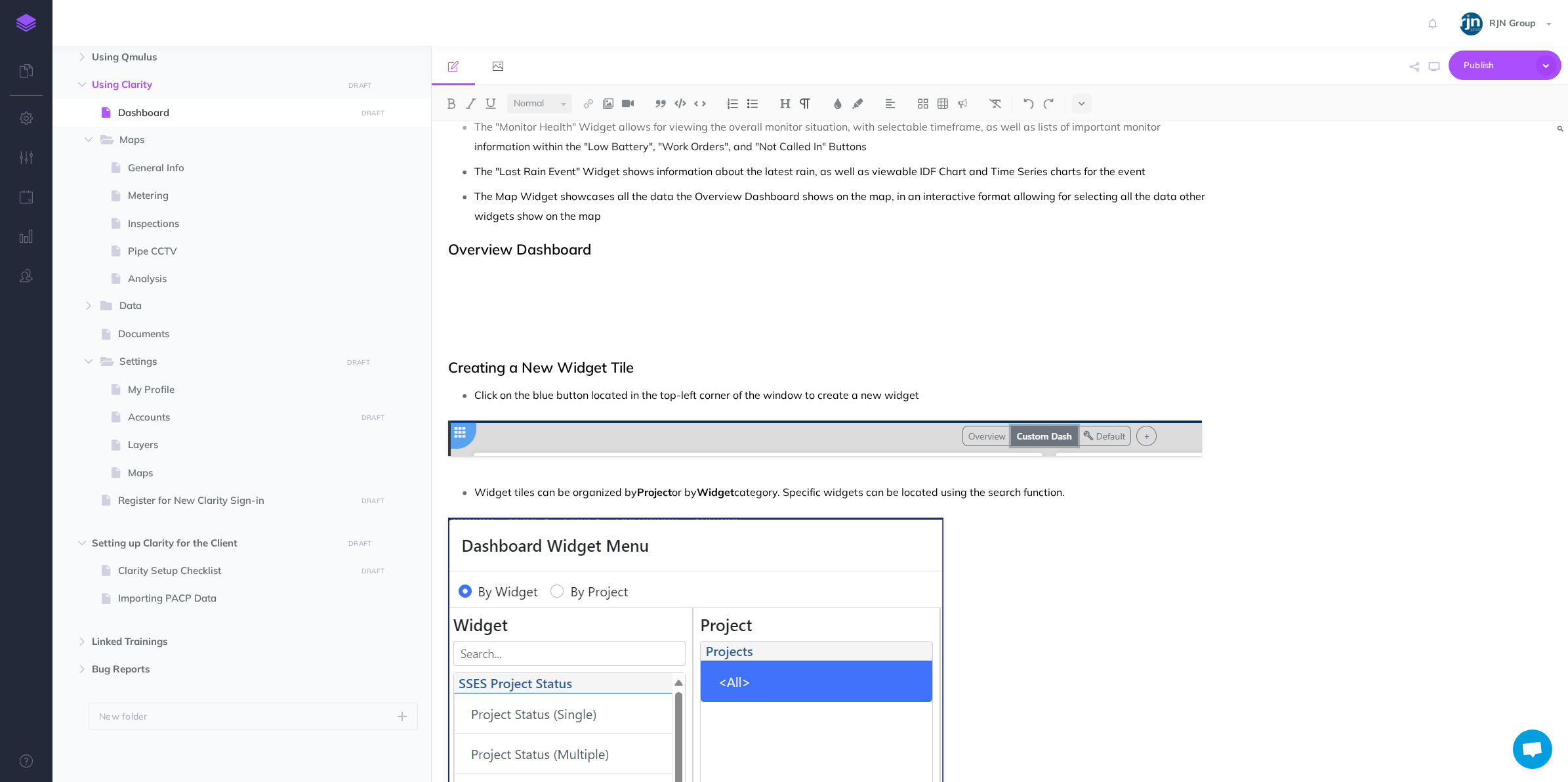
click at [495, 241] on h2 "Overview Dashboard" at bounding box center [829, 249] width 763 height 15
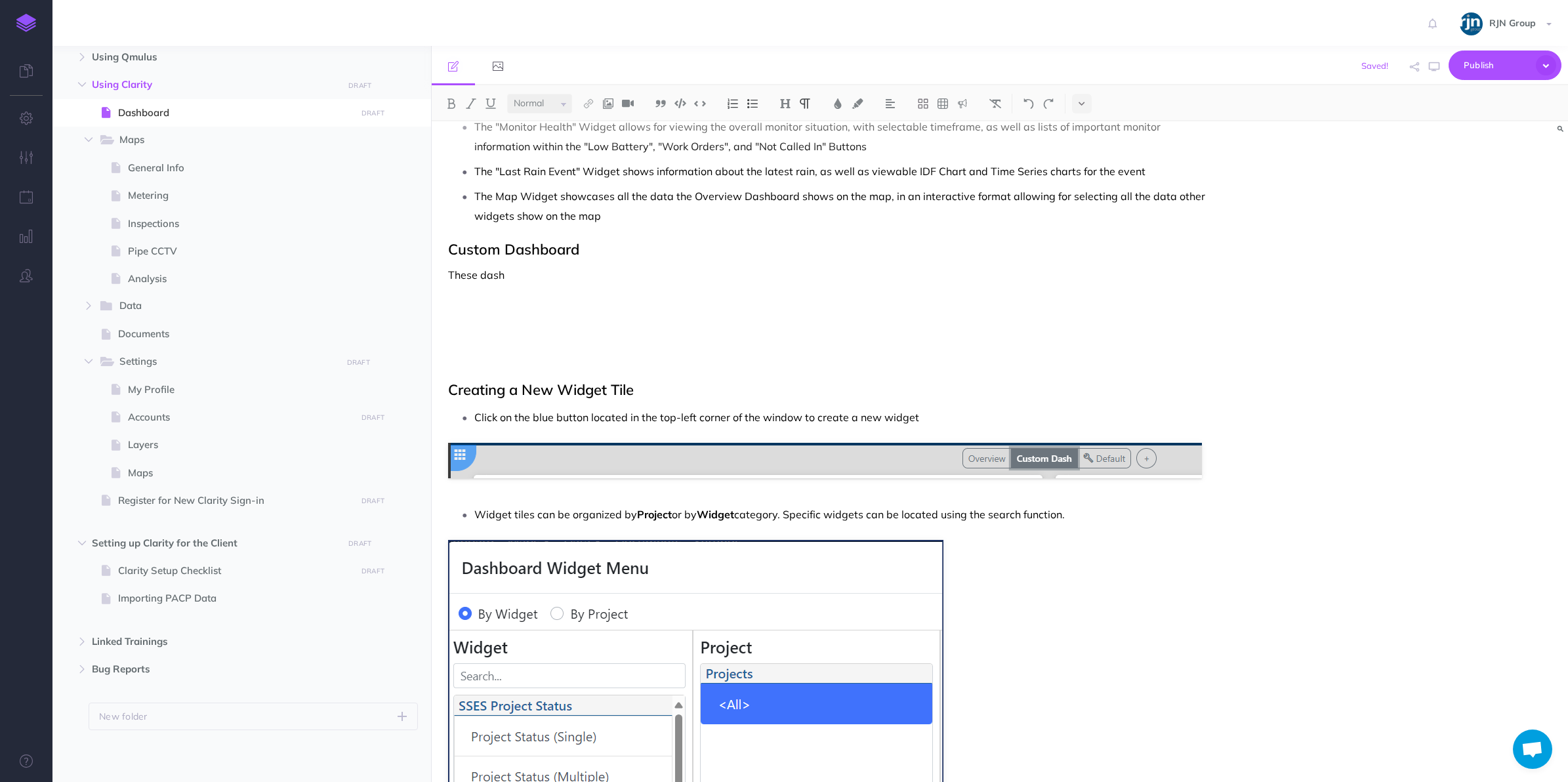
click at [758, 106] on img at bounding box center [752, 103] width 12 height 10
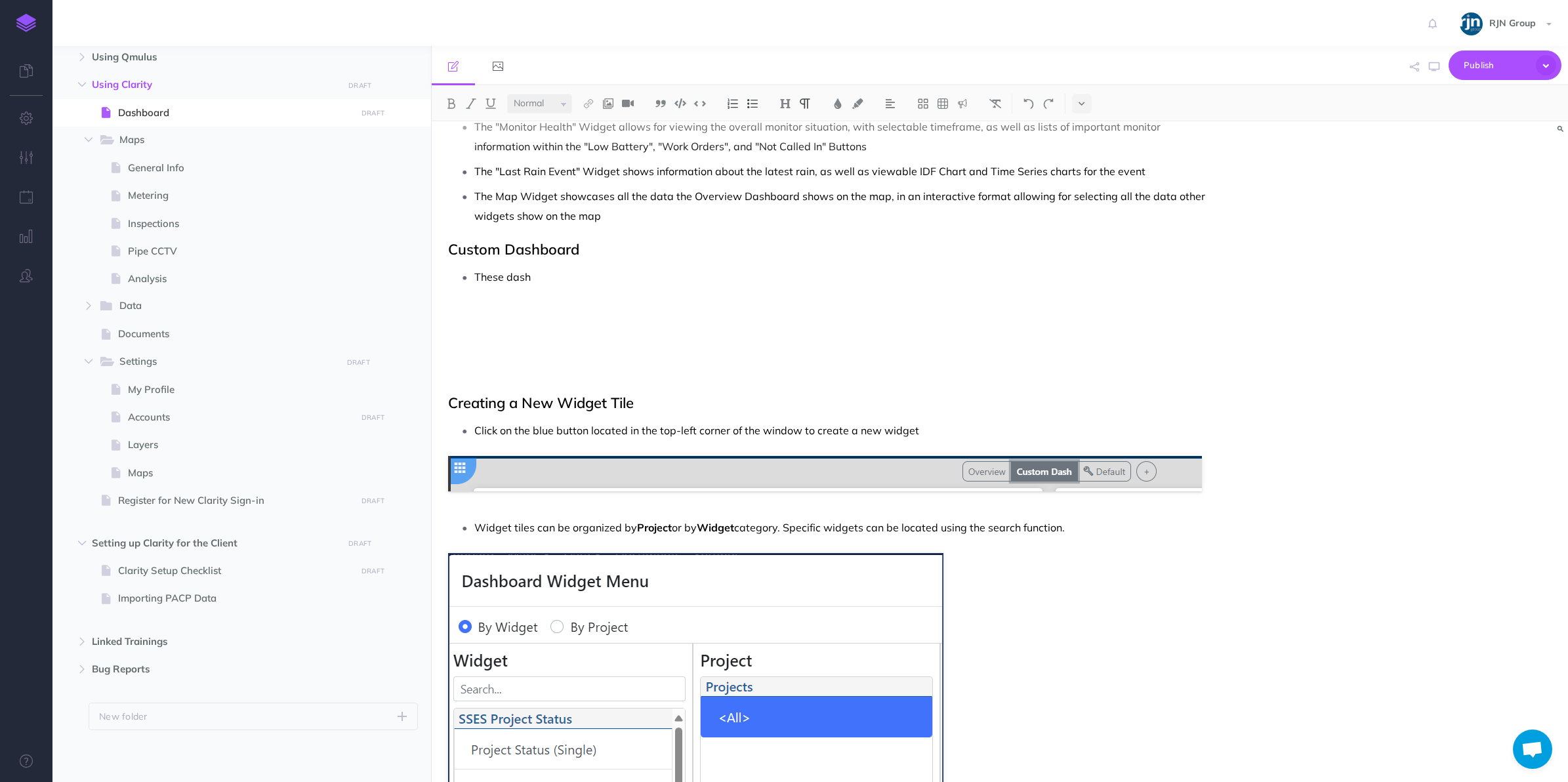
click at [579, 272] on p "These dash" at bounding box center [843, 276] width 737 height 20
click at [539, 303] on p at bounding box center [829, 310] width 763 height 15
click at [591, 244] on h2 "Custom Dashboard" at bounding box center [829, 249] width 763 height 15
click at [522, 294] on div "Dashboard Overview Dashboard This new dashboard provides a clean and current vi…" at bounding box center [830, 443] width 796 height 3596
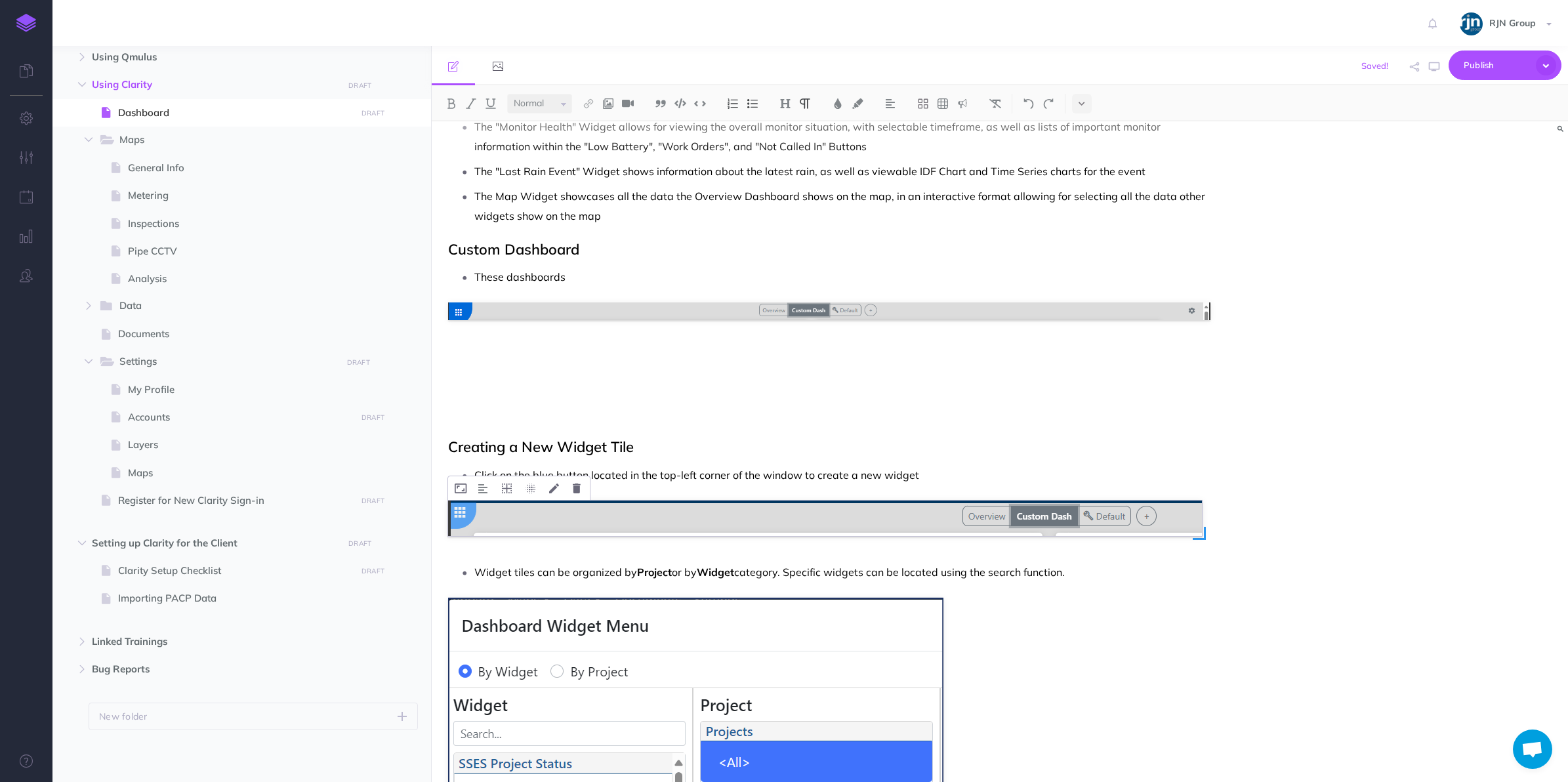
click at [719, 503] on img at bounding box center [825, 518] width 754 height 36
click at [700, 344] on div "Dashboard Overview Dashboard This new dashboard provides a clean and current vi…" at bounding box center [830, 465] width 796 height 3640
click at [583, 279] on p "These dashboards" at bounding box center [843, 276] width 737 height 20
click at [887, 336] on div "Dashboard Overview Dashboard This new dashboard provides a clean and current vi…" at bounding box center [830, 465] width 796 height 3640
click at [660, 349] on p at bounding box center [829, 354] width 763 height 15
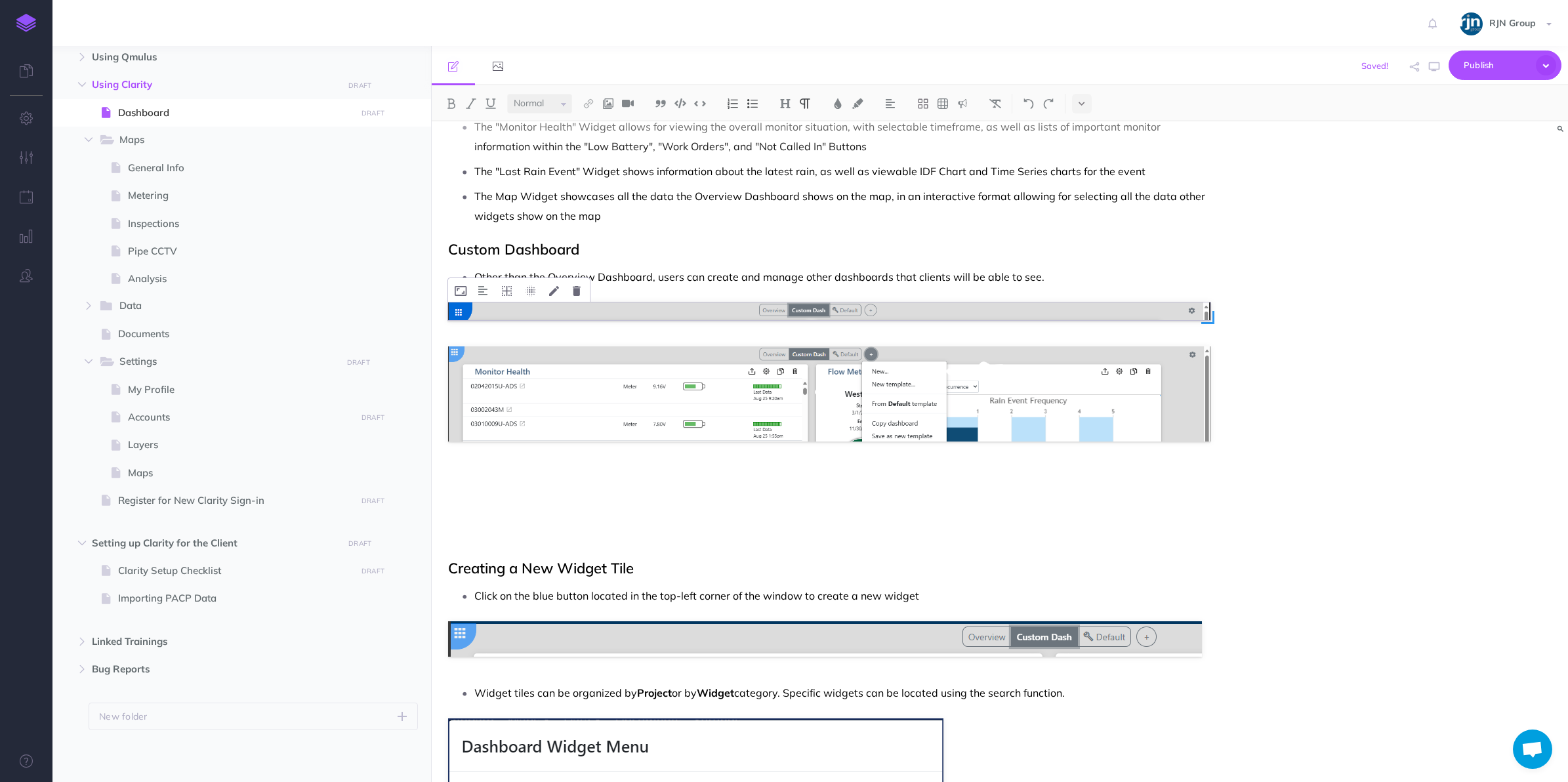
click at [888, 302] on img at bounding box center [829, 311] width 763 height 18
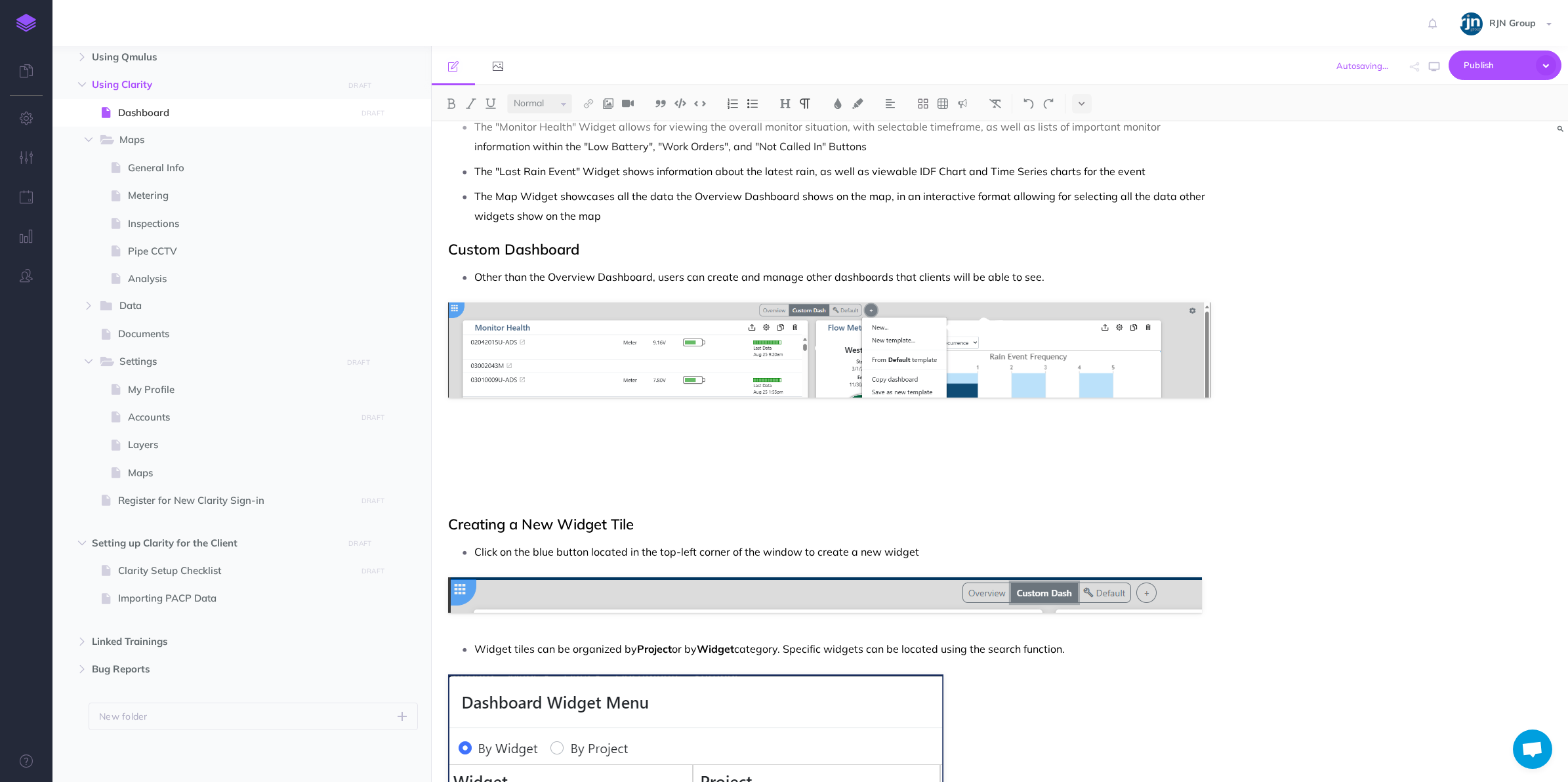
click at [1079, 274] on p "Other than the Overview Dashboard, users can create and manage other dashboards…" at bounding box center [843, 276] width 737 height 20
click at [825, 469] on p at bounding box center [829, 476] width 763 height 15
click at [779, 434] on p at bounding box center [829, 431] width 763 height 15
click at [751, 106] on img at bounding box center [752, 103] width 12 height 10
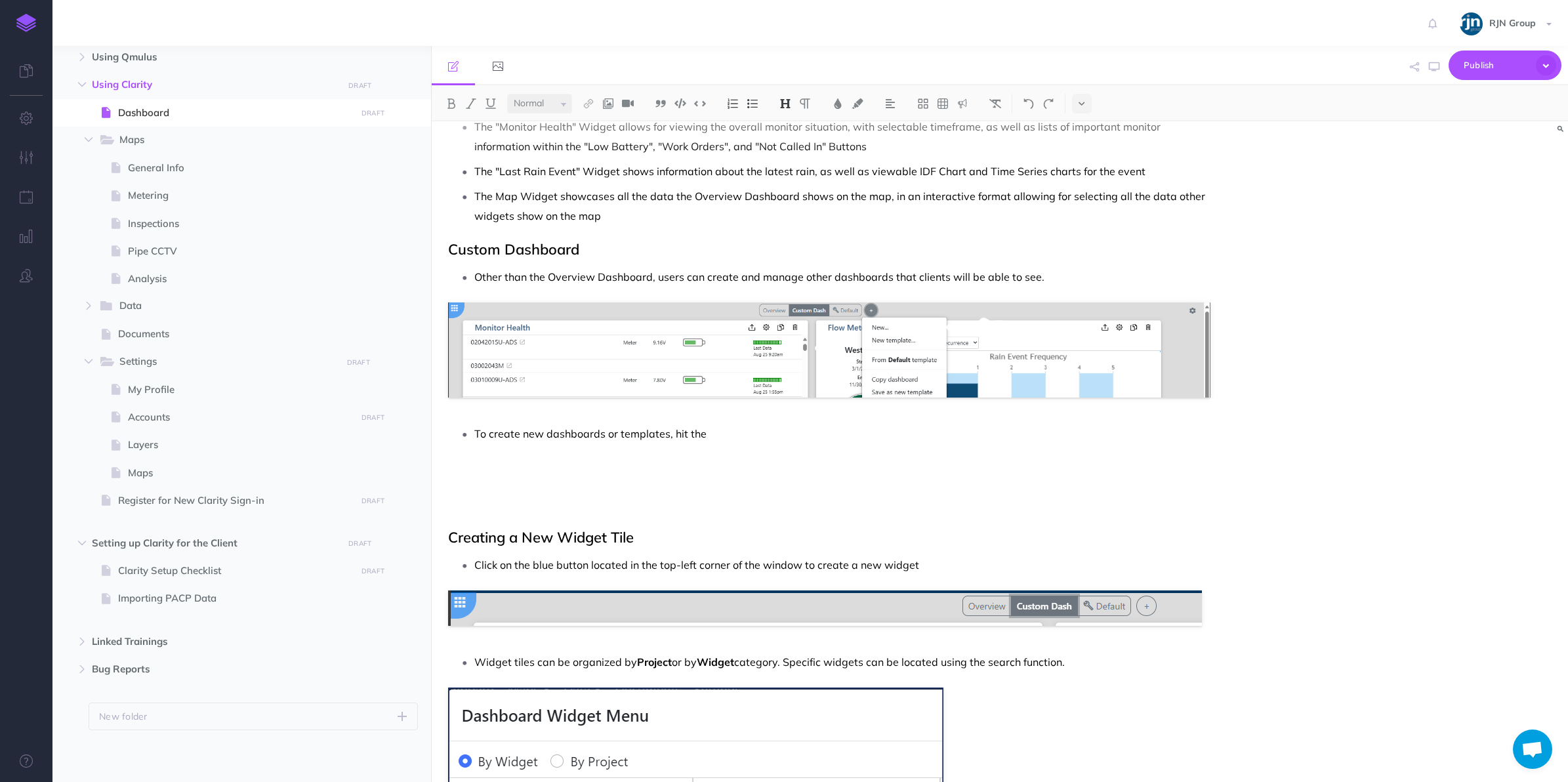
click at [589, 244] on h2 "Custom Dashboard" at bounding box center [829, 249] width 763 height 15
click at [729, 421] on div "Dashboard Overview Dashboard This new dashboard provides a clean and current vi…" at bounding box center [830, 510] width 796 height 3730
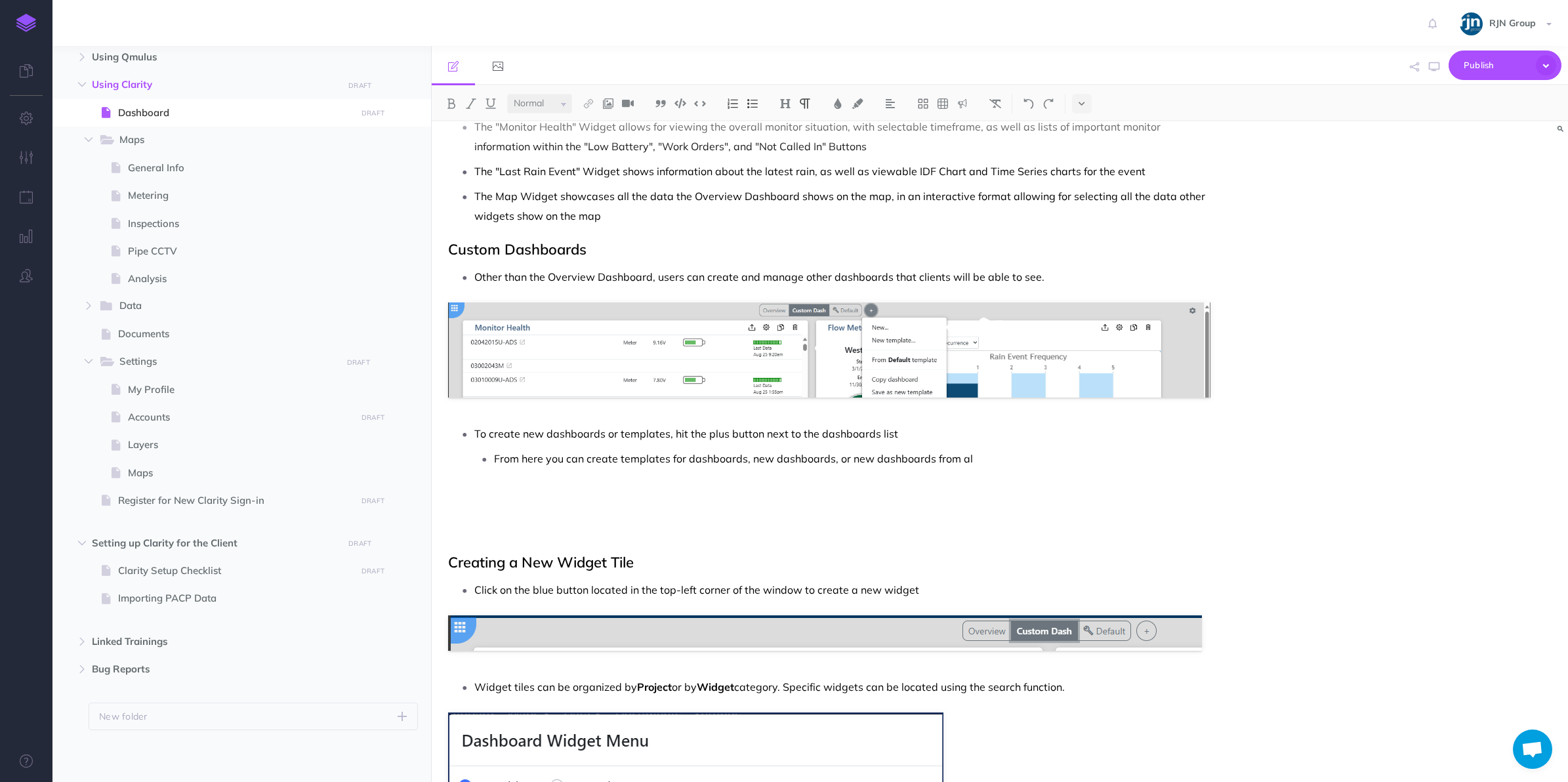
click at [1000, 461] on p "From here you can create templates for dashboards, new dashboards, or new dashb…" at bounding box center [852, 458] width 717 height 20
click at [579, 607] on icon at bounding box center [576, 604] width 8 height 10
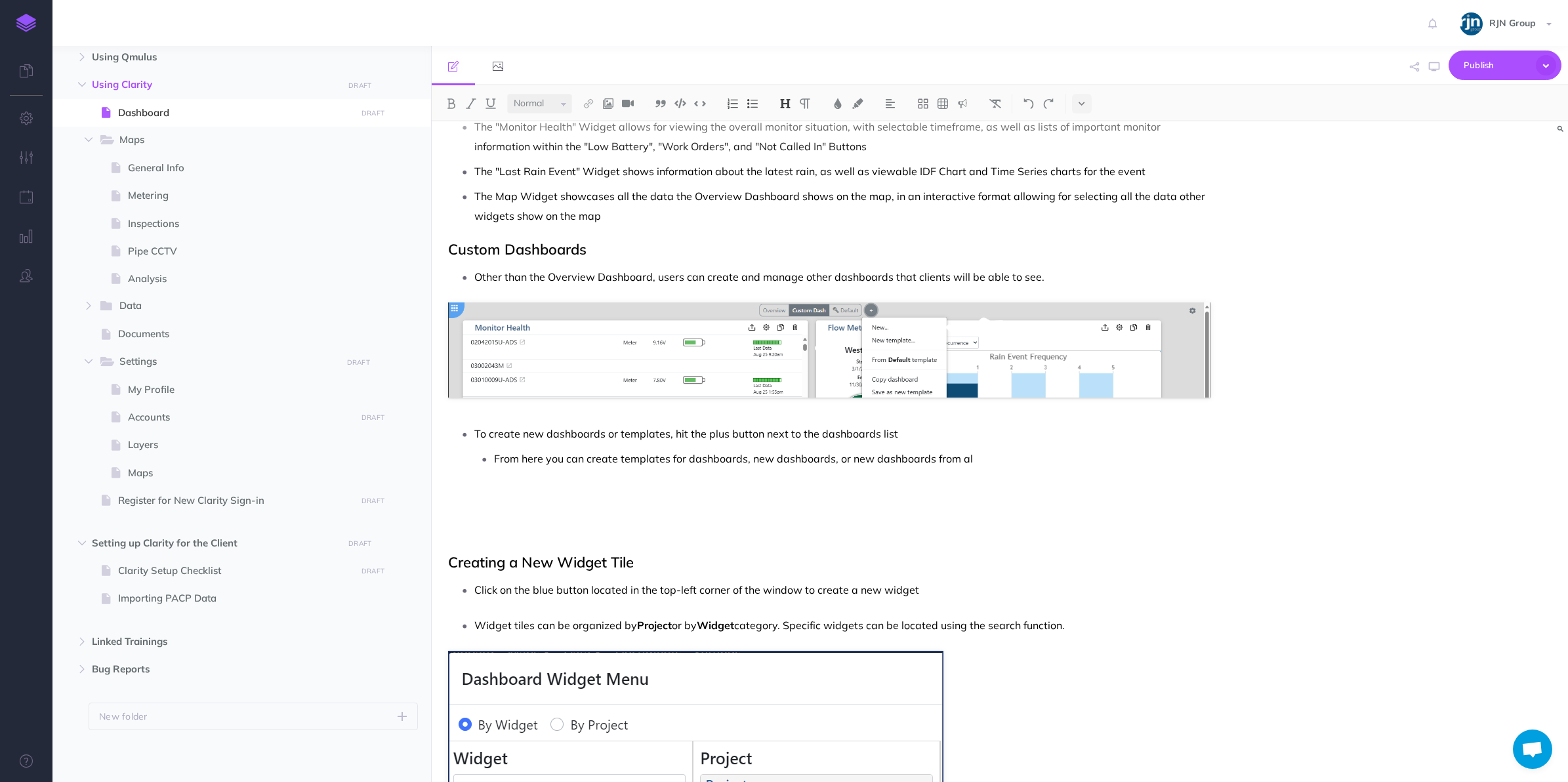
click at [695, 544] on div "Dashboard Overview Dashboard This new dashboard provides a clean and current vi…" at bounding box center [830, 492] width 796 height 3694
click at [982, 463] on p "From here you can create templates for dashboards, new dashboards, or new dashb…" at bounding box center [852, 458] width 717 height 20
click at [855, 438] on p "To create new dashboards or templates, hit the plus button next to the dashboar…" at bounding box center [843, 433] width 737 height 20
click at [896, 431] on p "To create new dashboards or templates, hit the plus button next to the dashboar…" at bounding box center [843, 433] width 737 height 20
click at [1106, 457] on p "From here you can create templates for dashboards, new dashboards, or new dashb…" at bounding box center [852, 458] width 717 height 20
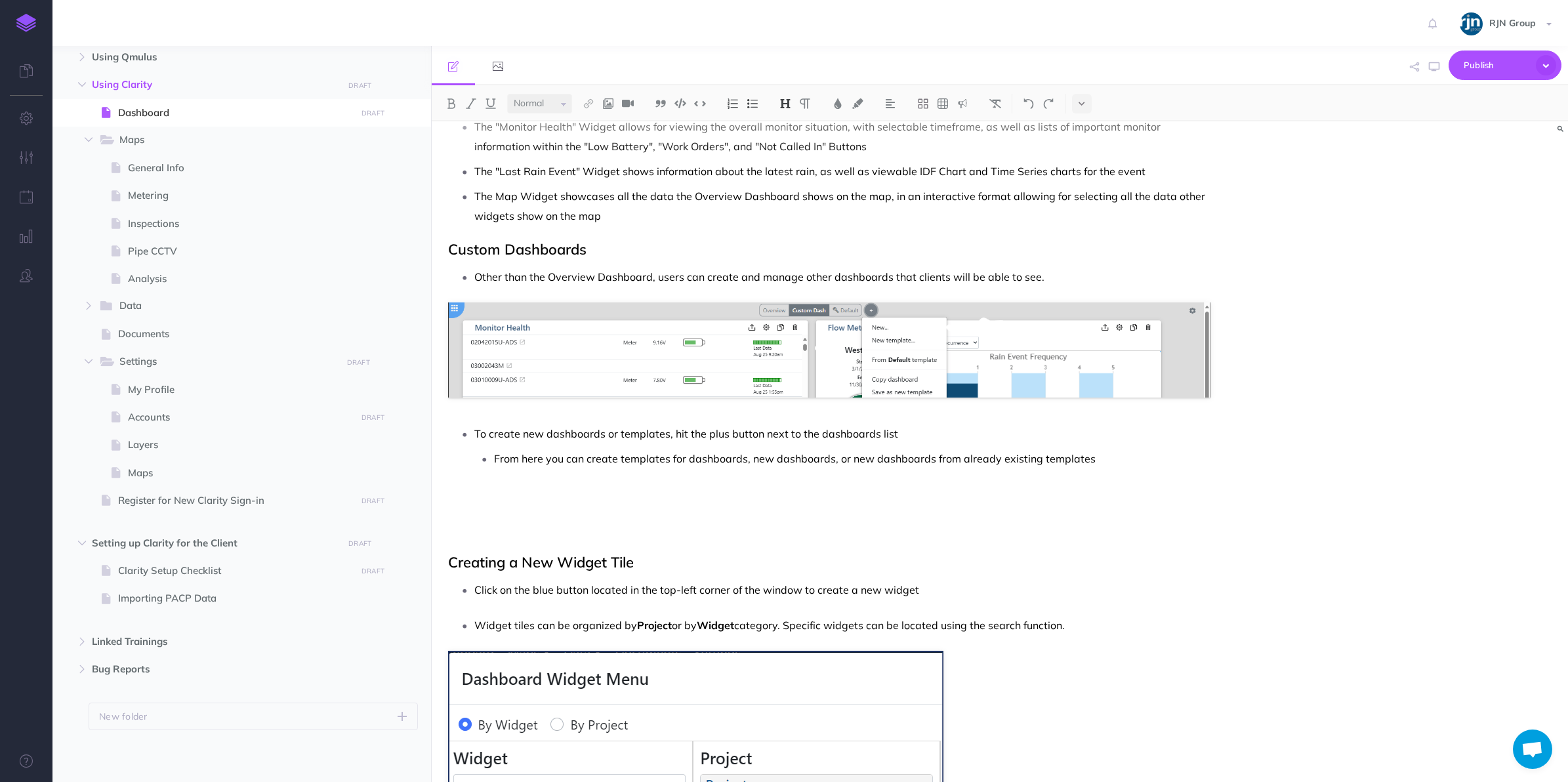
click at [897, 560] on h2 "Creating a New Widget Tile" at bounding box center [829, 562] width 763 height 15
click at [762, 532] on p at bounding box center [829, 536] width 763 height 15
click at [646, 591] on p "Click on the blue button located in the top-left corner of the window to create…" at bounding box center [843, 589] width 737 height 20
click at [956, 583] on p "Click on the blue button located in the top-left corner of the window to create…" at bounding box center [843, 589] width 737 height 20
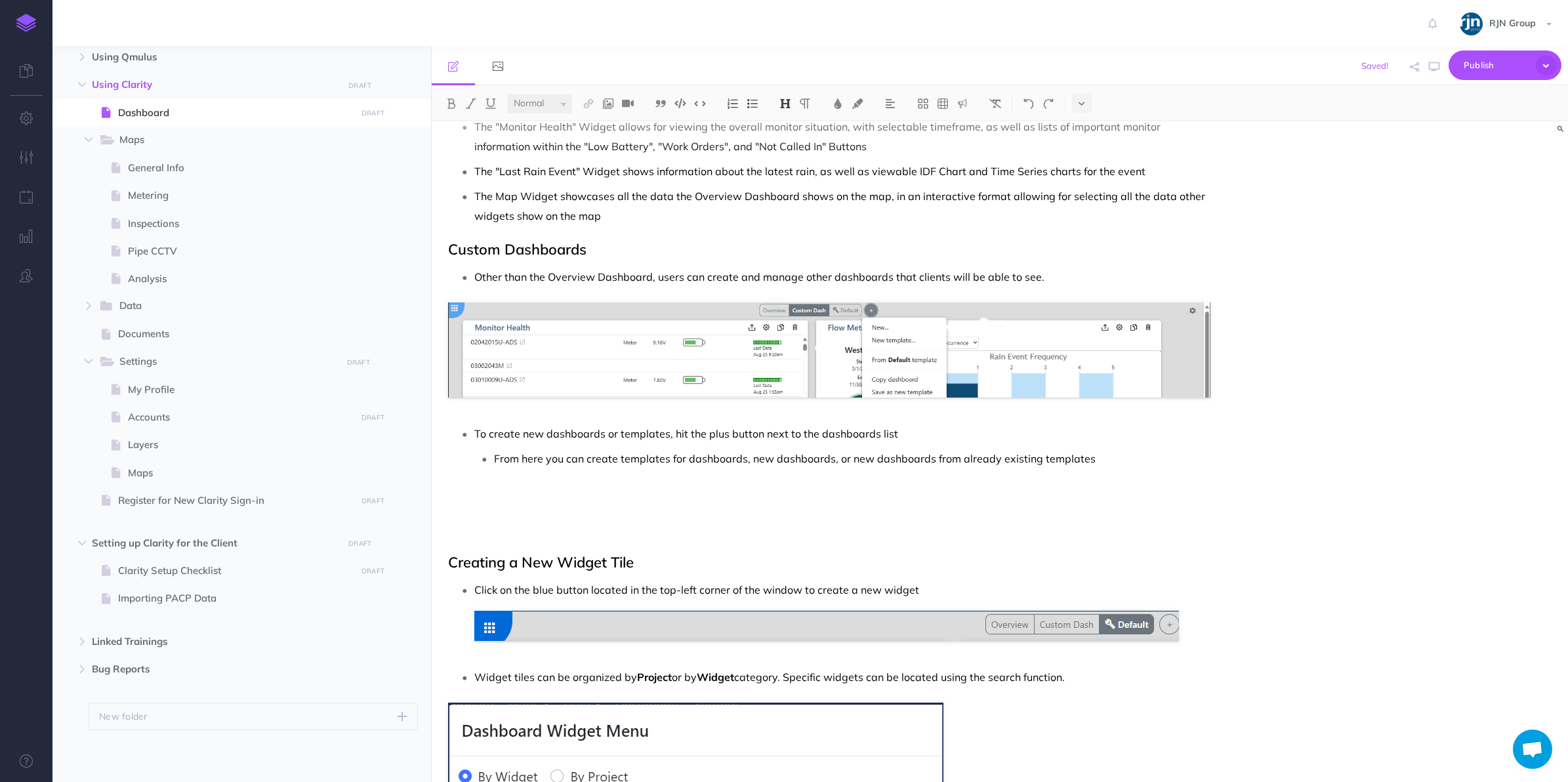
click at [893, 555] on h2 "Creating a New Widget Tile" at bounding box center [829, 562] width 763 height 15
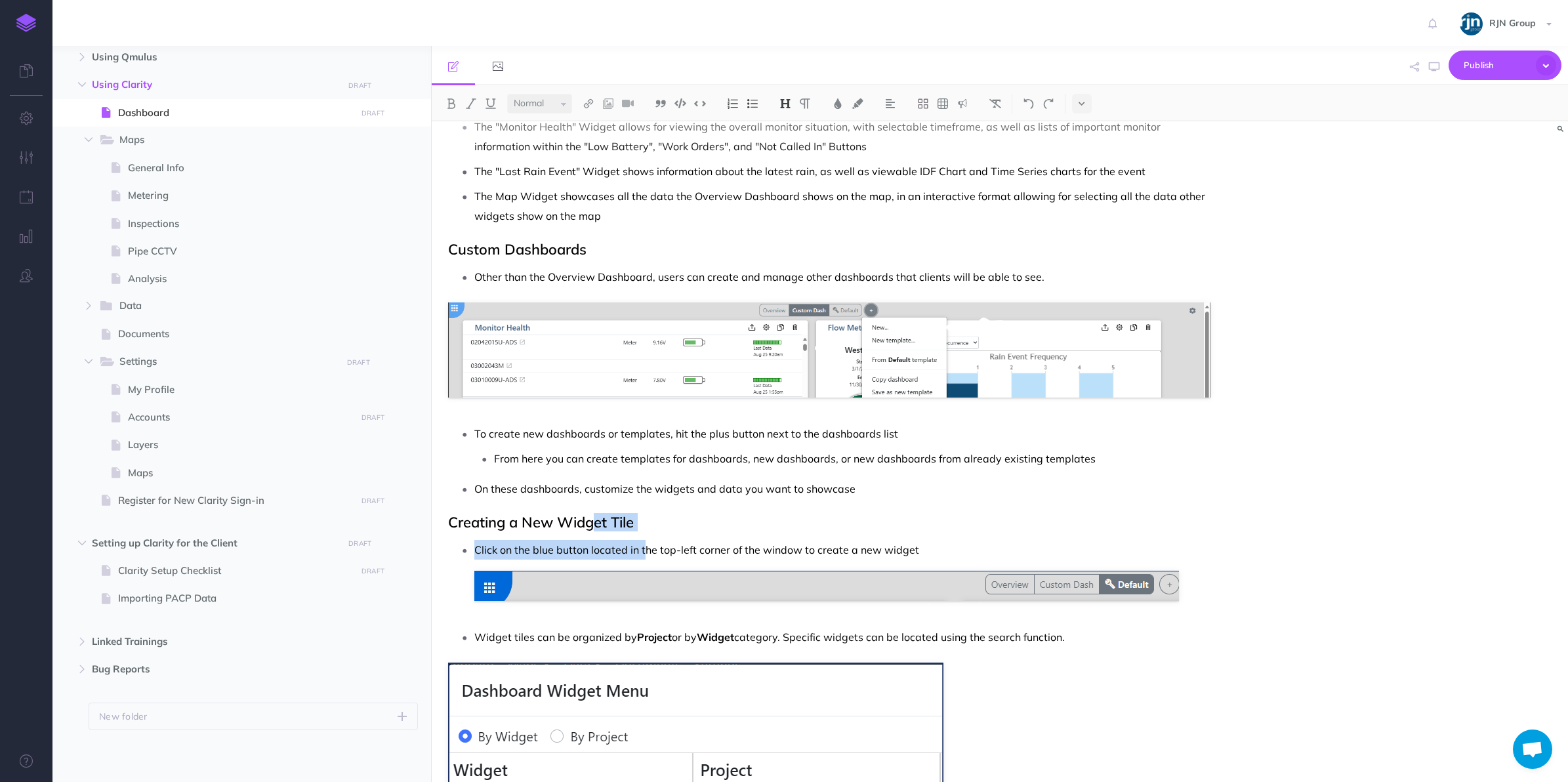
drag, startPoint x: 645, startPoint y: 530, endPoint x: 598, endPoint y: 517, distance: 48.8
click at [598, 517] on div "Dashboard Overview Dashboard This new dashboard provides a clean and current vi…" at bounding box center [830, 498] width 796 height 3706
click at [653, 511] on div "Dashboard Overview Dashboard This new dashboard provides a clean and current vi…" at bounding box center [830, 498] width 796 height 3706
drag, startPoint x: 653, startPoint y: 511, endPoint x: 453, endPoint y: 526, distance: 200.6
click at [453, 526] on div "Dashboard Overview Dashboard This new dashboard provides a clean and current vi…" at bounding box center [830, 498] width 796 height 3706
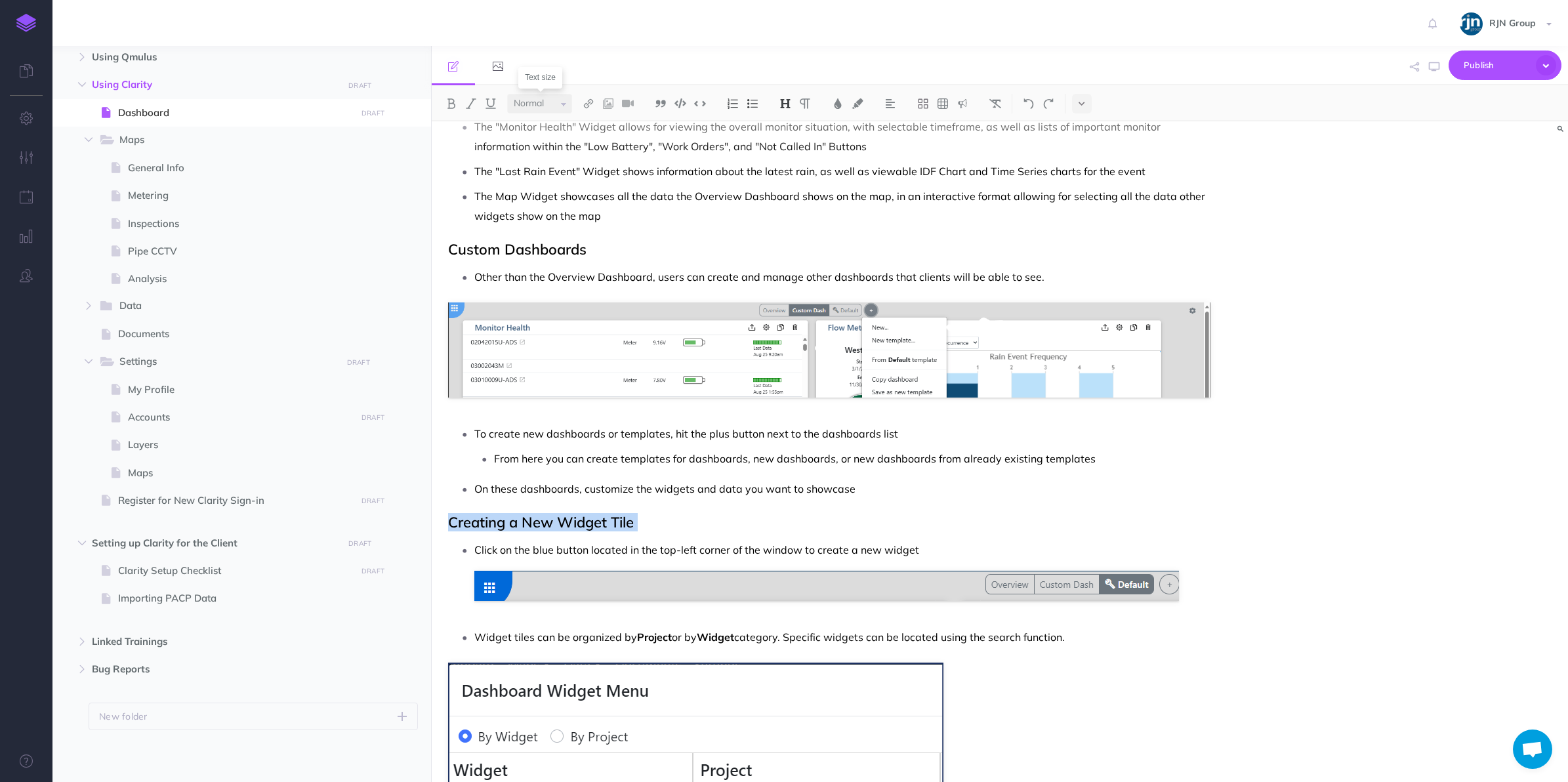
click at [566, 106] on select "Small Normal Large" at bounding box center [539, 103] width 65 height 20
click at [507, 94] on select "Small Normal Large" at bounding box center [539, 103] width 65 height 20
click at [631, 528] on h2 "Creating a New Widget Tile" at bounding box center [829, 522] width 763 height 15
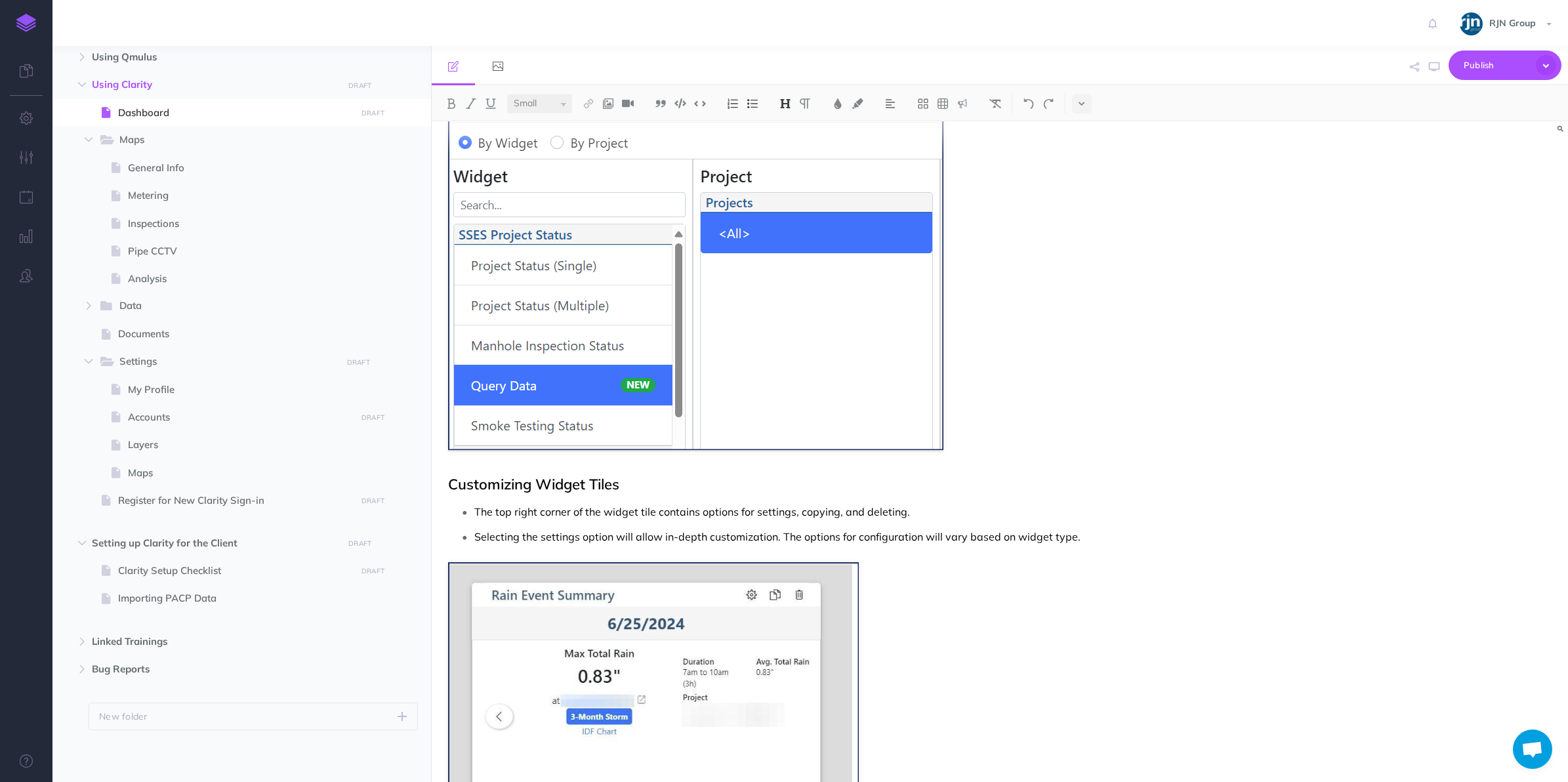
scroll to position [2073, 0]
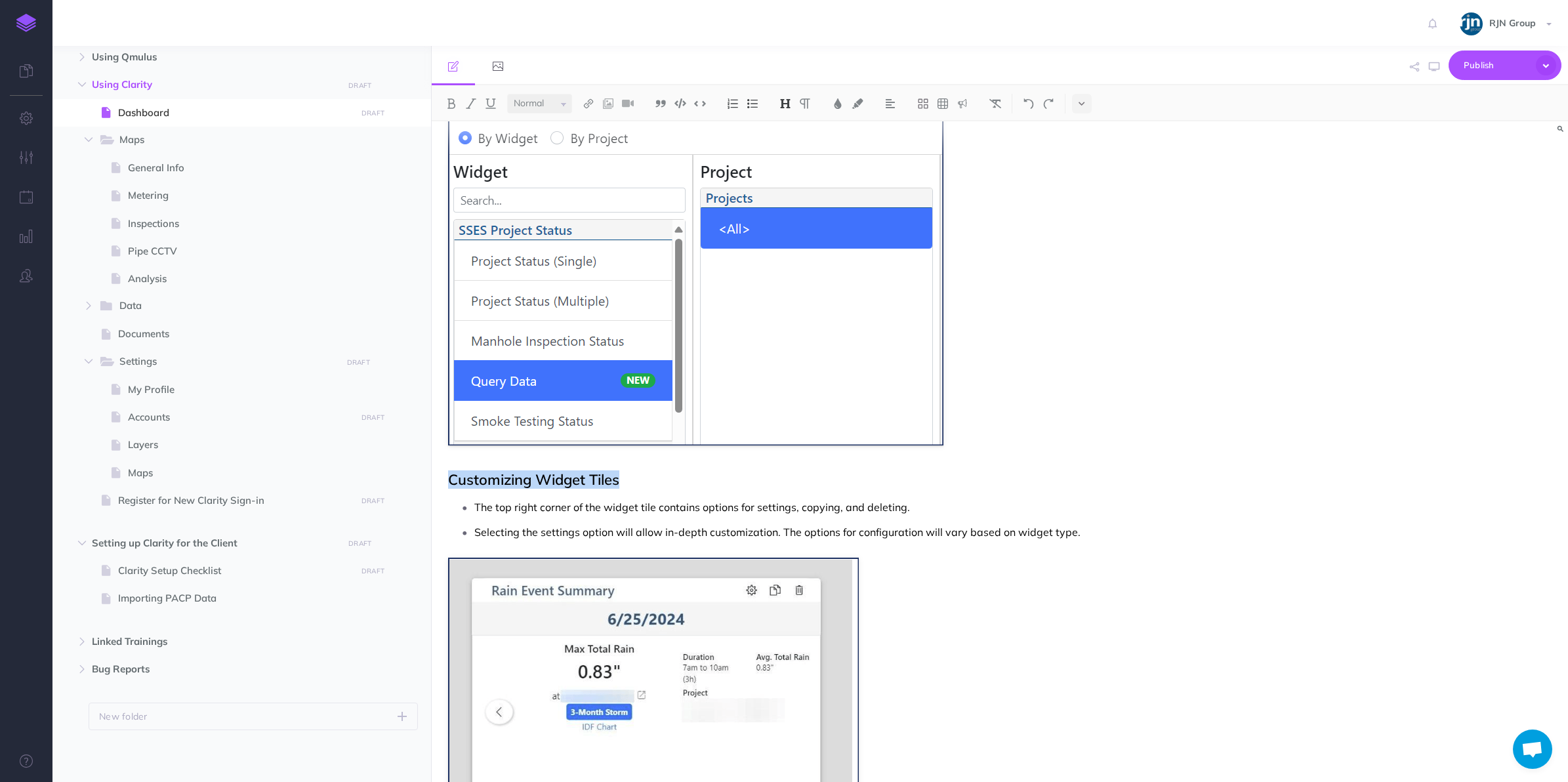
drag, startPoint x: 637, startPoint y: 480, endPoint x: 449, endPoint y: 482, distance: 188.0
click at [449, 482] on h2 "Customizing Widget Tiles" at bounding box center [829, 480] width 763 height 15
click at [556, 93] on div "Small Normal Large H1 H2 H3 H4" at bounding box center [1000, 103] width 1137 height 36
click at [560, 106] on select "Small Normal Large" at bounding box center [539, 103] width 65 height 20
click at [507, 94] on select "Small Normal Large" at bounding box center [539, 103] width 65 height 20
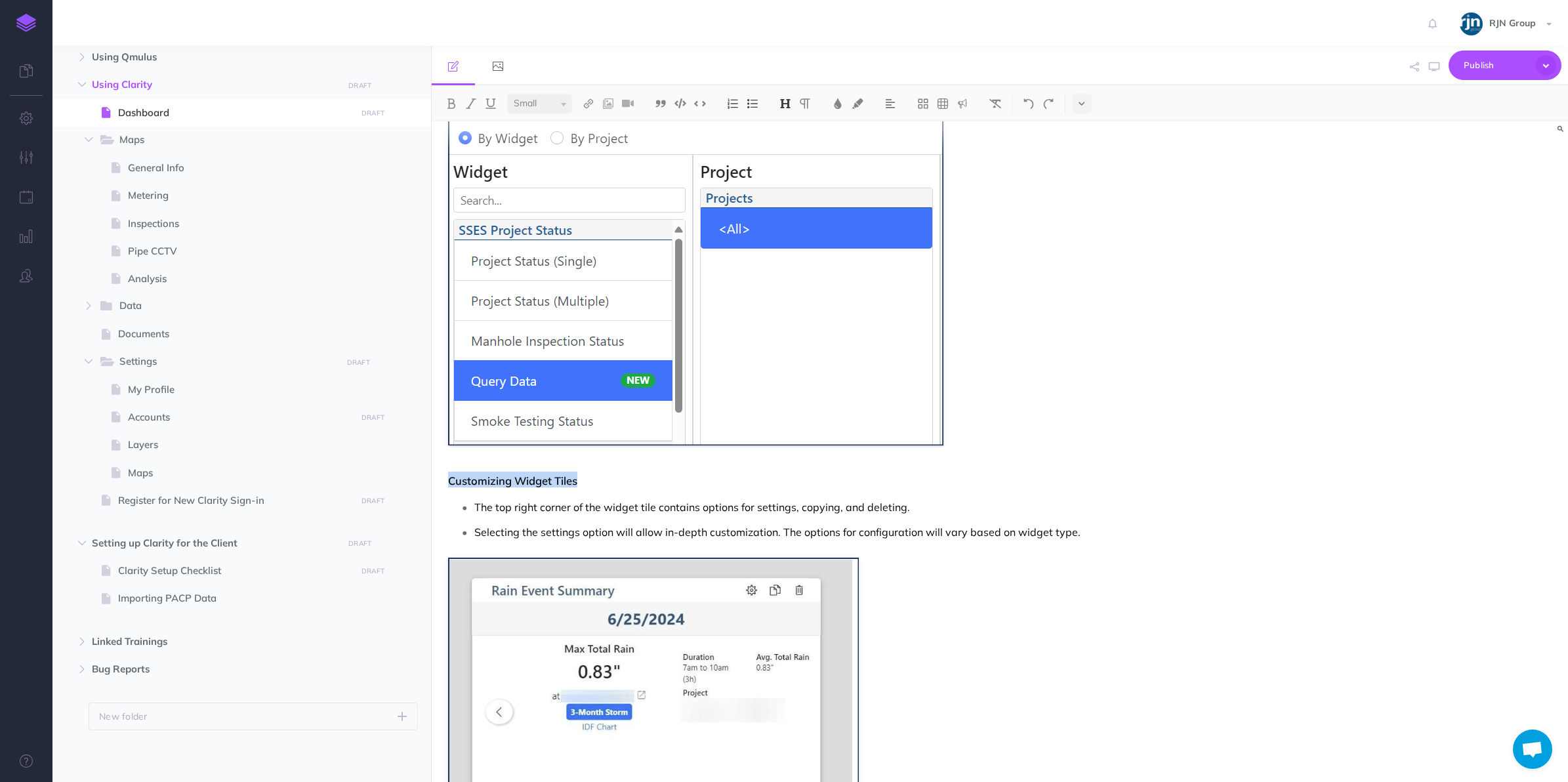
click at [660, 484] on h2 "Customizing Widget Tiles" at bounding box center [829, 480] width 763 height 15
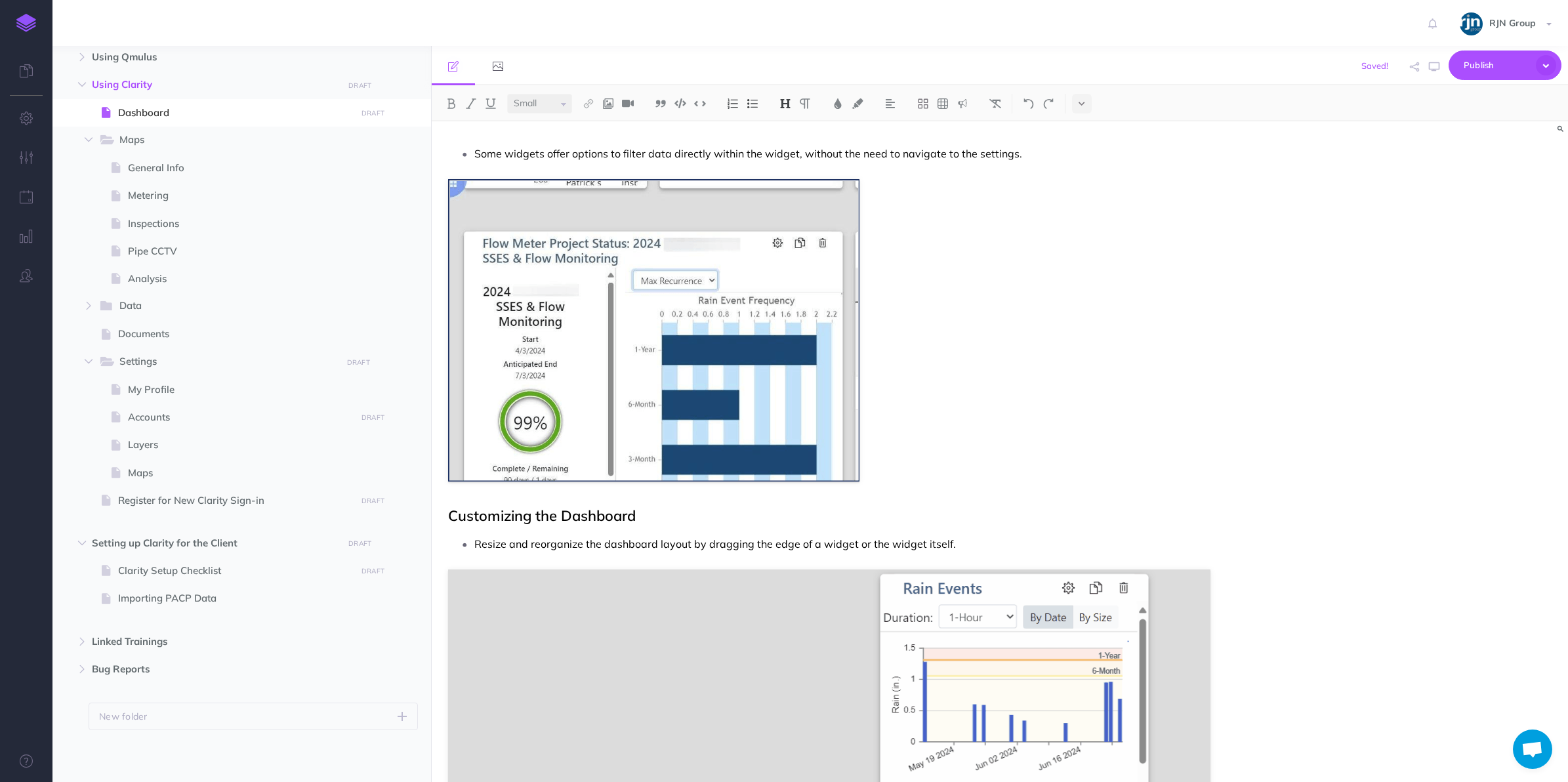
scroll to position [2827, 0]
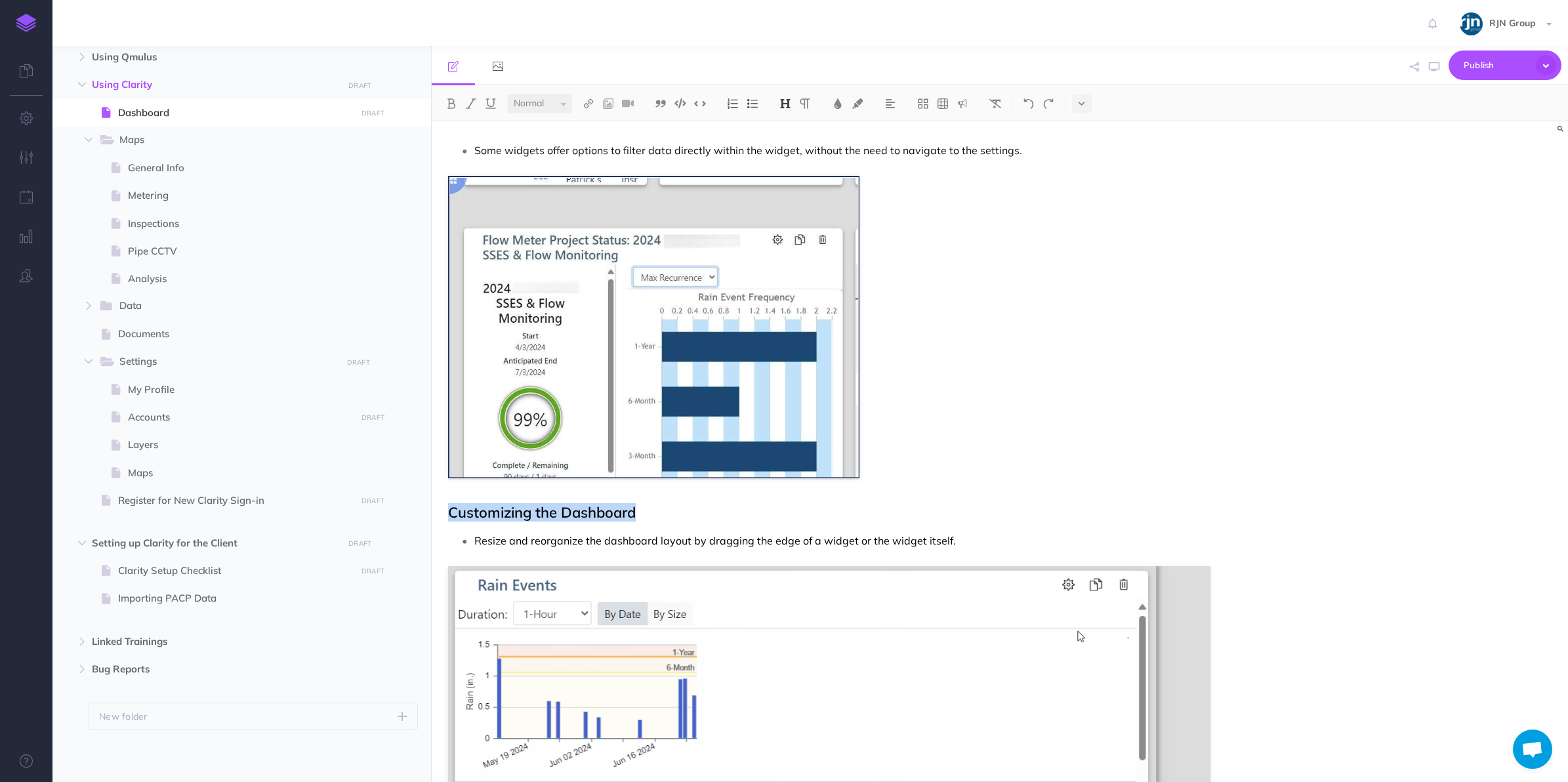
drag, startPoint x: 649, startPoint y: 514, endPoint x: 451, endPoint y: 517, distance: 198.0
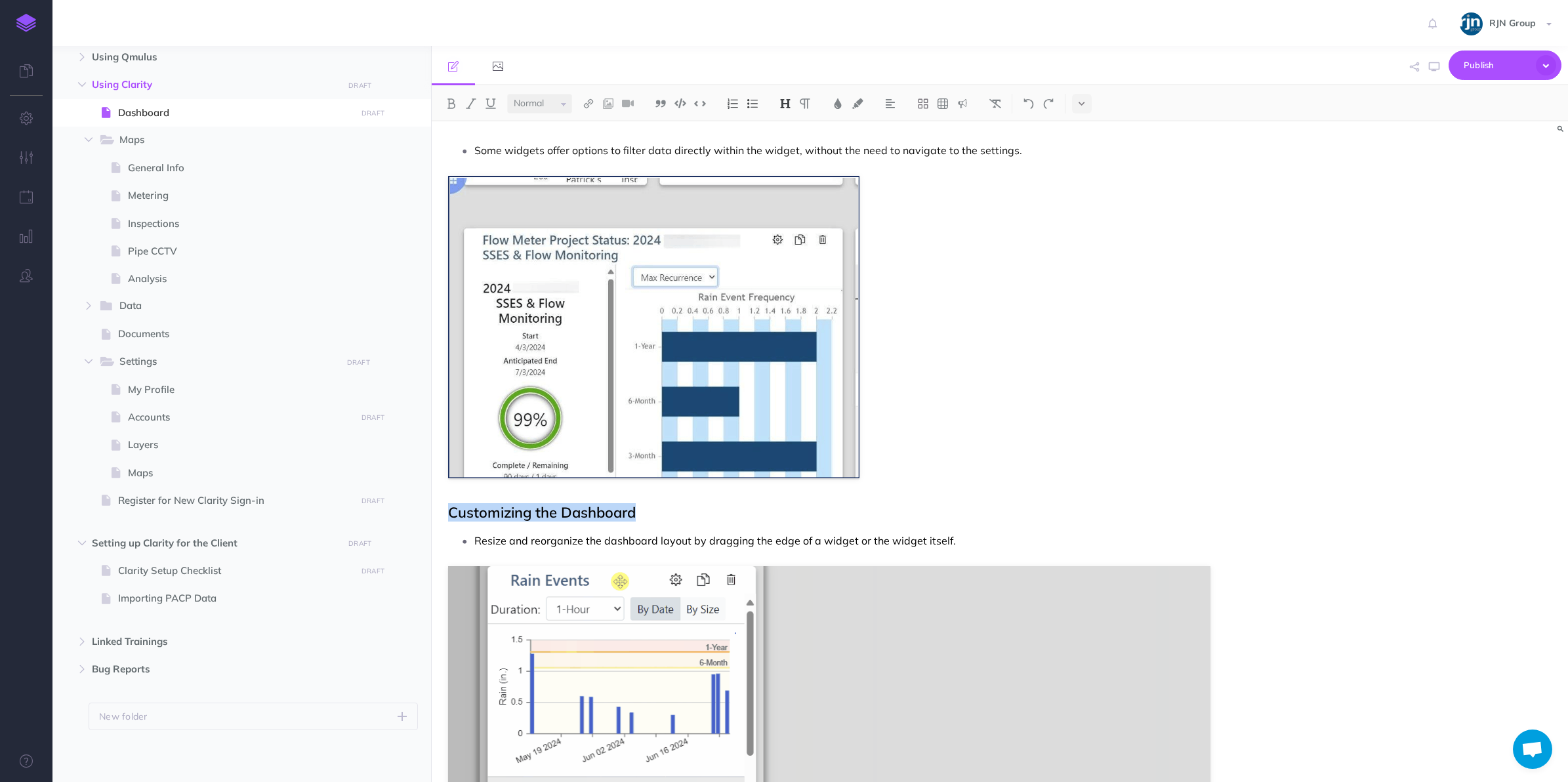
click at [451, 517] on h2 "Customizing the Dashboard" at bounding box center [829, 512] width 763 height 15
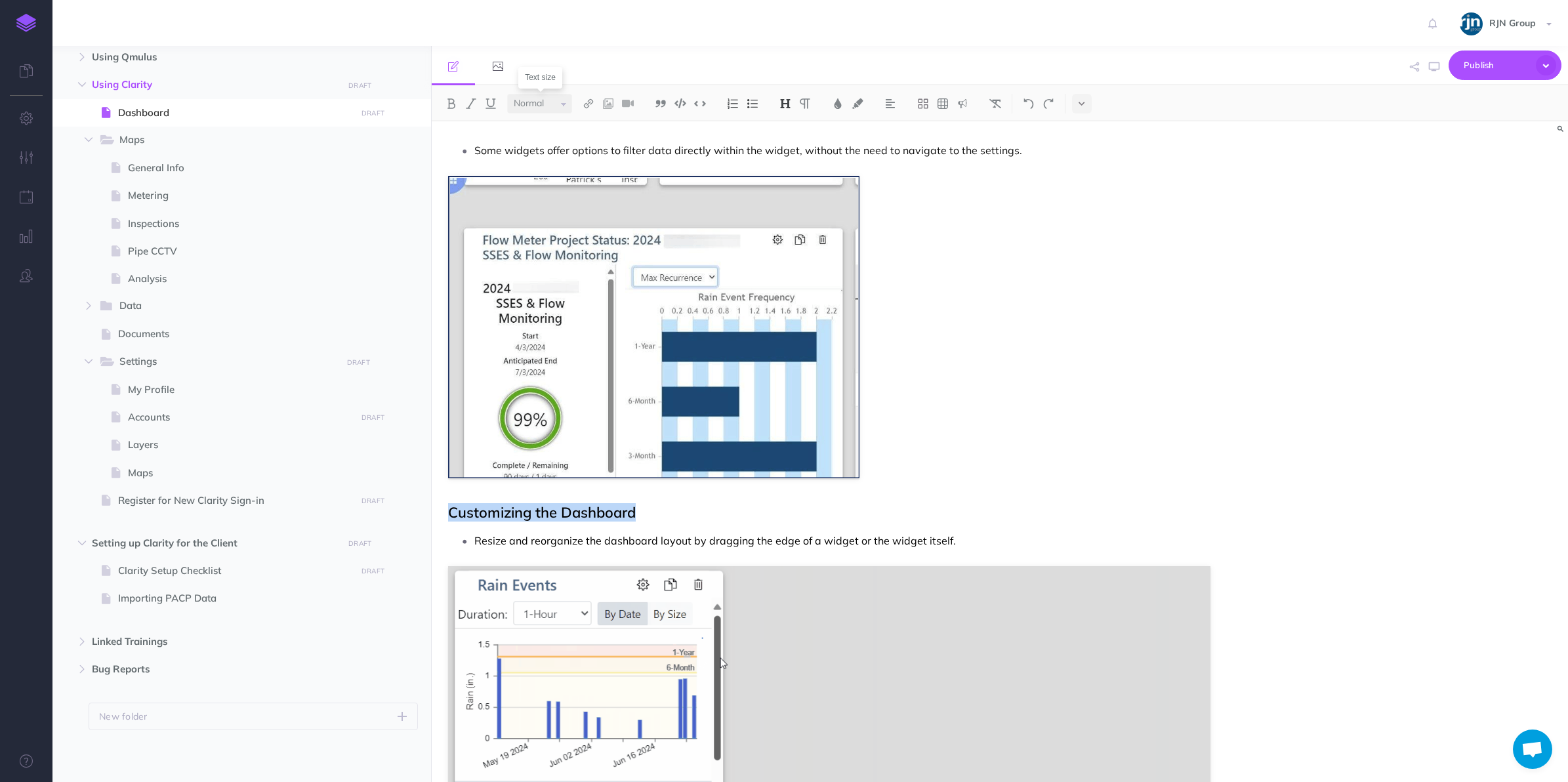
click at [549, 106] on select "Small Normal Large" at bounding box center [539, 103] width 65 height 20
click at [507, 94] on select "Small Normal Large" at bounding box center [539, 103] width 65 height 20
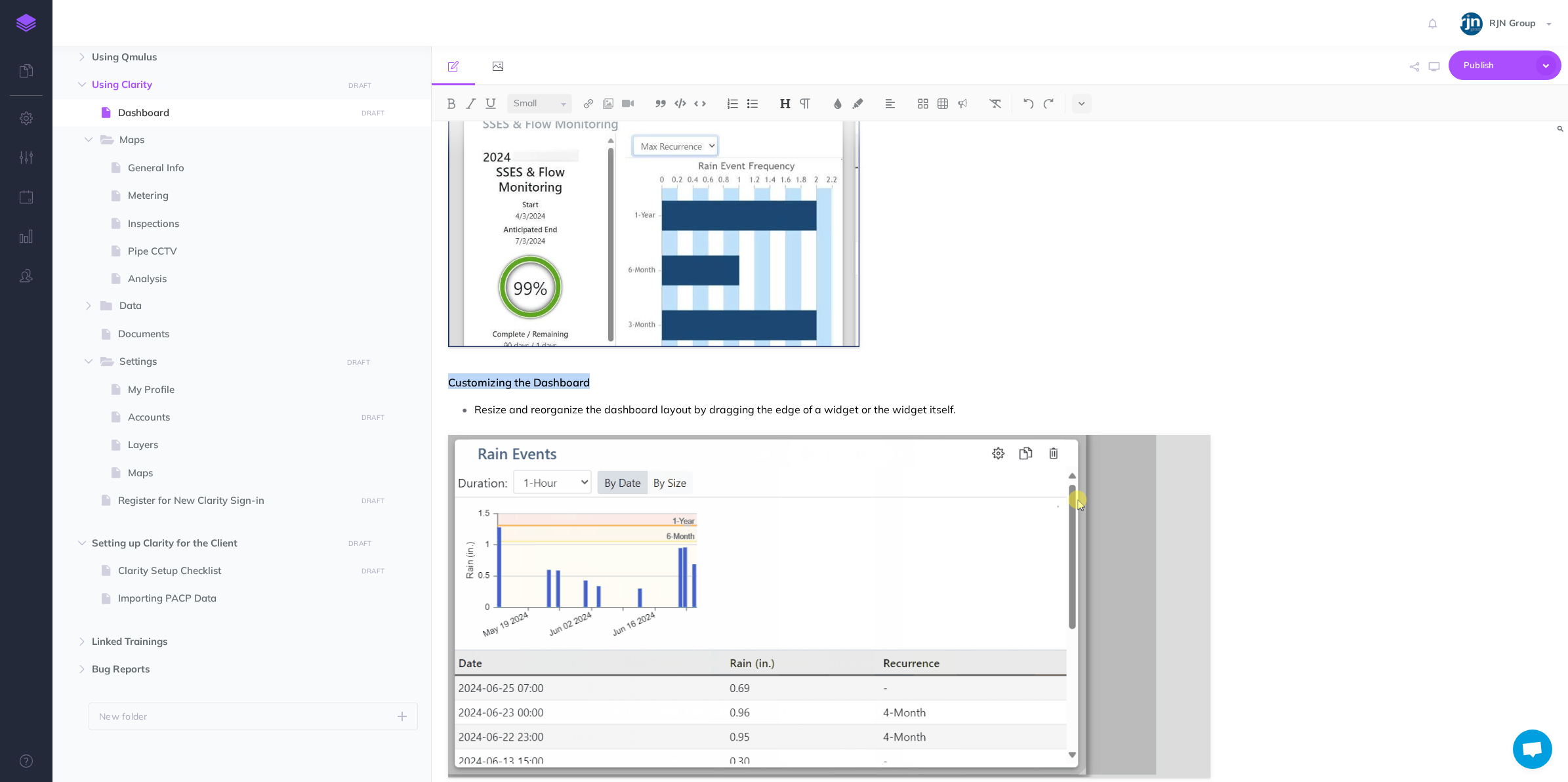
scroll to position [3045, 0]
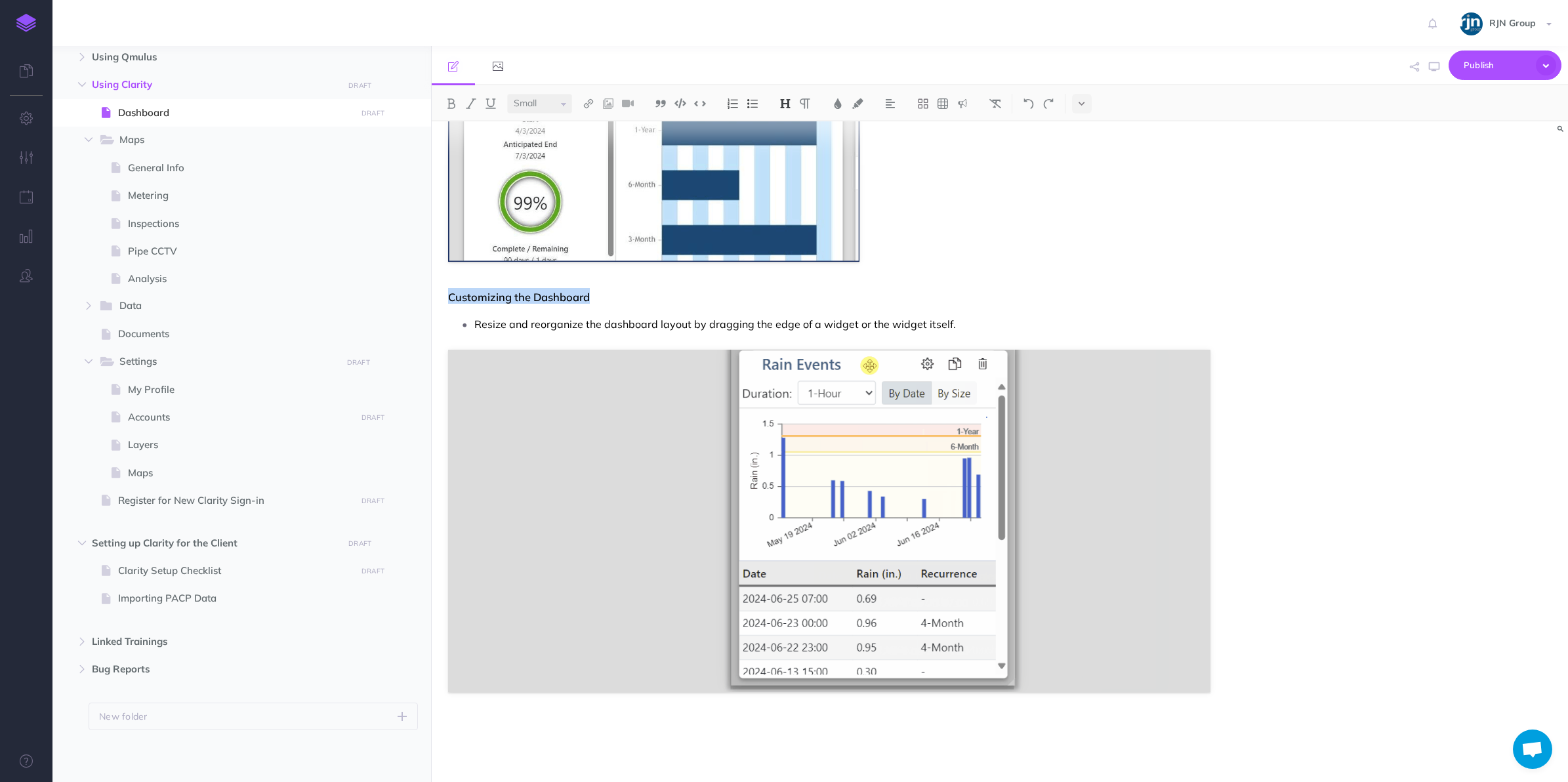
select select "null"
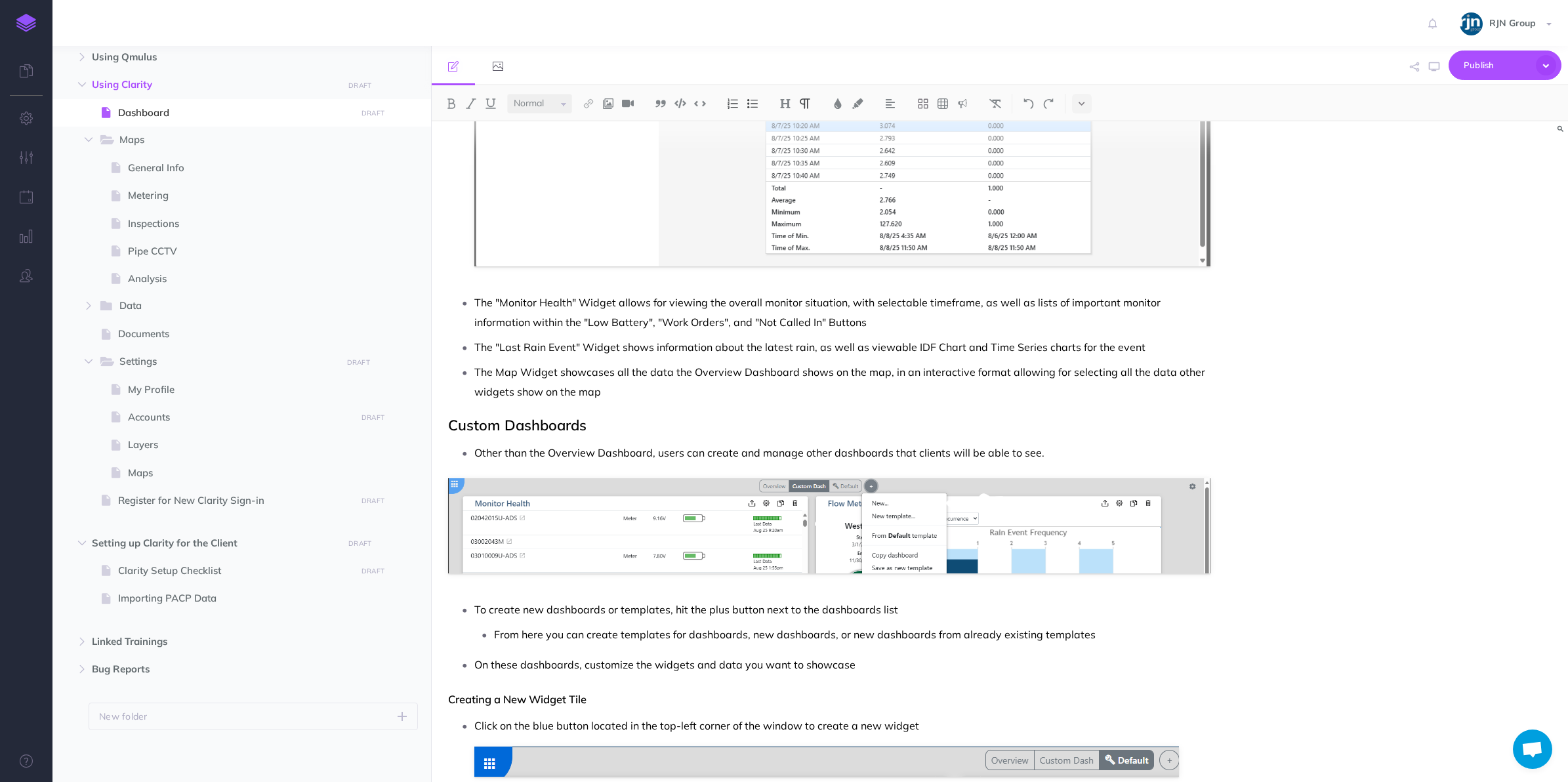
scroll to position [1299, 0]
drag, startPoint x: 604, startPoint y: 421, endPoint x: 452, endPoint y: 427, distance: 152.1
click at [452, 427] on h2 "Custom Dashboards" at bounding box center [829, 425] width 763 height 15
copy h2 "Custom Dashboards"
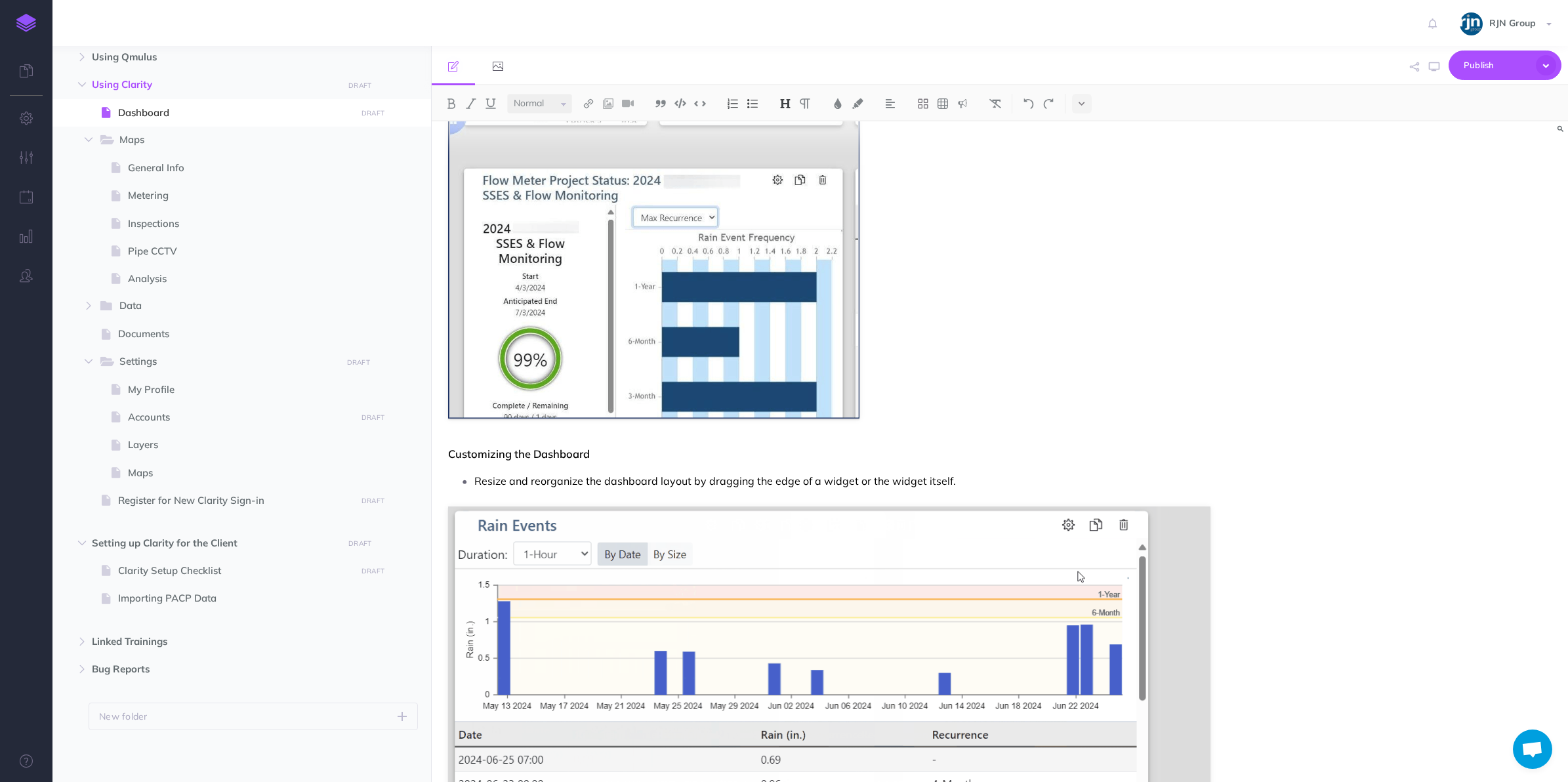
scroll to position [3045, 0]
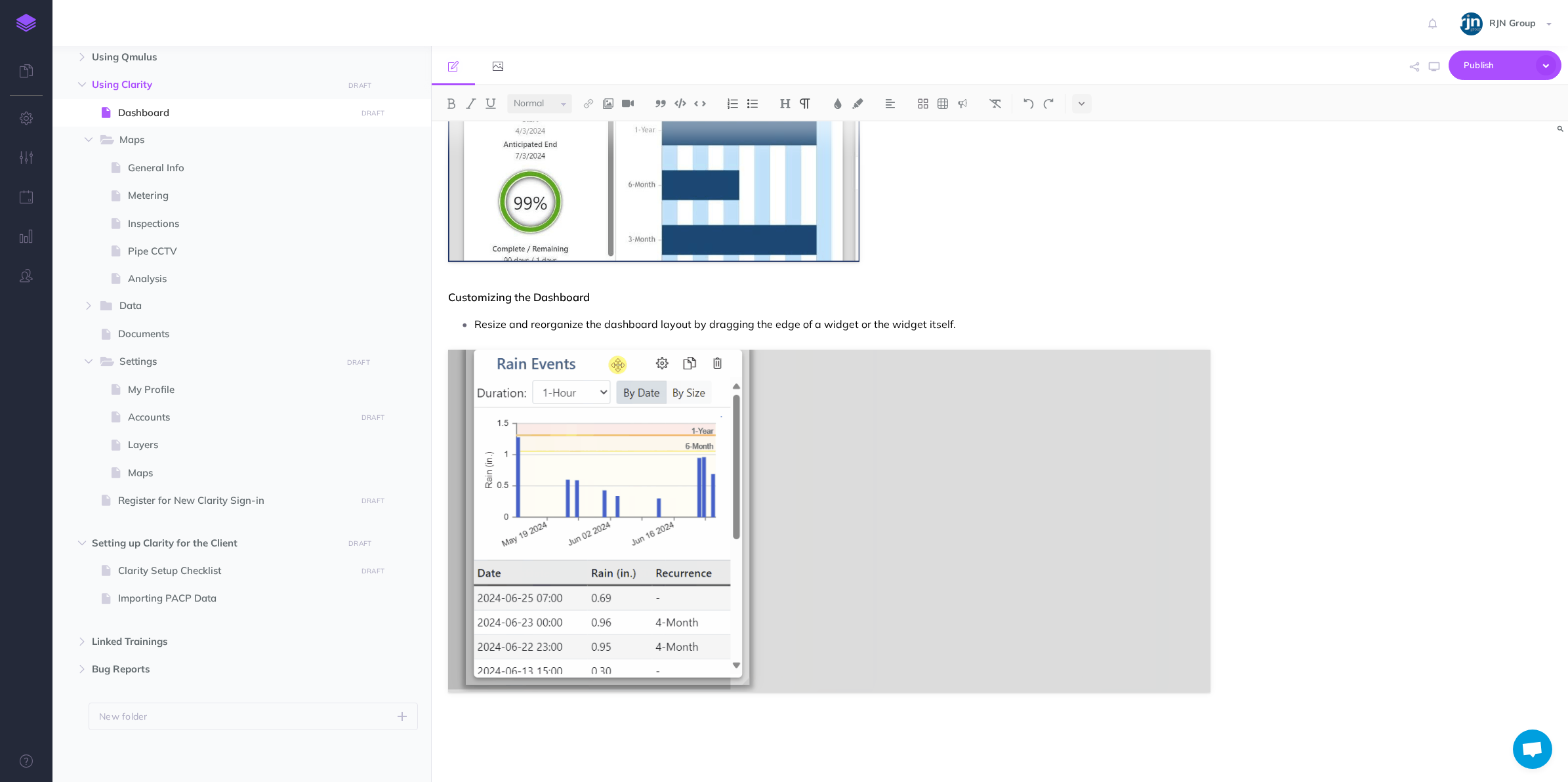
click at [453, 740] on p at bounding box center [829, 748] width 763 height 15
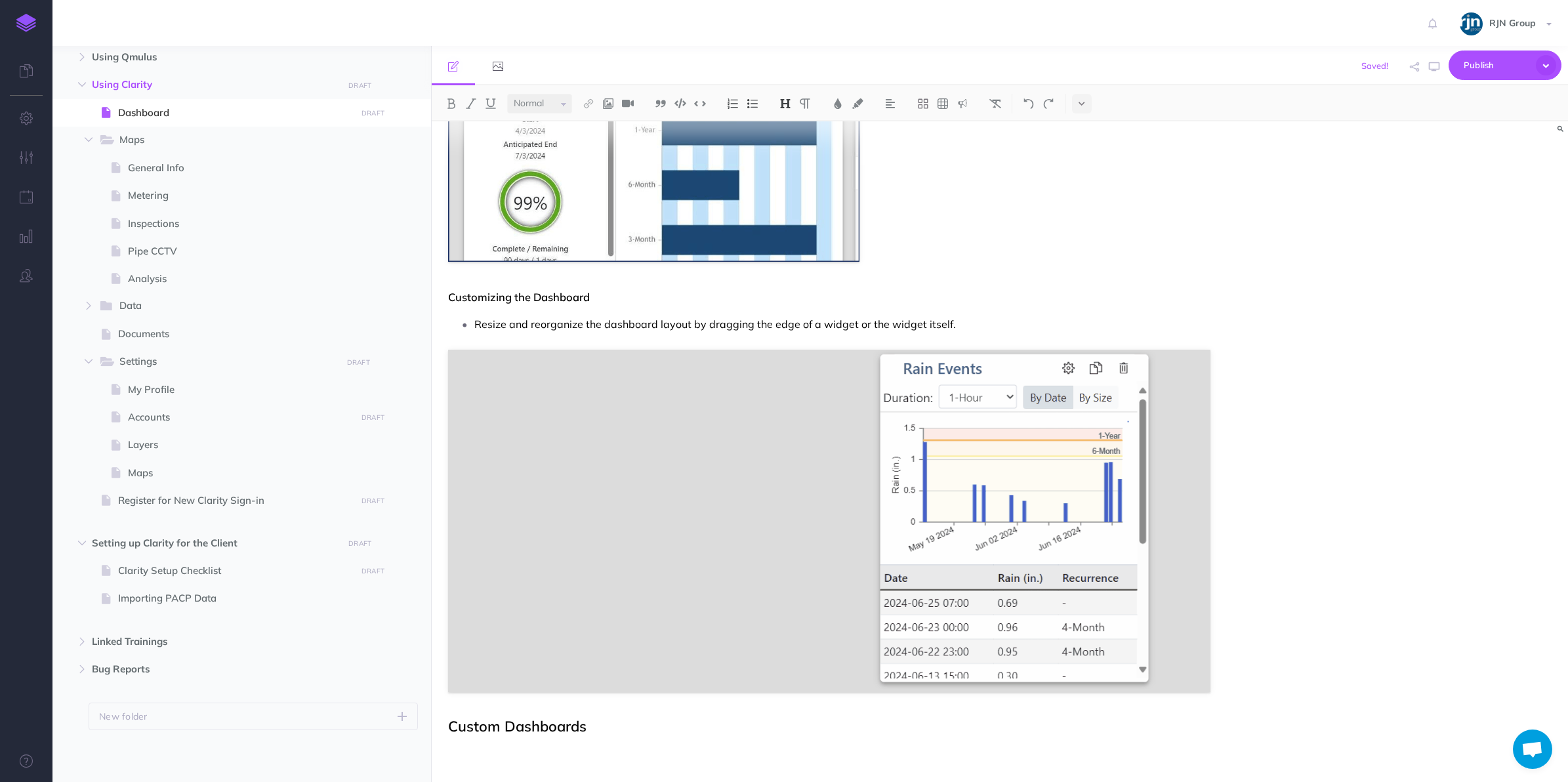
click at [476, 722] on h2 "Custom Dashboards" at bounding box center [829, 726] width 763 height 15
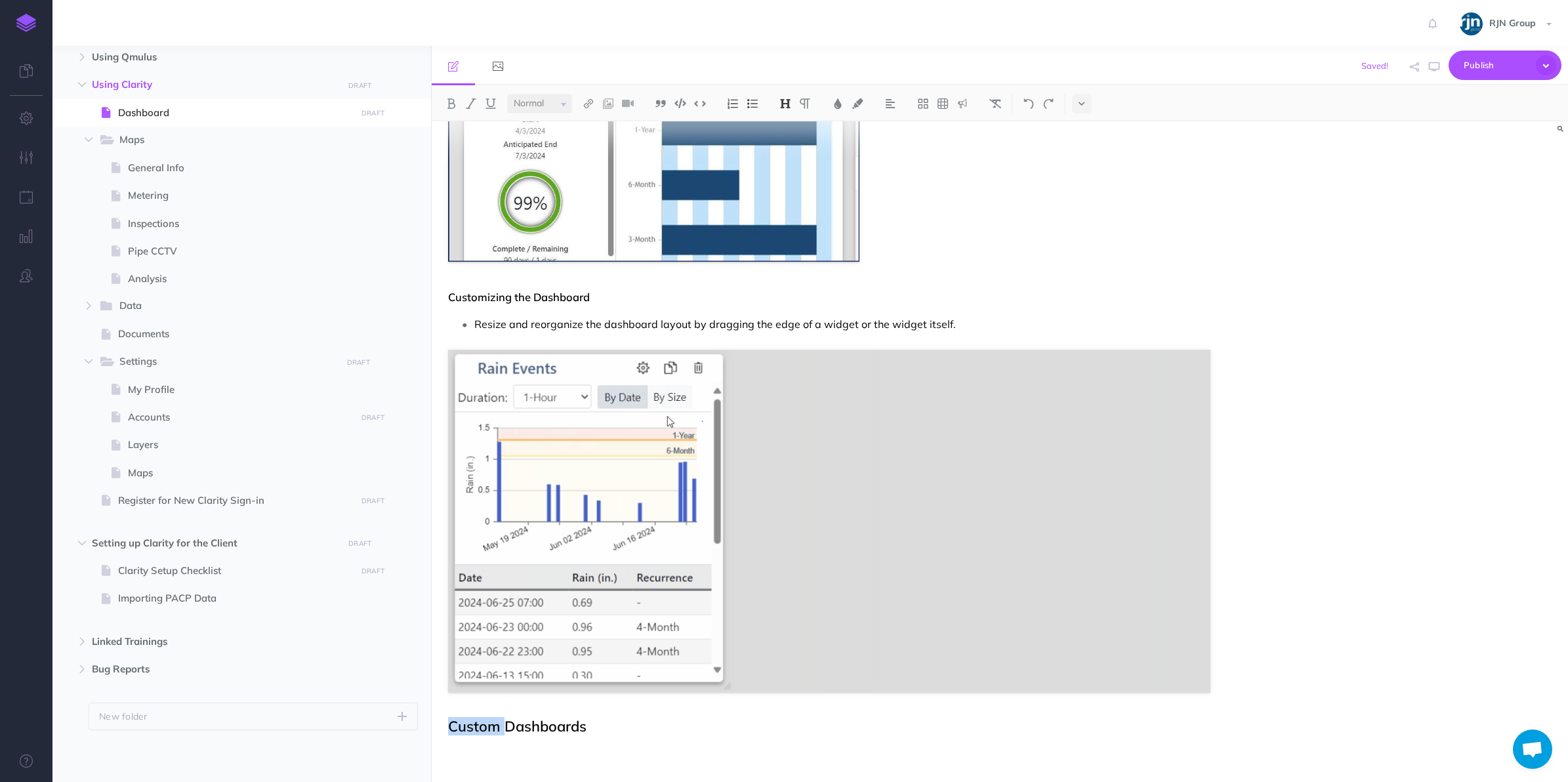
click at [476, 722] on h2 "Custom Dashboards" at bounding box center [829, 726] width 763 height 15
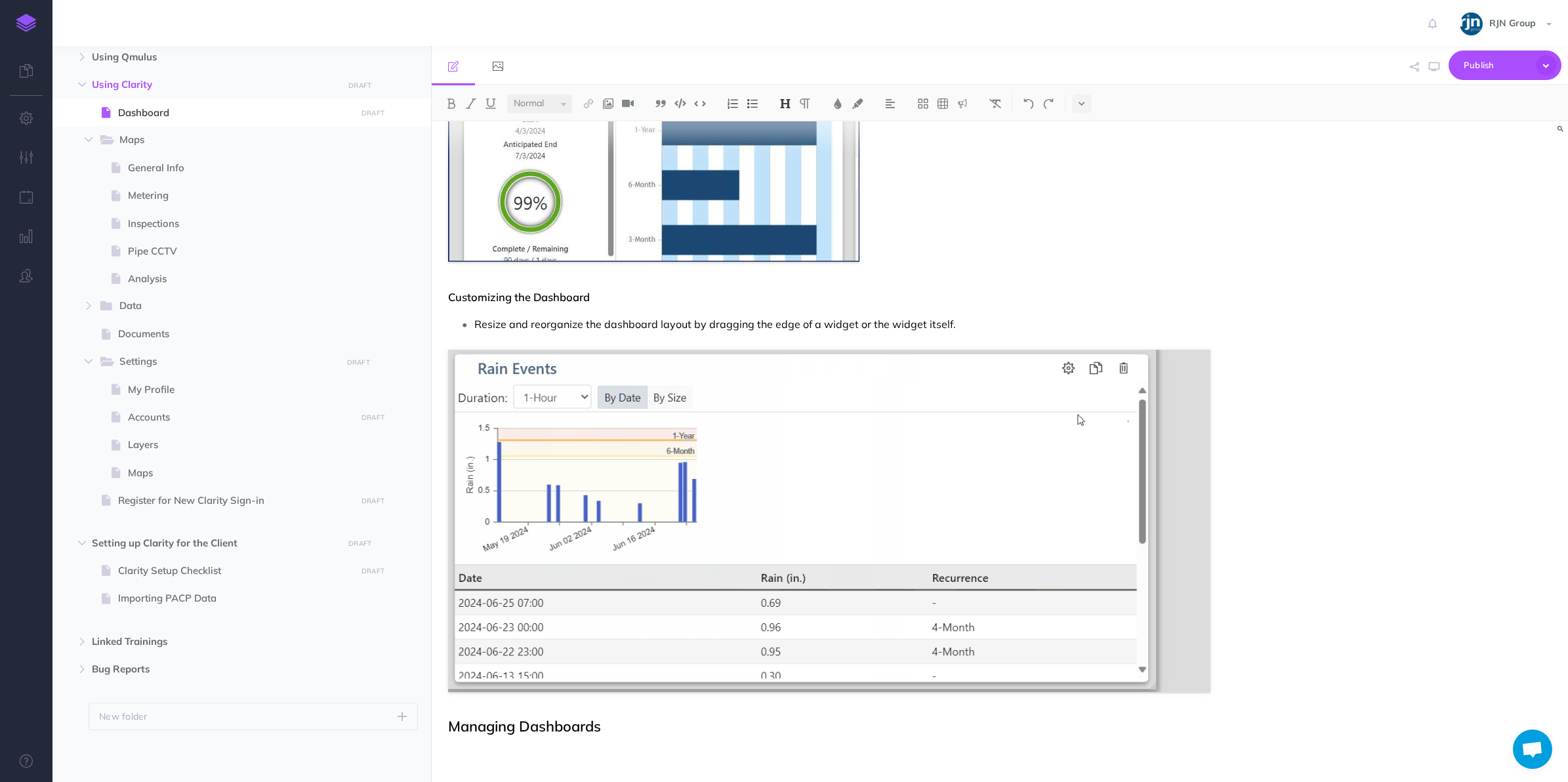
click at [689, 748] on p at bounding box center [829, 752] width 763 height 15
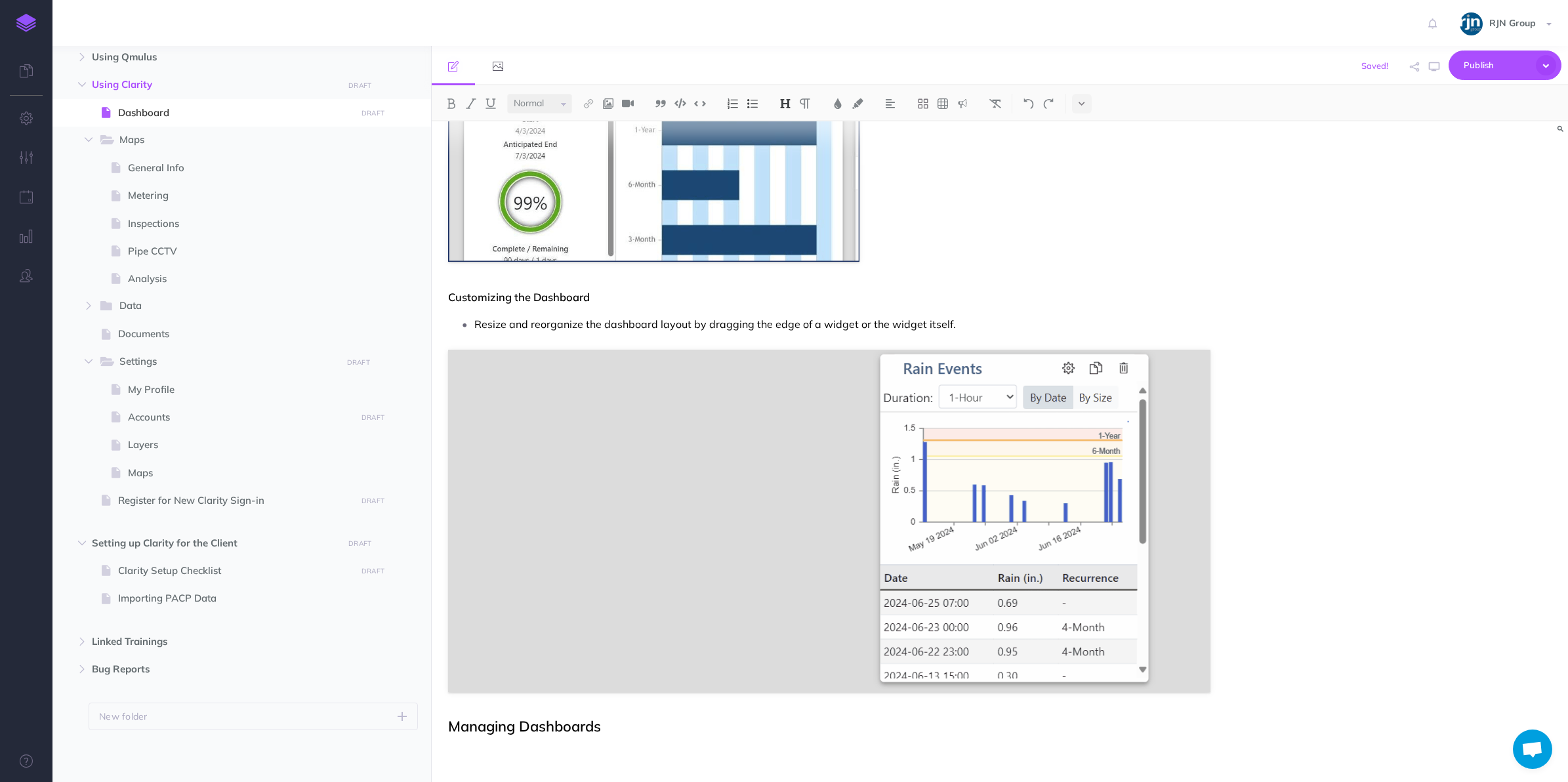
click at [695, 729] on h2 "Managing Dashboards" at bounding box center [829, 726] width 763 height 15
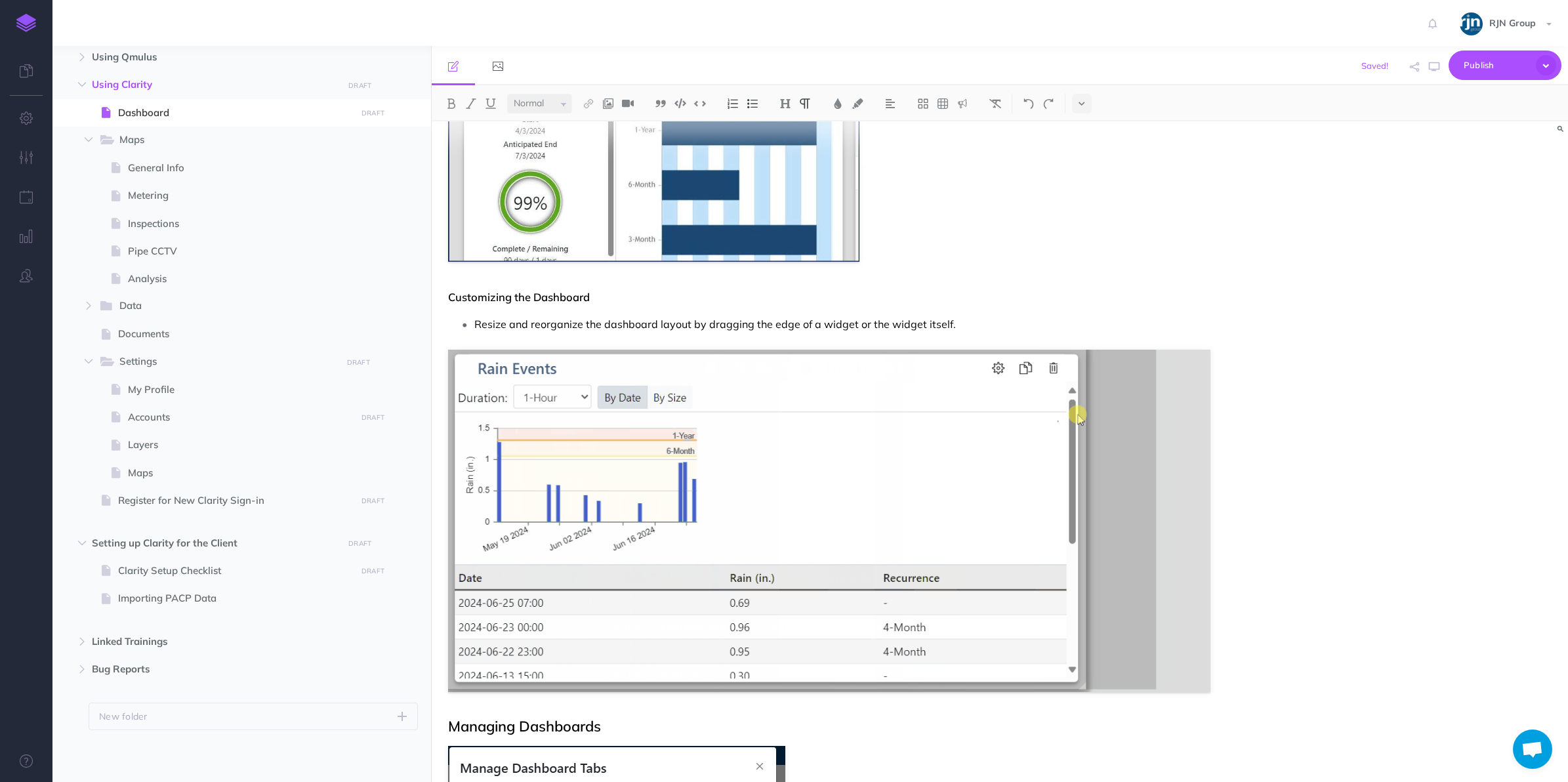
scroll to position [3356, 0]
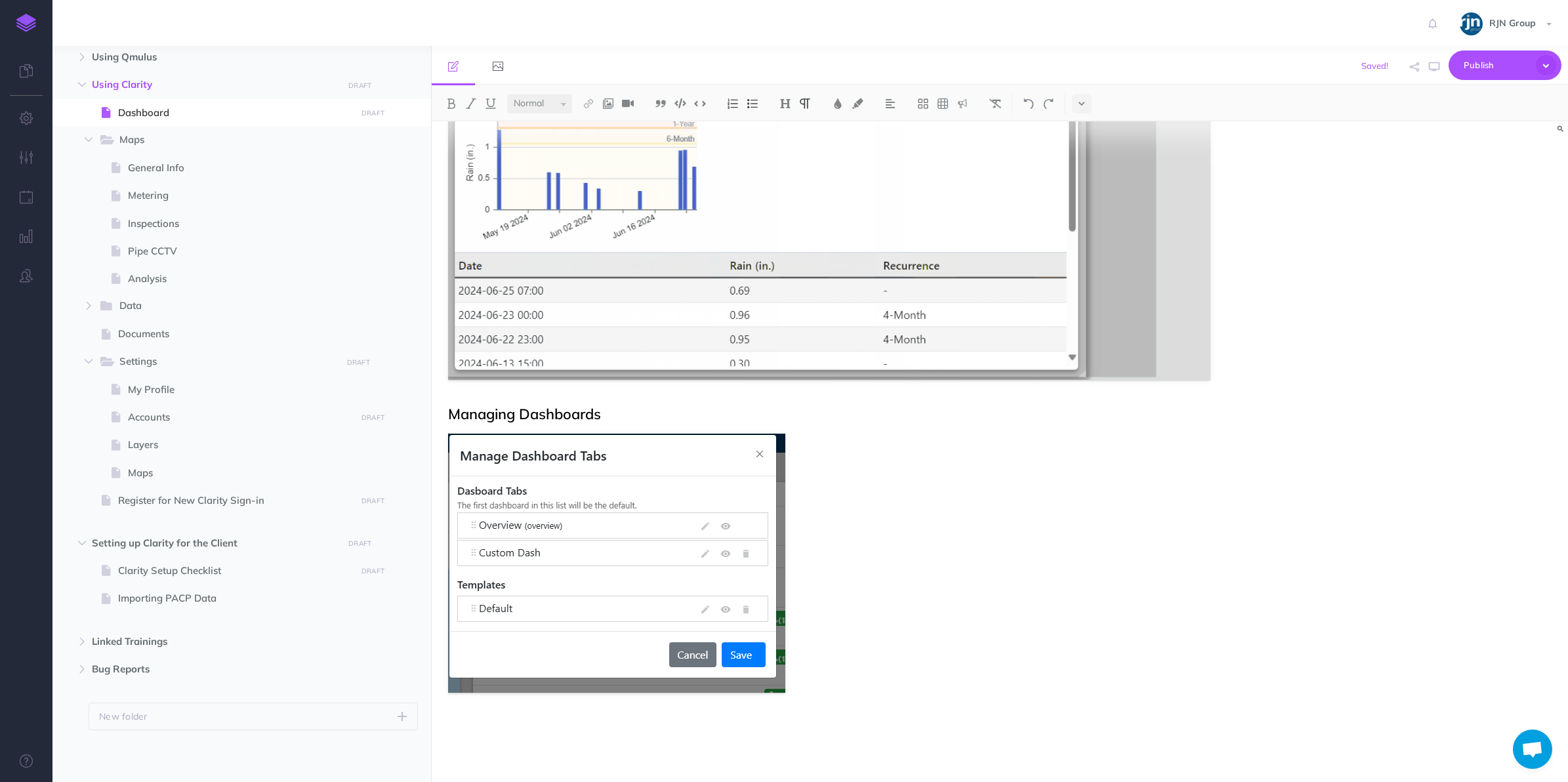
click at [945, 553] on figure at bounding box center [829, 563] width 763 height 259
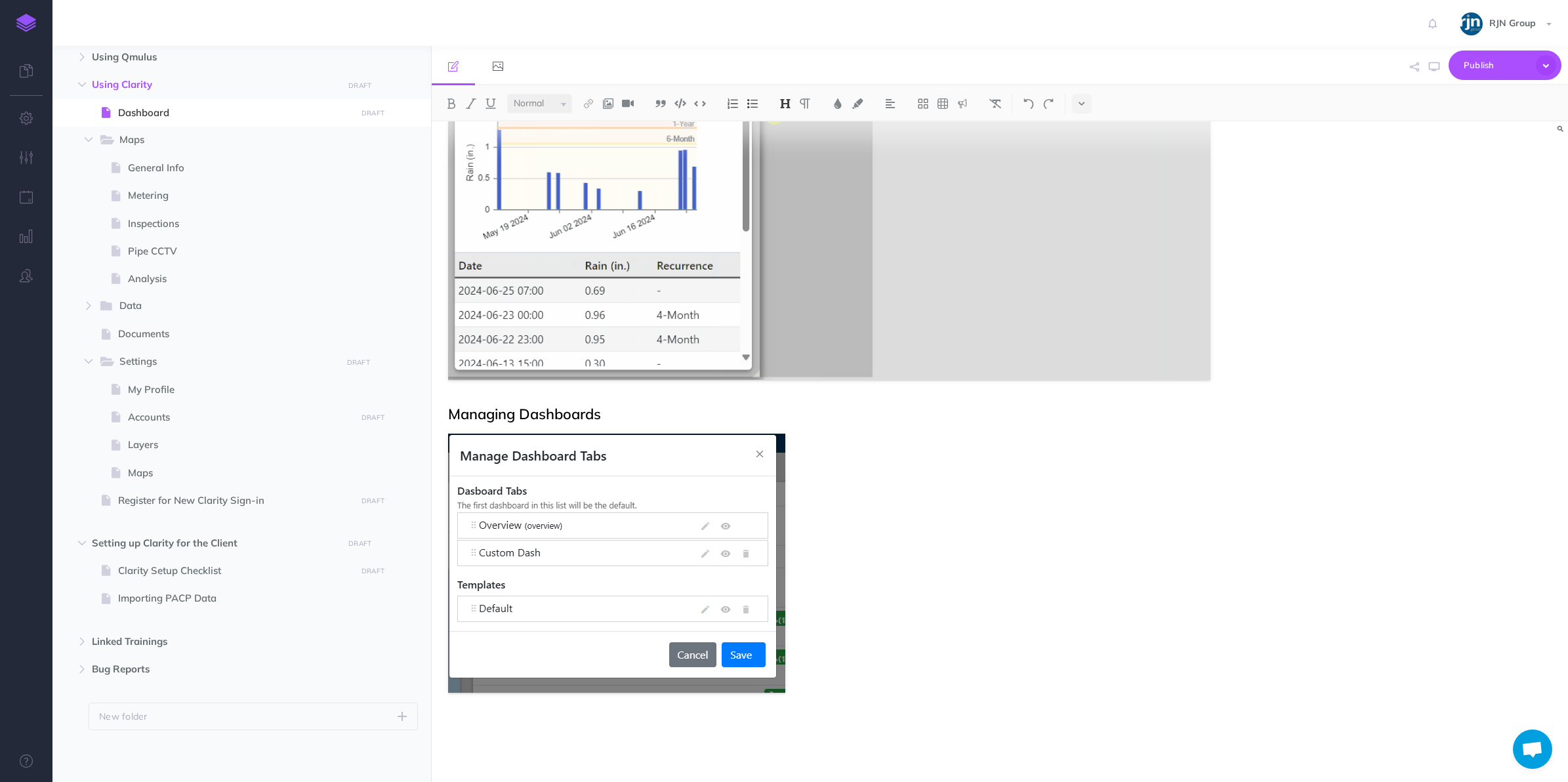
click at [674, 411] on h2 "Managing Dashboards" at bounding box center [829, 414] width 763 height 15
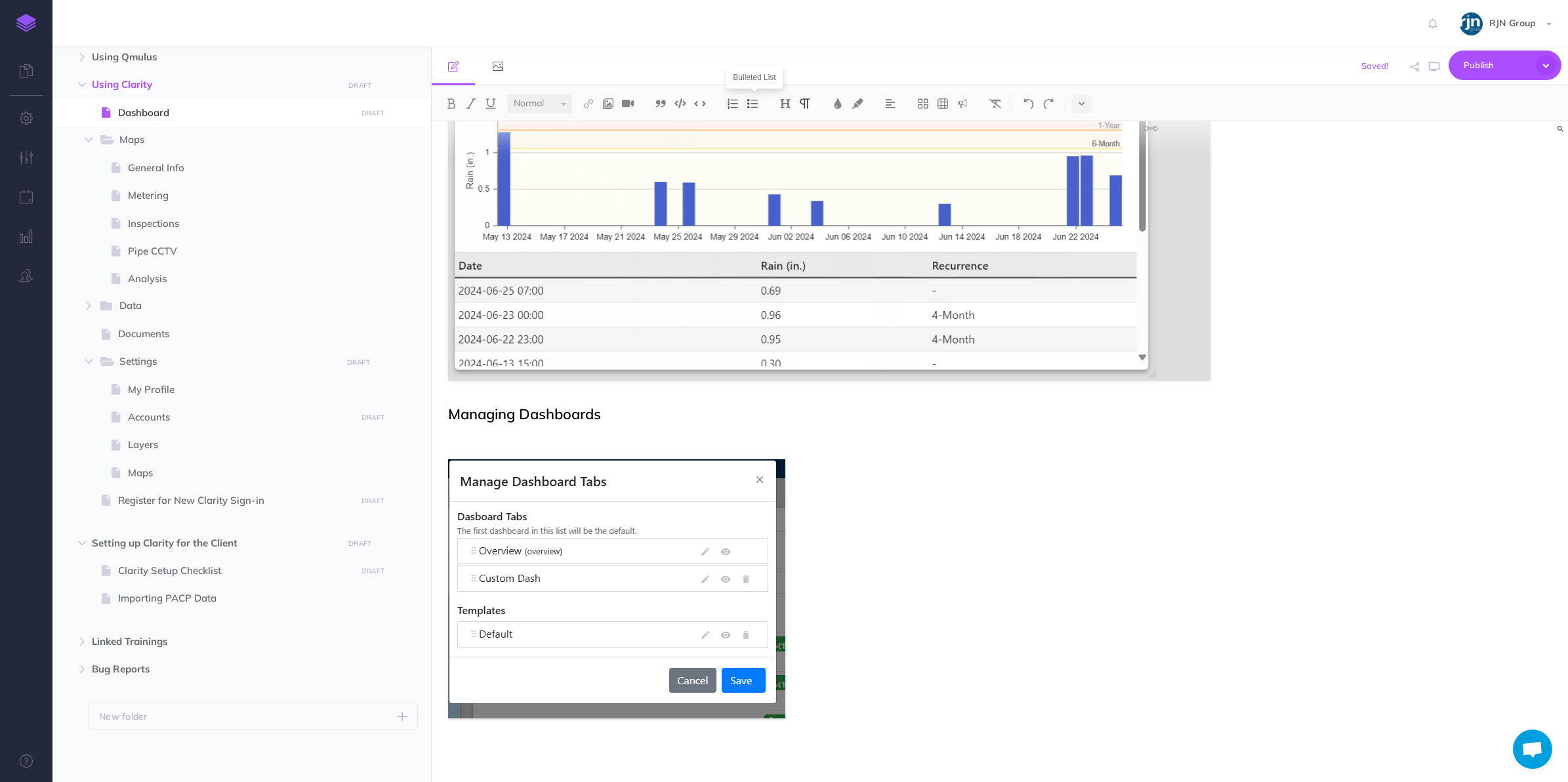
click at [758, 94] on button at bounding box center [752, 103] width 20 height 20
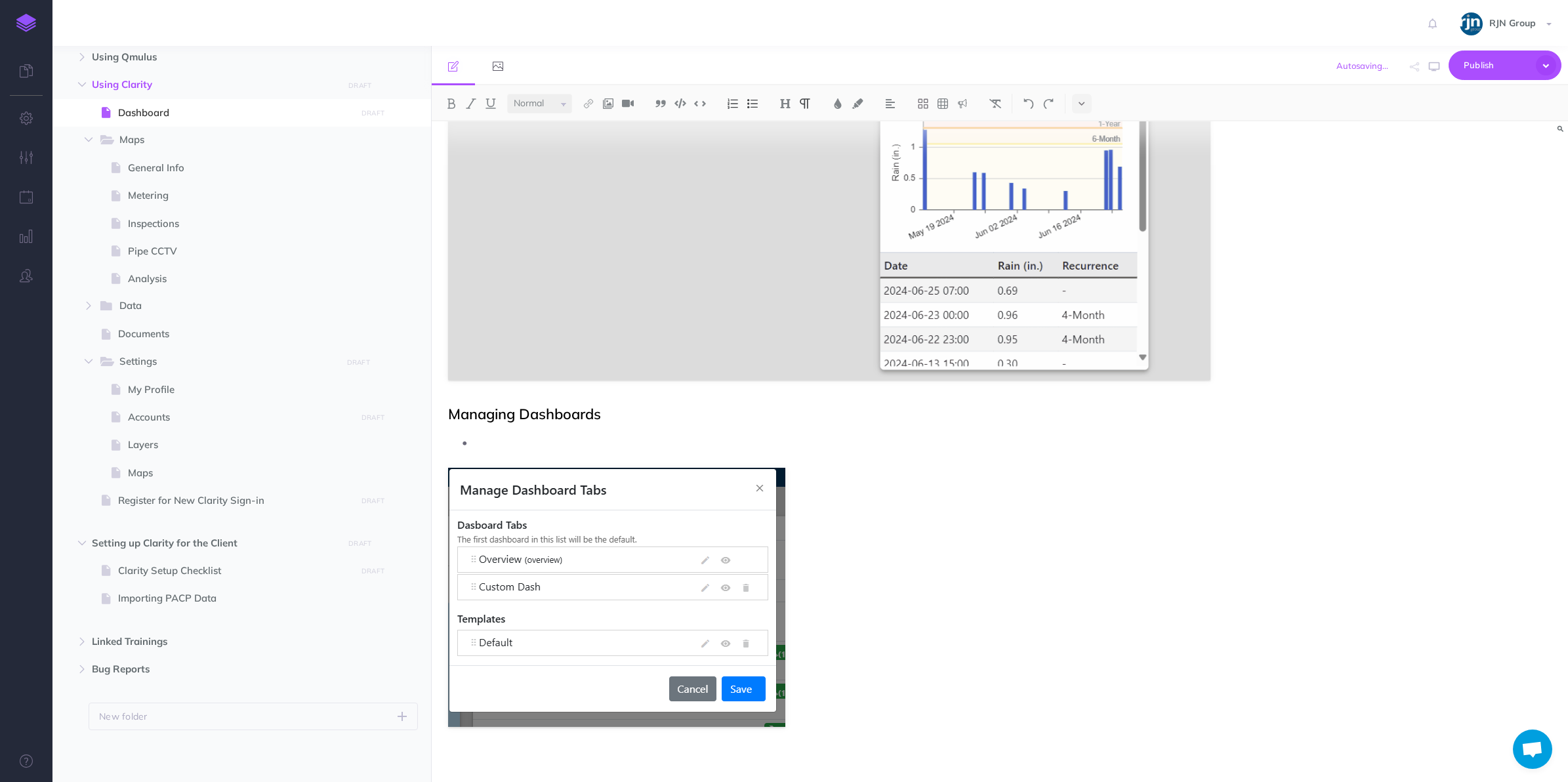
click at [649, 447] on p at bounding box center [843, 441] width 737 height 20
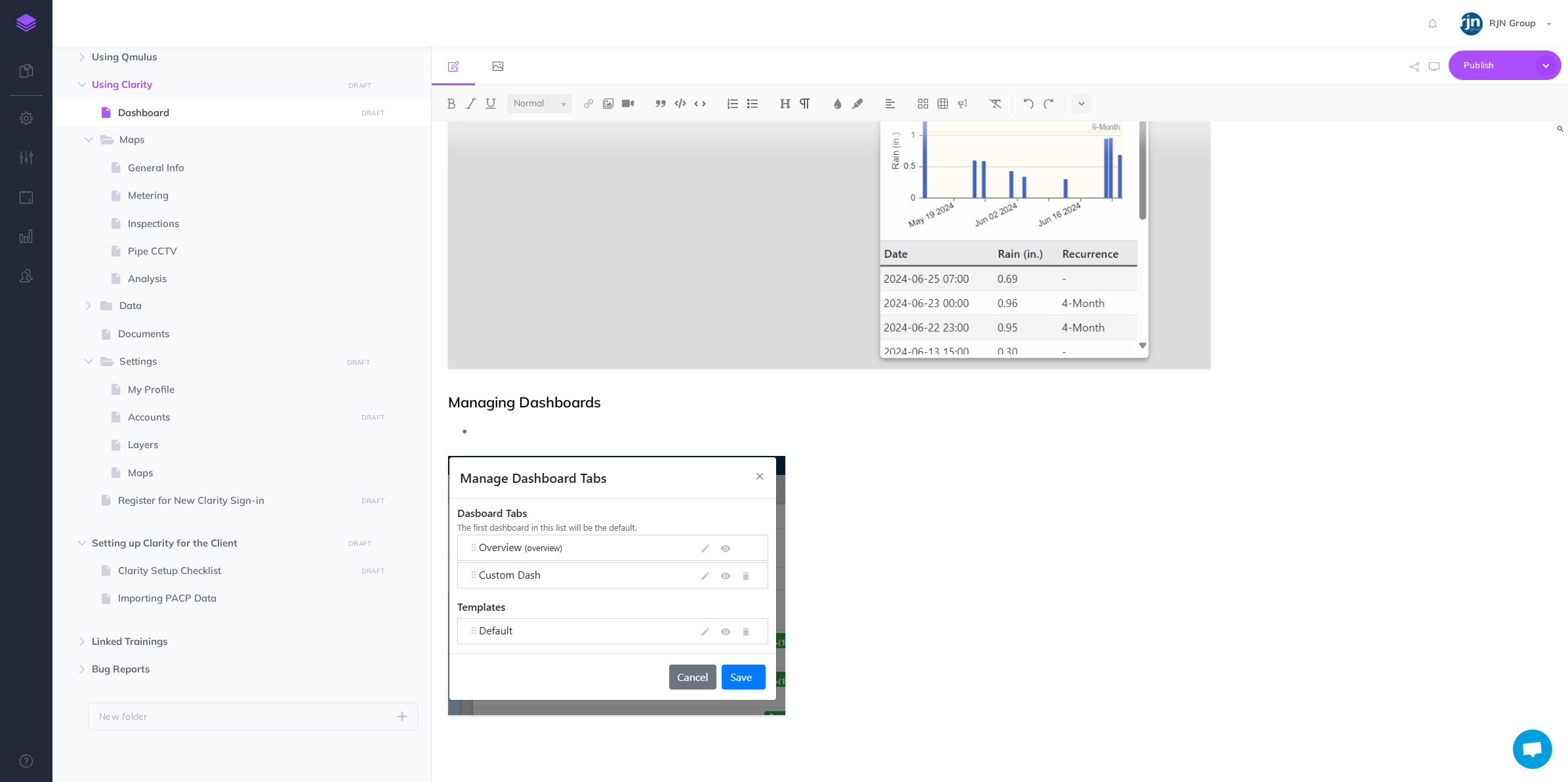
scroll to position [3391, 0]
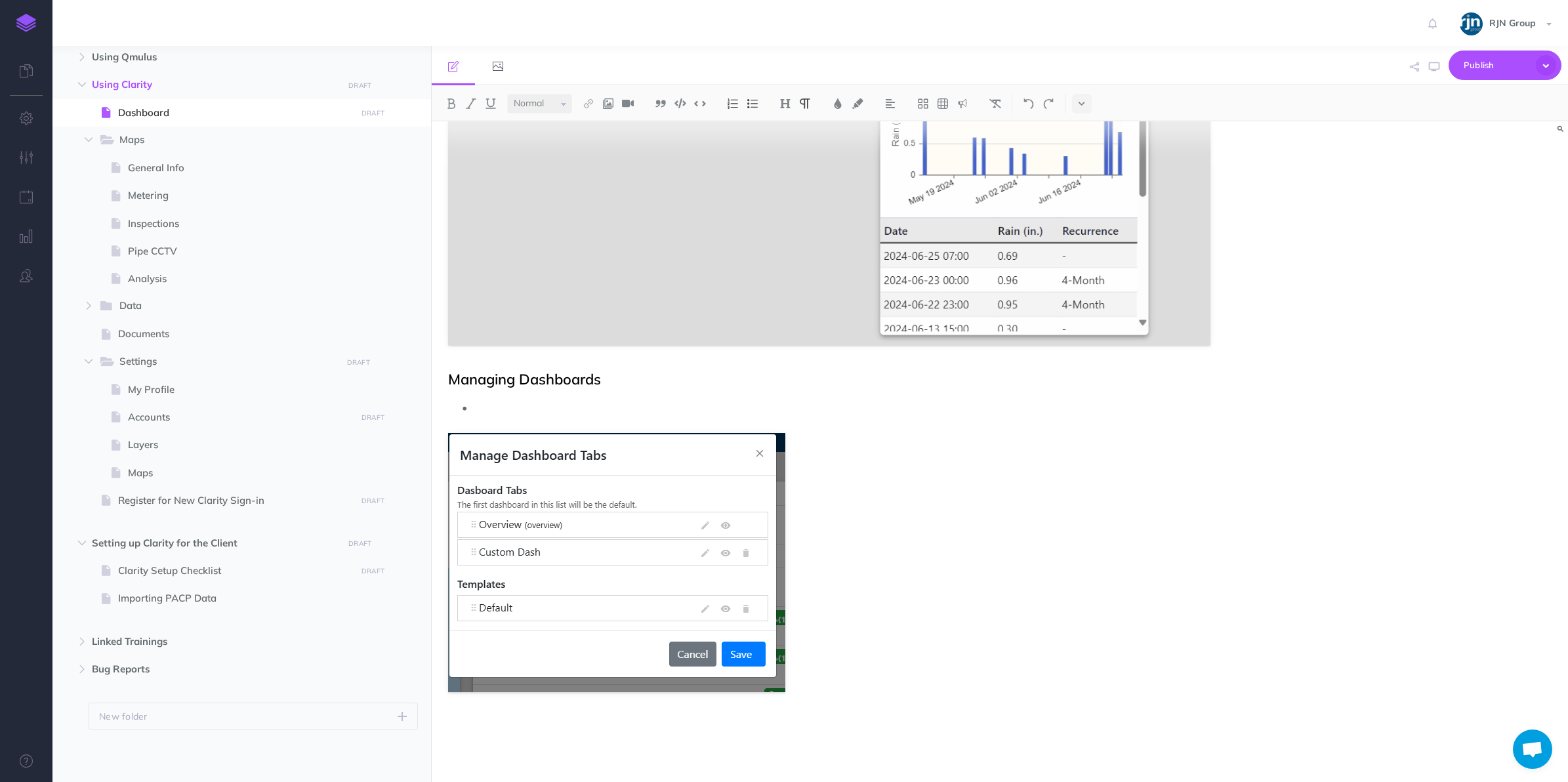
click at [749, 406] on p at bounding box center [843, 407] width 737 height 20
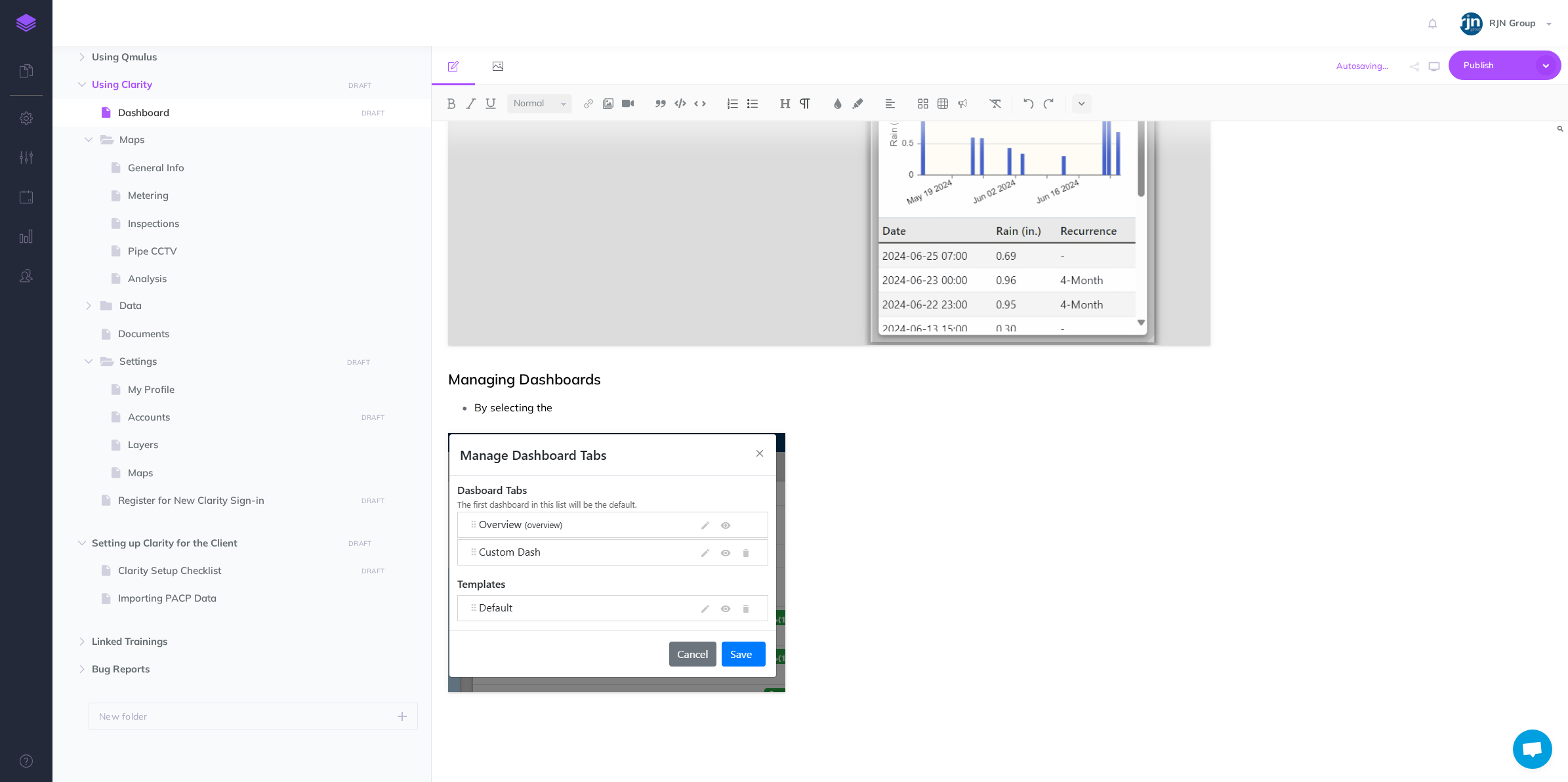
click at [625, 417] on p "By selecting the" at bounding box center [843, 407] width 737 height 20
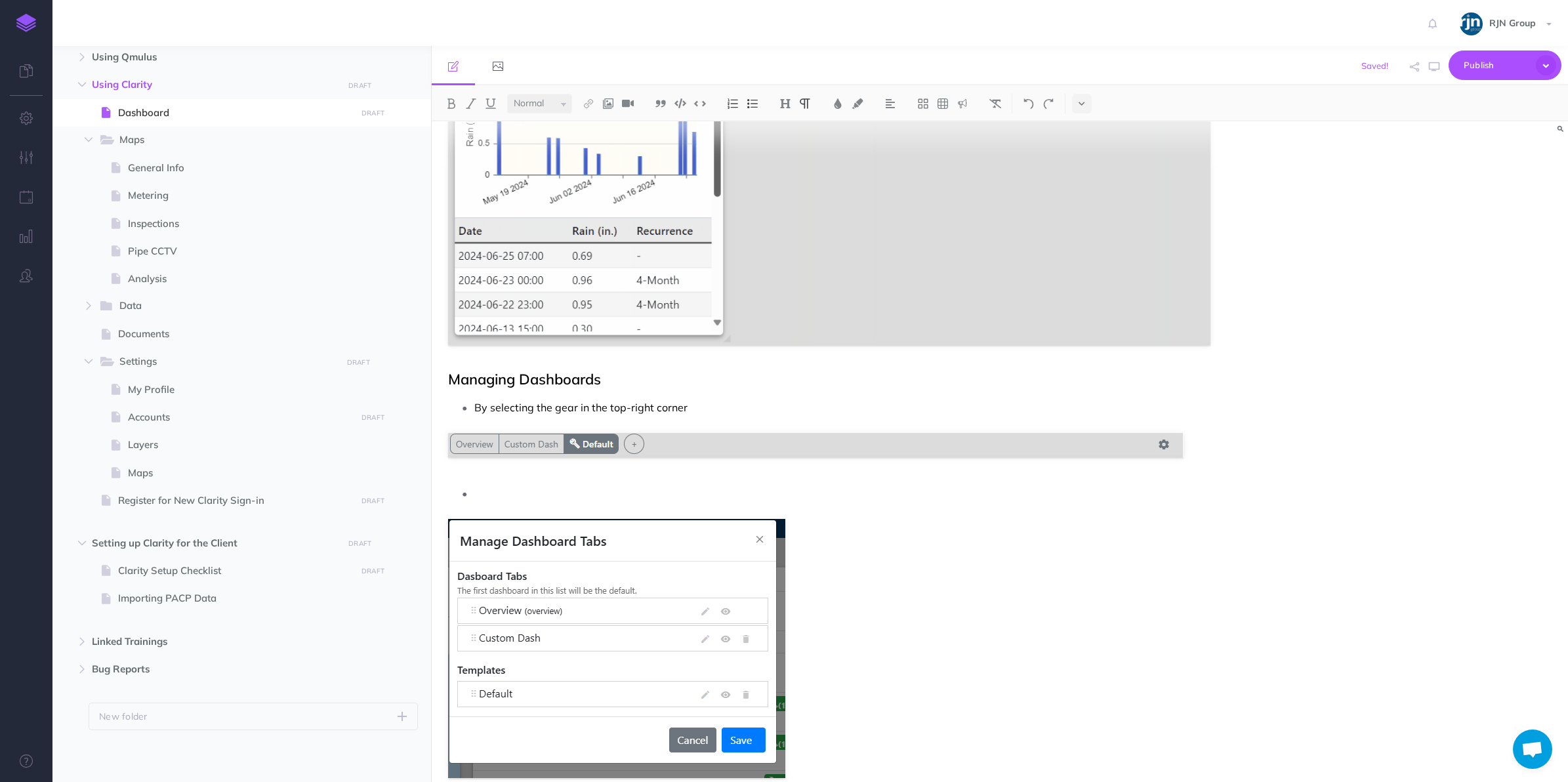
click at [697, 410] on p "By selecting the gear in the top-right corner" at bounding box center [843, 407] width 737 height 20
click at [628, 492] on p at bounding box center [843, 492] width 737 height 20
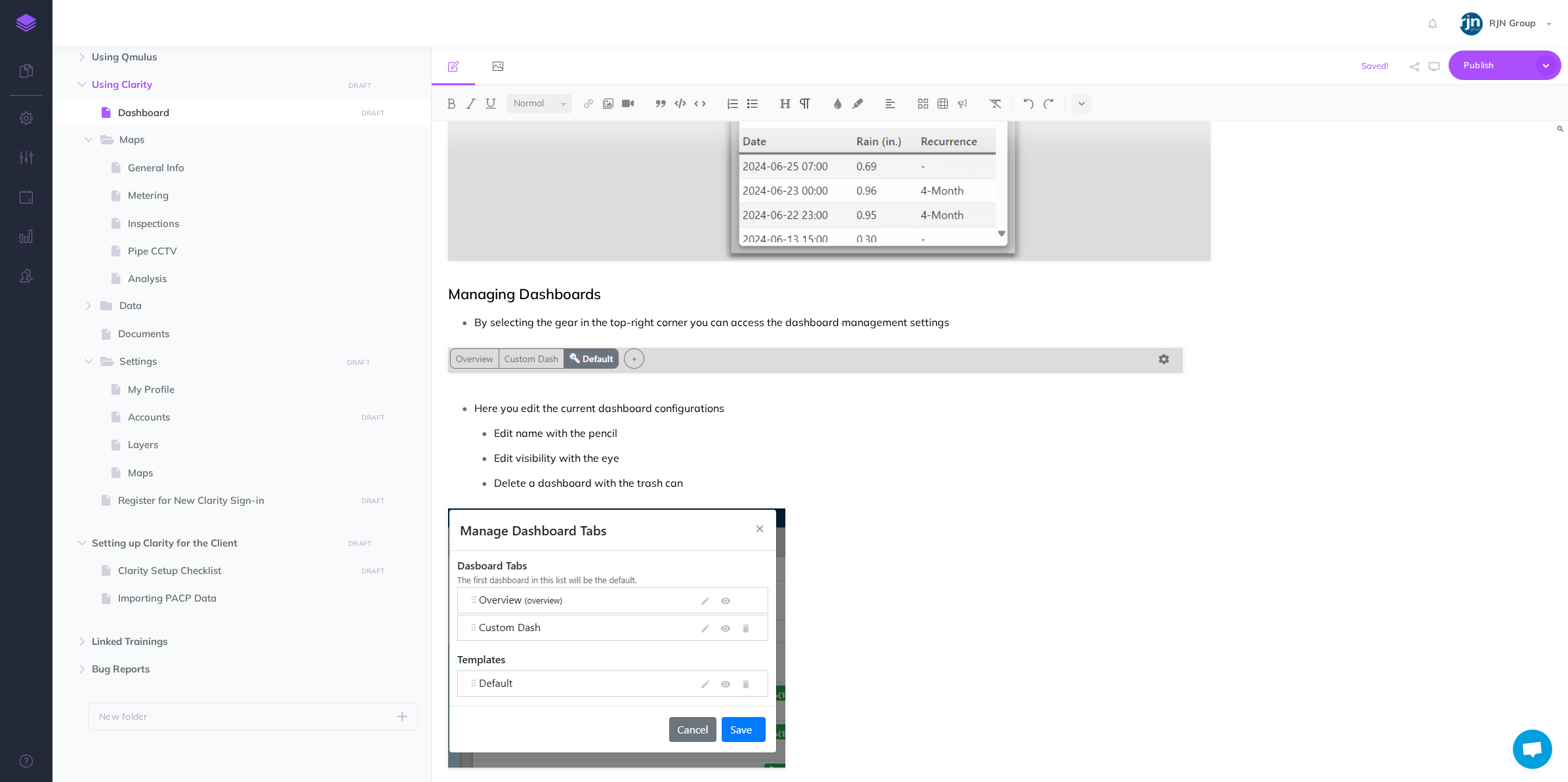
scroll to position [3551, 0]
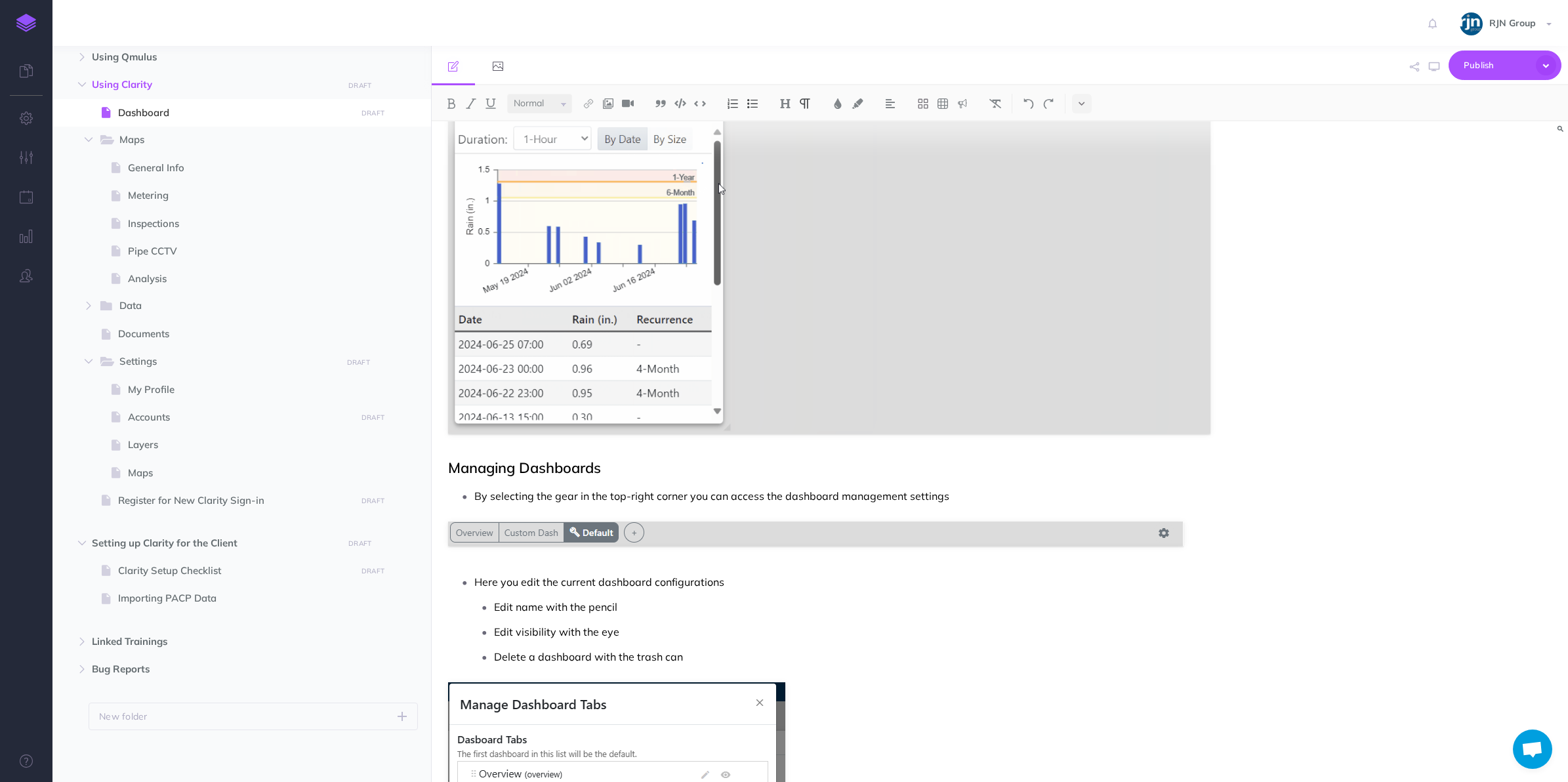
scroll to position [3302, 0]
click at [360, 354] on button "PUBLISH" at bounding box center [358, 362] width 37 height 15
click at [176, 497] on span "Register for New Clarity Sign-in" at bounding box center [235, 500] width 234 height 15
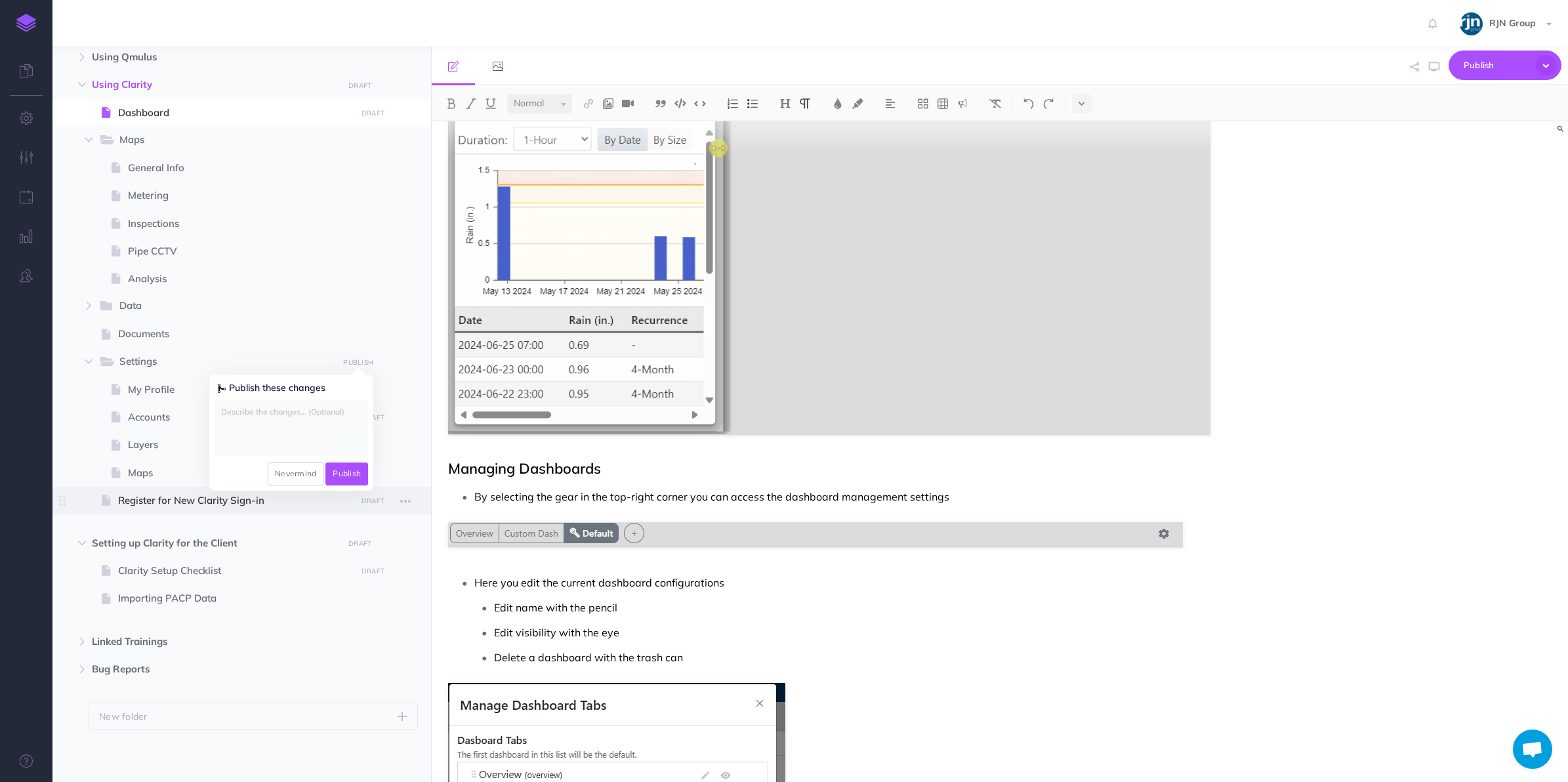
select select "null"
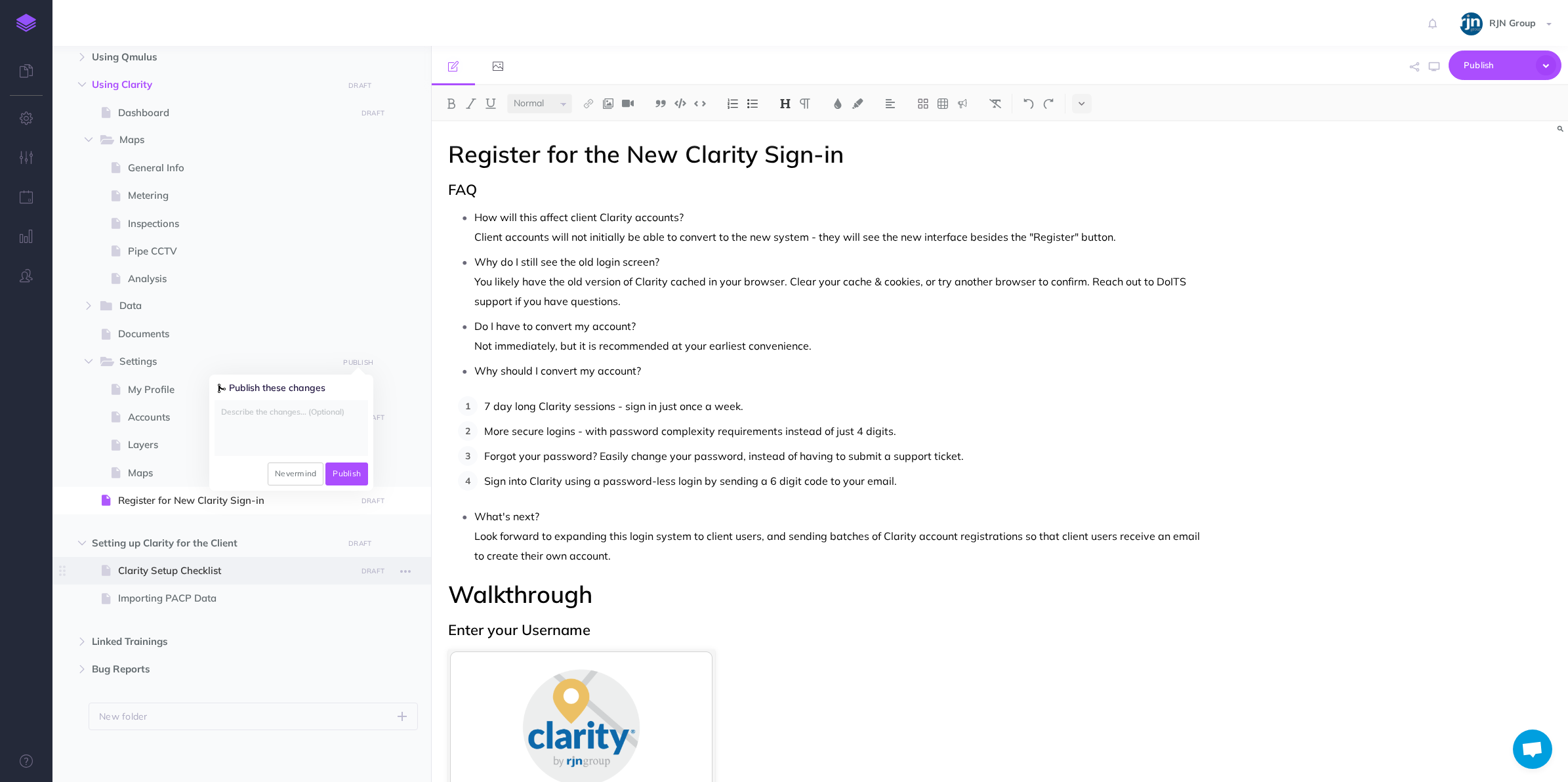
click at [310, 557] on span at bounding box center [242, 571] width 378 height 27
select select "null"
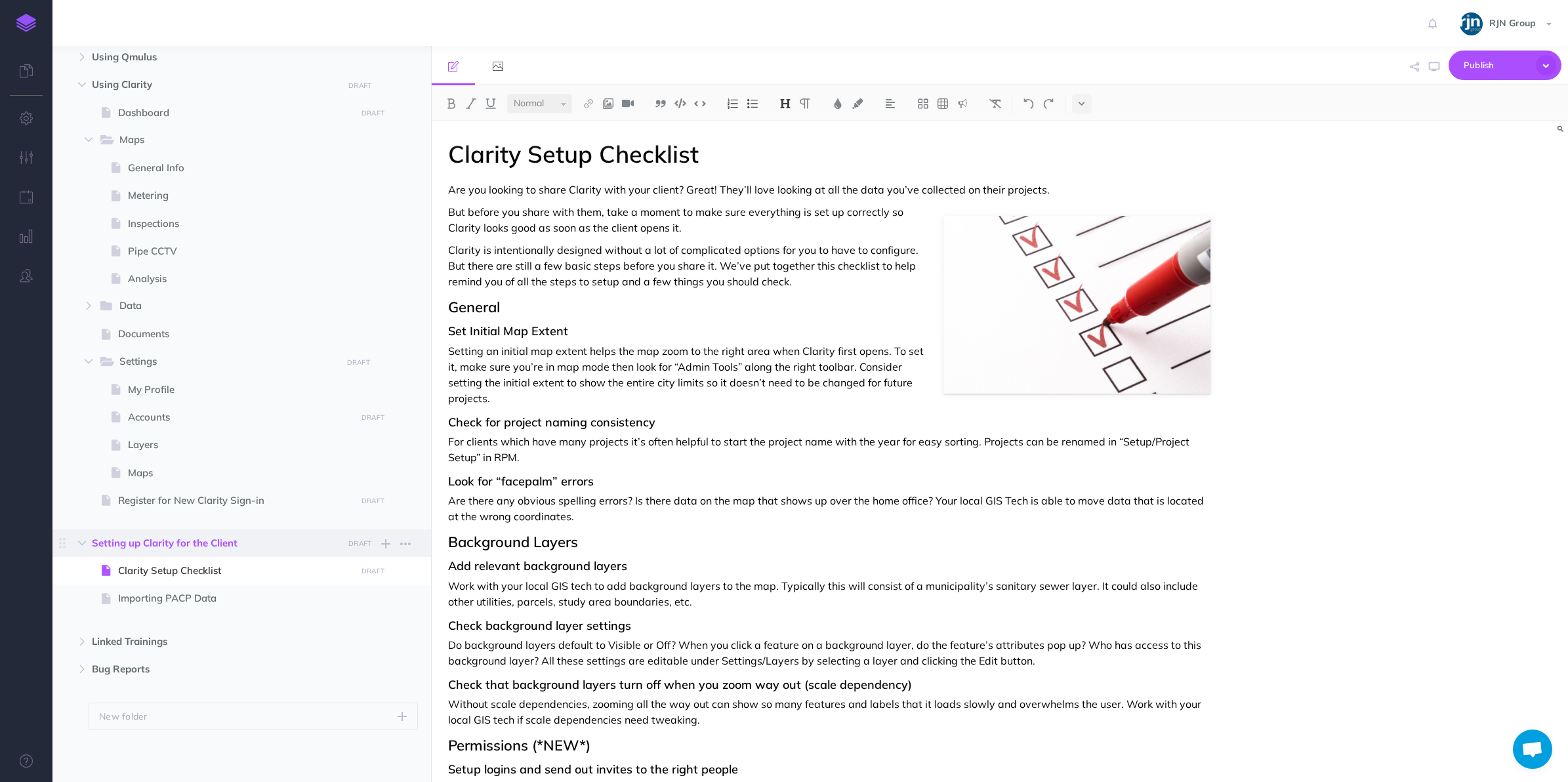
click at [325, 545] on span "Setting up Clarity for the Client" at bounding box center [214, 543] width 244 height 15
click at [1550, 77] on button "Publish" at bounding box center [1505, 65] width 112 height 30
click at [1474, 346] on div "Clarity Setup Checklist Are you looking to share Clarity with your client? Grea…" at bounding box center [1000, 451] width 1137 height 660
